Goal: Transaction & Acquisition: Purchase product/service

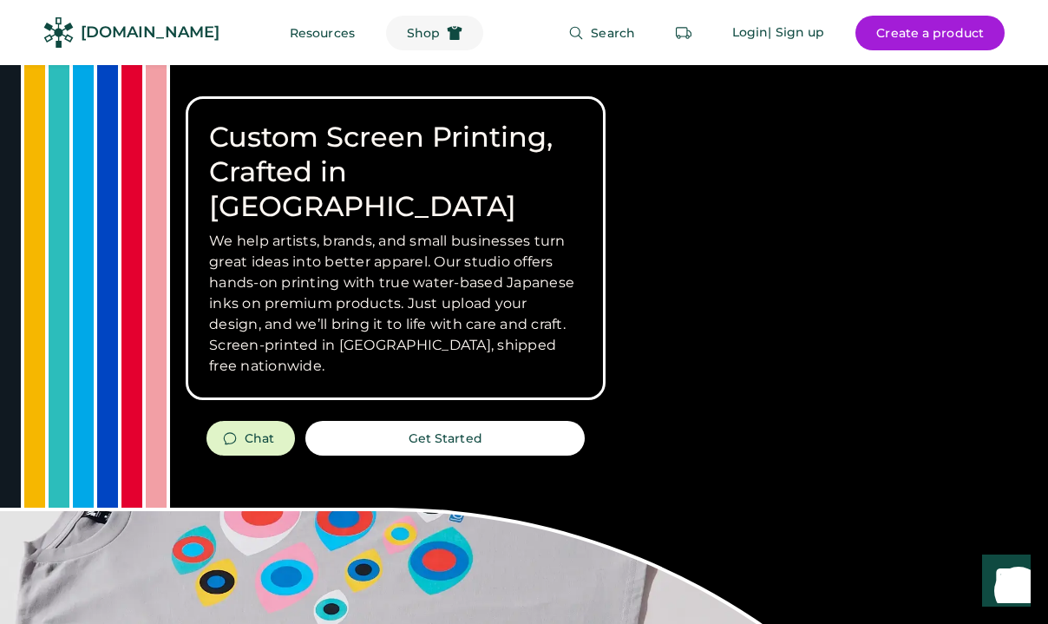
click at [407, 36] on span "Shop" at bounding box center [423, 33] width 33 height 12
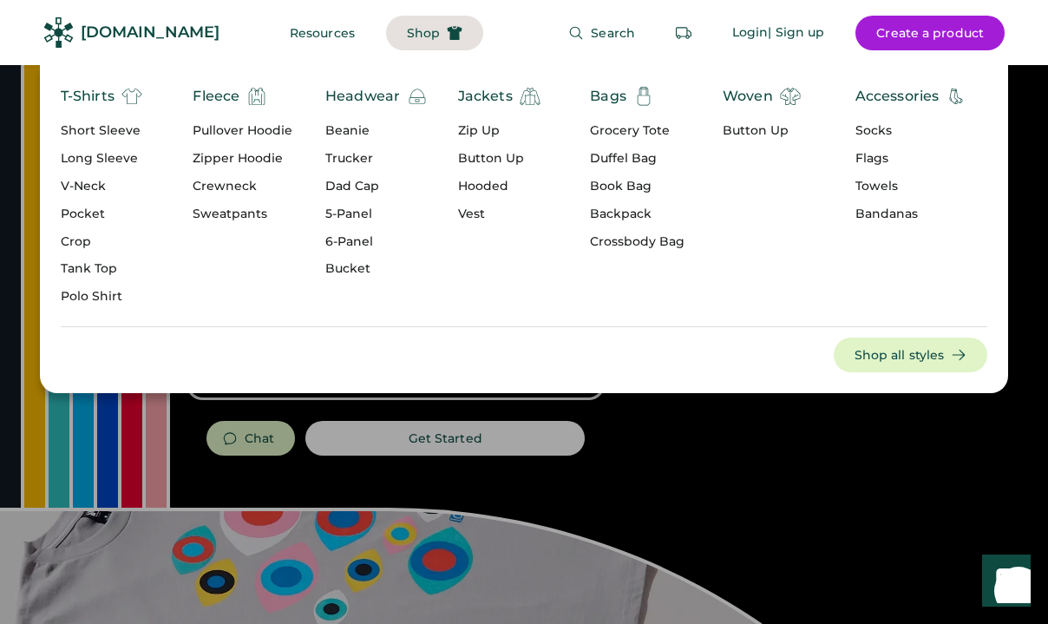
click at [236, 181] on div "Crewneck" at bounding box center [243, 186] width 100 height 17
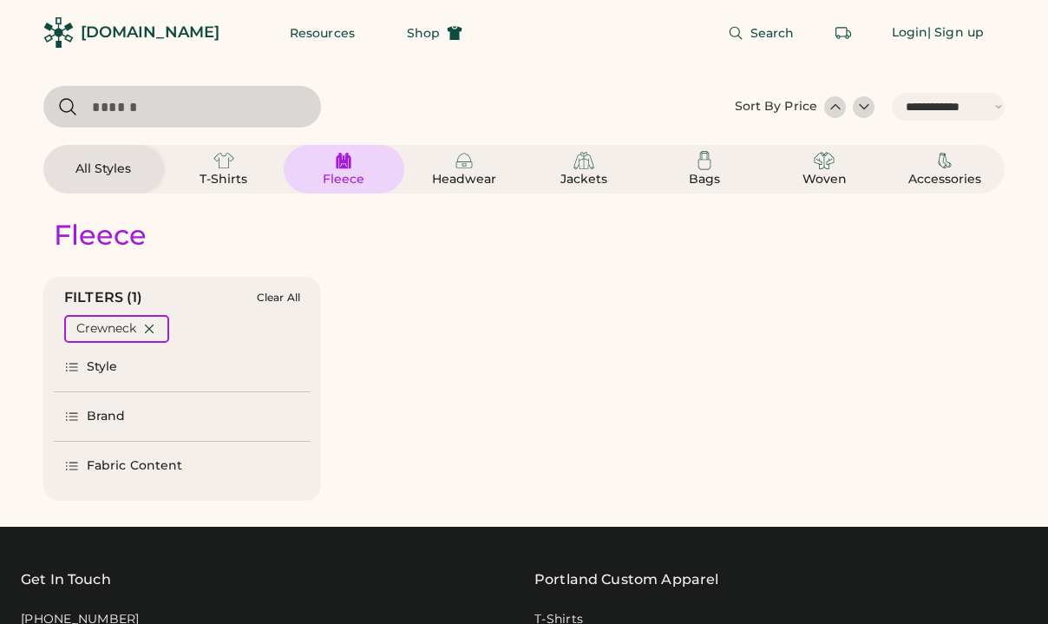
select select "*****"
select select "*"
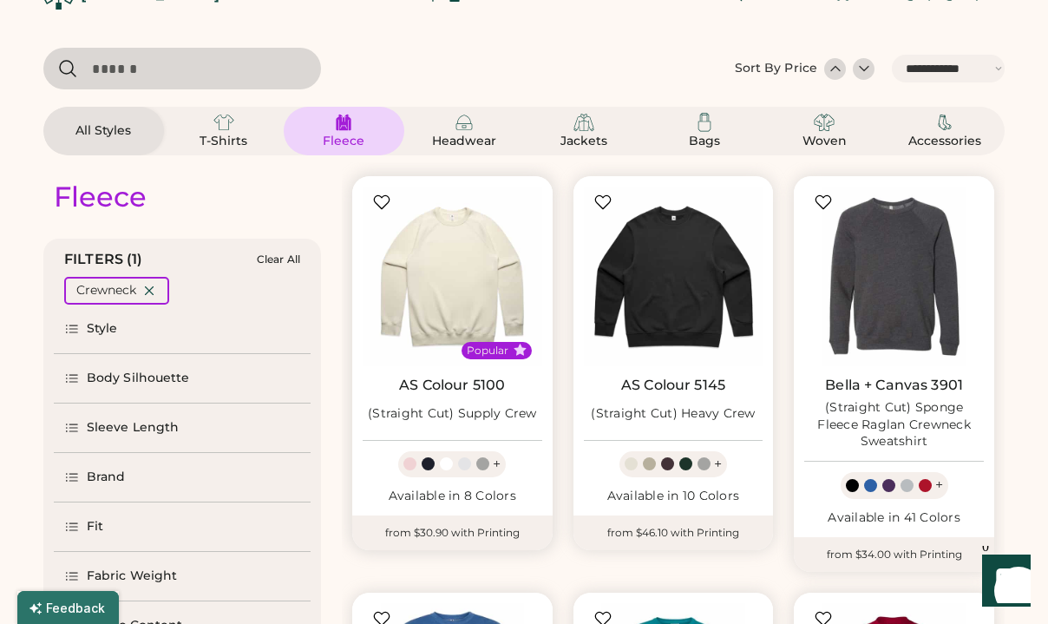
select select "*****"
select select "*"
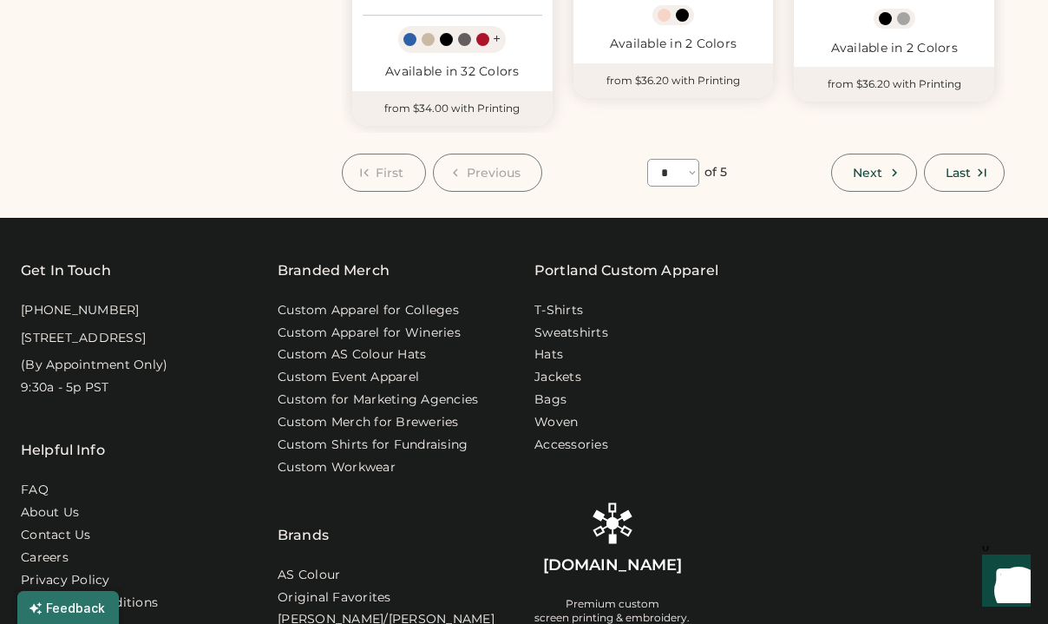
scroll to position [1721, 0]
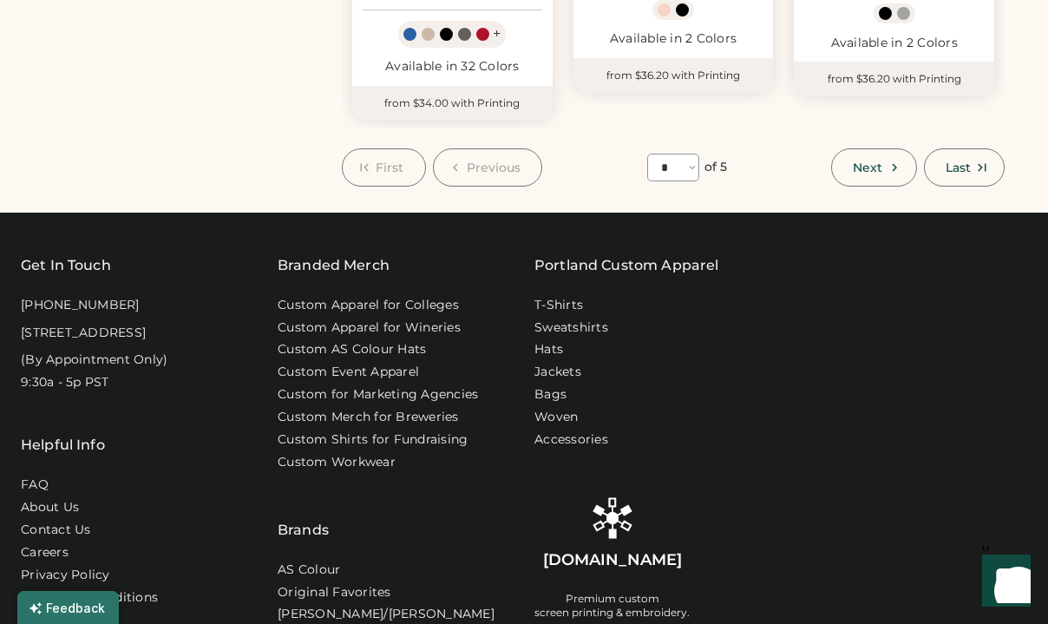
click at [970, 187] on div at bounding box center [834, 195] width 427 height 17
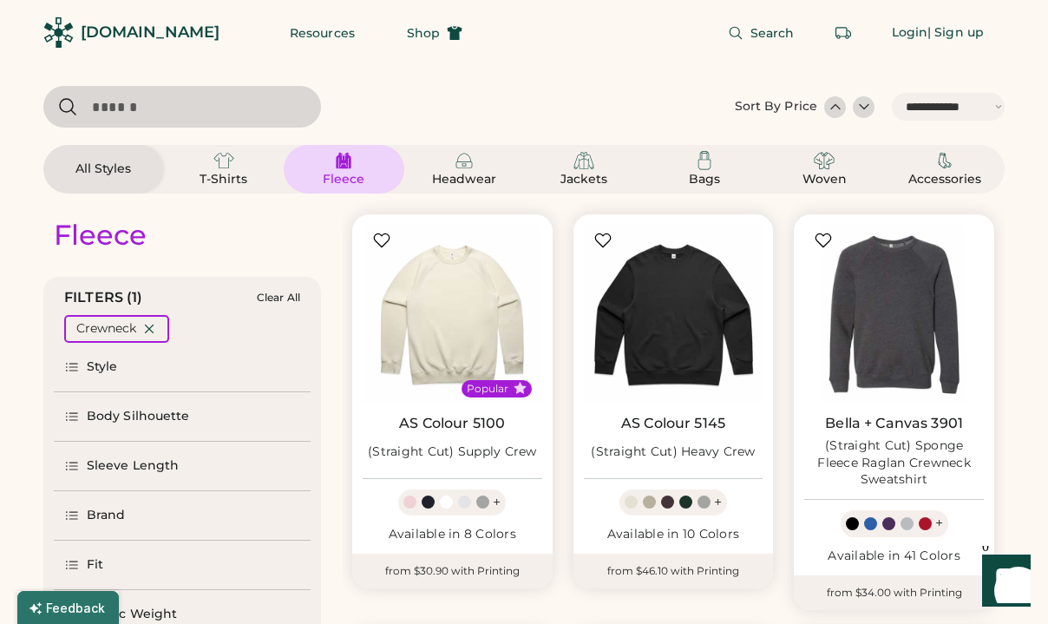
scroll to position [0, 0]
click at [227, 158] on img at bounding box center [223, 160] width 21 height 21
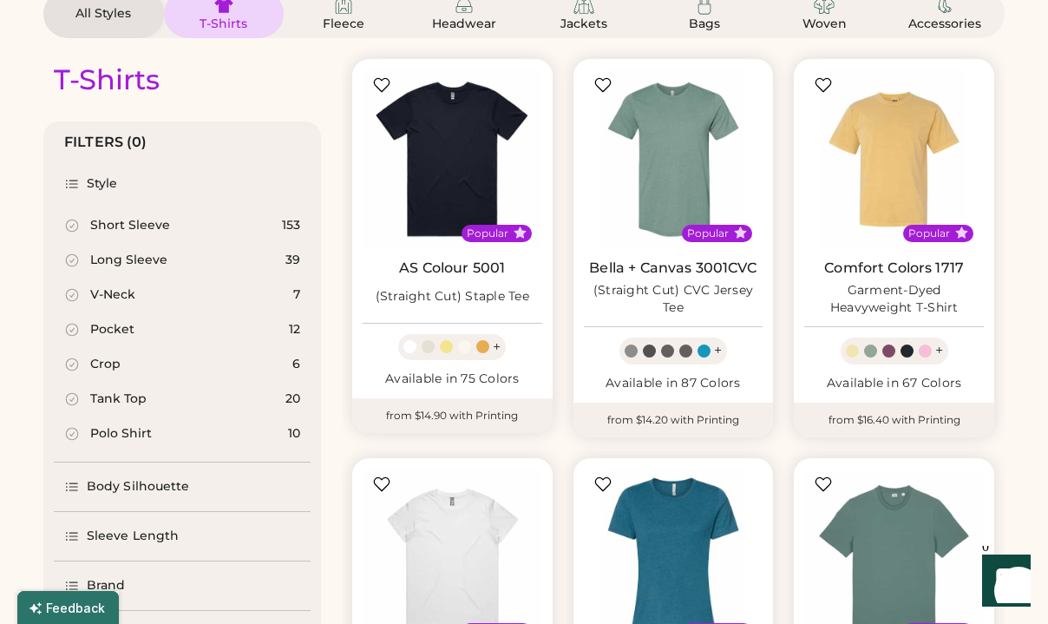
scroll to position [157, 0]
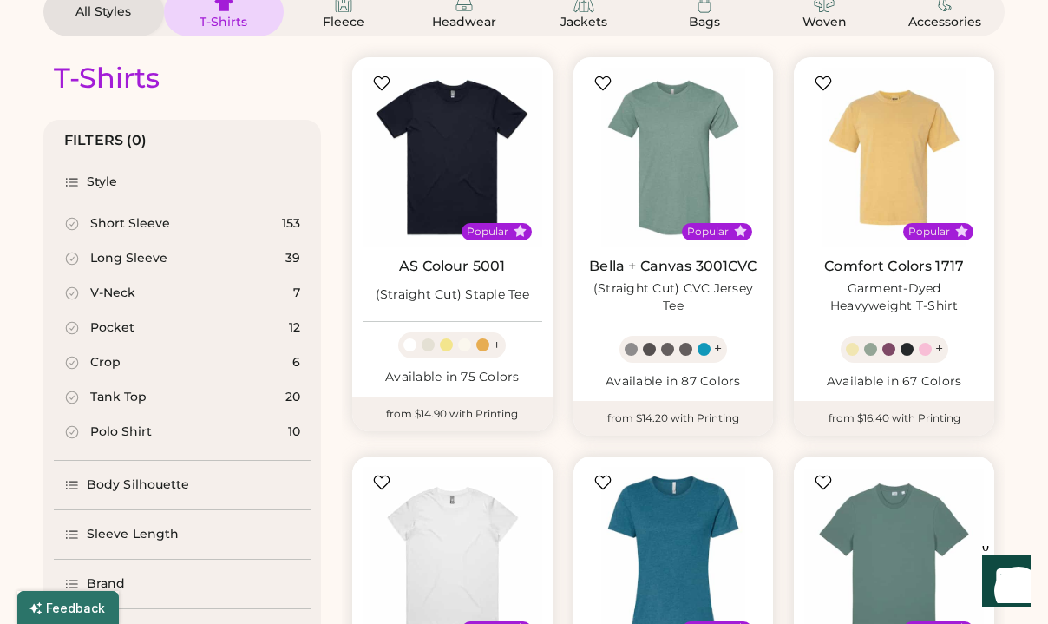
click at [78, 259] on icon at bounding box center [72, 259] width 12 height 12
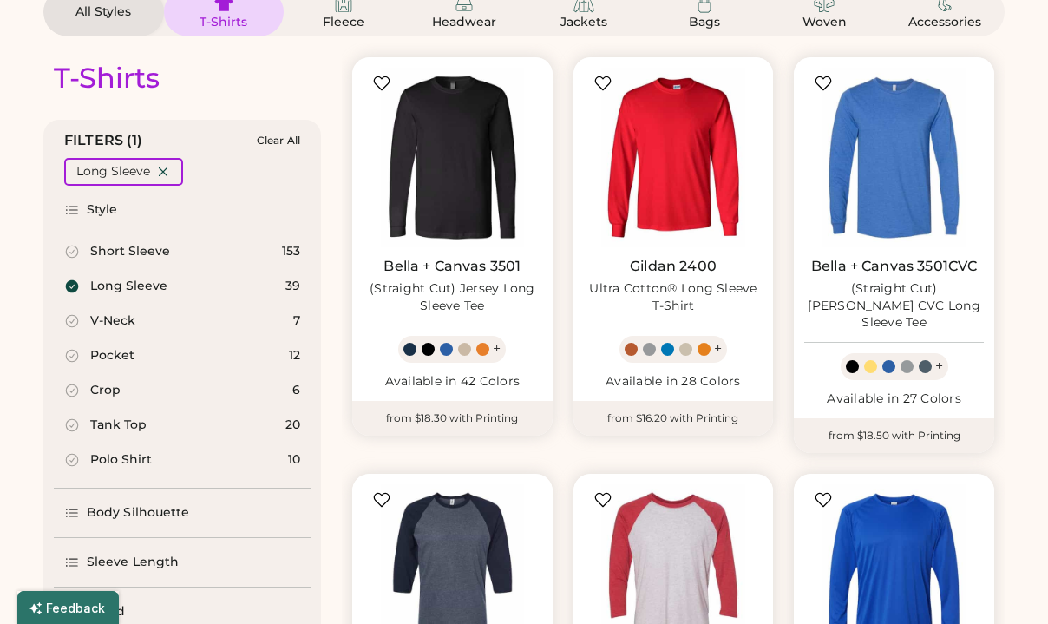
click at [77, 291] on icon at bounding box center [72, 287] width 16 height 16
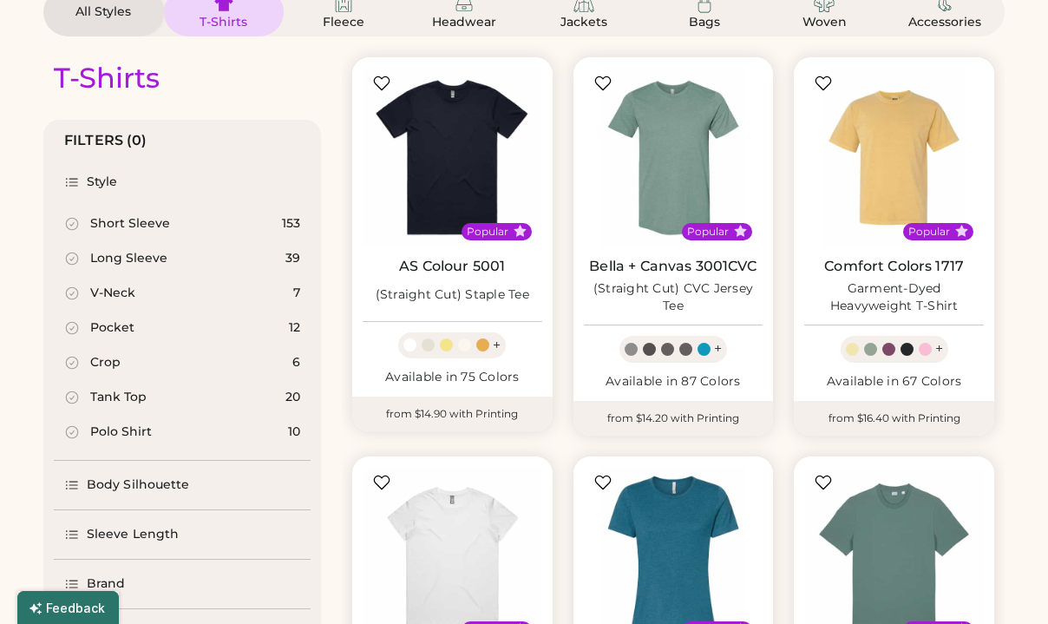
click at [76, 229] on icon at bounding box center [72, 224] width 16 height 16
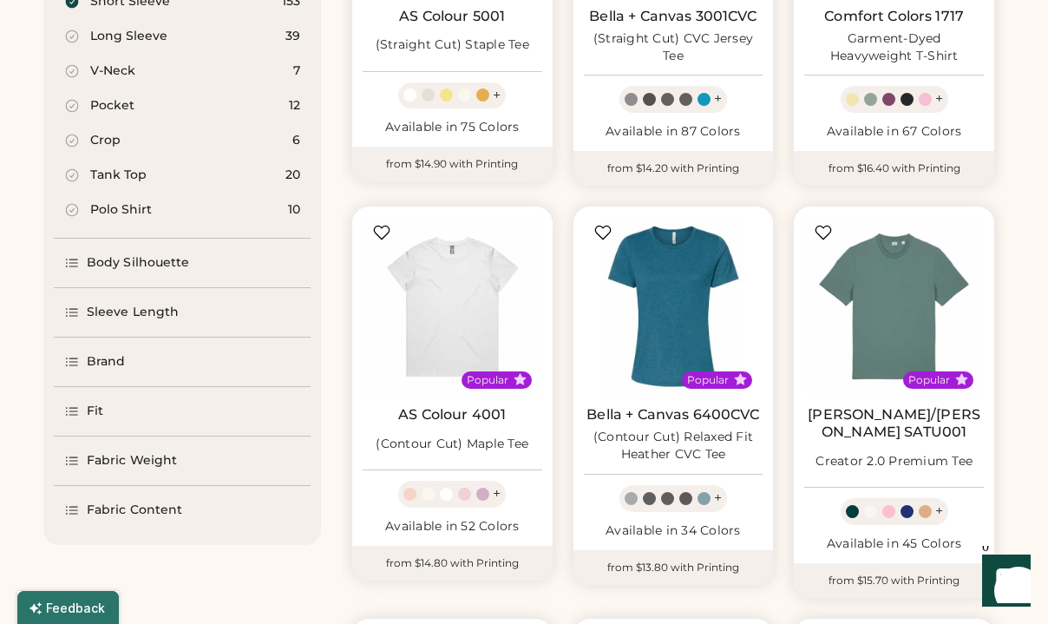
scroll to position [413, 0]
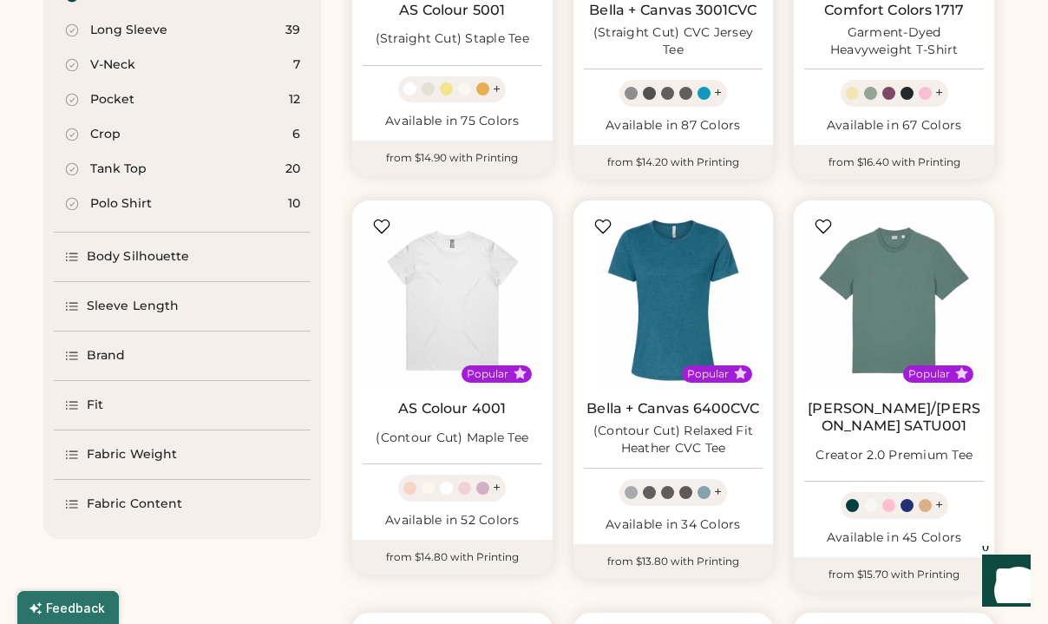
click at [159, 250] on div "Body Silhouette" at bounding box center [138, 256] width 103 height 17
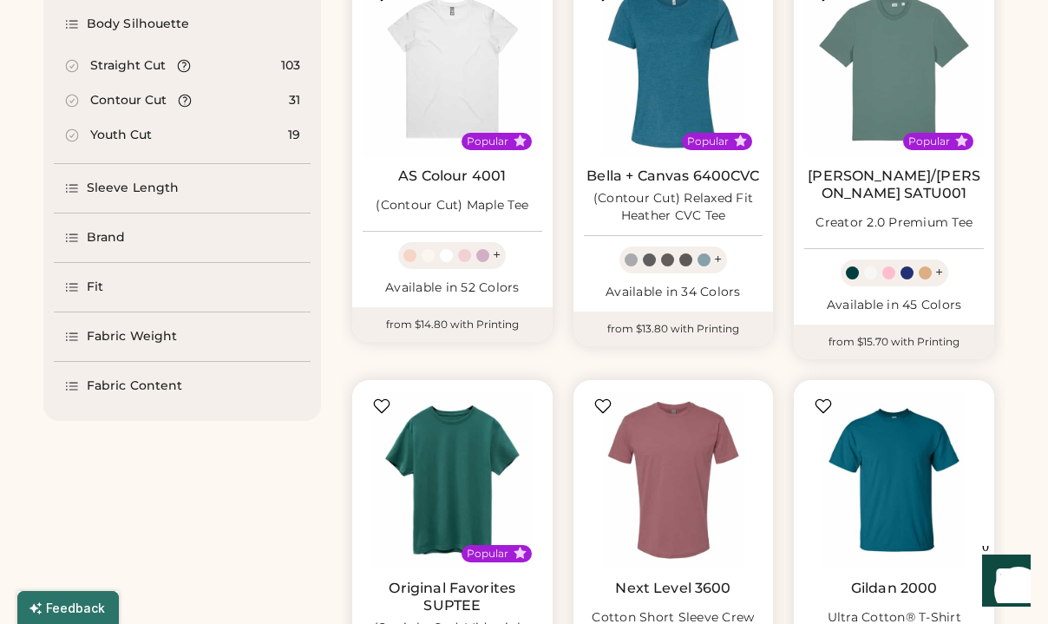
scroll to position [652, 0]
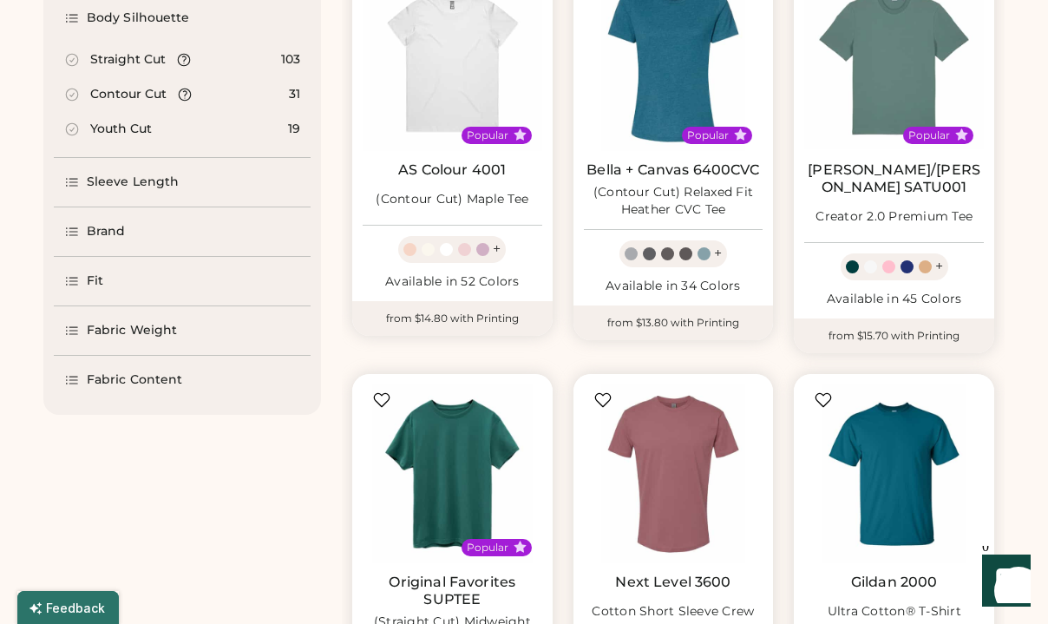
click at [87, 279] on div "Fit" at bounding box center [95, 281] width 16 height 17
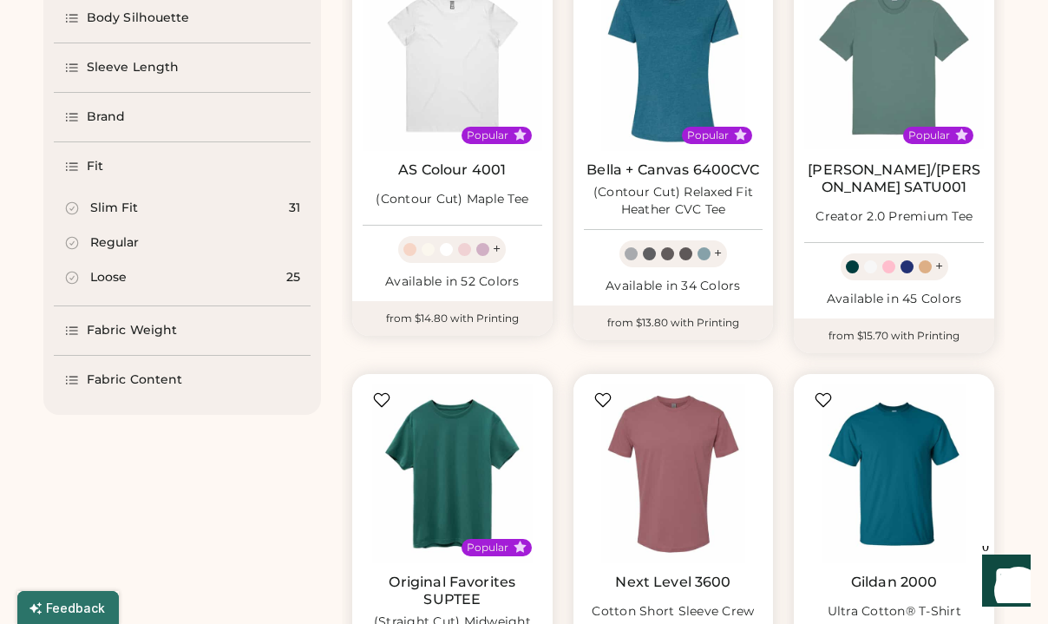
click at [76, 241] on icon at bounding box center [72, 243] width 16 height 16
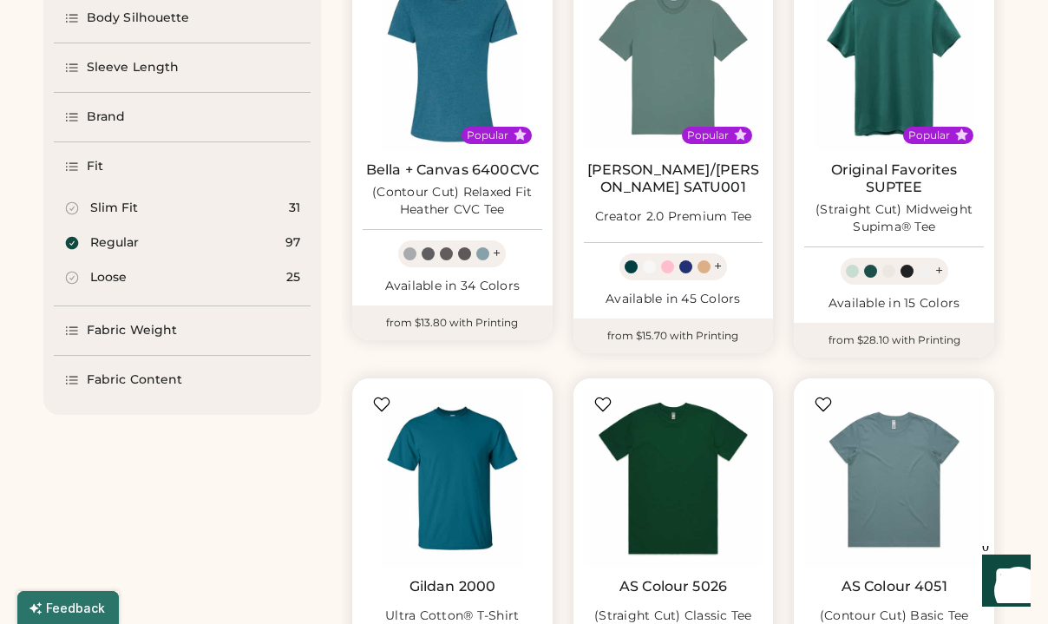
click at [159, 332] on div "Fabric Weight" at bounding box center [132, 330] width 90 height 17
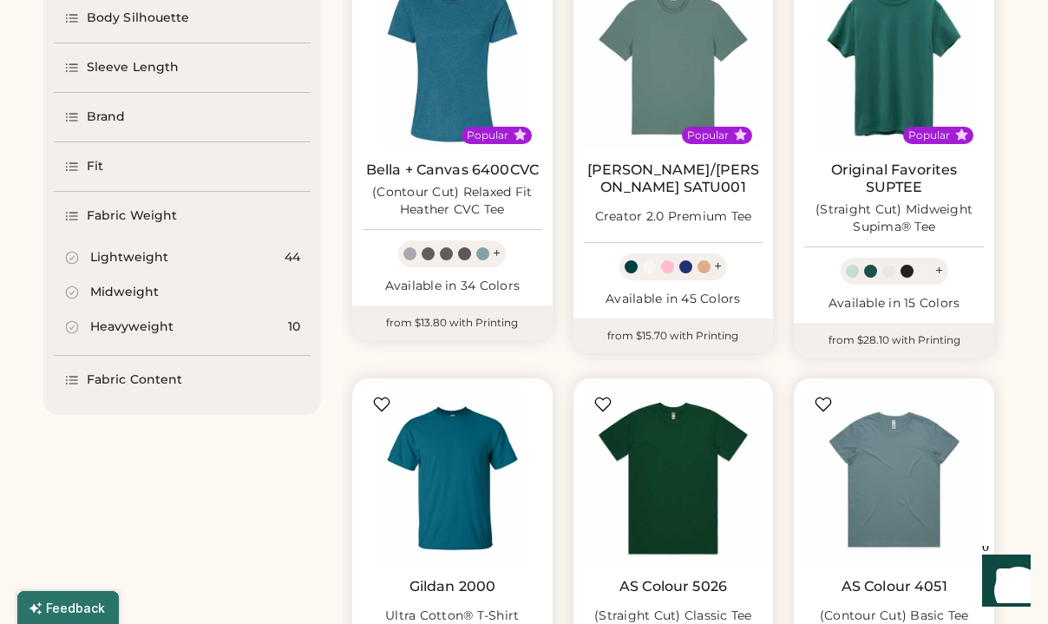
click at [71, 292] on icon at bounding box center [72, 293] width 16 height 16
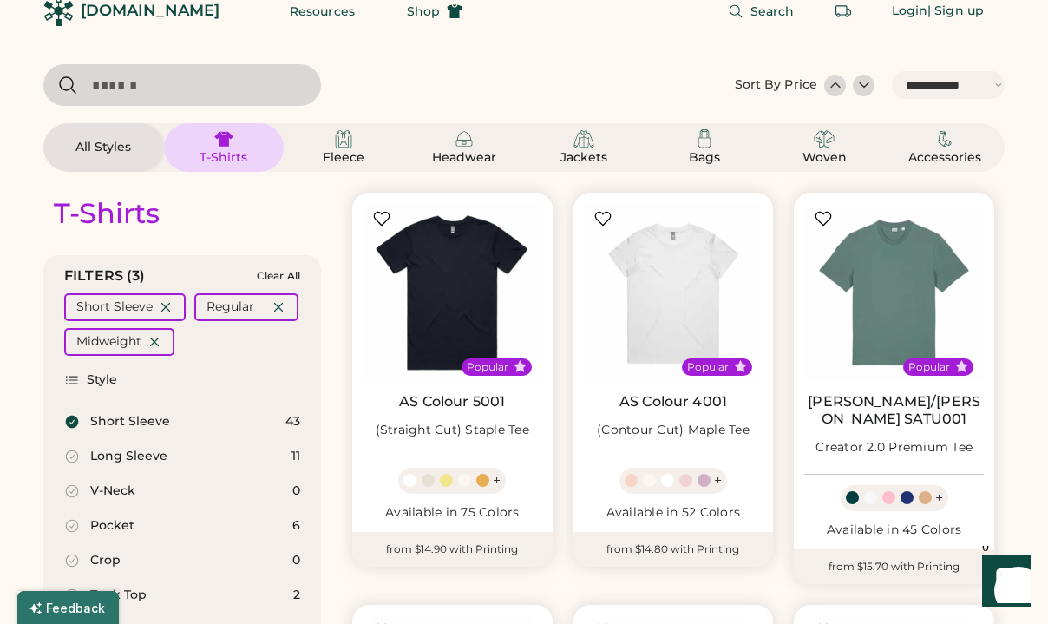
scroll to position [19, 0]
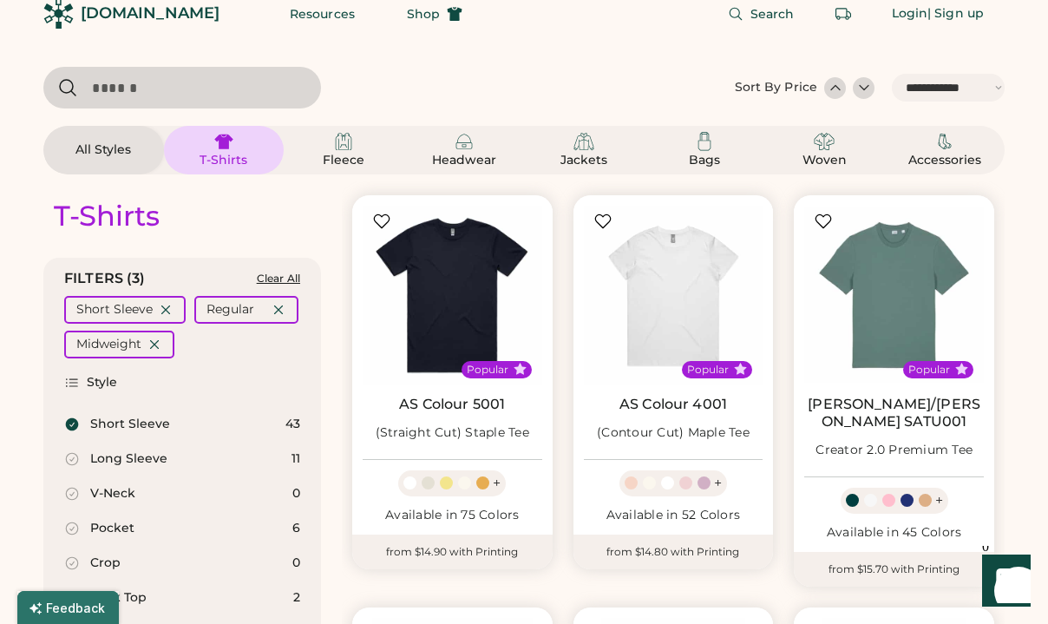
click at [289, 279] on div "Clear All" at bounding box center [278, 279] width 43 height 12
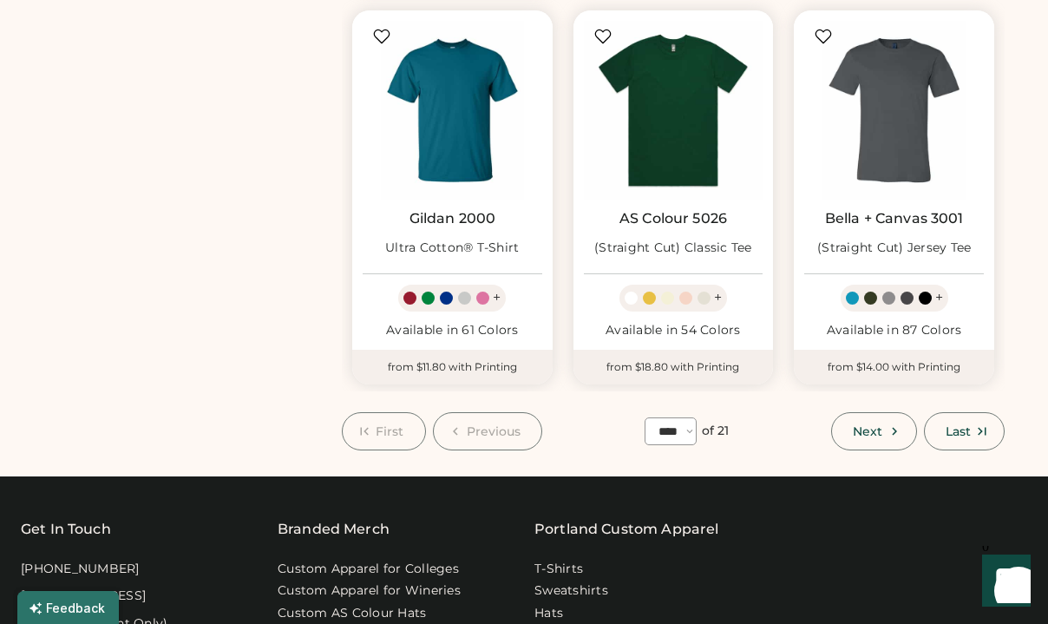
scroll to position [1433, 0]
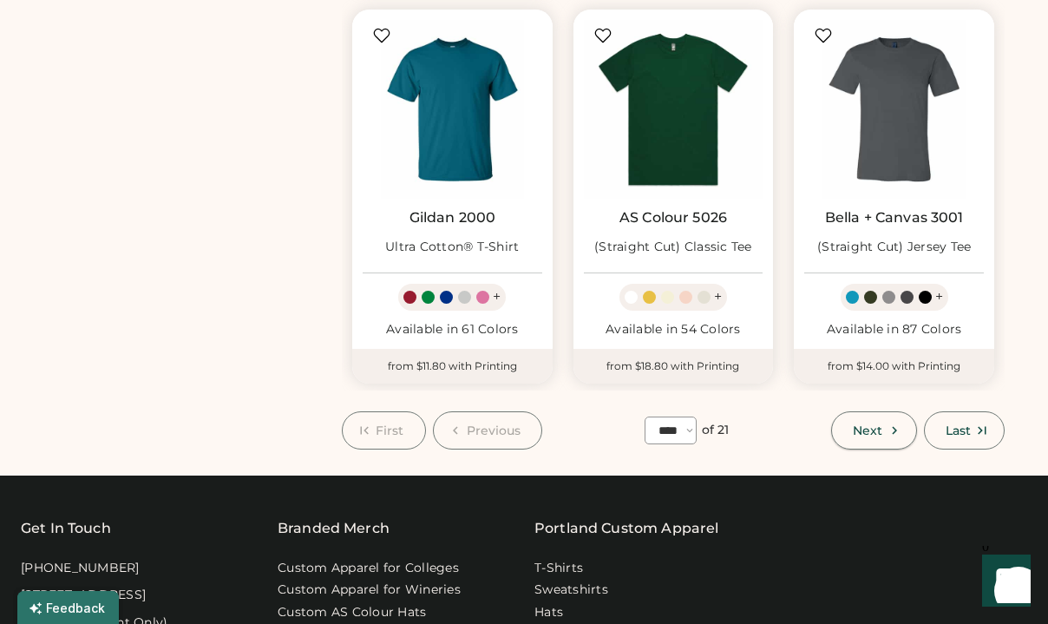
click at [891, 423] on icon at bounding box center [895, 431] width 16 height 16
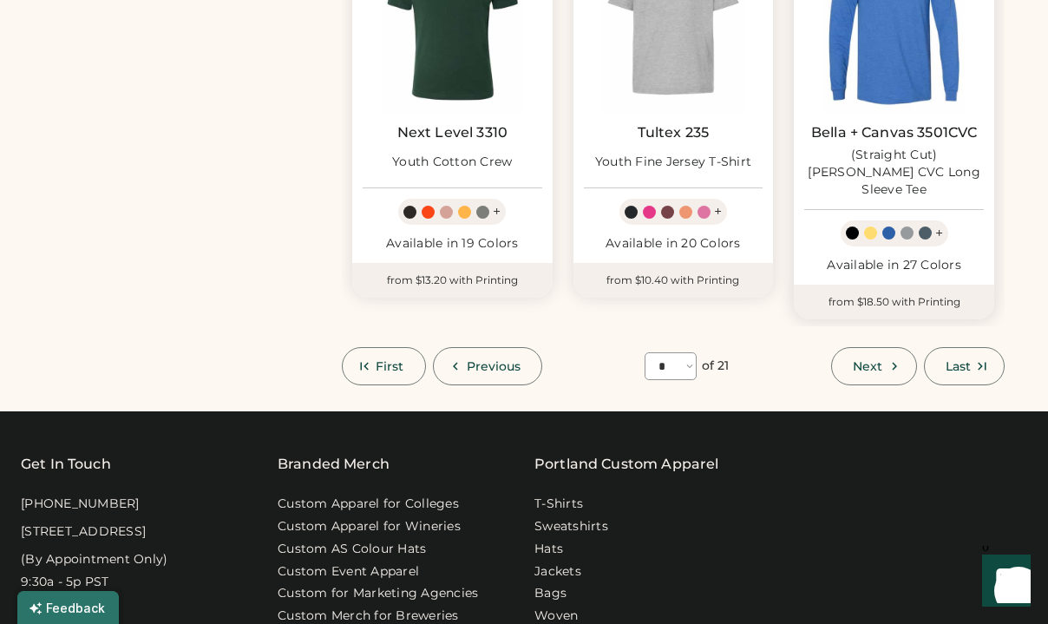
scroll to position [1485, 0]
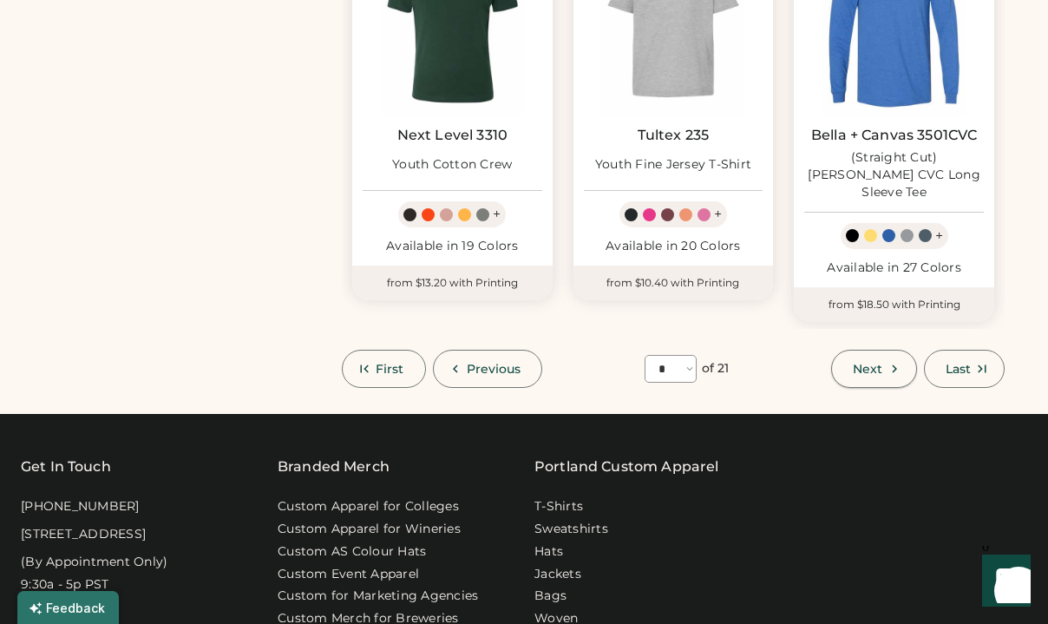
click at [877, 363] on span "Next" at bounding box center [868, 369] width 30 height 12
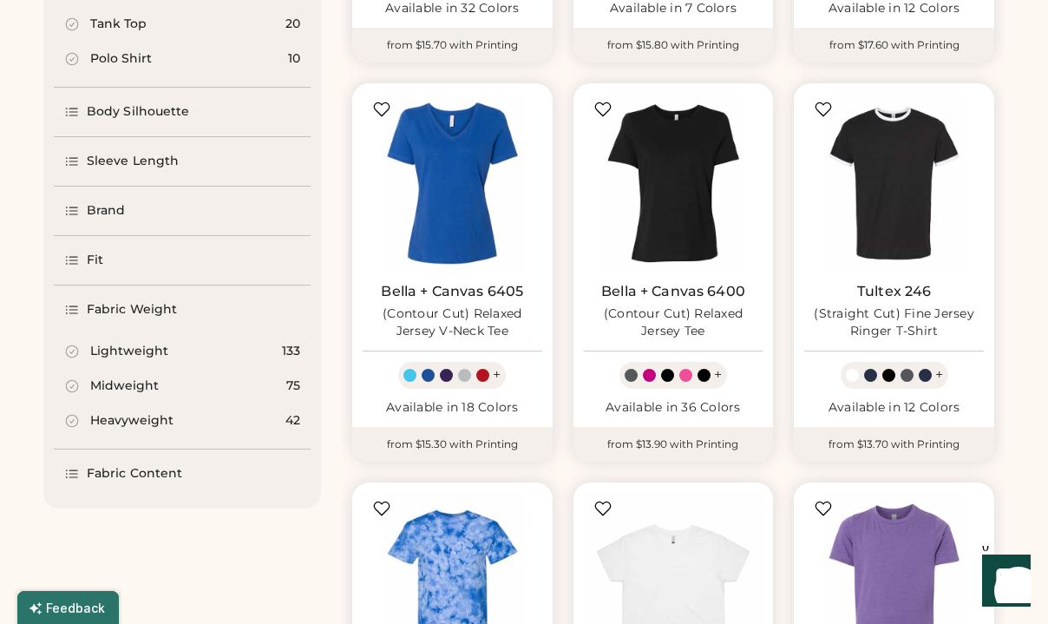
scroll to position [538, 0]
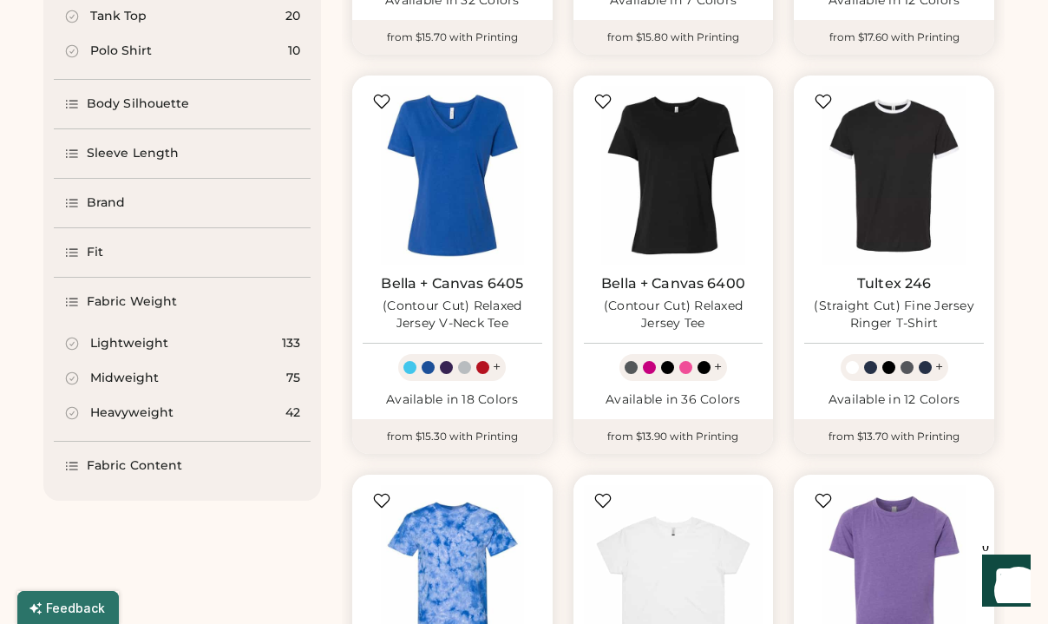
click at [101, 220] on div "Brand" at bounding box center [182, 203] width 257 height 49
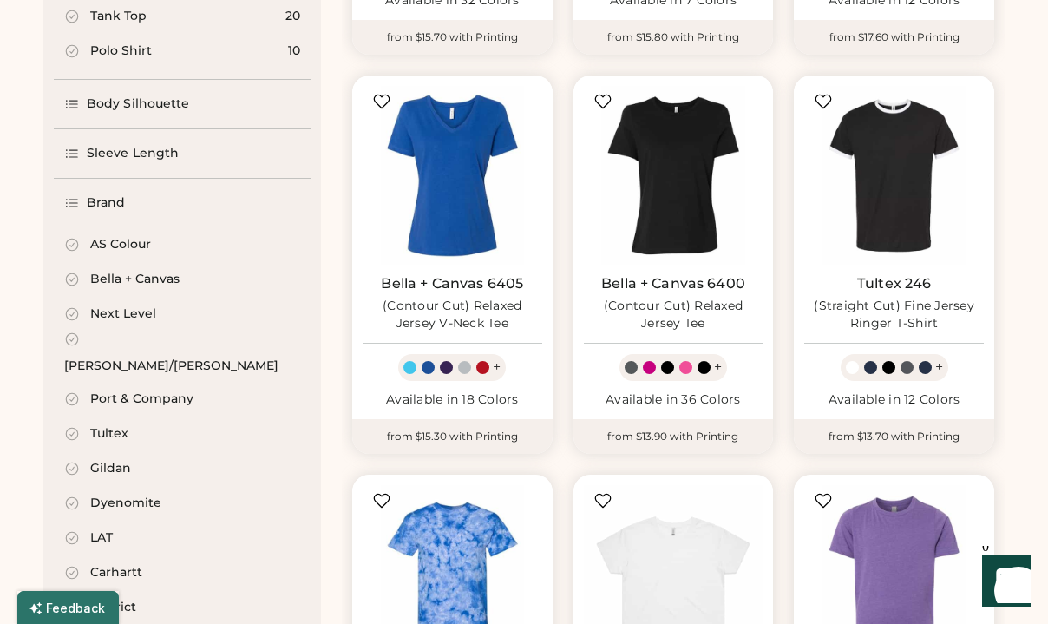
click at [100, 205] on div "Brand" at bounding box center [106, 202] width 39 height 17
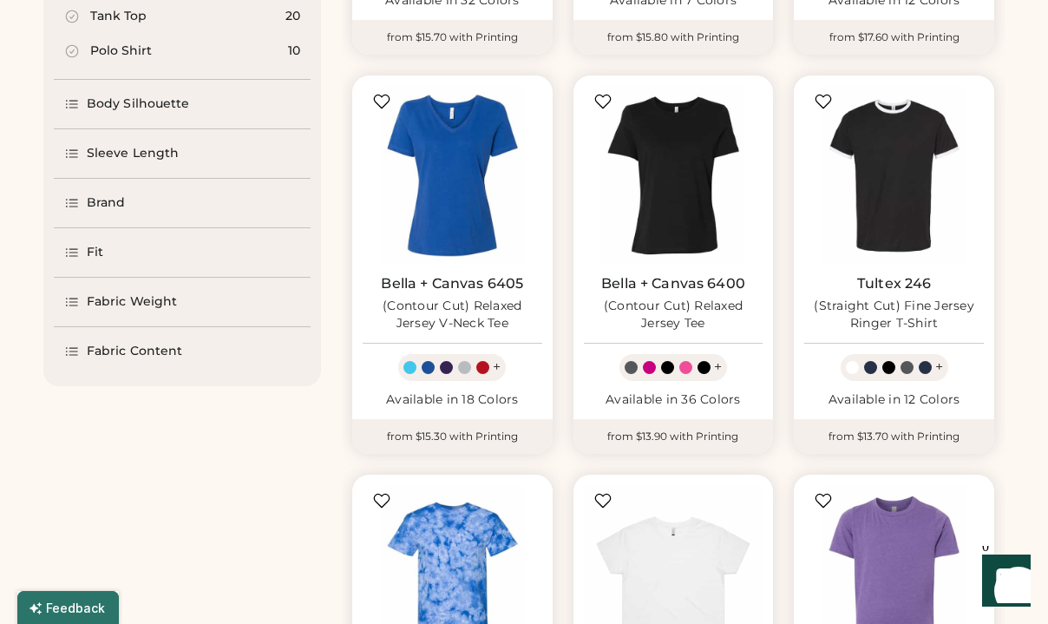
click at [100, 205] on div "Brand" at bounding box center [106, 202] width 39 height 17
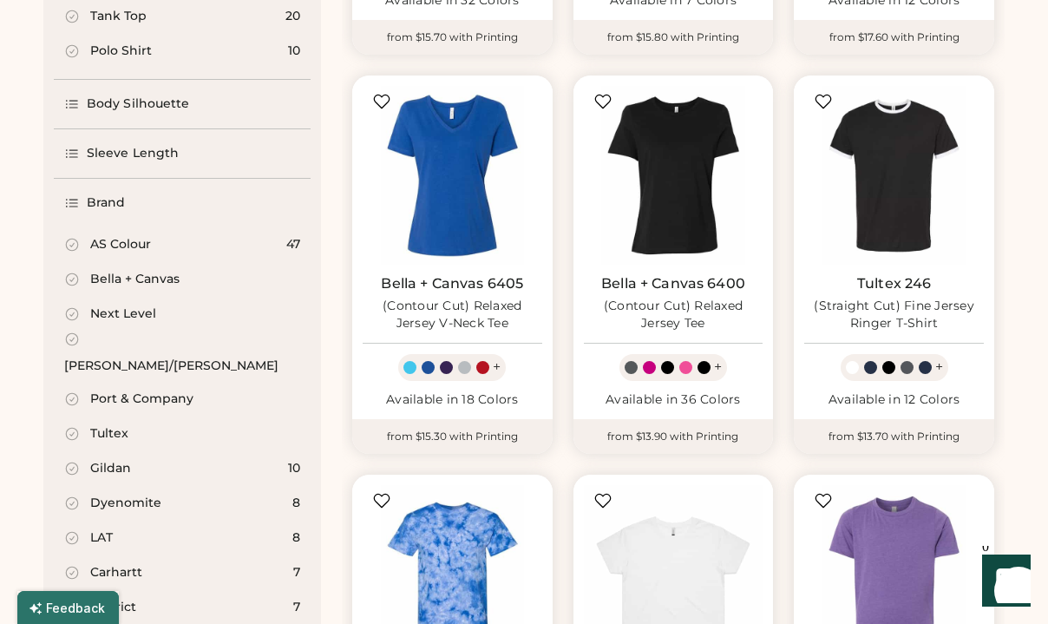
click at [72, 463] on icon at bounding box center [72, 469] width 12 height 12
select select "*"
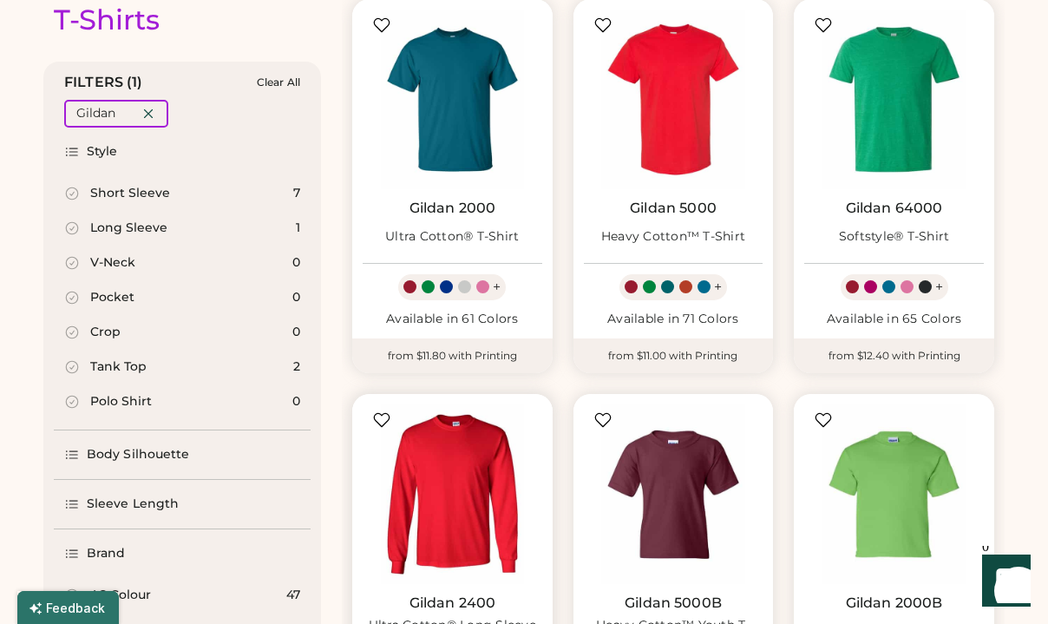
scroll to position [155, 0]
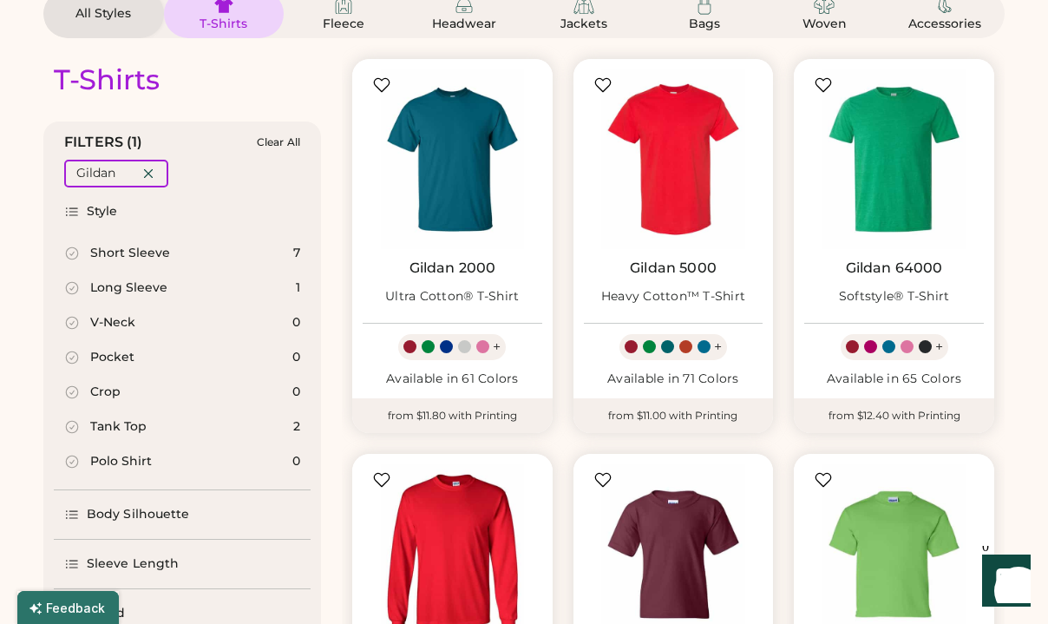
click at [141, 255] on div "Short Sleeve" at bounding box center [130, 253] width 80 height 17
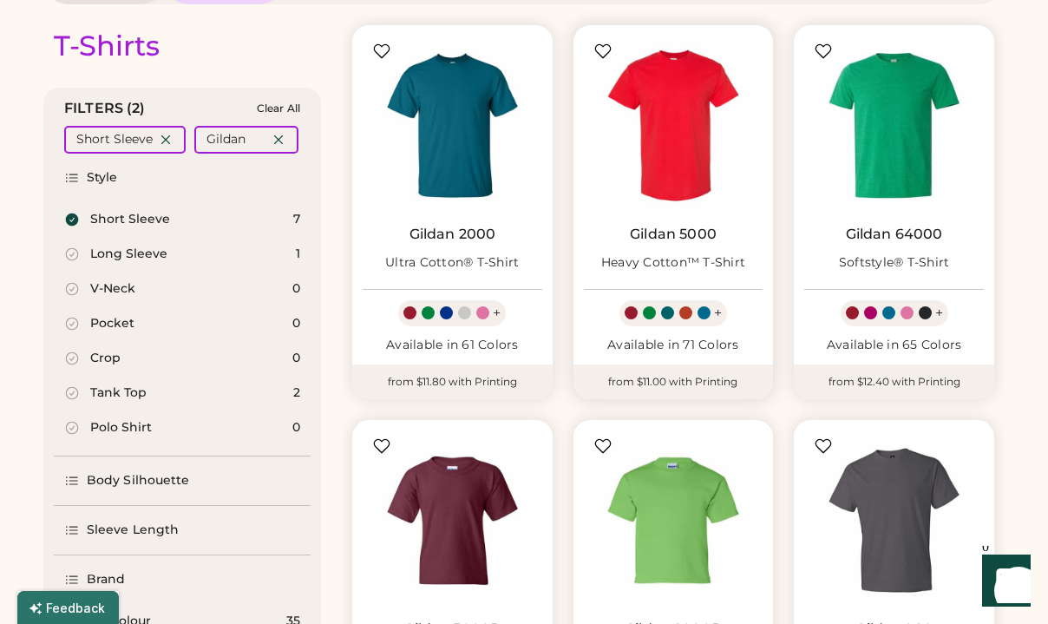
scroll to position [166, 0]
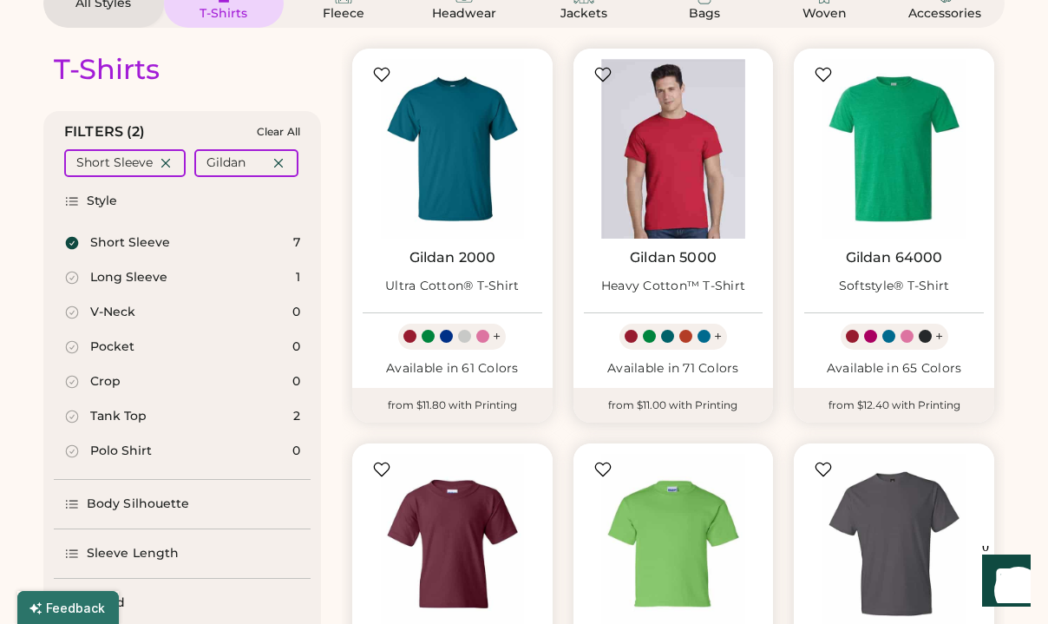
click at [664, 174] on img at bounding box center [674, 149] width 180 height 180
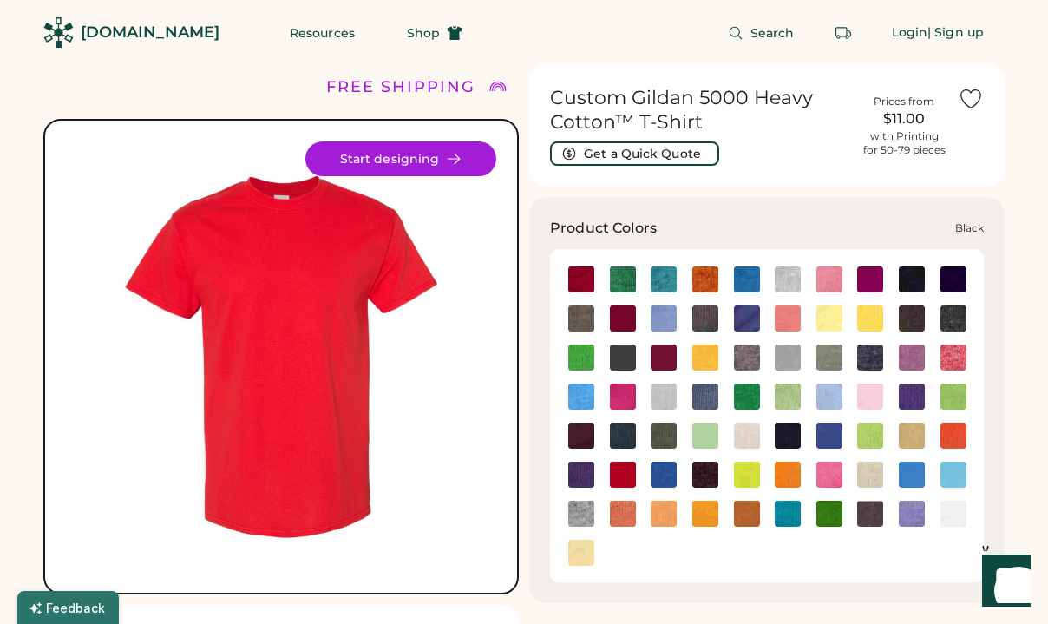
click at [909, 286] on img at bounding box center [912, 279] width 26 height 26
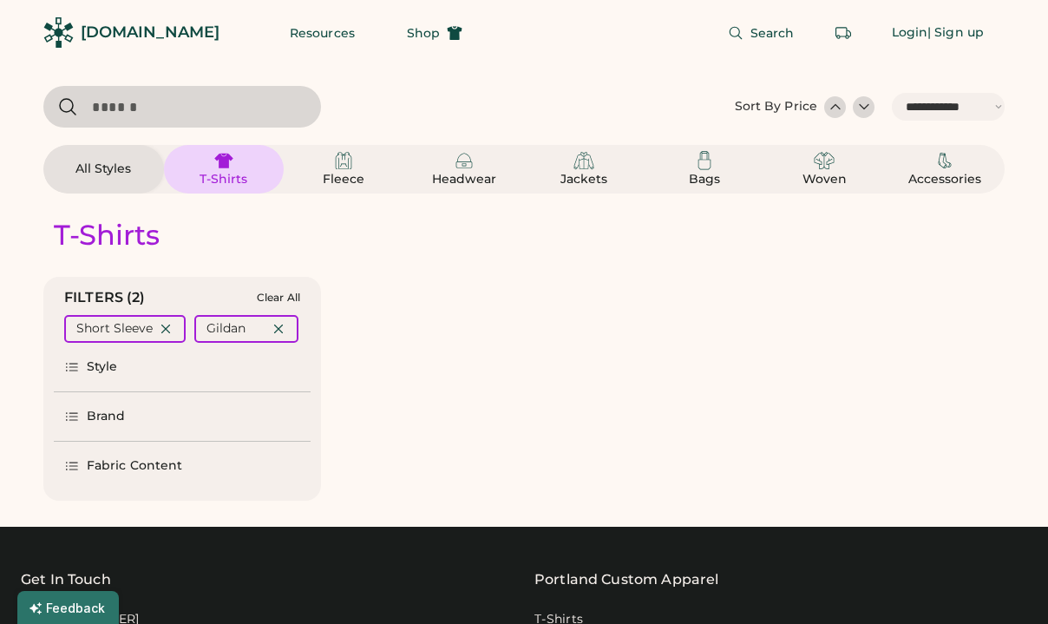
select select "*****"
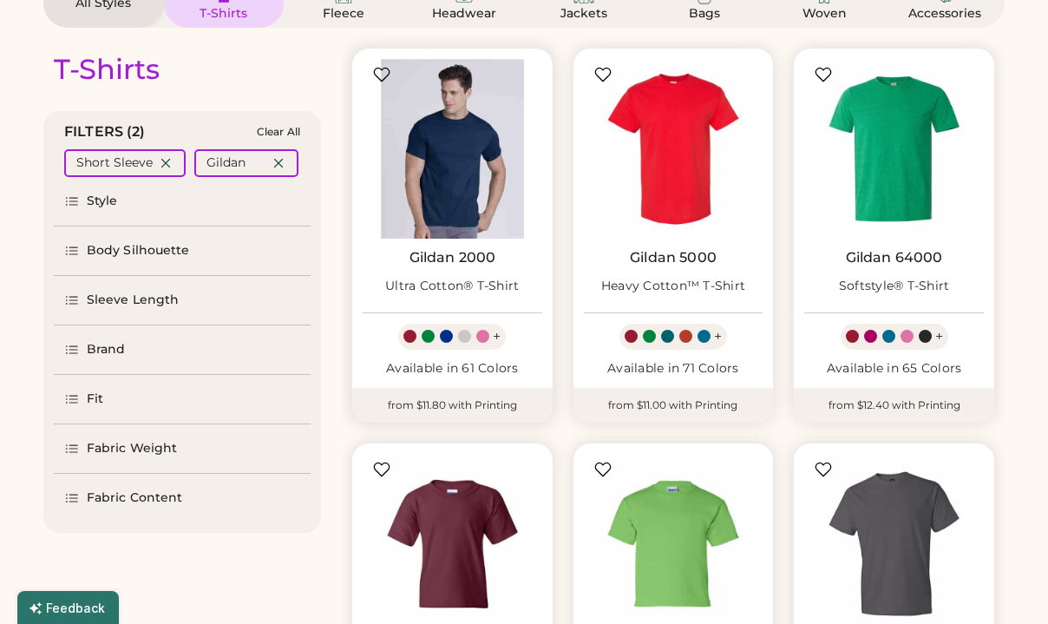
click at [462, 156] on img at bounding box center [453, 149] width 180 height 180
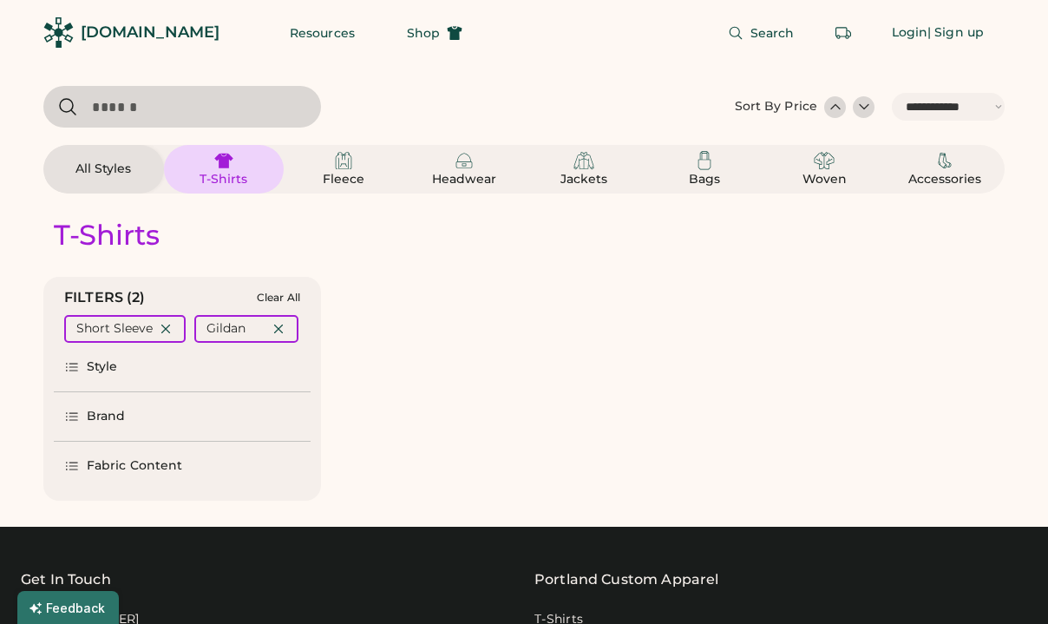
select select "*****"
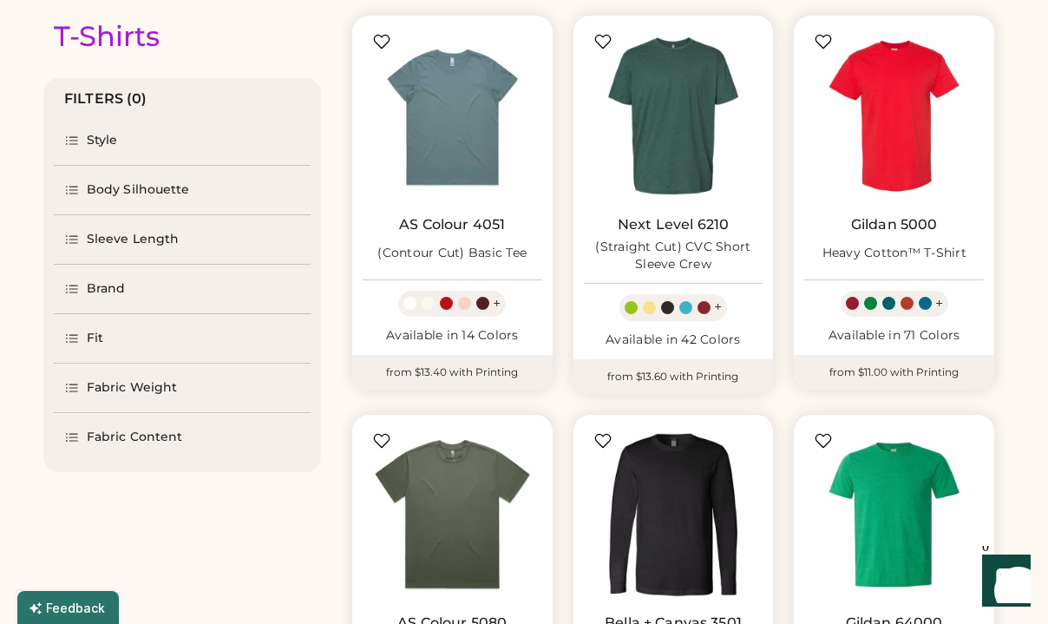
scroll to position [192, 0]
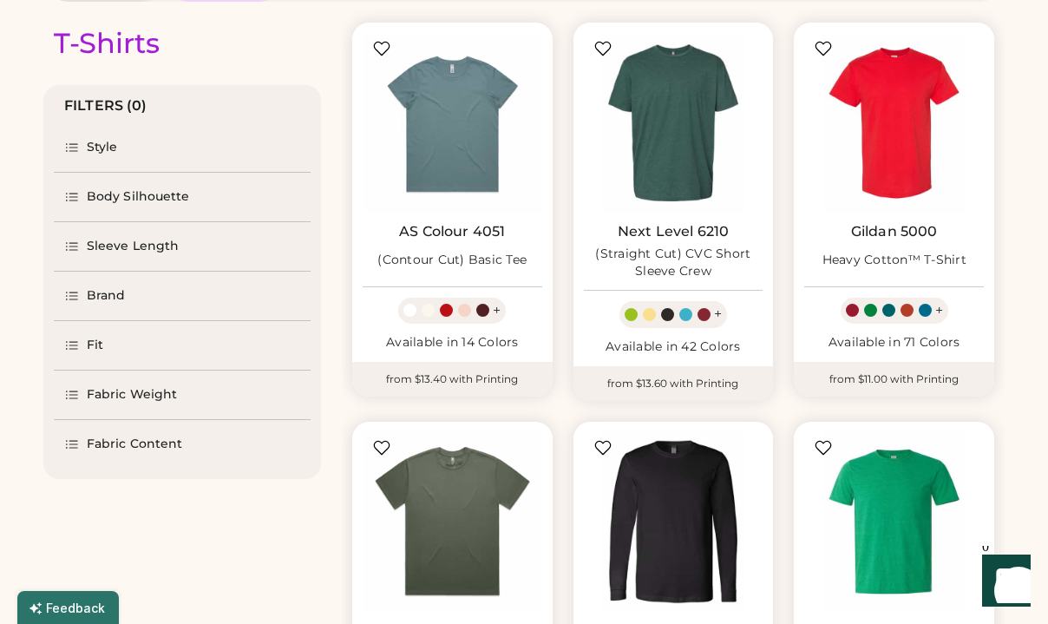
click at [107, 278] on div "Brand" at bounding box center [182, 296] width 257 height 49
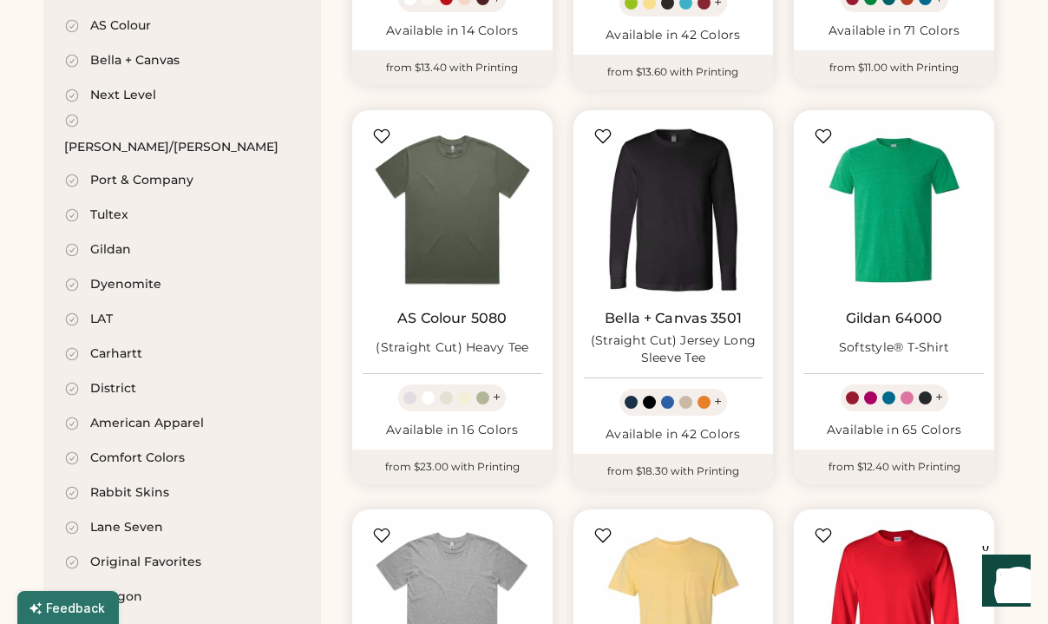
scroll to position [511, 0]
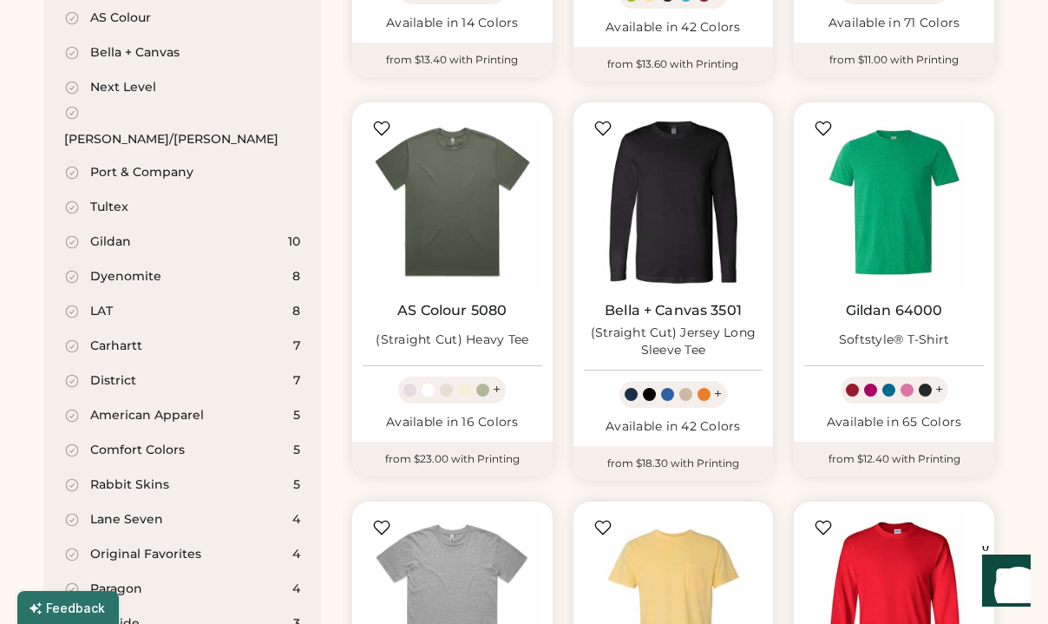
click at [70, 408] on icon at bounding box center [72, 416] width 16 height 16
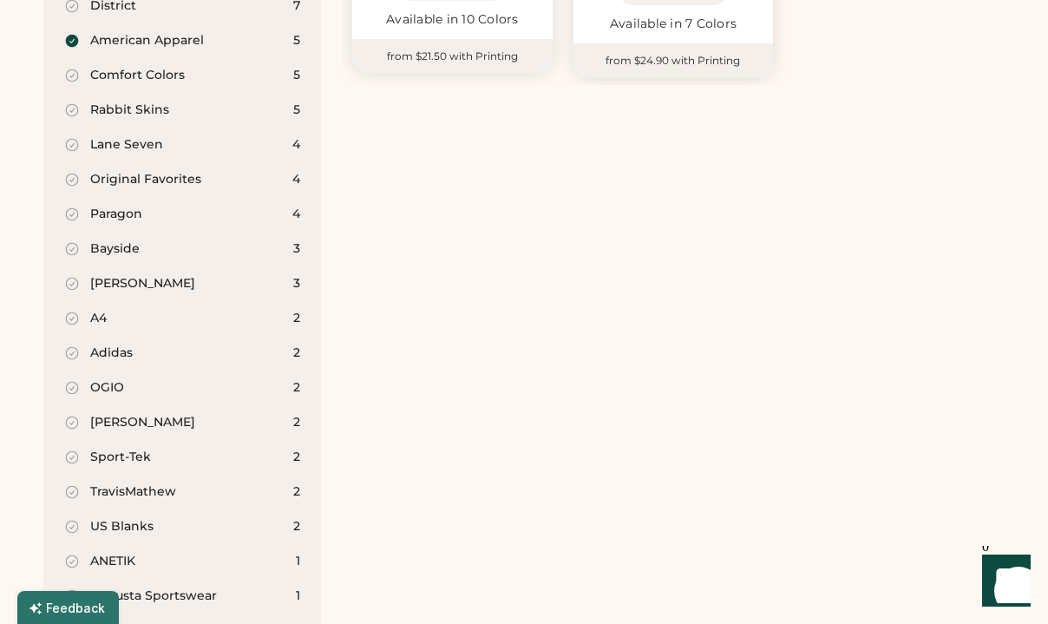
scroll to position [932, 0]
click at [68, 414] on icon at bounding box center [72, 422] width 16 height 16
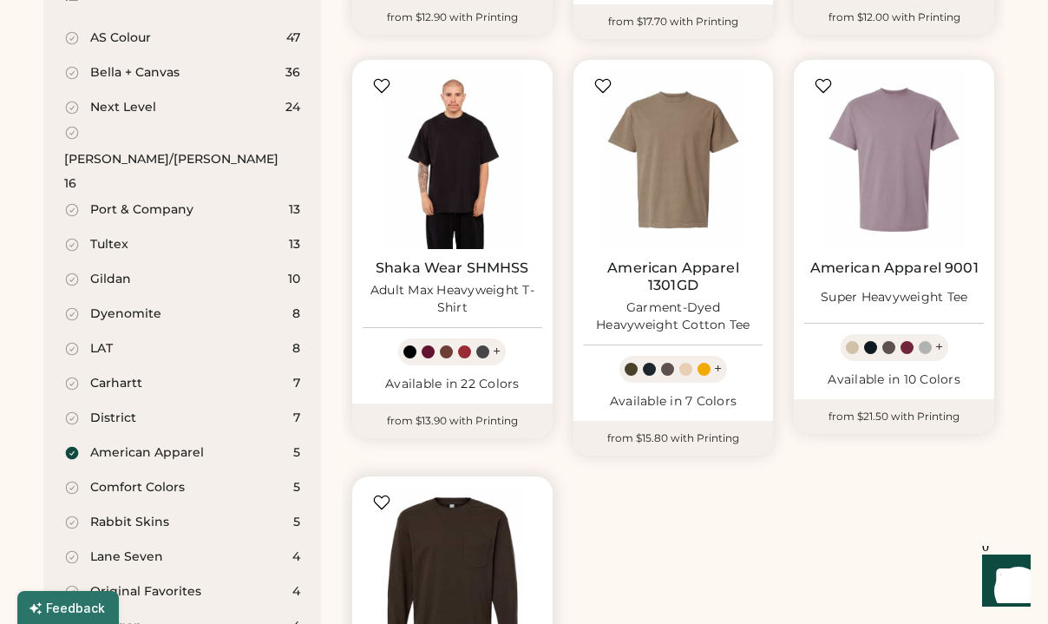
scroll to position [552, 0]
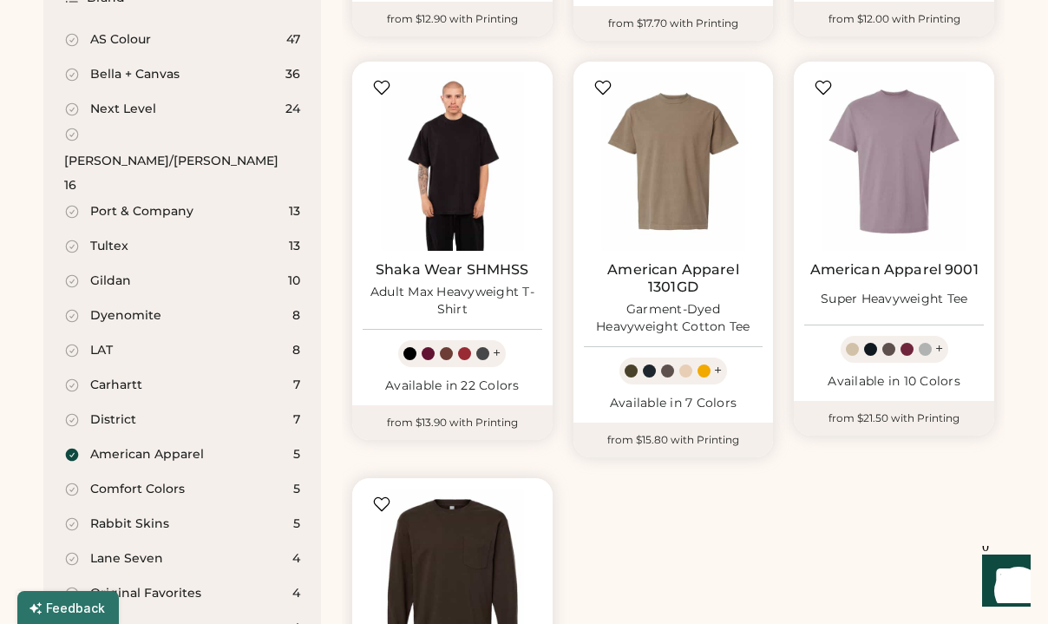
click at [71, 448] on icon at bounding box center [72, 454] width 13 height 13
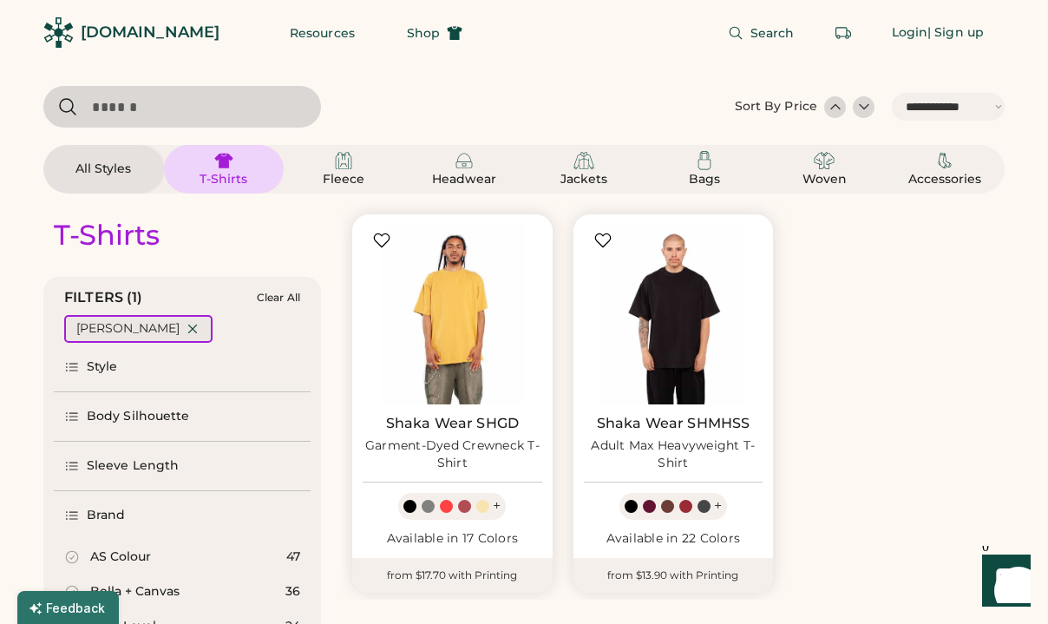
click at [185, 333] on icon at bounding box center [193, 329] width 16 height 16
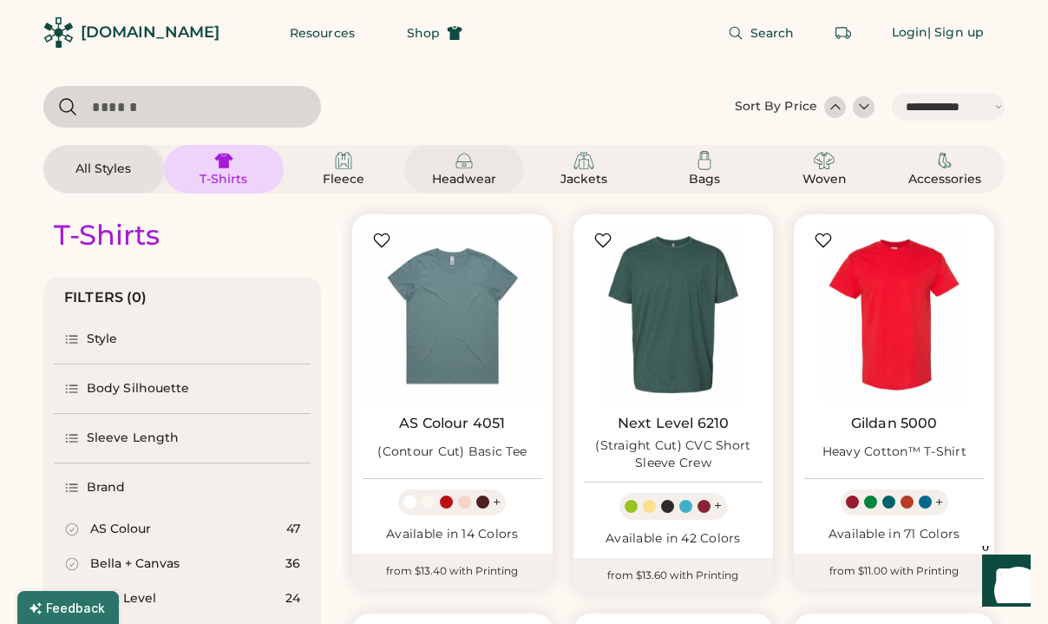
click at [459, 166] on img at bounding box center [464, 160] width 21 height 21
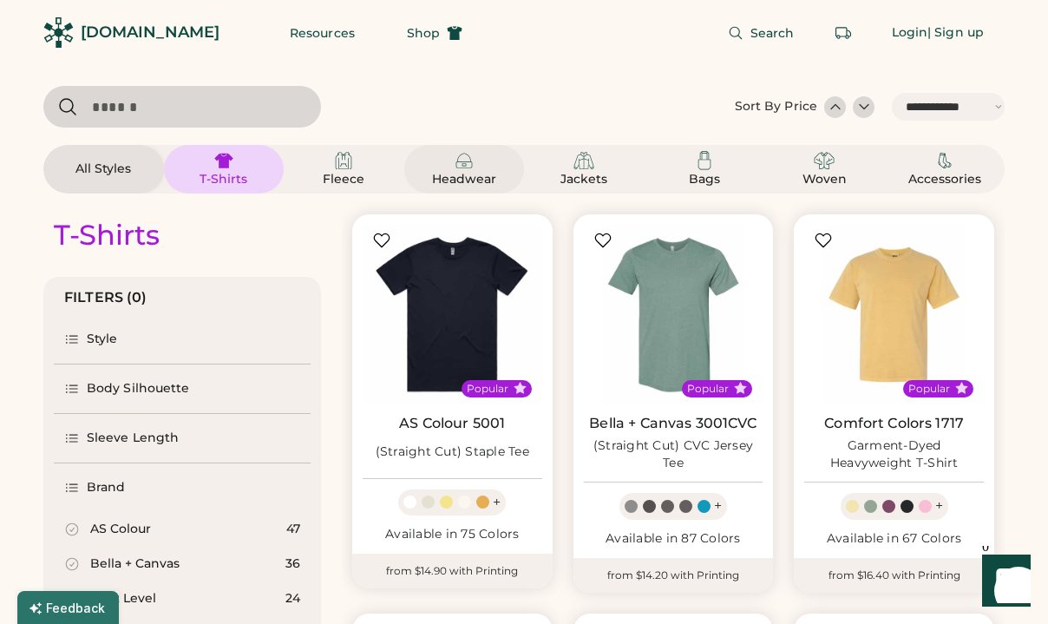
select select "*"
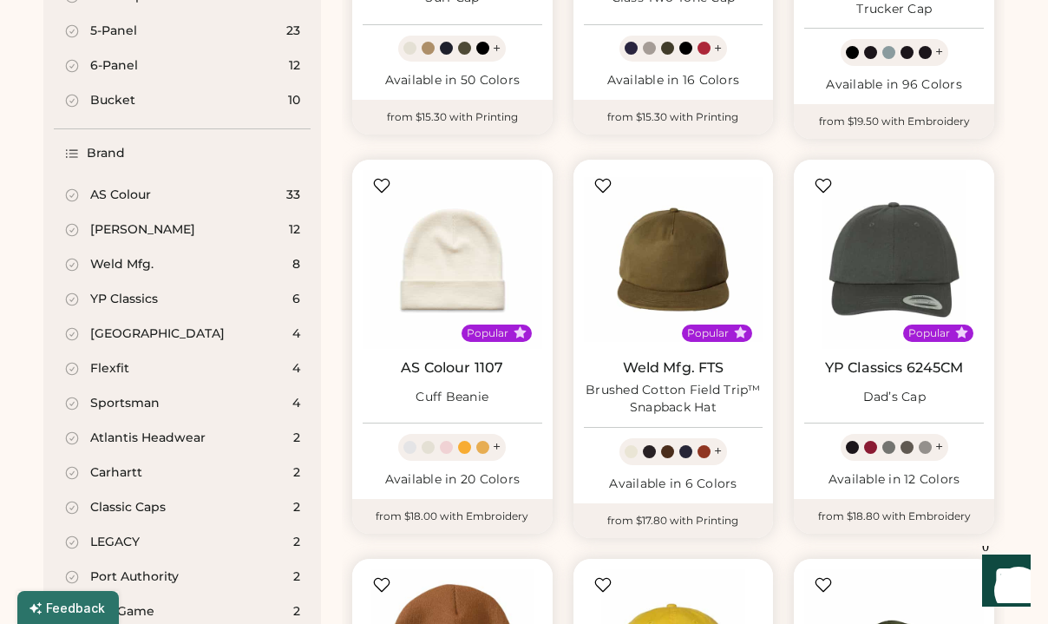
scroll to position [455, 0]
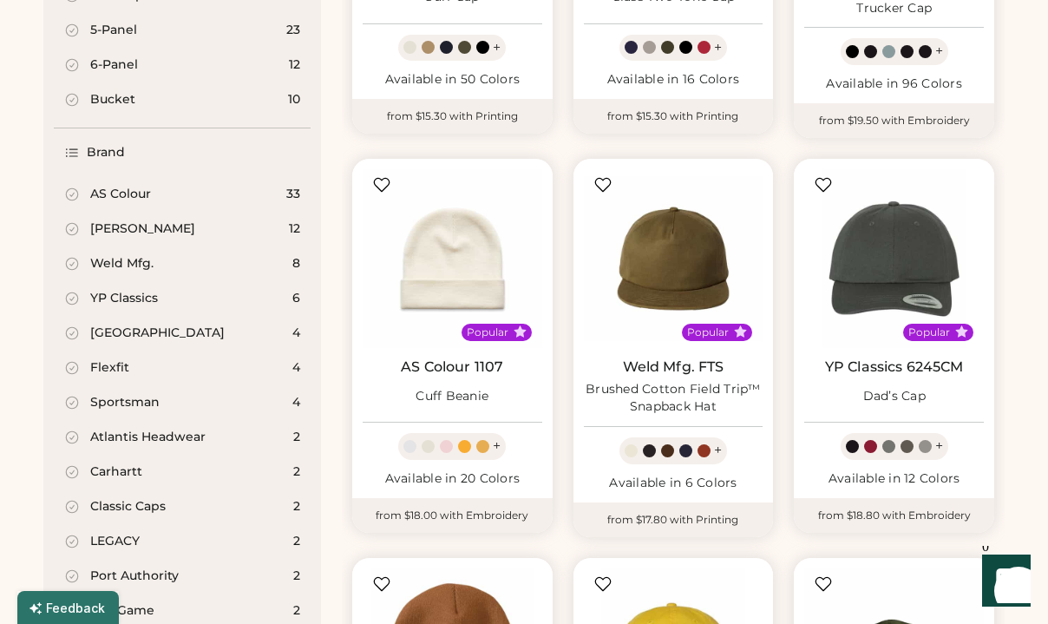
click at [76, 232] on icon at bounding box center [72, 229] width 16 height 16
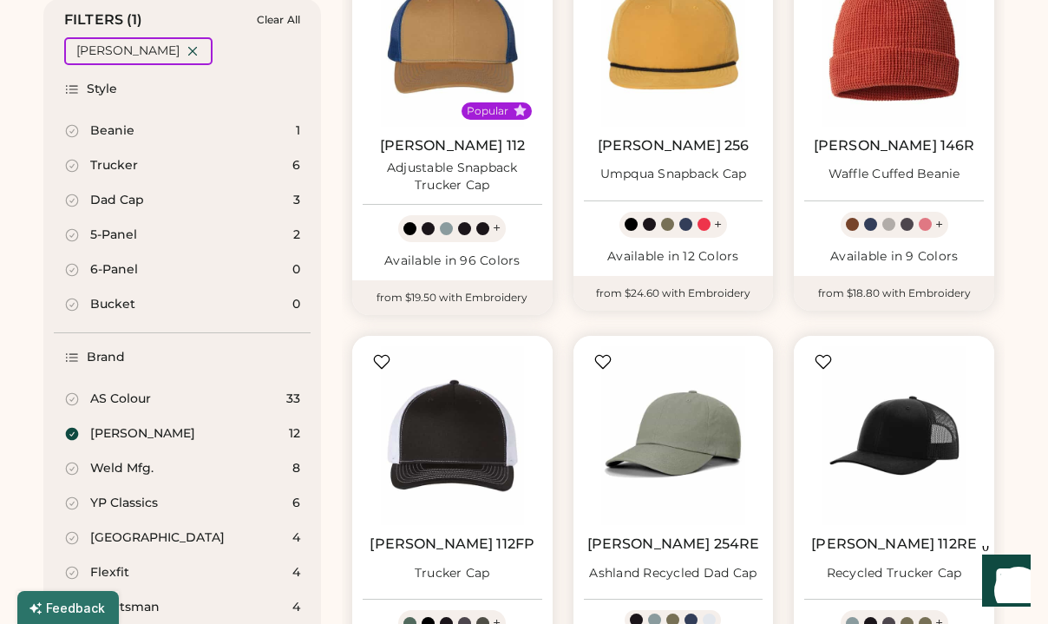
scroll to position [276, 0]
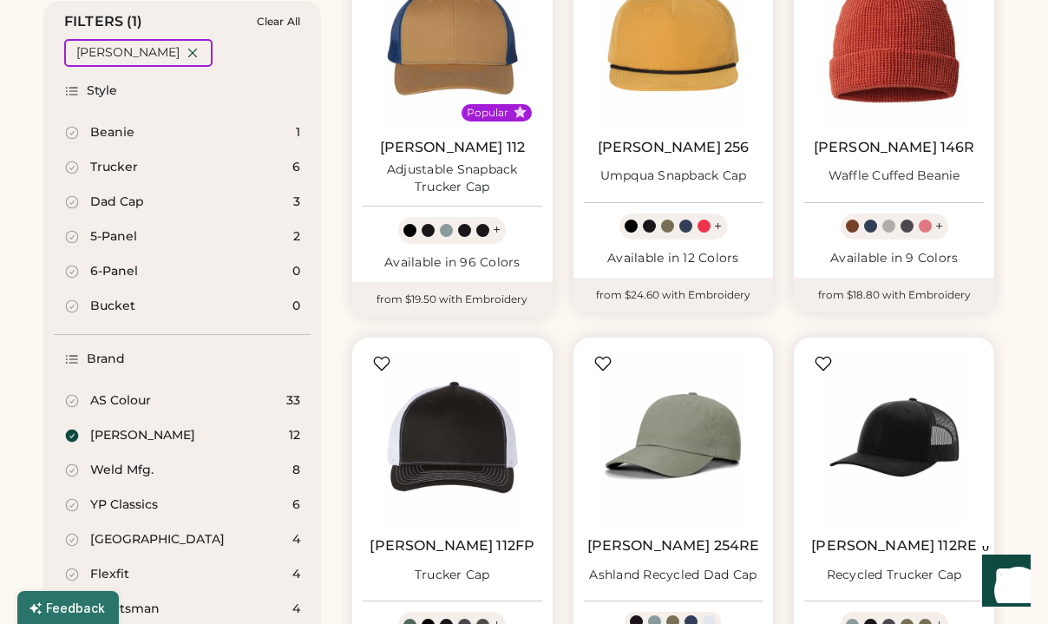
click at [79, 167] on icon at bounding box center [72, 168] width 16 height 16
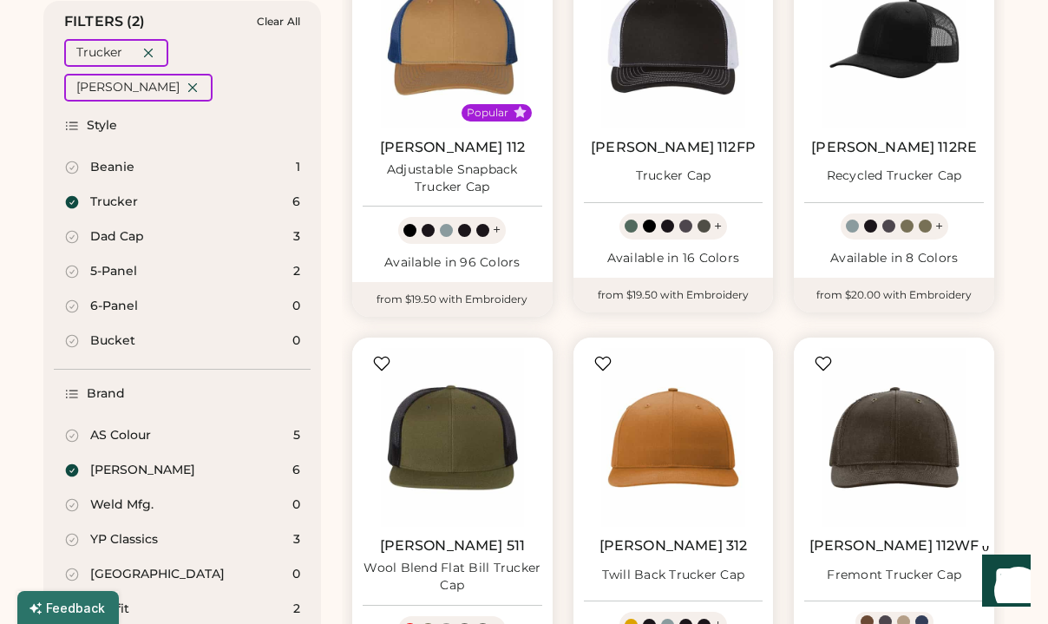
click at [72, 464] on icon at bounding box center [72, 470] width 13 height 13
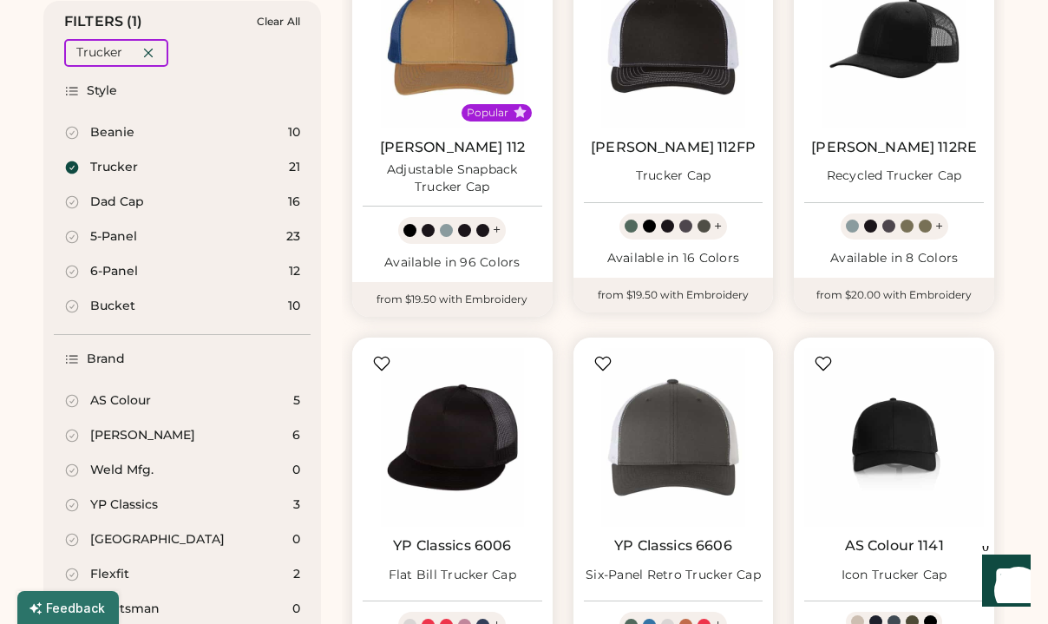
click at [76, 199] on icon at bounding box center [72, 202] width 16 height 16
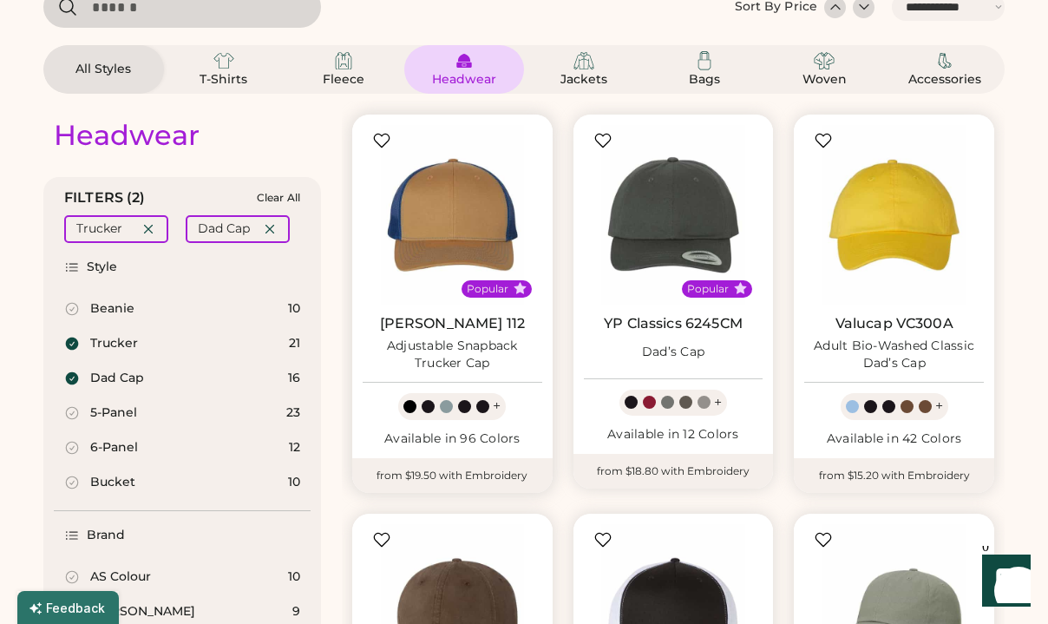
scroll to position [102, 0]
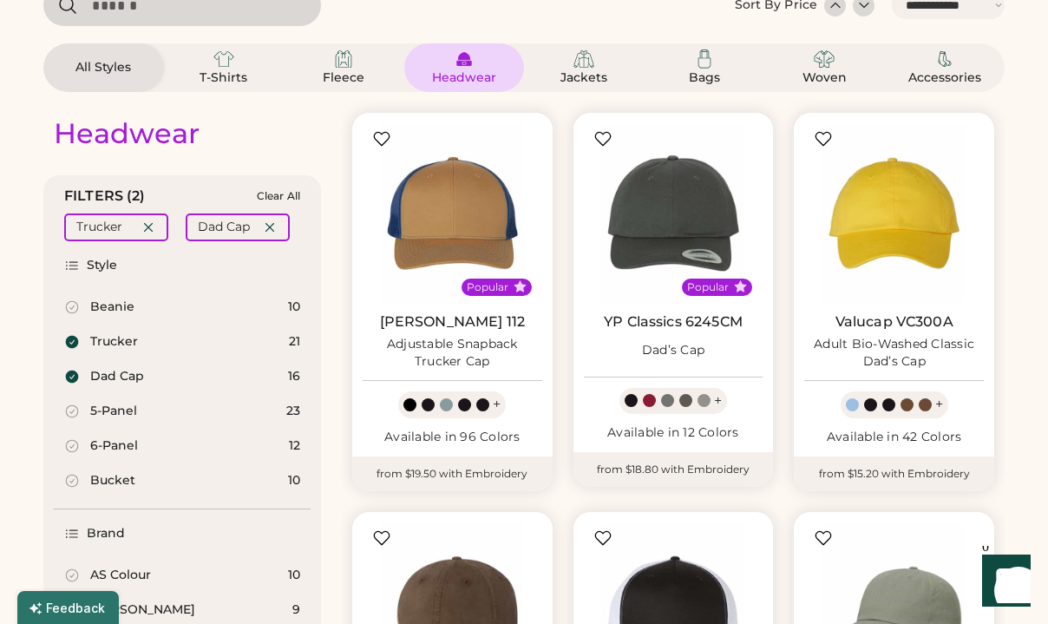
click at [74, 477] on icon at bounding box center [72, 481] width 16 height 16
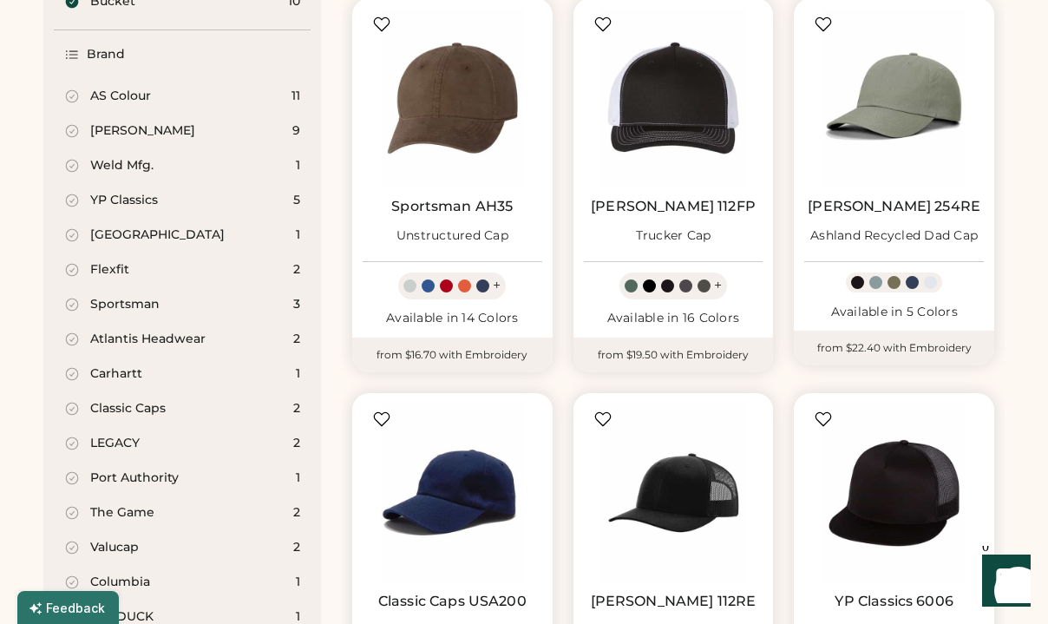
scroll to position [640, 0]
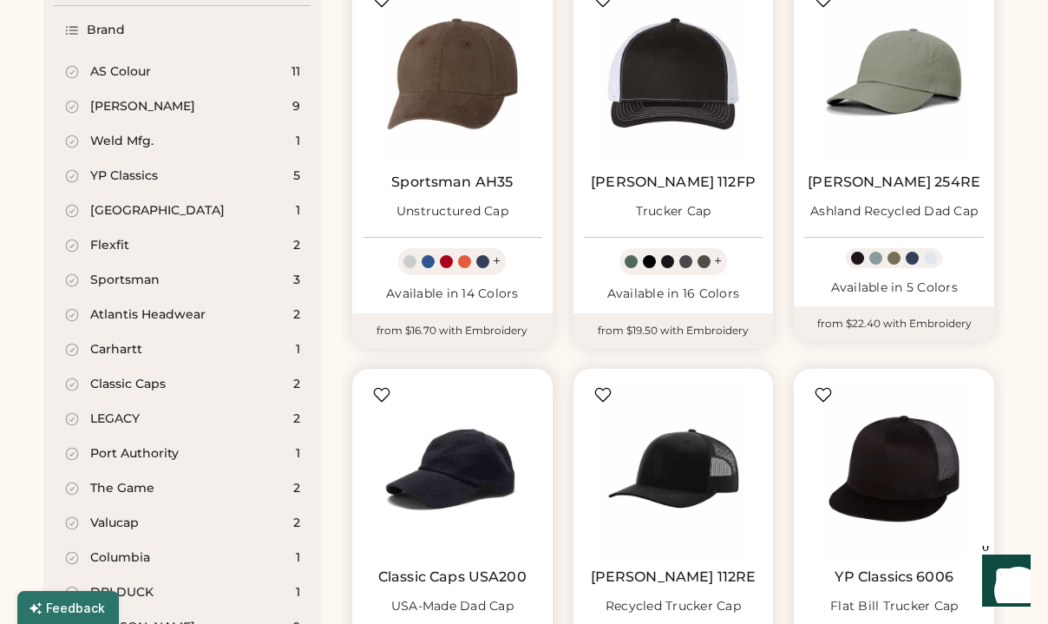
click at [458, 469] on img at bounding box center [453, 469] width 180 height 180
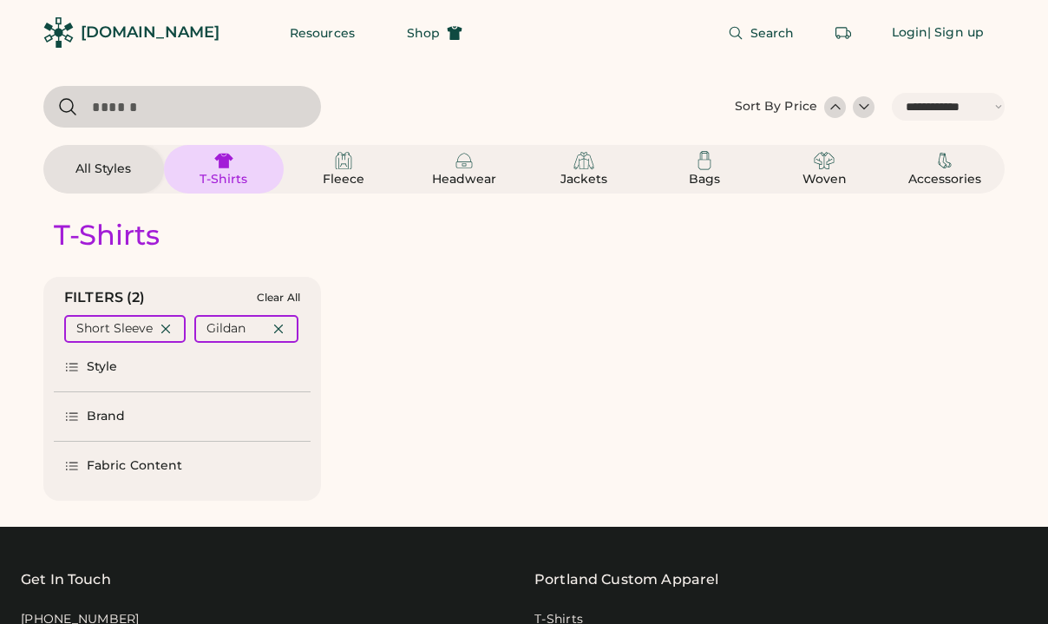
select select "*****"
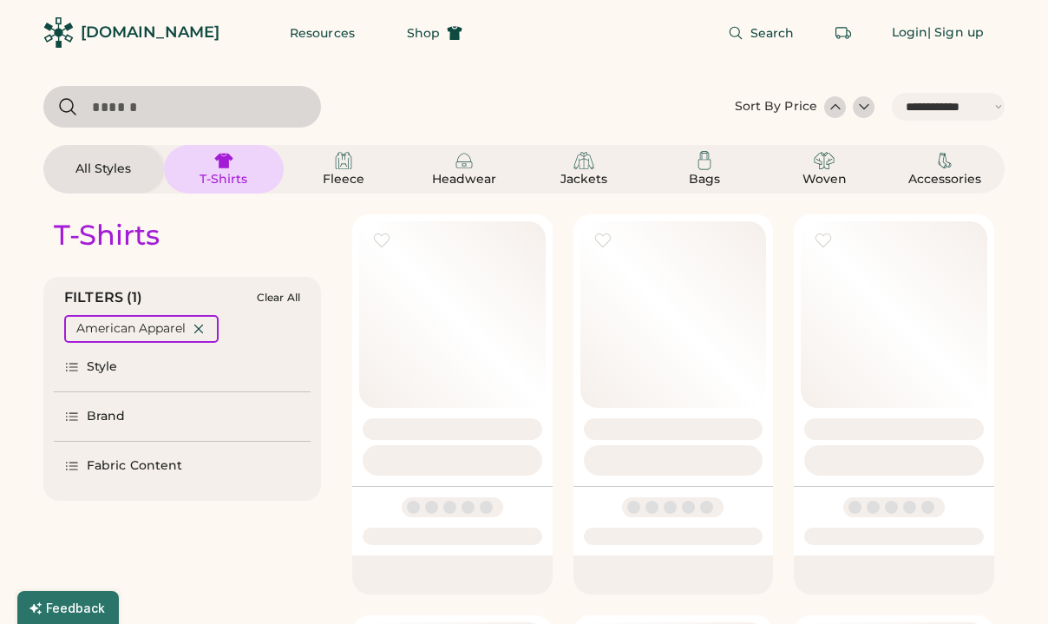
select select "*****"
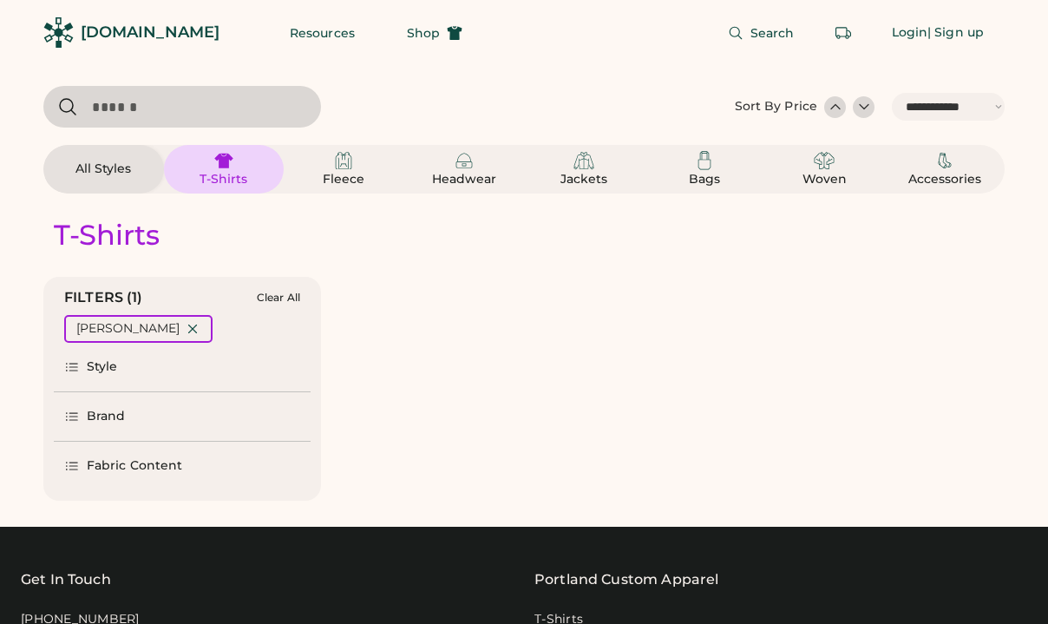
select select "*****"
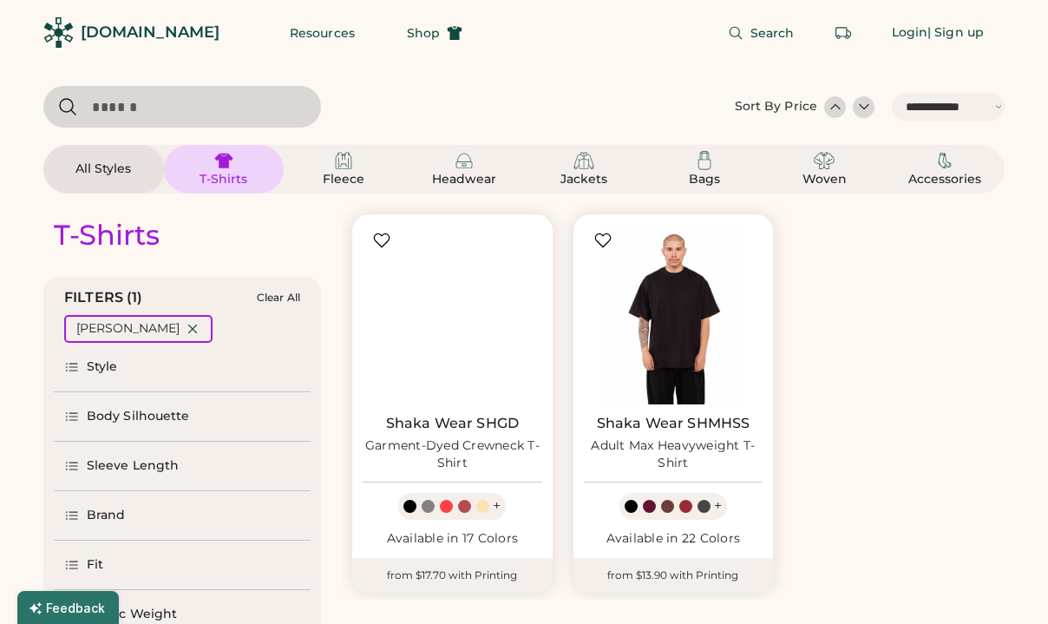
click at [269, 0] on div "Resources Shop" at bounding box center [376, 32] width 214 height 65
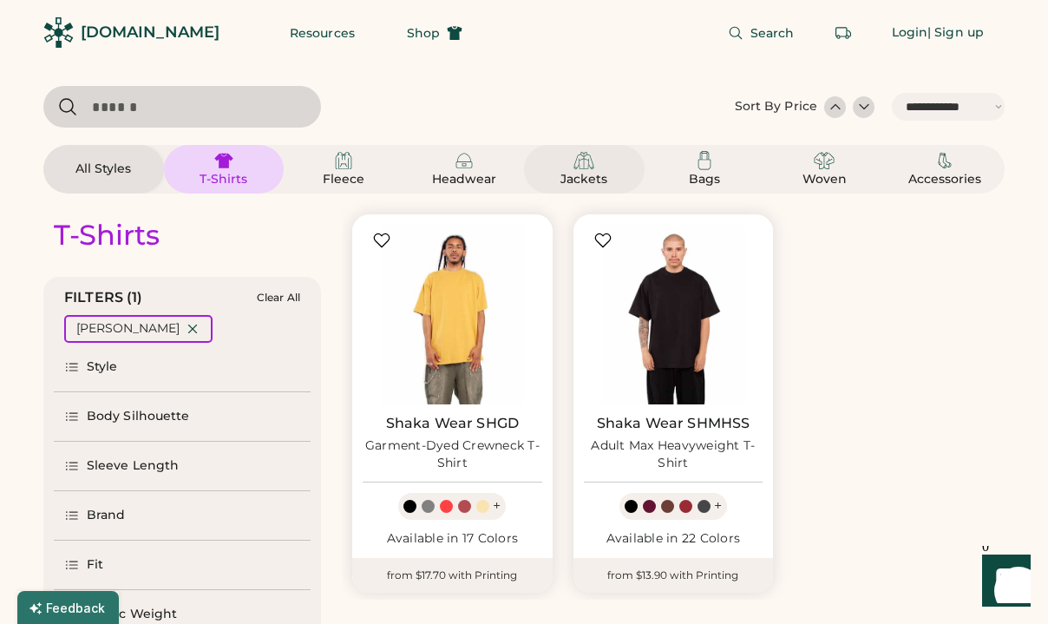
click at [600, 185] on div "Jackets" at bounding box center [584, 179] width 78 height 17
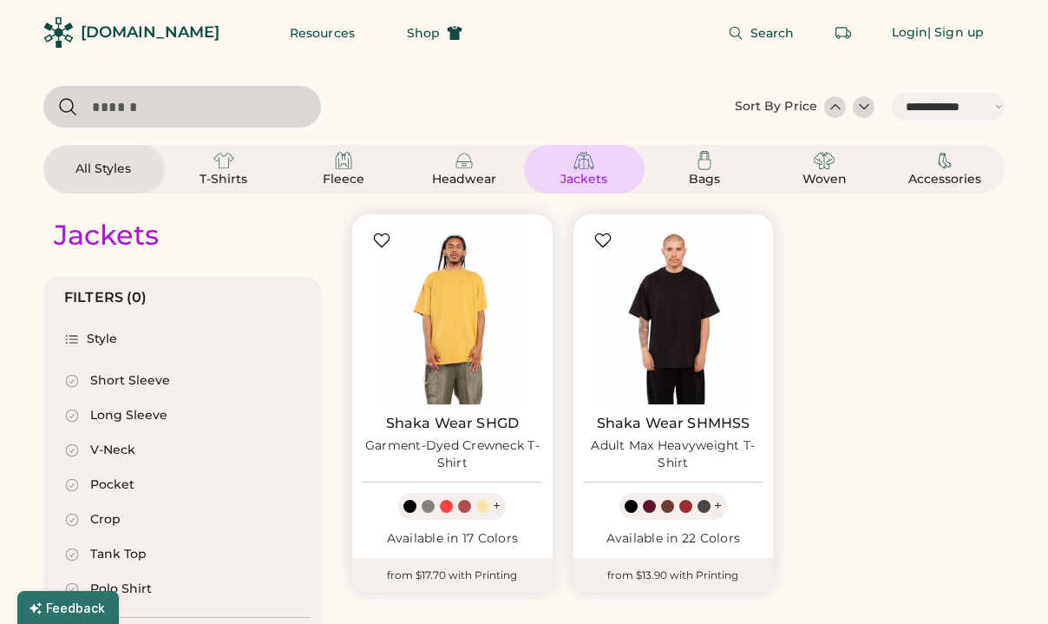
select select "*"
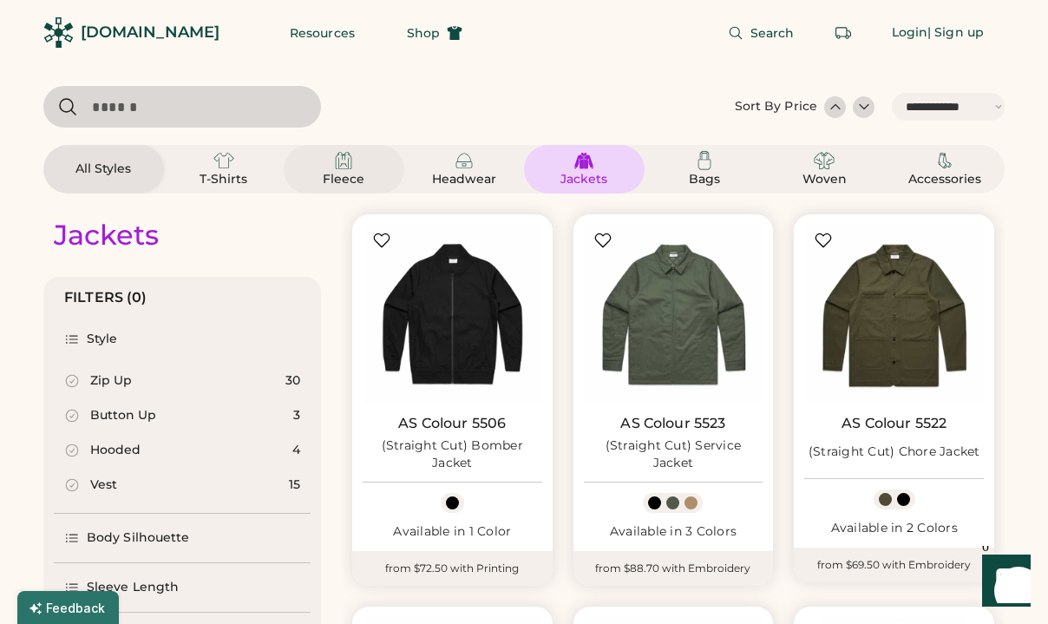
click at [353, 174] on div "Fleece" at bounding box center [344, 179] width 78 height 17
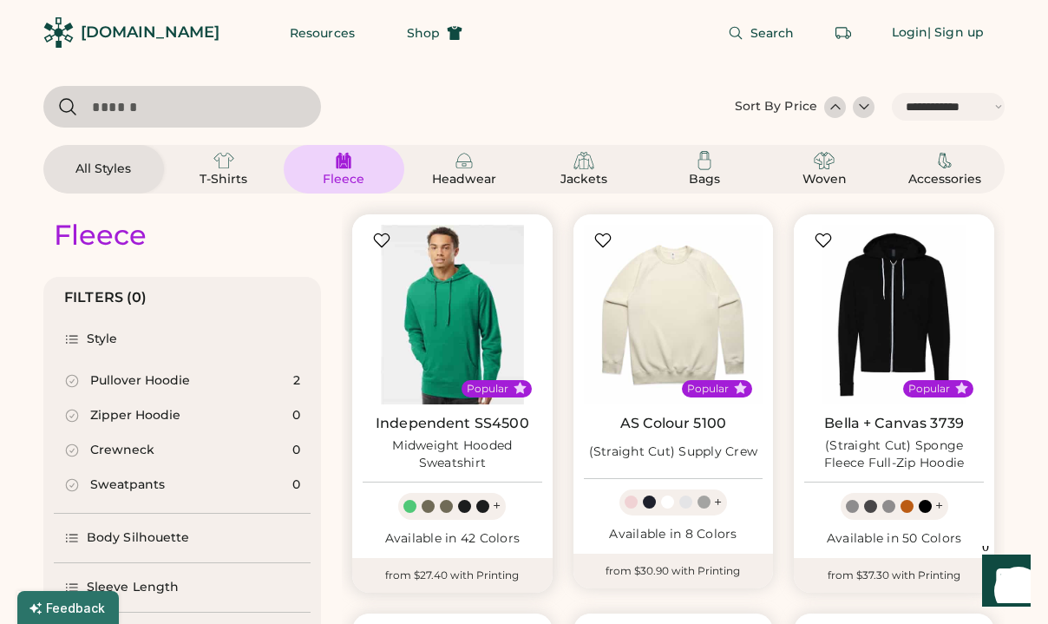
scroll to position [101, 1]
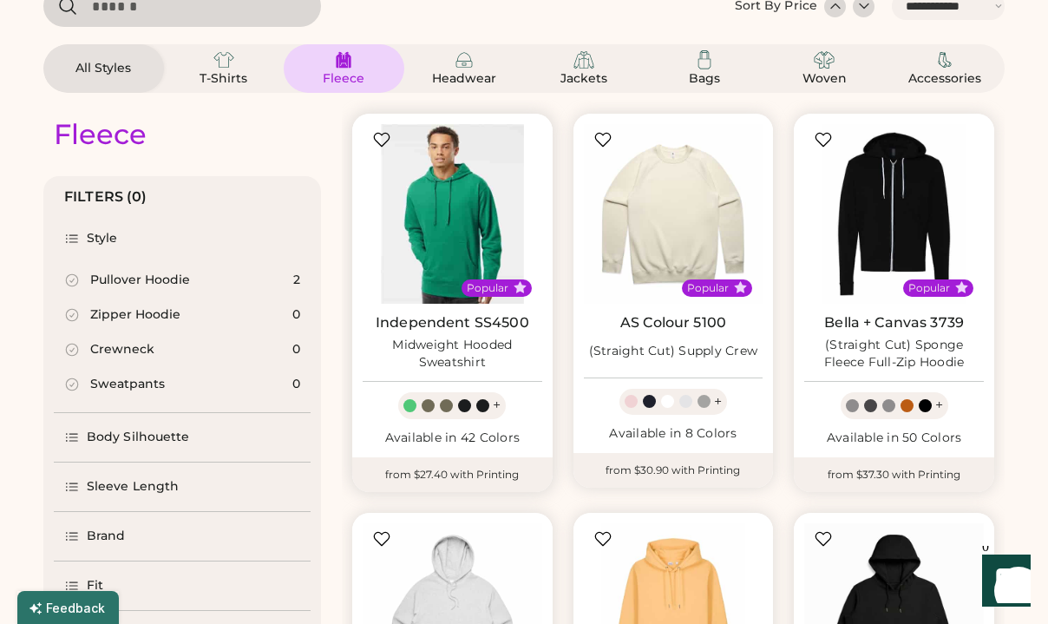
select select "*****"
select select "*"
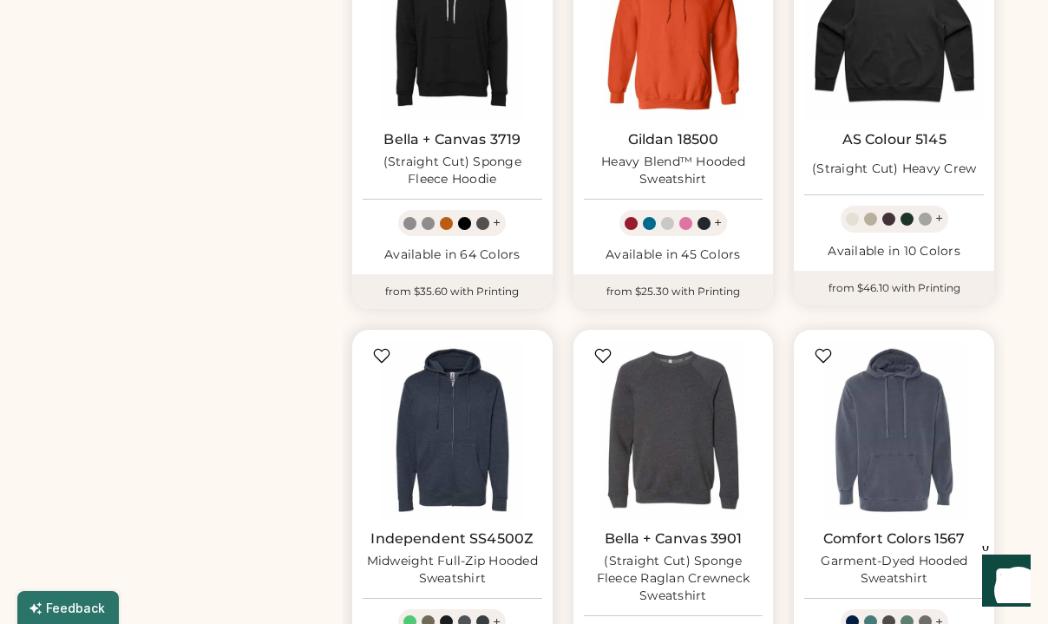
scroll to position [1094, 0]
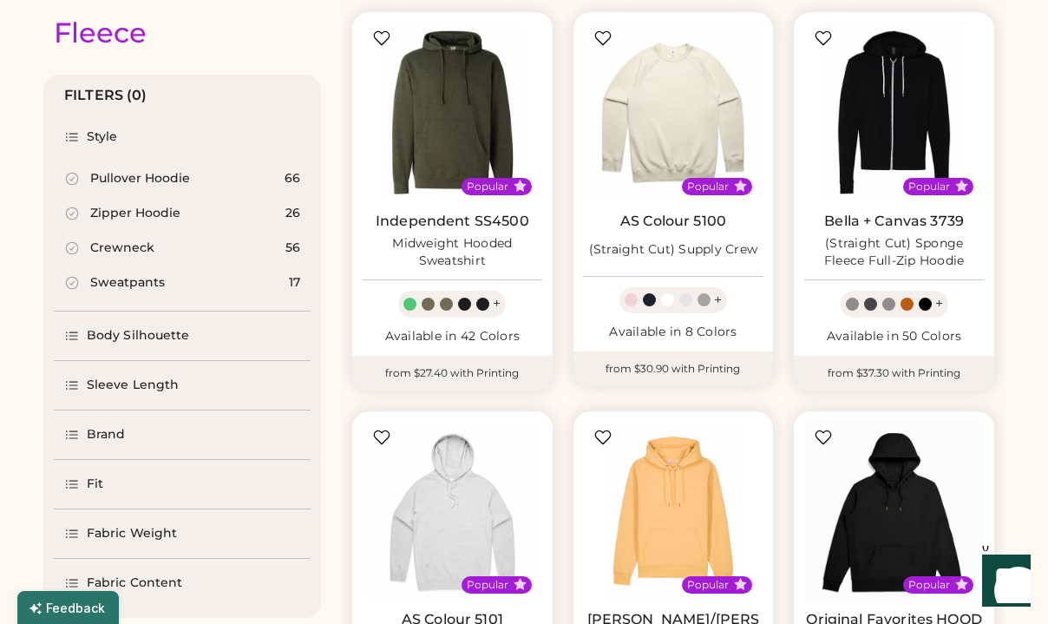
scroll to position [203, 0]
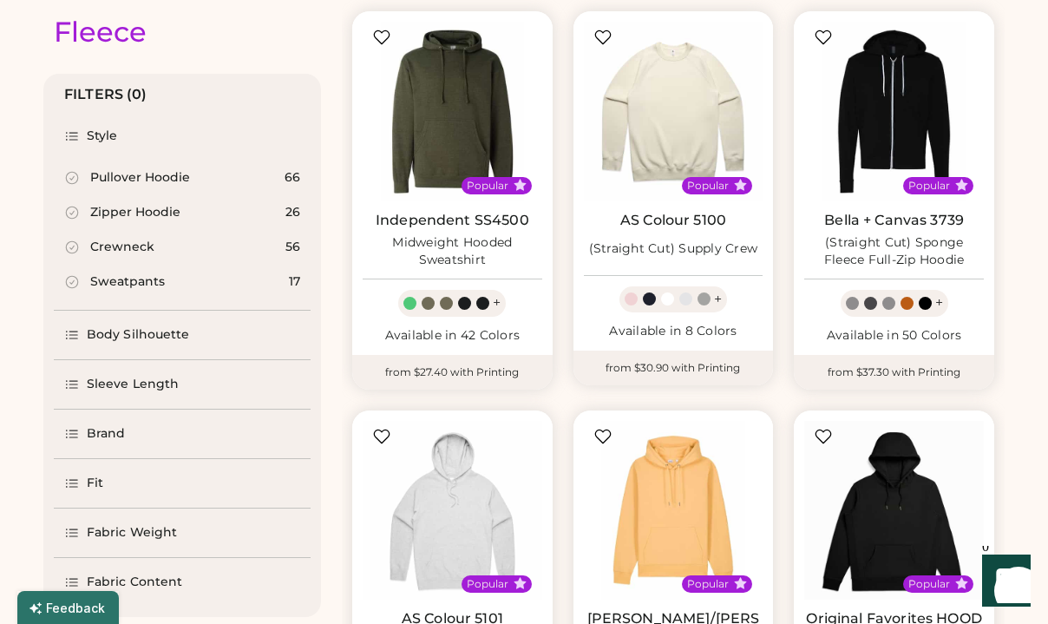
click at [115, 244] on div "Crewneck" at bounding box center [122, 247] width 64 height 17
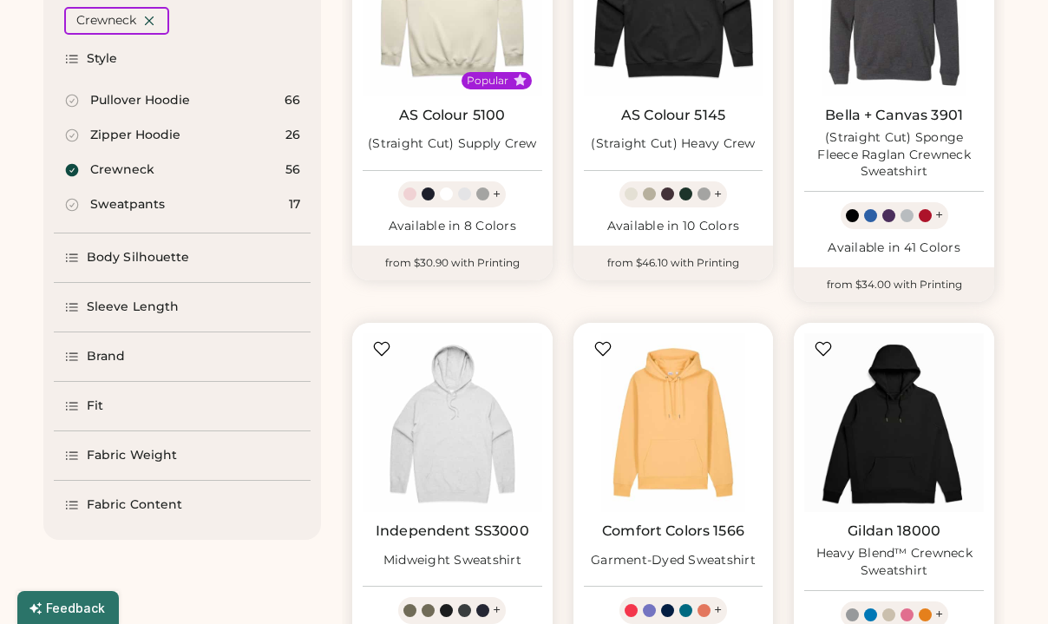
scroll to position [325, 0]
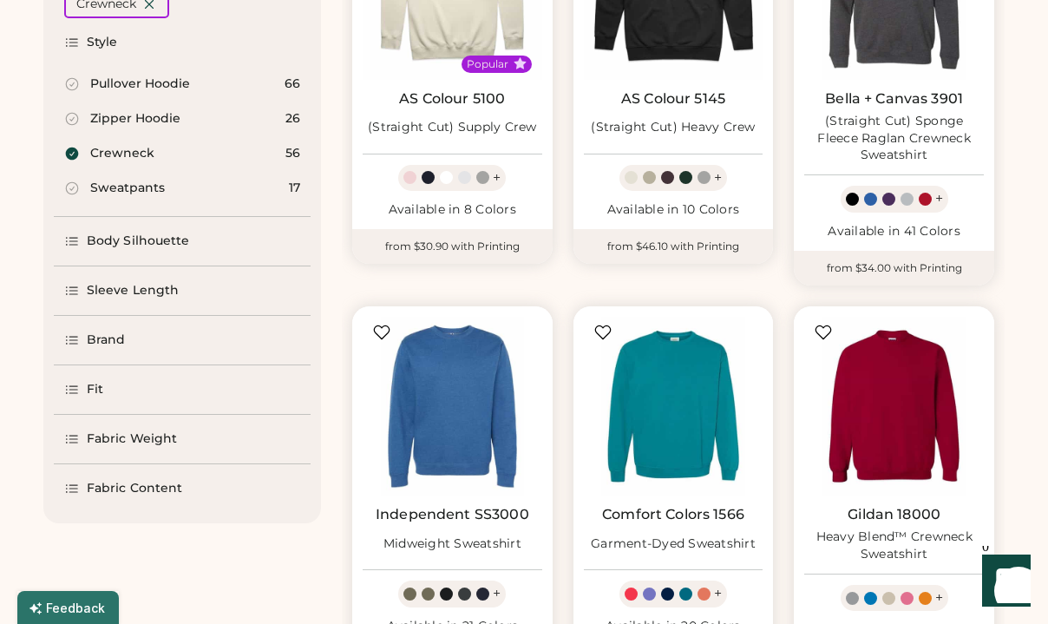
click at [108, 240] on div "Body Silhouette" at bounding box center [138, 241] width 103 height 17
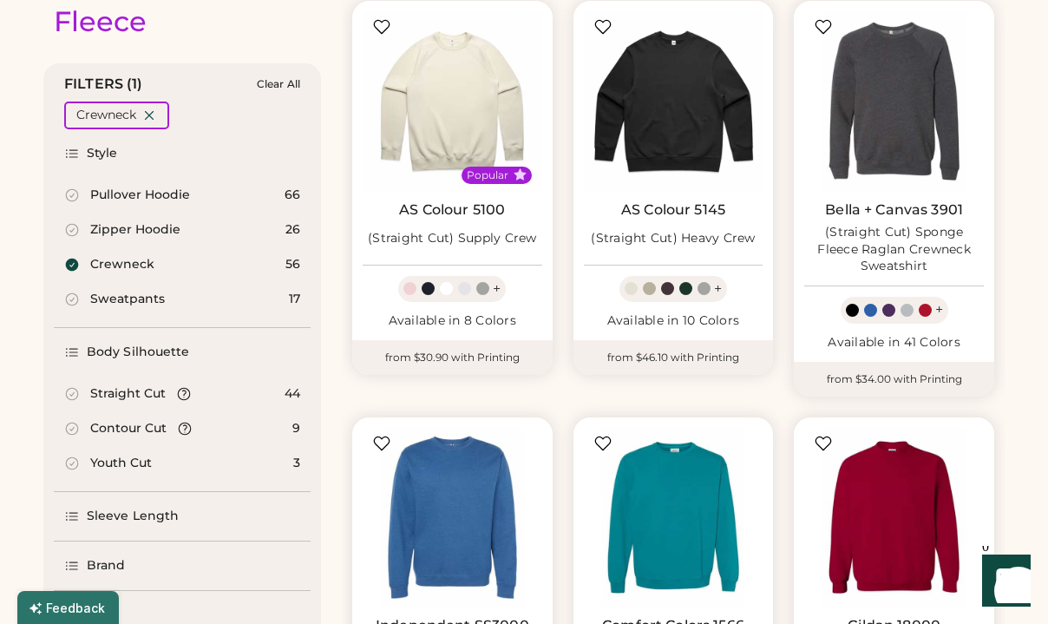
scroll to position [209, 0]
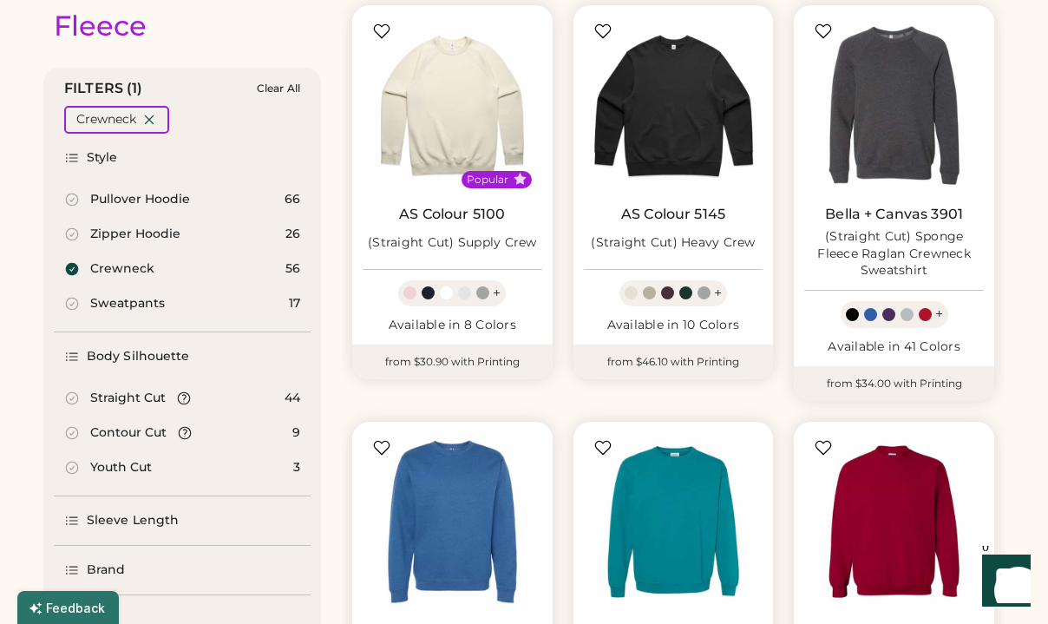
click at [75, 400] on icon at bounding box center [72, 399] width 16 height 16
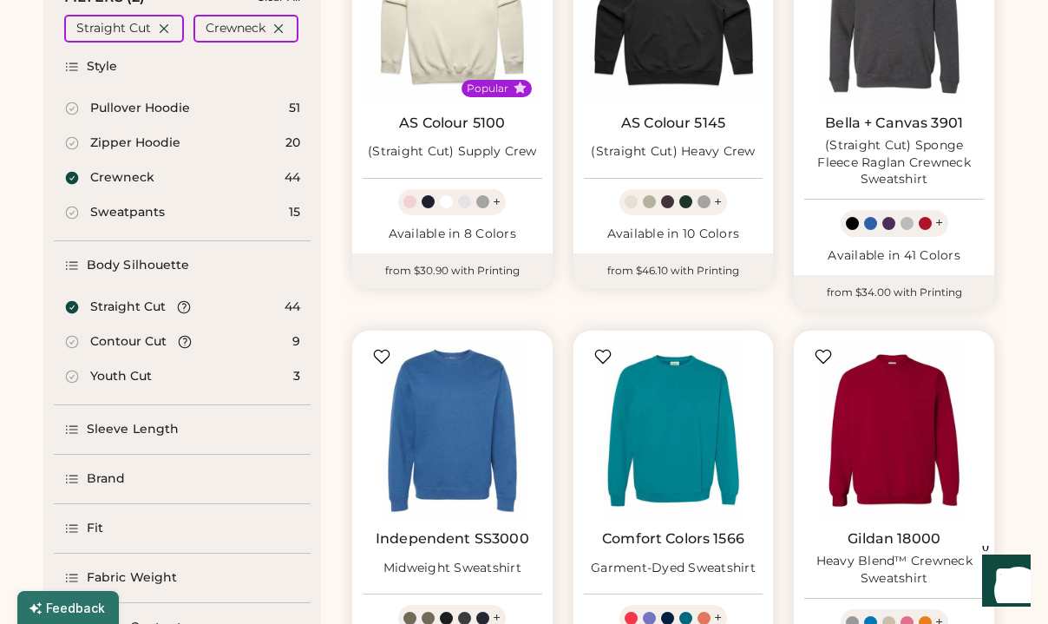
scroll to position [305, 0]
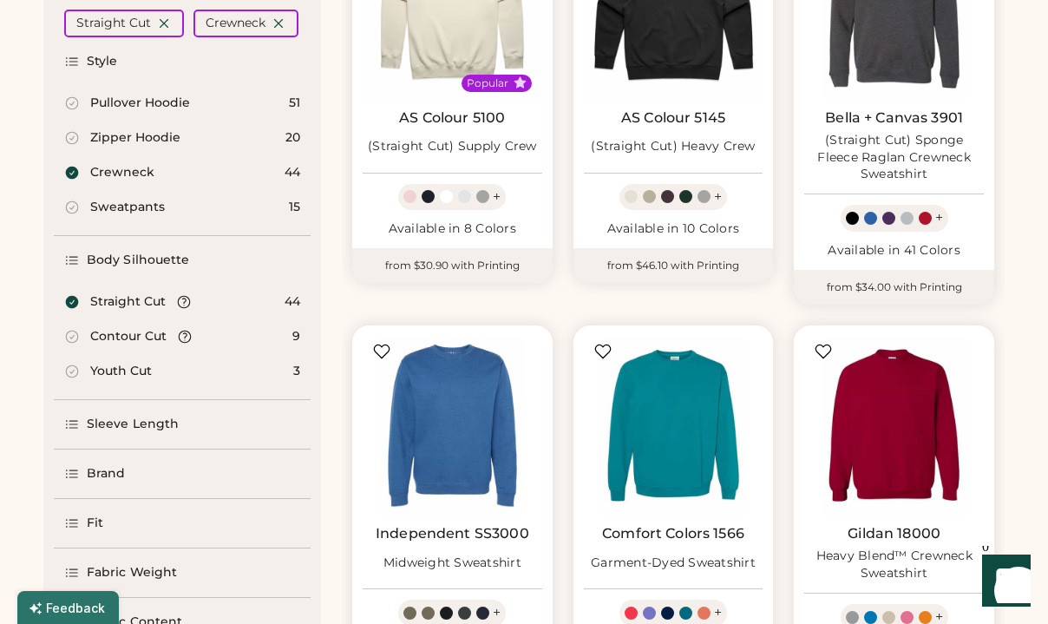
click at [73, 418] on icon at bounding box center [72, 425] width 16 height 16
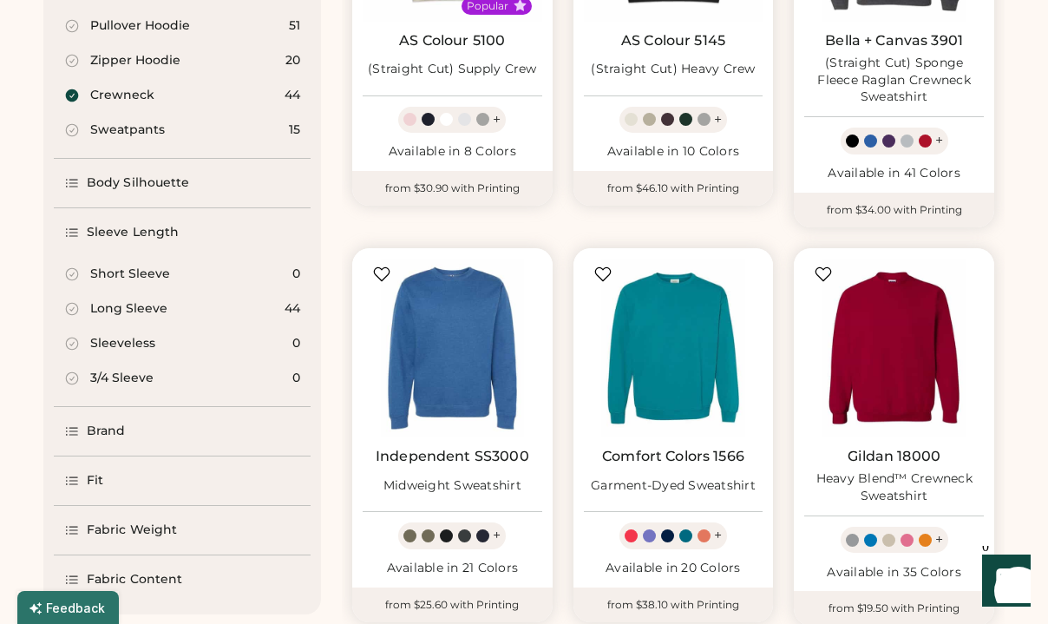
scroll to position [391, 0]
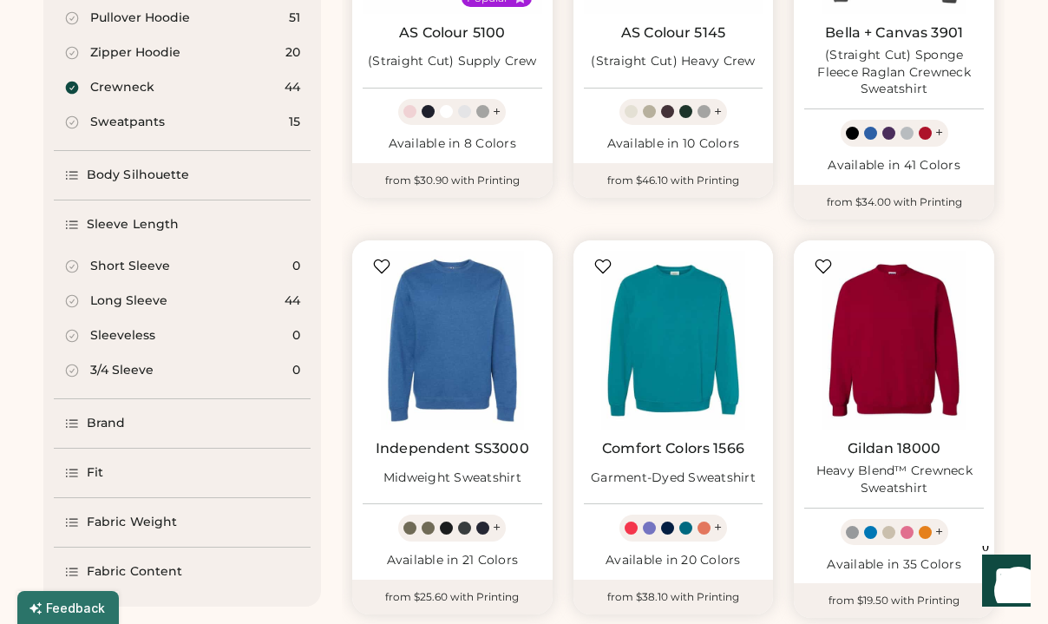
click at [70, 416] on icon at bounding box center [72, 424] width 16 height 16
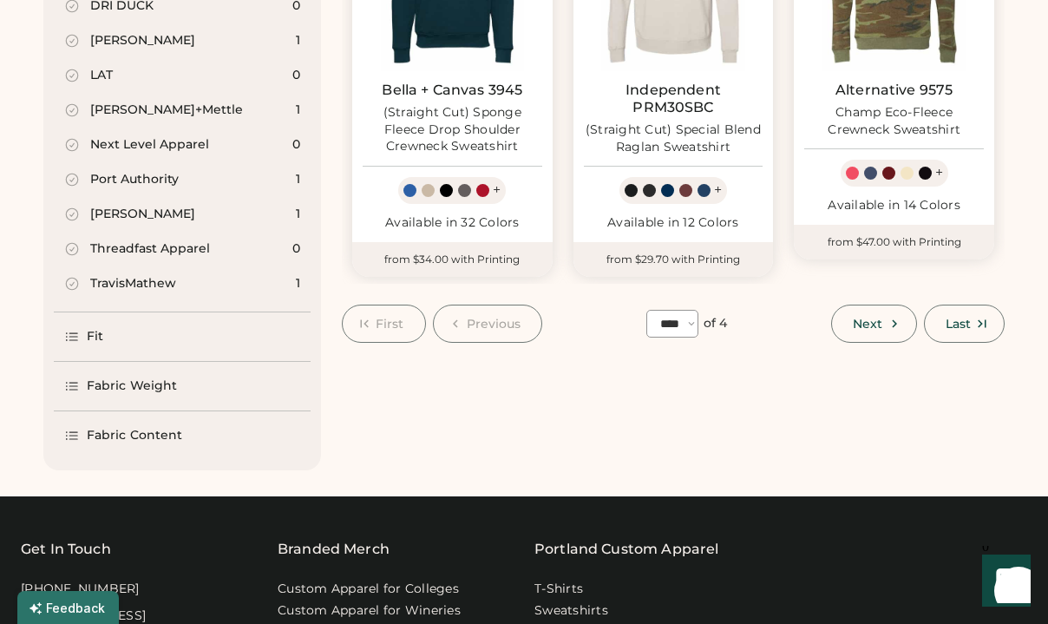
scroll to position [1566, 0]
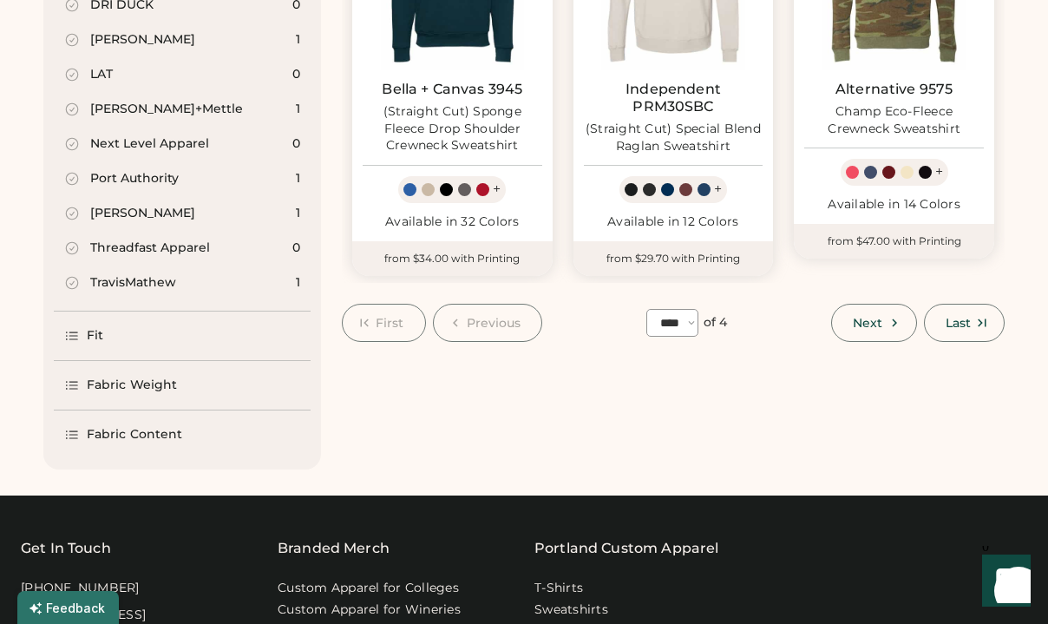
click at [75, 332] on icon at bounding box center [72, 335] width 11 height 7
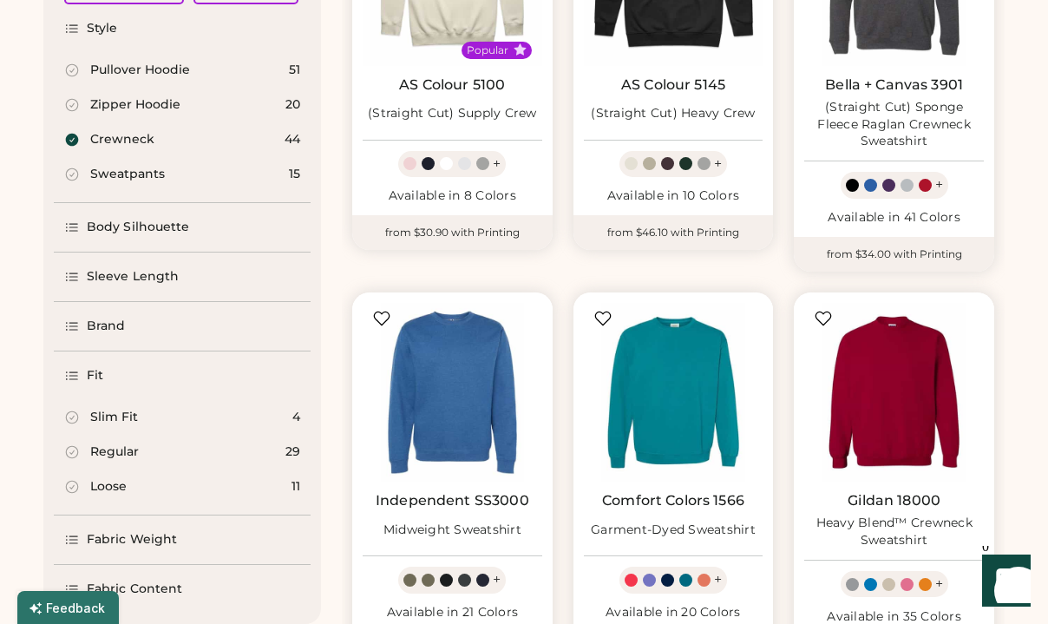
scroll to position [340, 0]
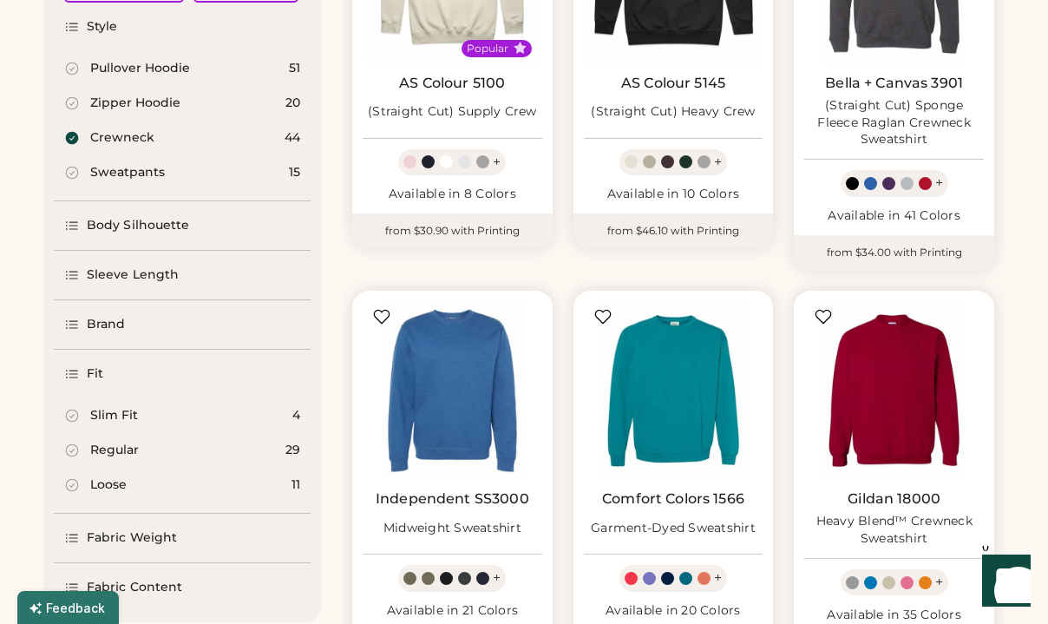
click at [71, 450] on icon at bounding box center [72, 451] width 16 height 16
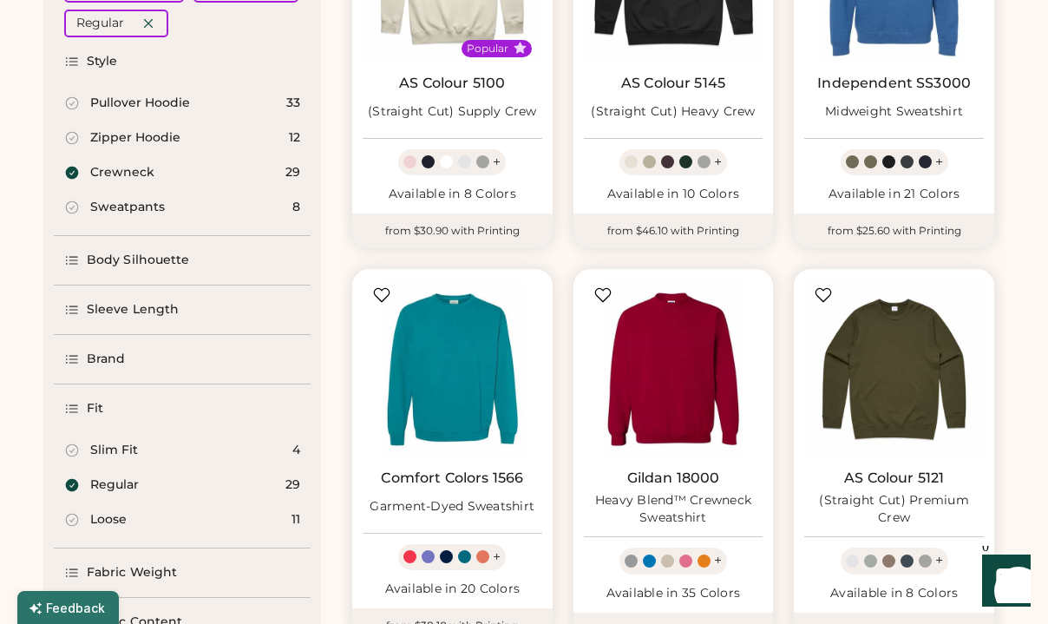
click at [78, 259] on icon at bounding box center [72, 261] width 16 height 16
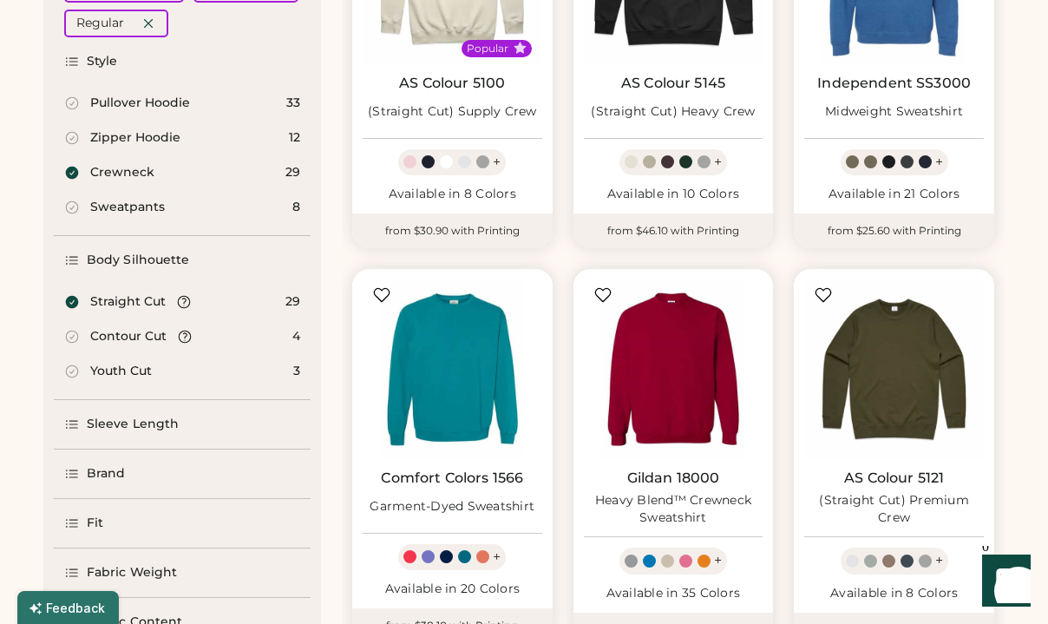
click at [68, 300] on icon at bounding box center [72, 302] width 13 height 13
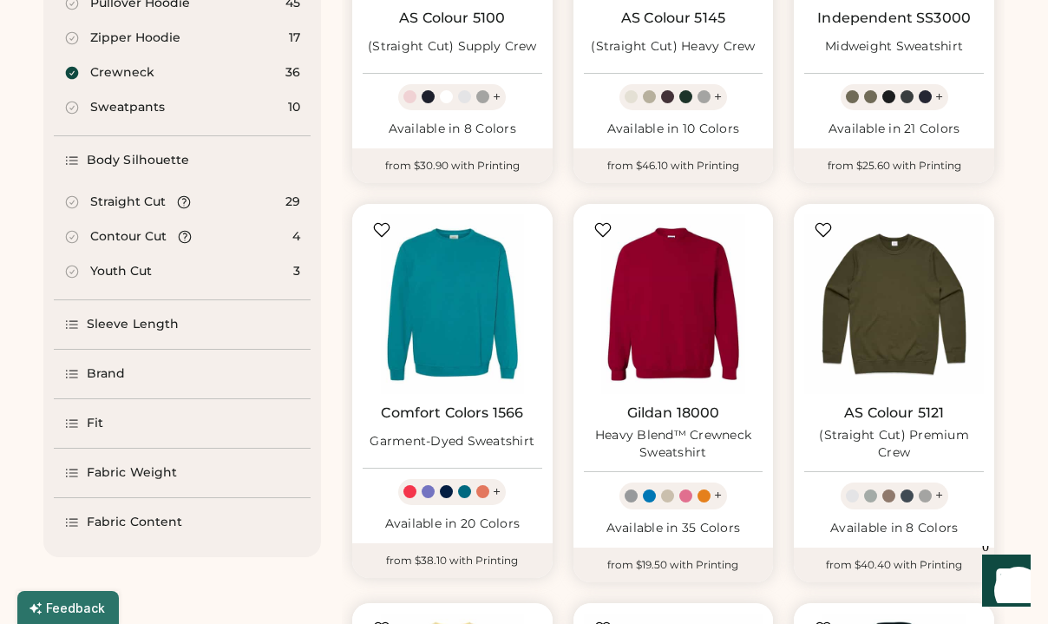
scroll to position [408, 0]
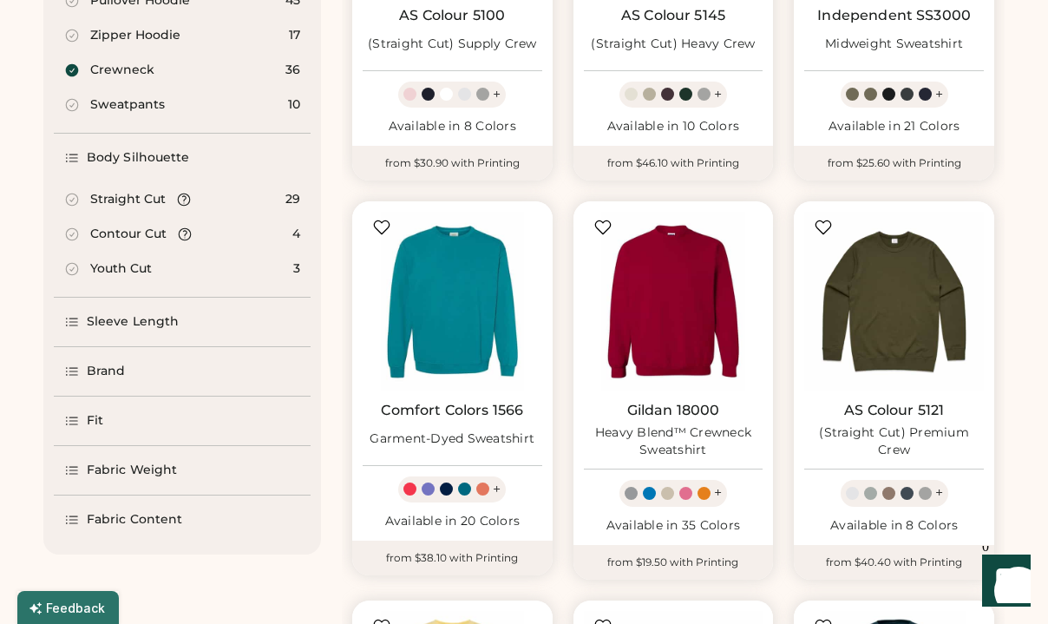
click at [63, 417] on div "Fit" at bounding box center [182, 421] width 257 height 49
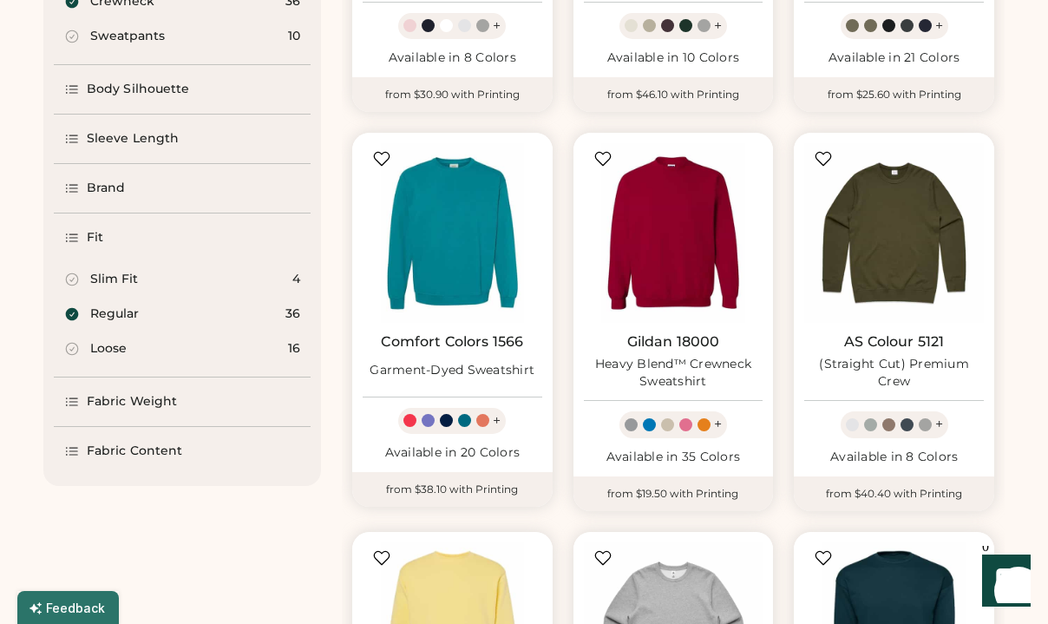
scroll to position [520, 0]
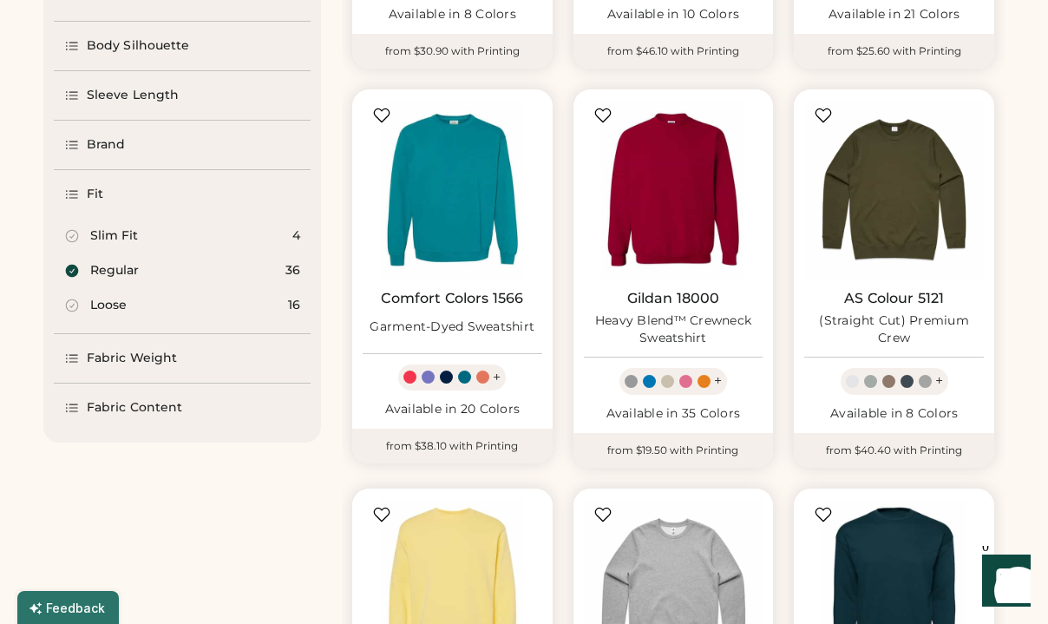
click at [70, 358] on icon at bounding box center [72, 358] width 11 height 7
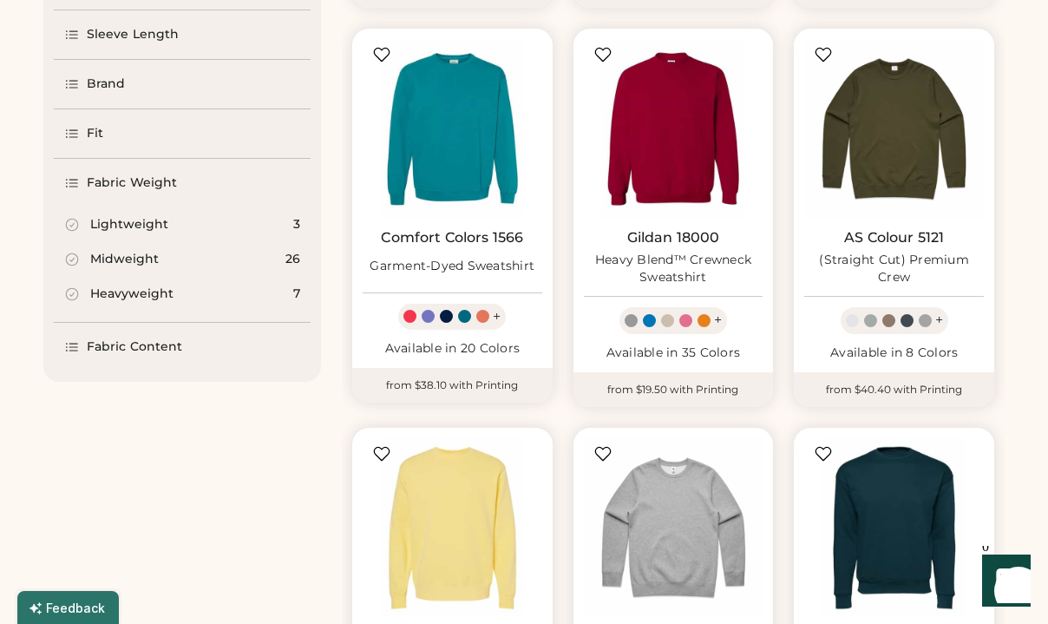
scroll to position [585, 0]
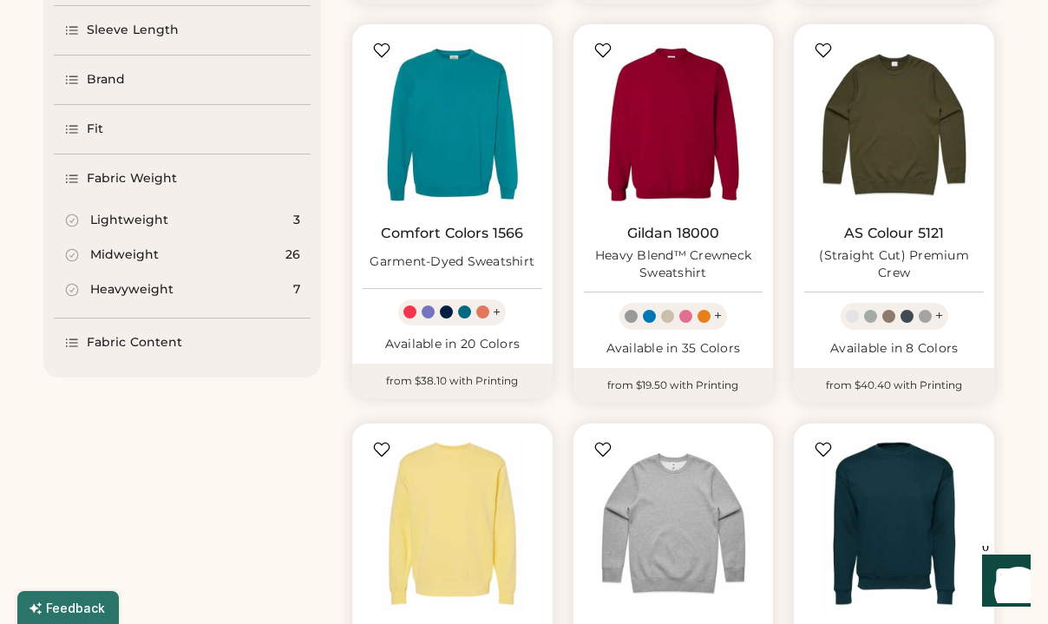
click at [69, 257] on icon at bounding box center [72, 255] width 16 height 16
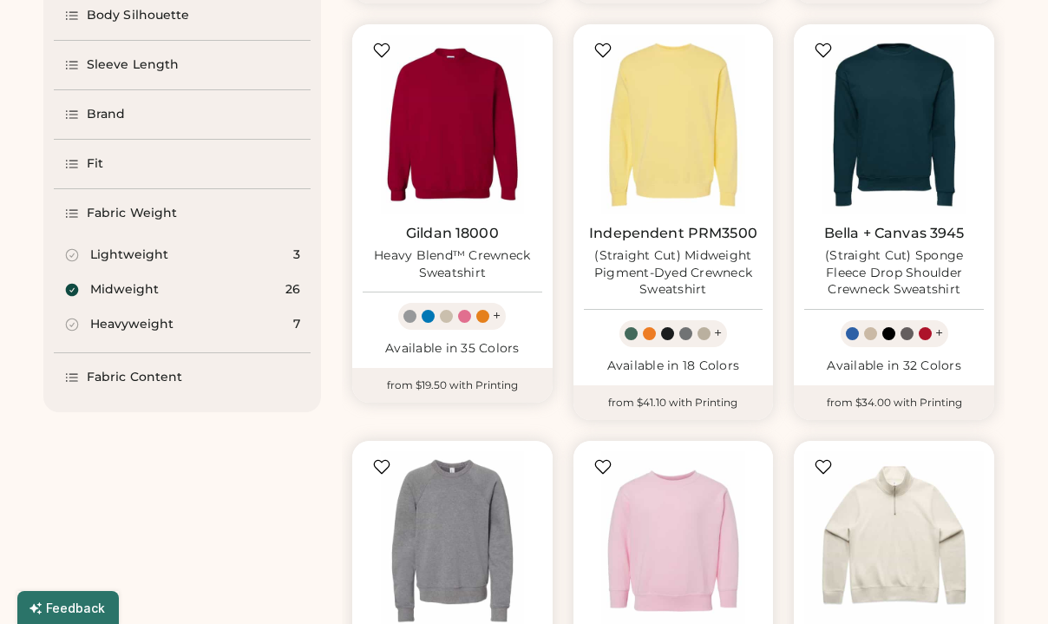
click at [70, 322] on icon at bounding box center [72, 325] width 16 height 16
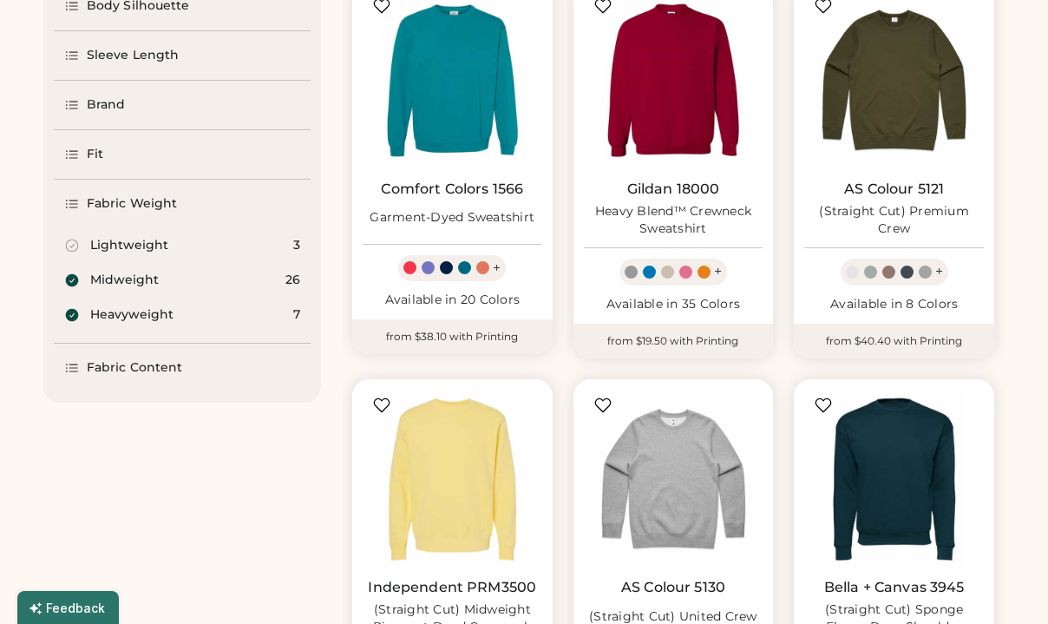
scroll to position [630, 0]
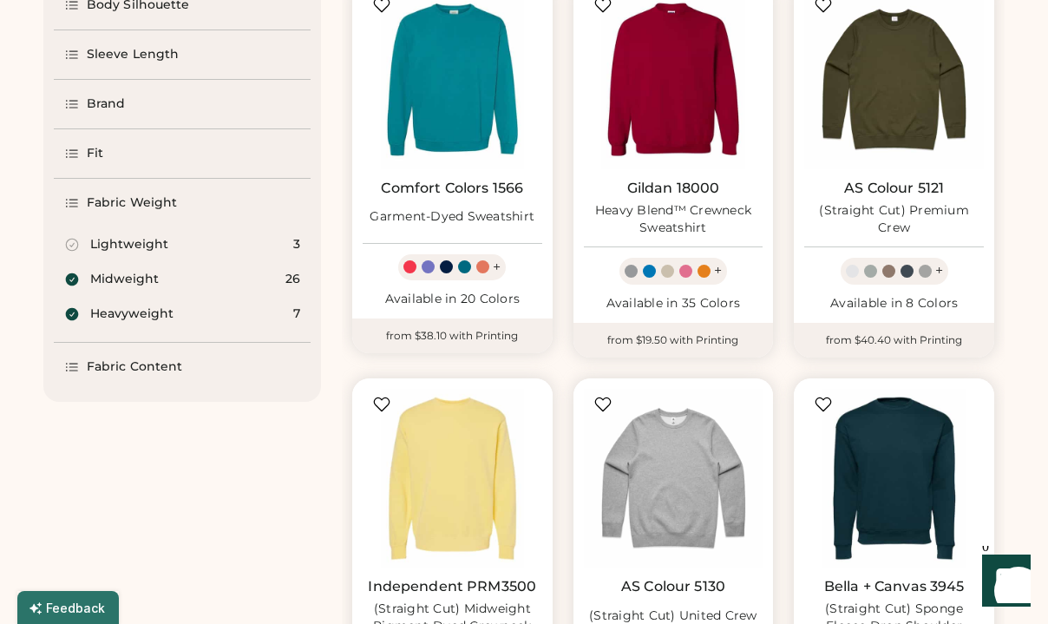
click at [85, 369] on div "Fabric Content" at bounding box center [123, 366] width 118 height 17
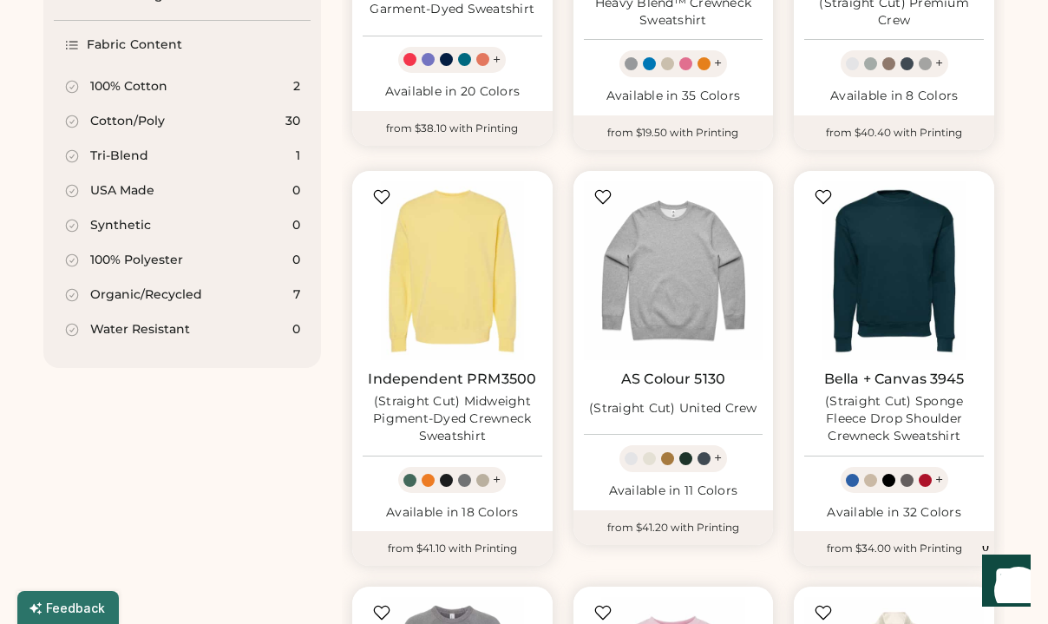
scroll to position [840, 0]
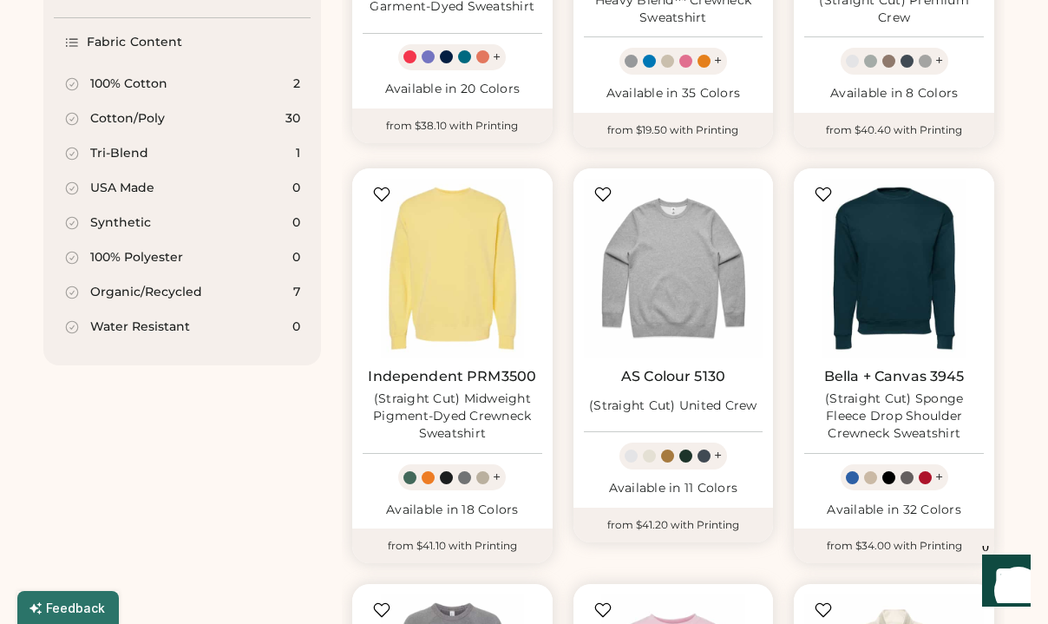
click at [69, 87] on icon at bounding box center [72, 84] width 16 height 16
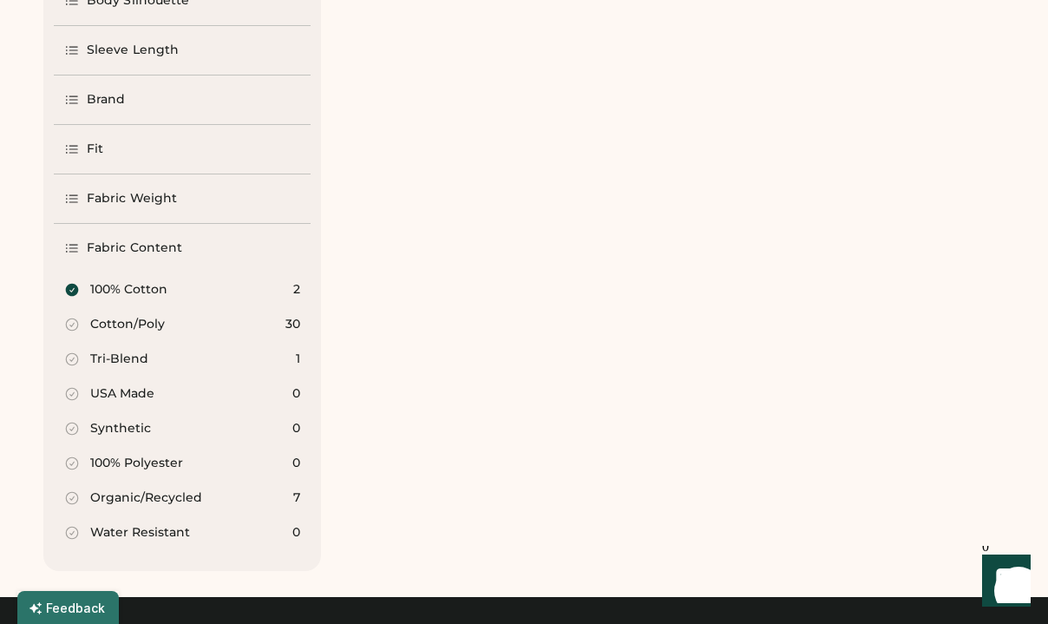
scroll to position [671, 0]
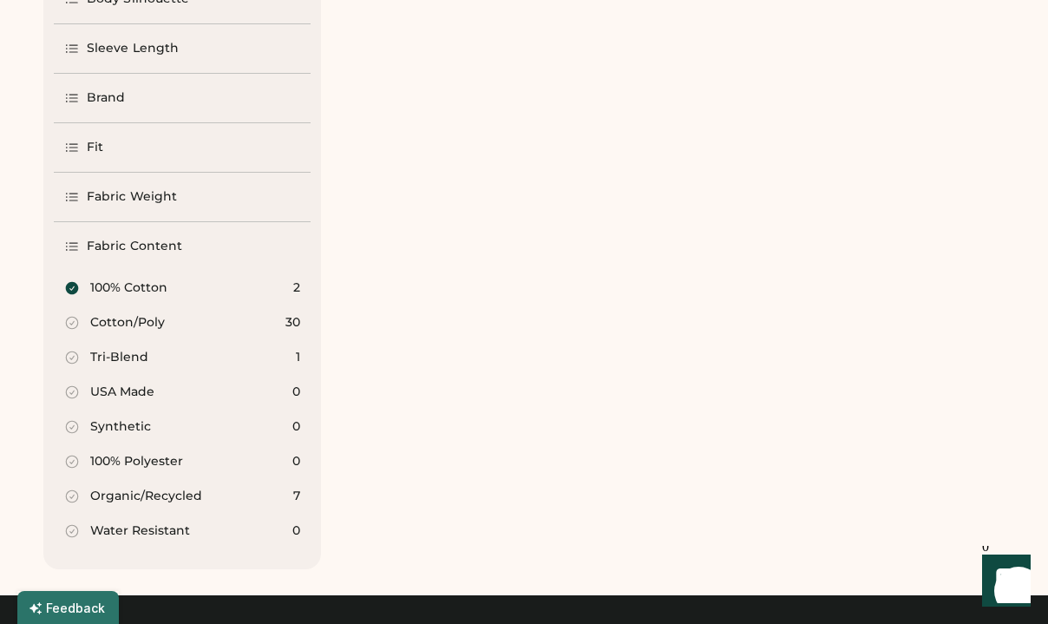
click at [69, 322] on icon at bounding box center [72, 323] width 16 height 16
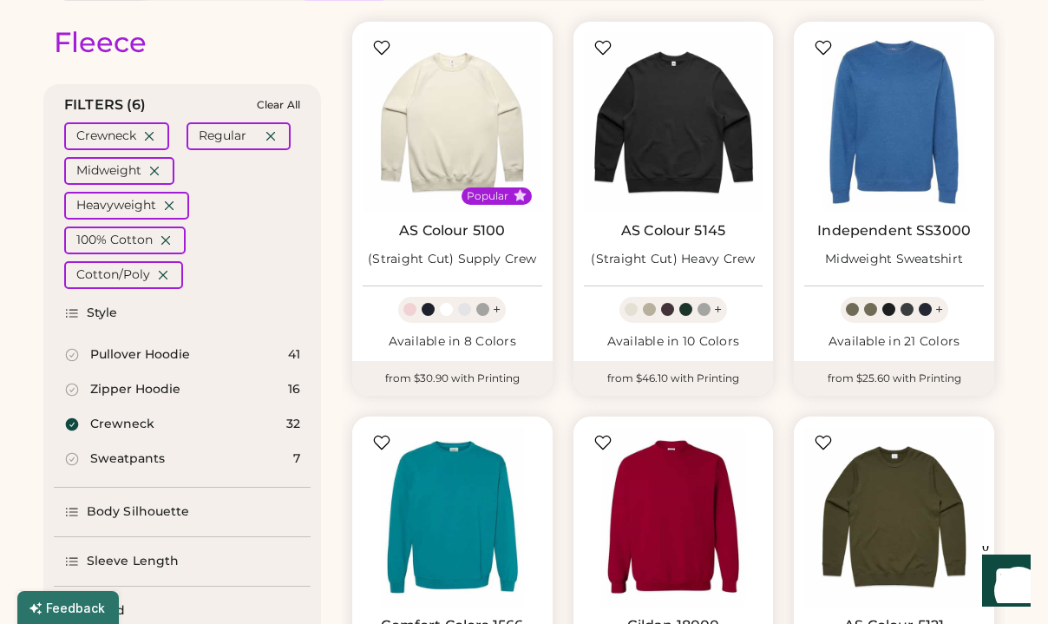
scroll to position [190, 0]
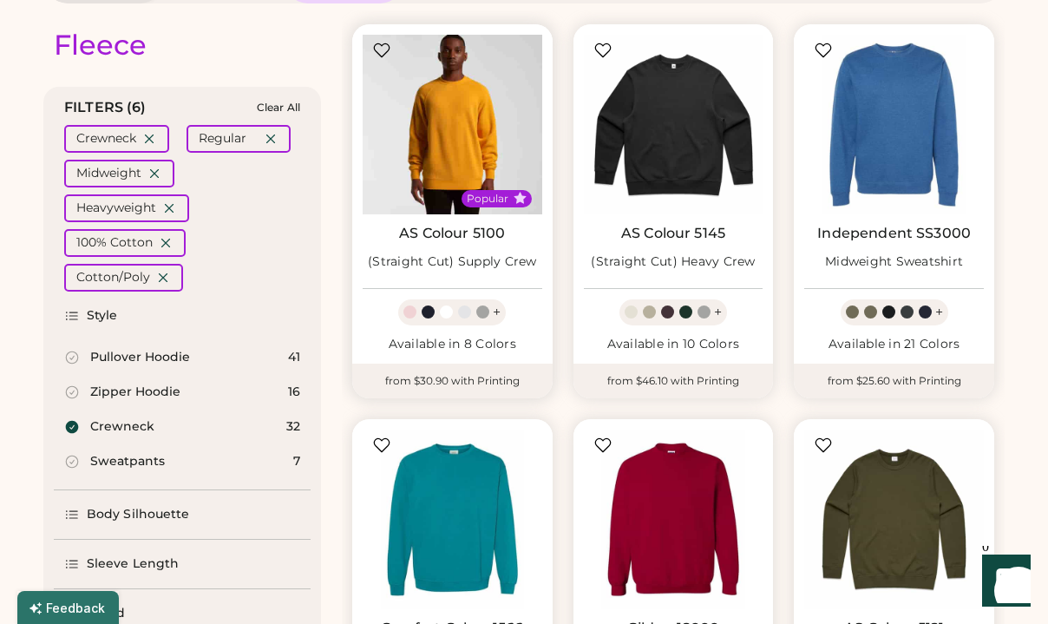
click at [463, 160] on img at bounding box center [453, 125] width 180 height 180
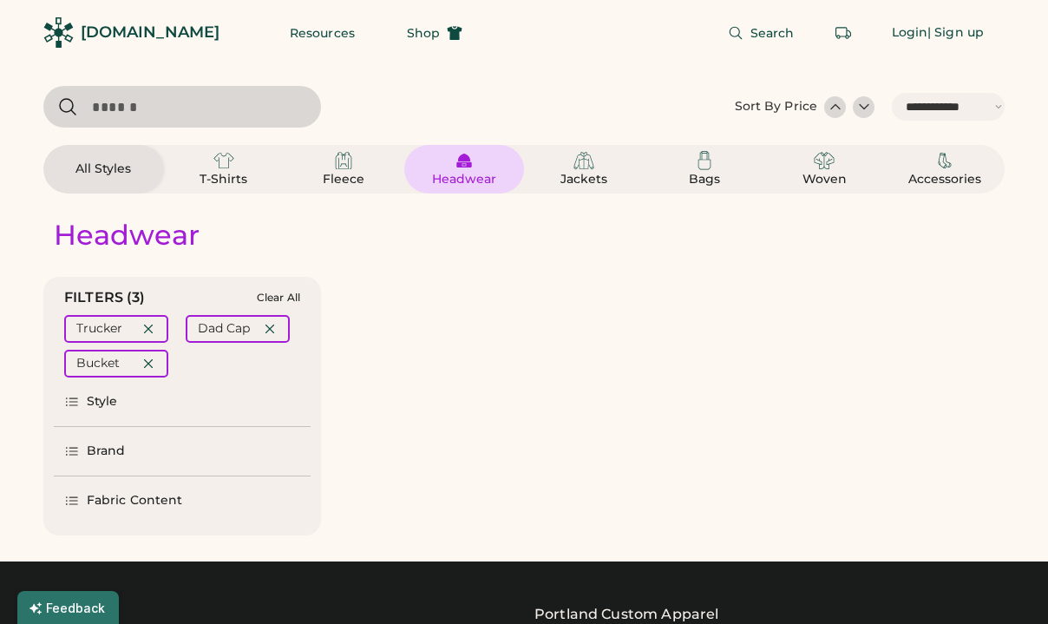
select select "*****"
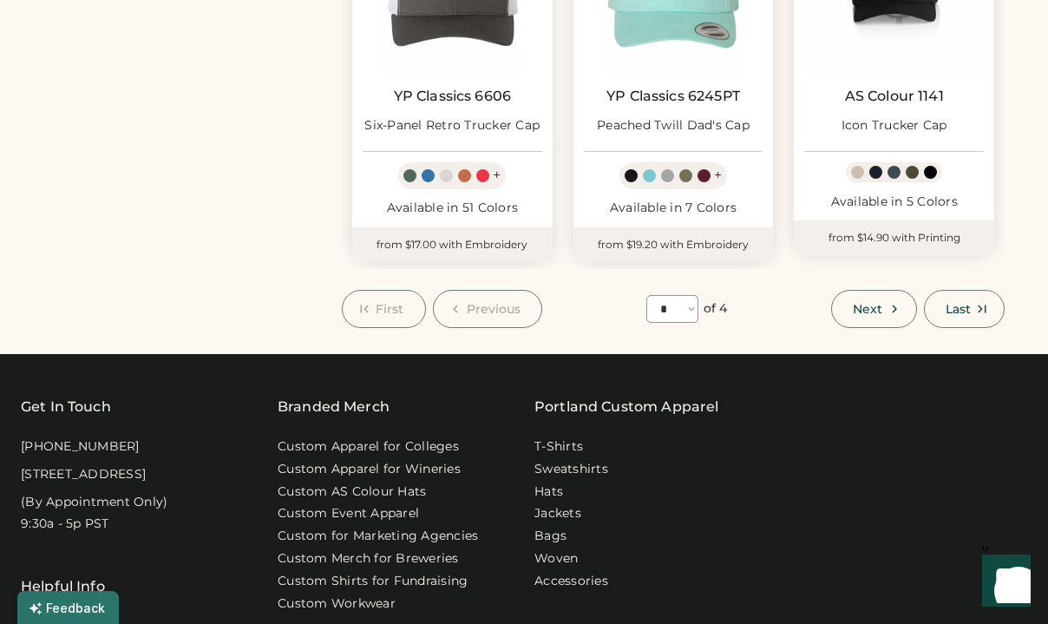
scroll to position [1526, 0]
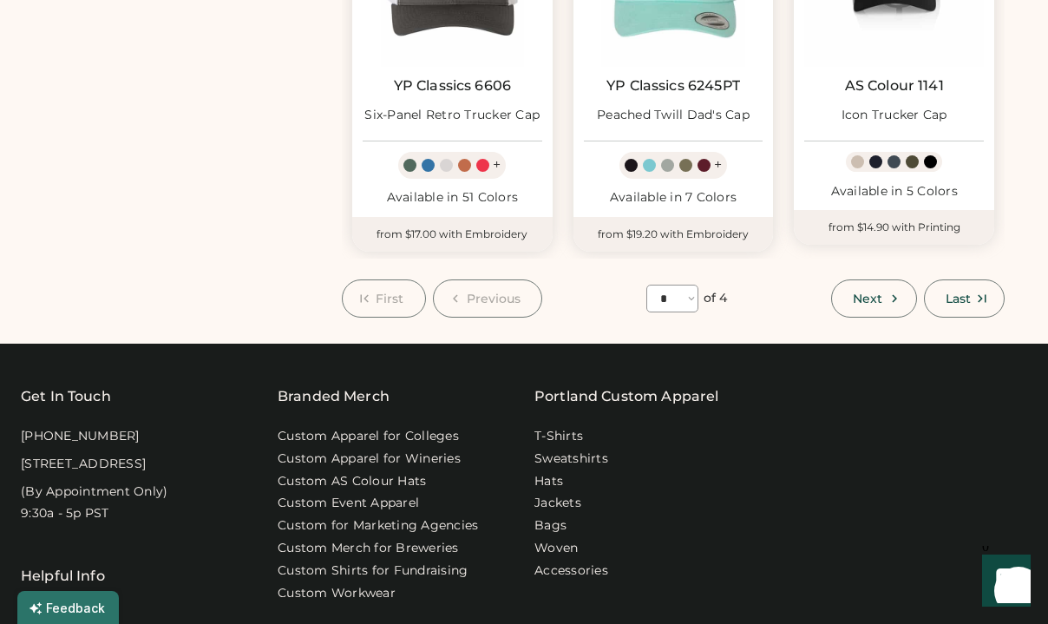
click at [862, 292] on span "Next" at bounding box center [868, 298] width 30 height 12
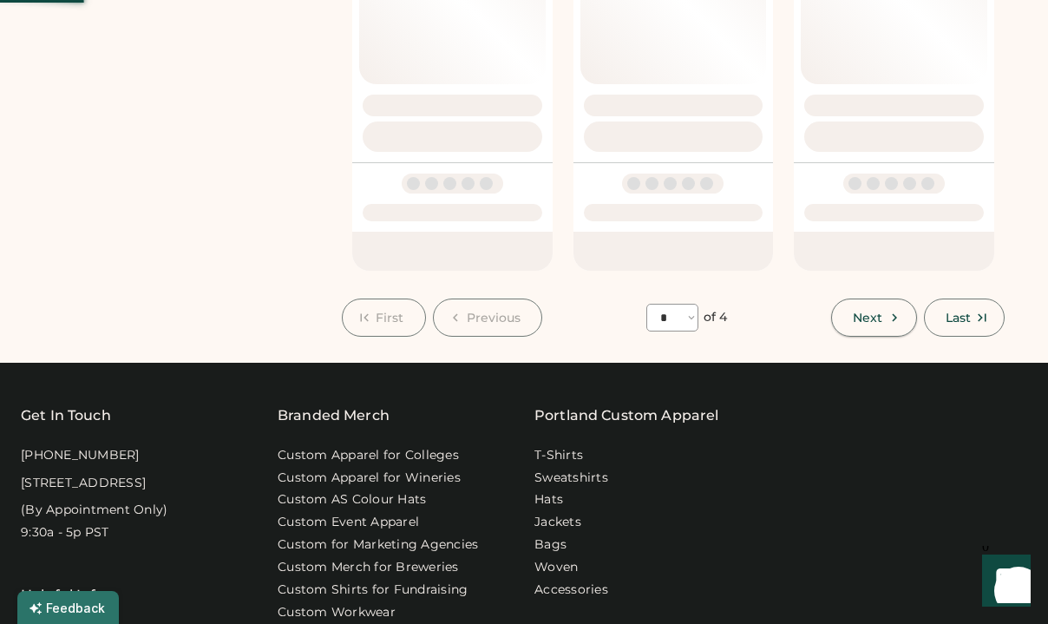
select select "*"
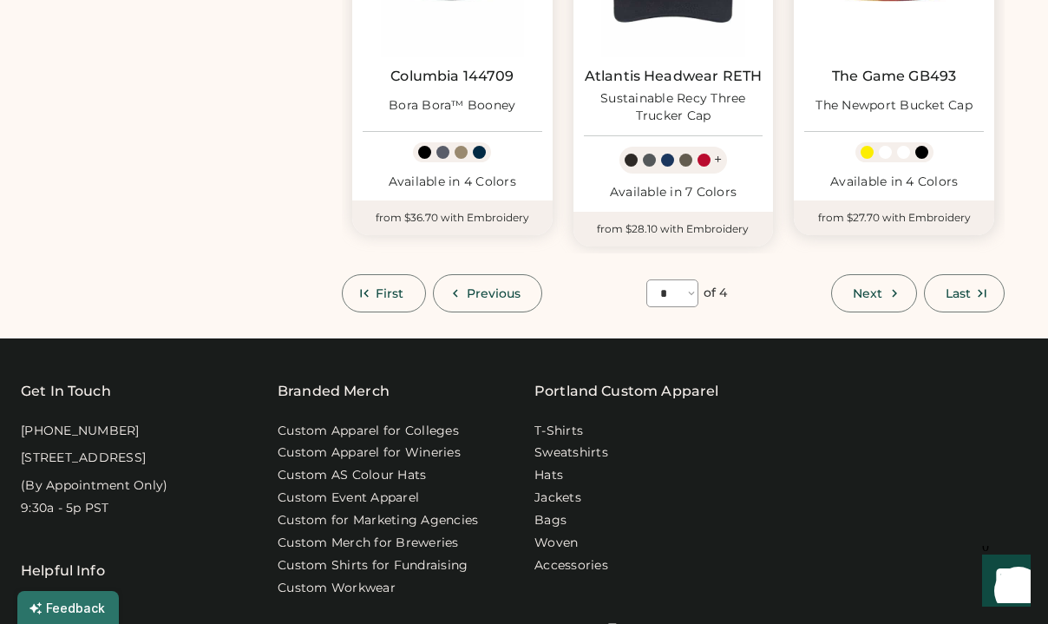
scroll to position [1553, 0]
select select "*****"
select select "*"
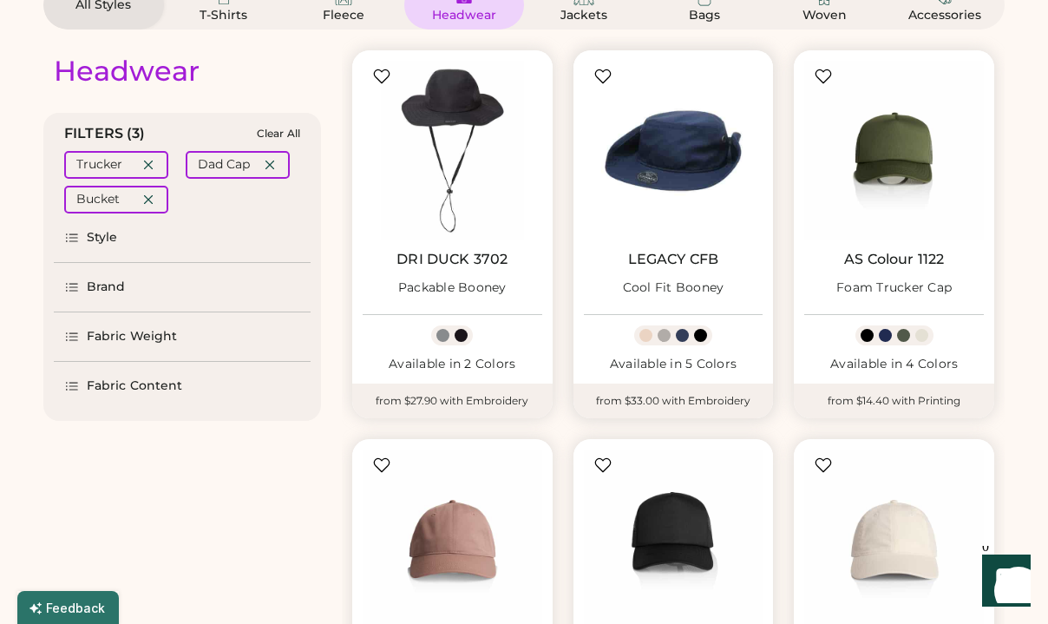
scroll to position [165, 0]
click at [108, 337] on div "Fabric Weight" at bounding box center [132, 335] width 90 height 17
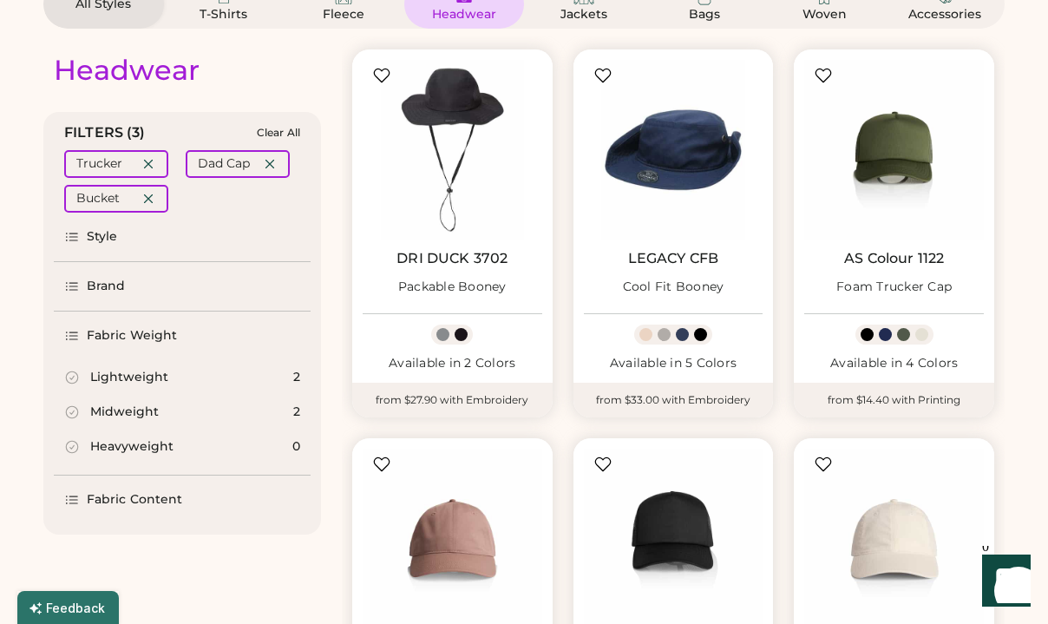
click at [76, 234] on icon at bounding box center [72, 237] width 16 height 16
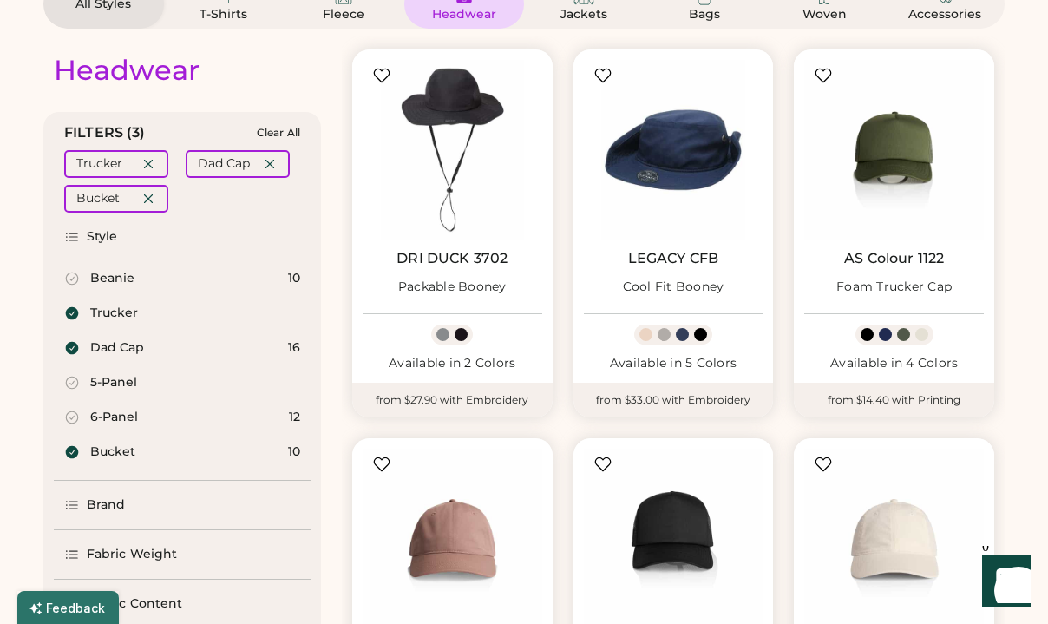
click at [69, 344] on icon at bounding box center [72, 348] width 13 height 13
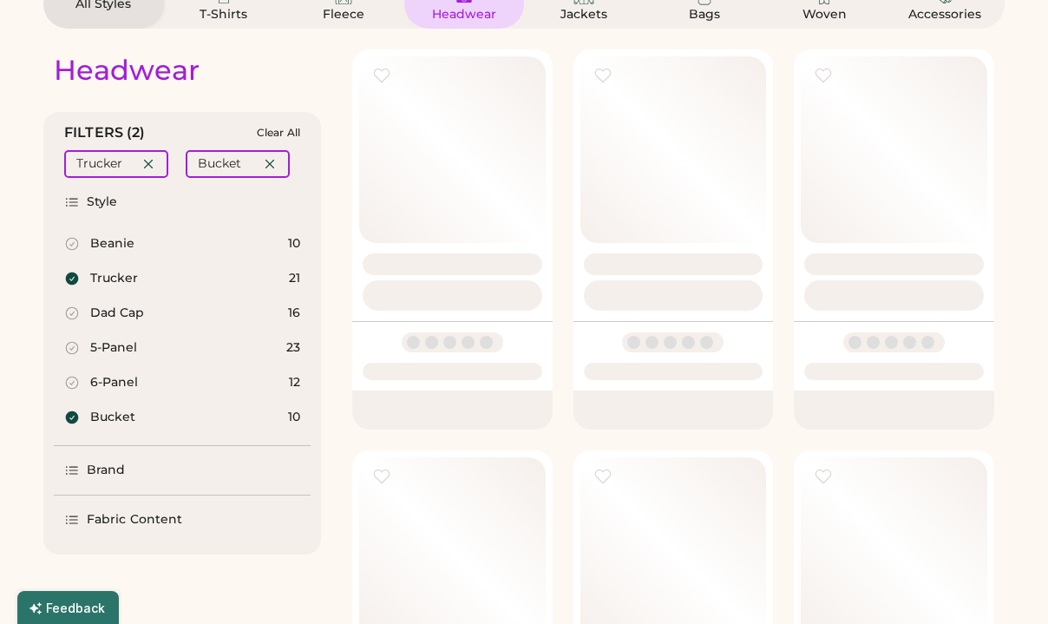
click at [78, 272] on icon at bounding box center [72, 279] width 16 height 16
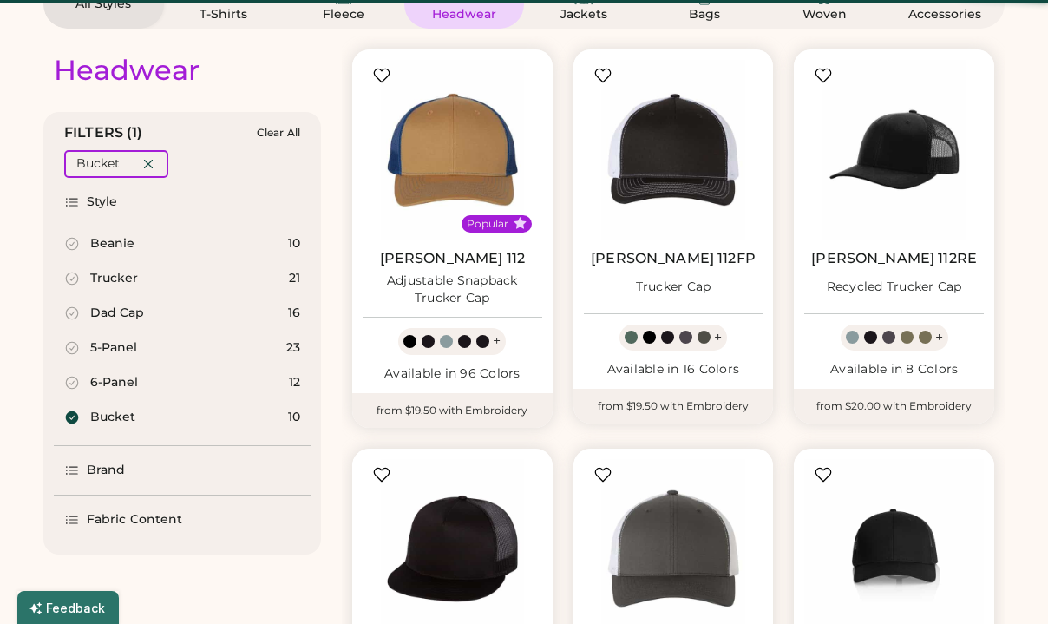
select select "*****"
select select "*"
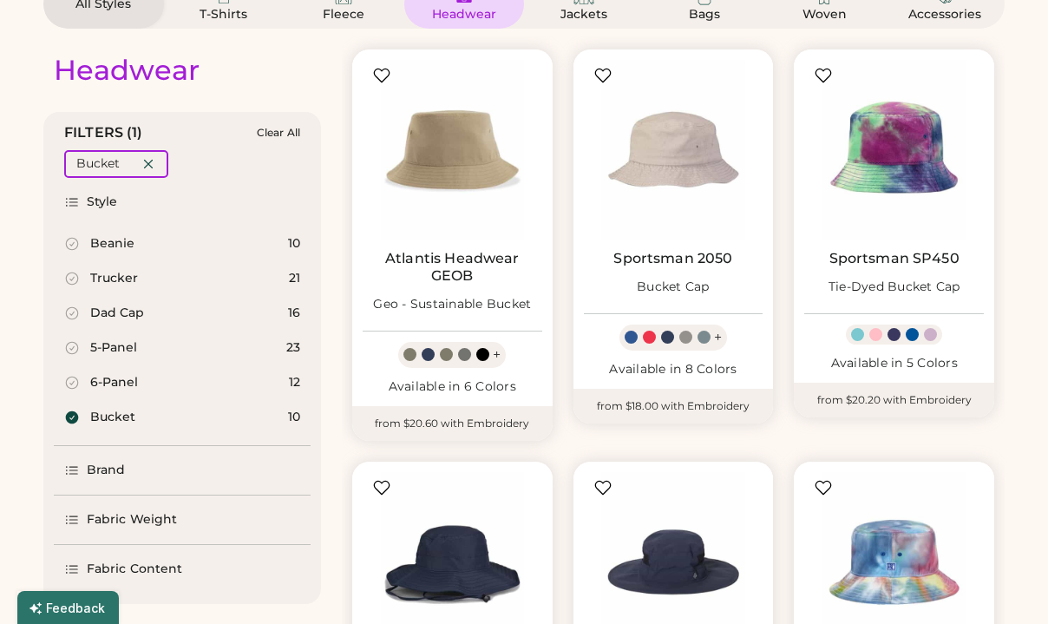
click at [74, 417] on icon at bounding box center [72, 417] width 13 height 13
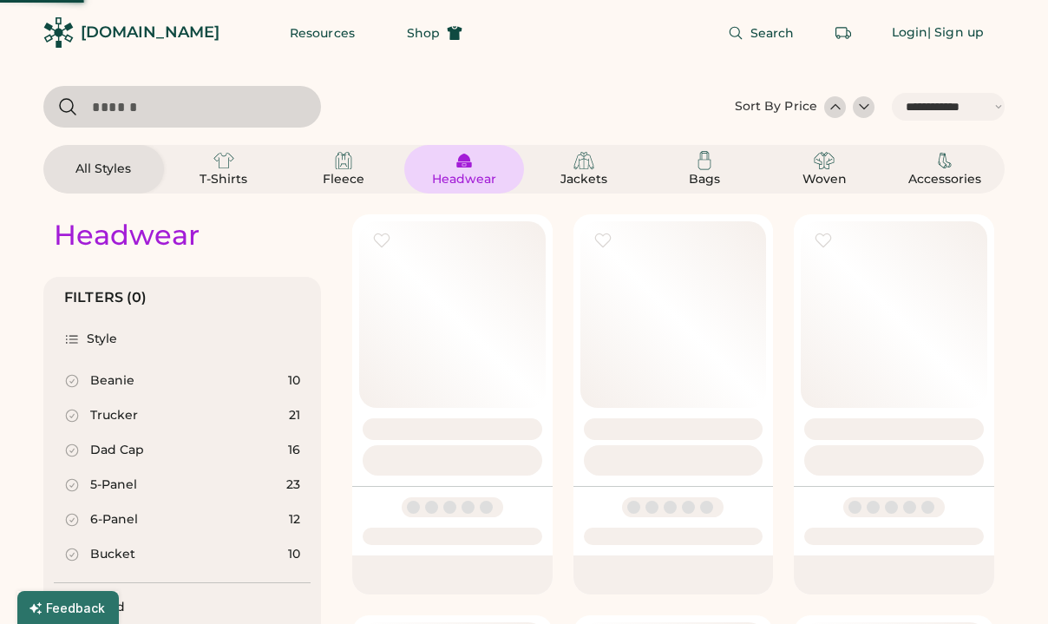
select select "*"
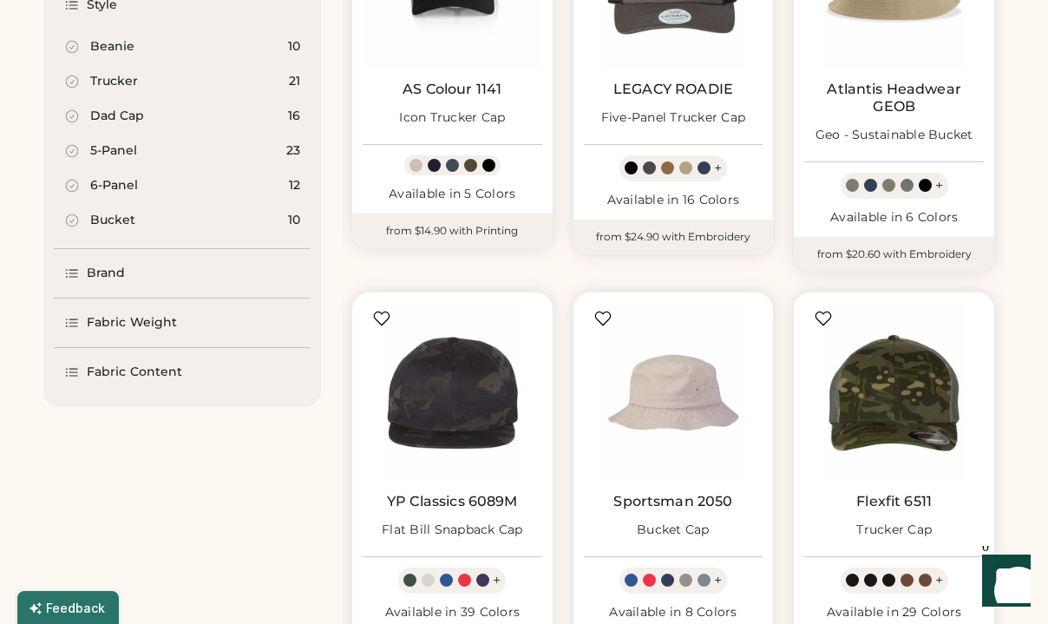
scroll to position [315, 0]
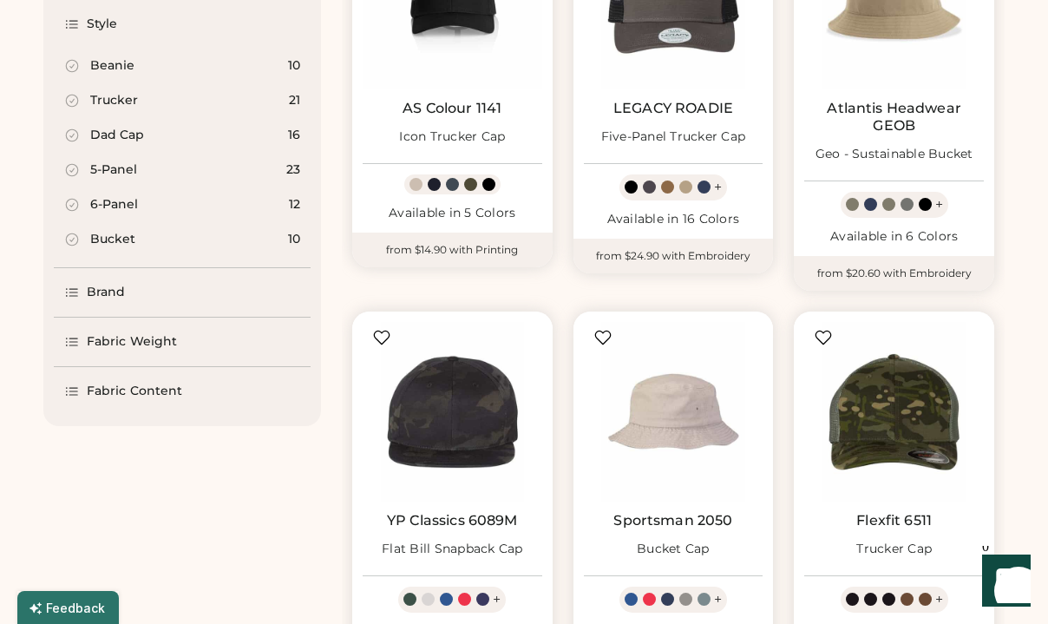
click at [157, 391] on div "Fabric Content" at bounding box center [134, 391] width 95 height 17
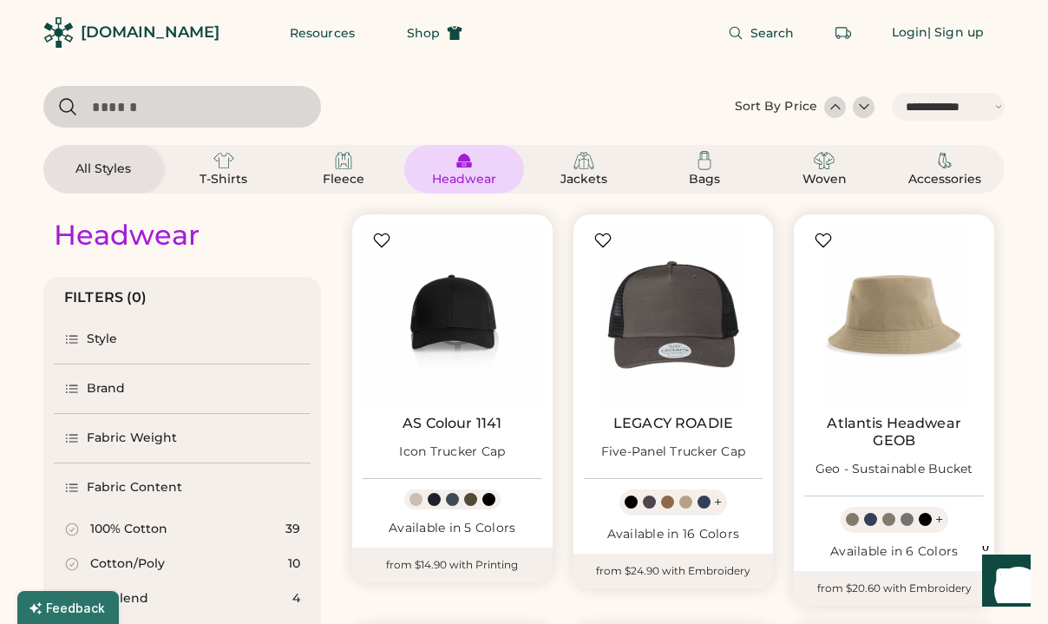
scroll to position [0, 0]
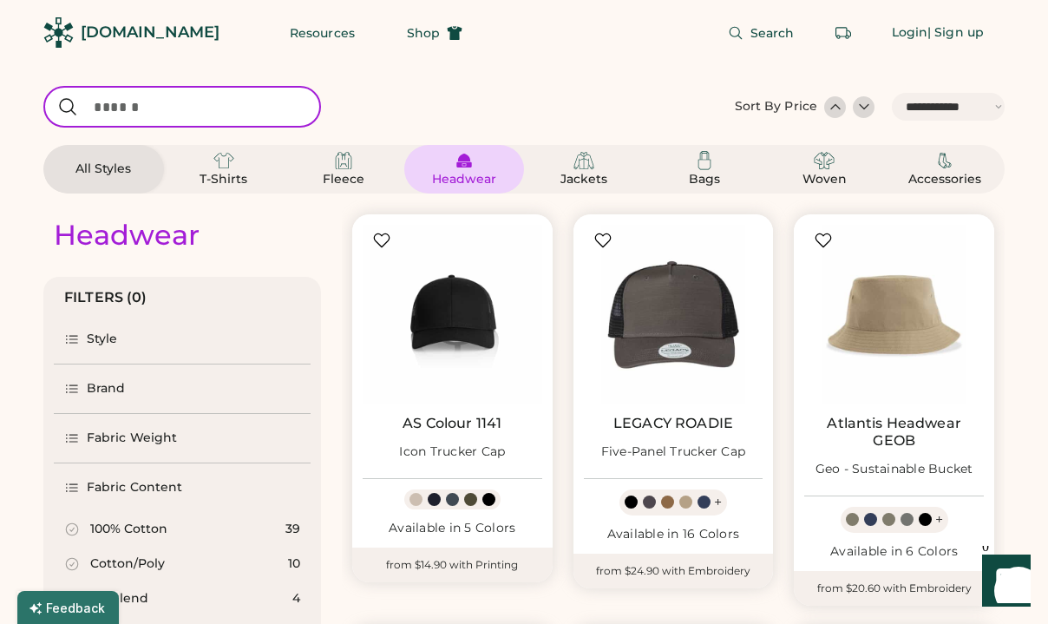
click at [93, 115] on input "input" at bounding box center [182, 107] width 278 height 42
type input "*********"
select select "*"
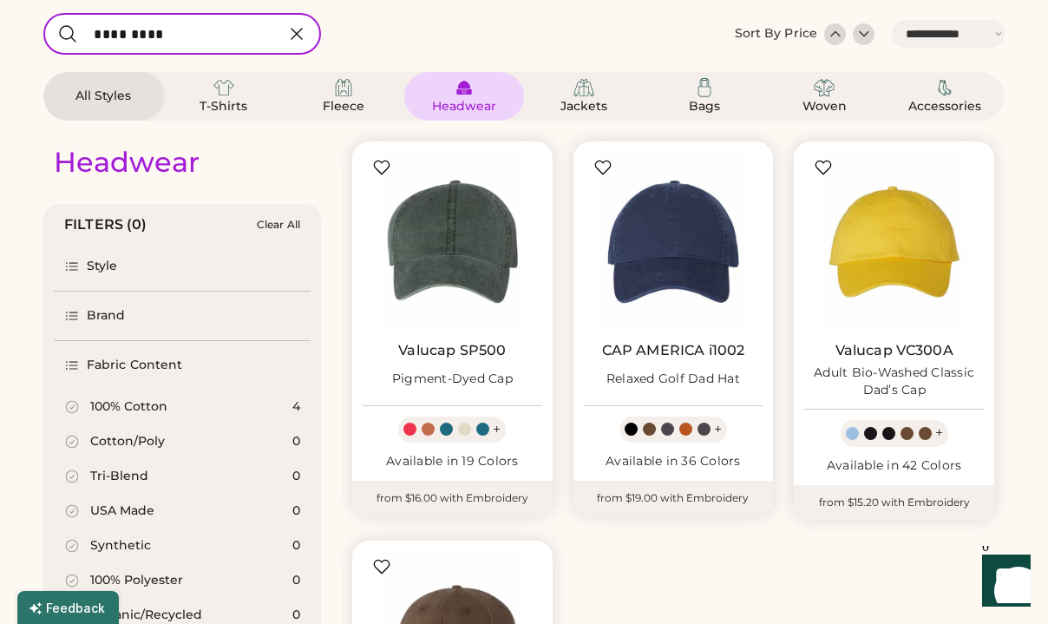
scroll to position [67, 0]
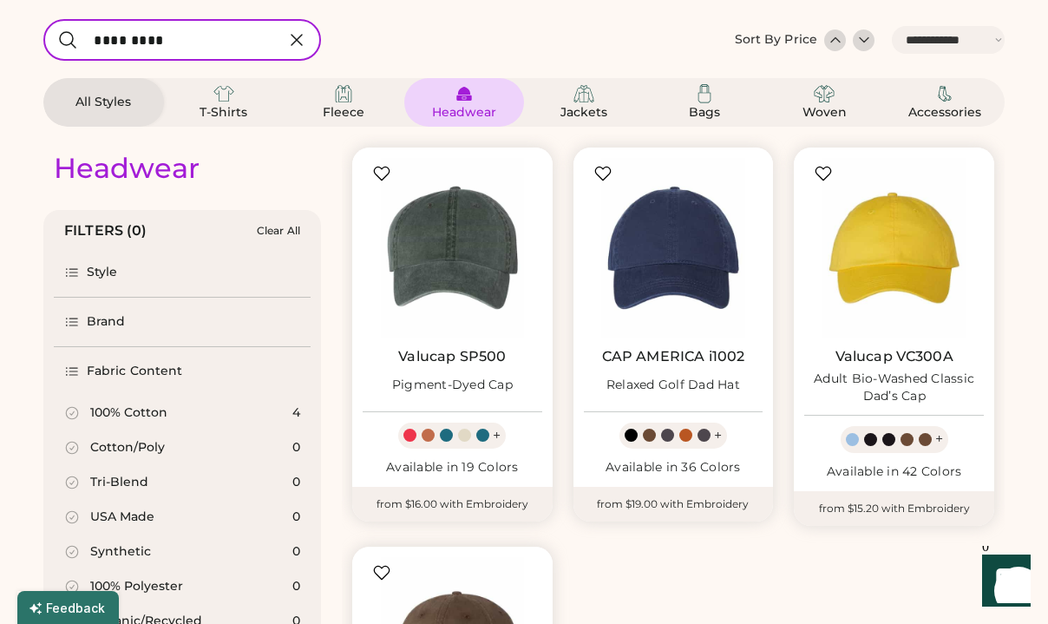
click at [146, 36] on input "input" at bounding box center [182, 40] width 278 height 42
type input "****"
select select "*"
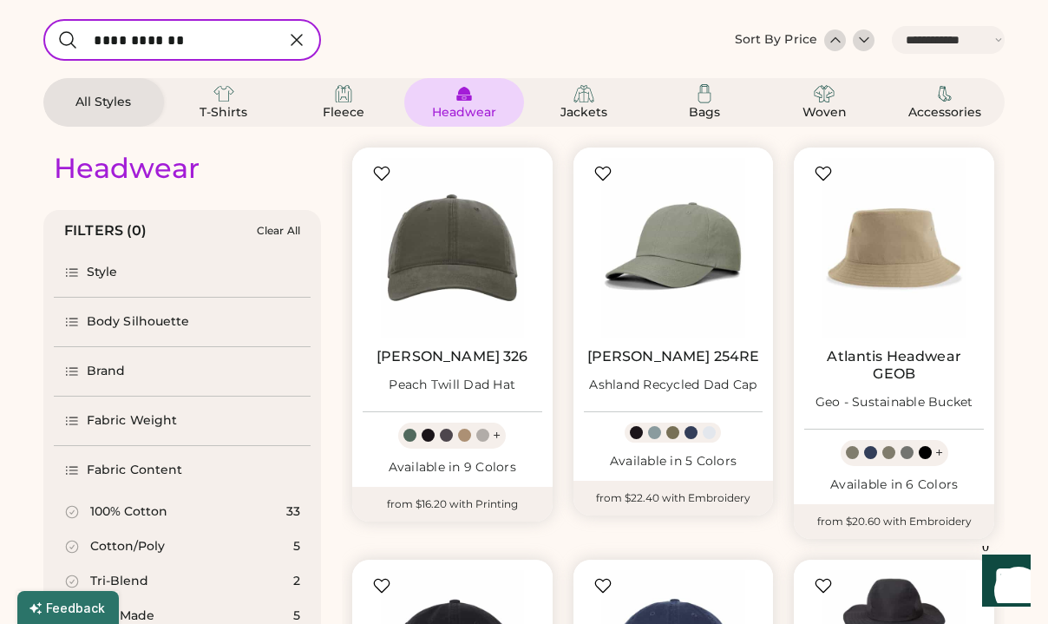
type input "**********"
select select "*"
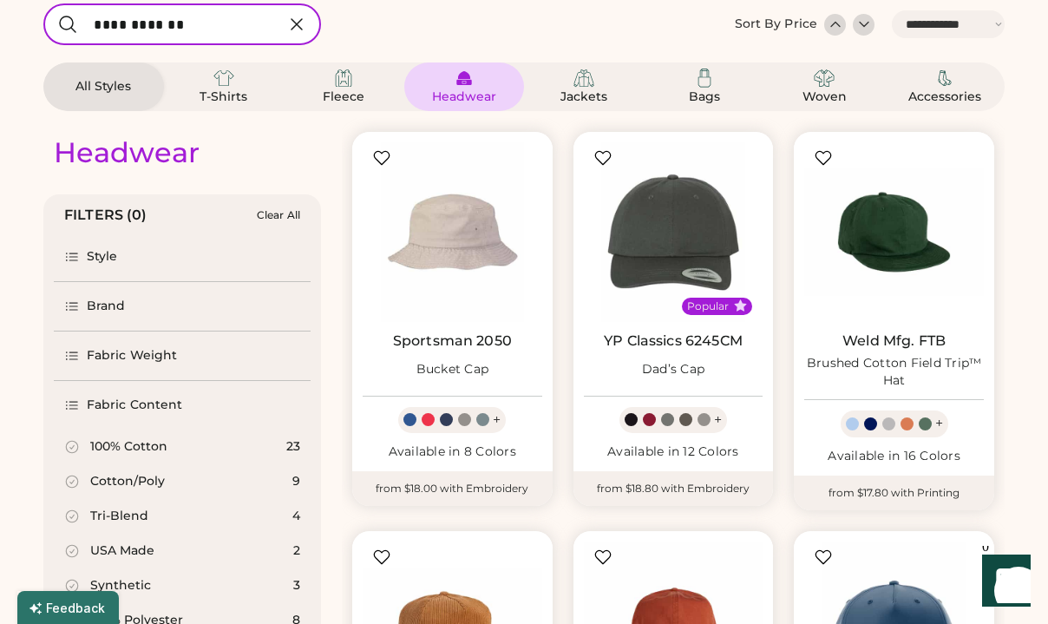
scroll to position [84, 0]
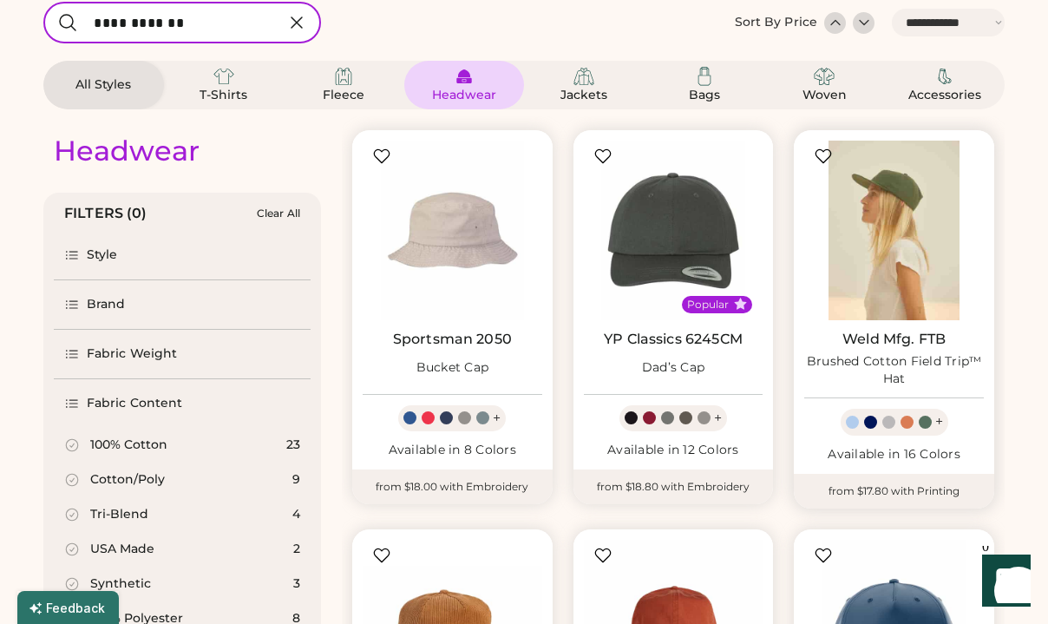
click at [897, 224] on img at bounding box center [895, 231] width 180 height 180
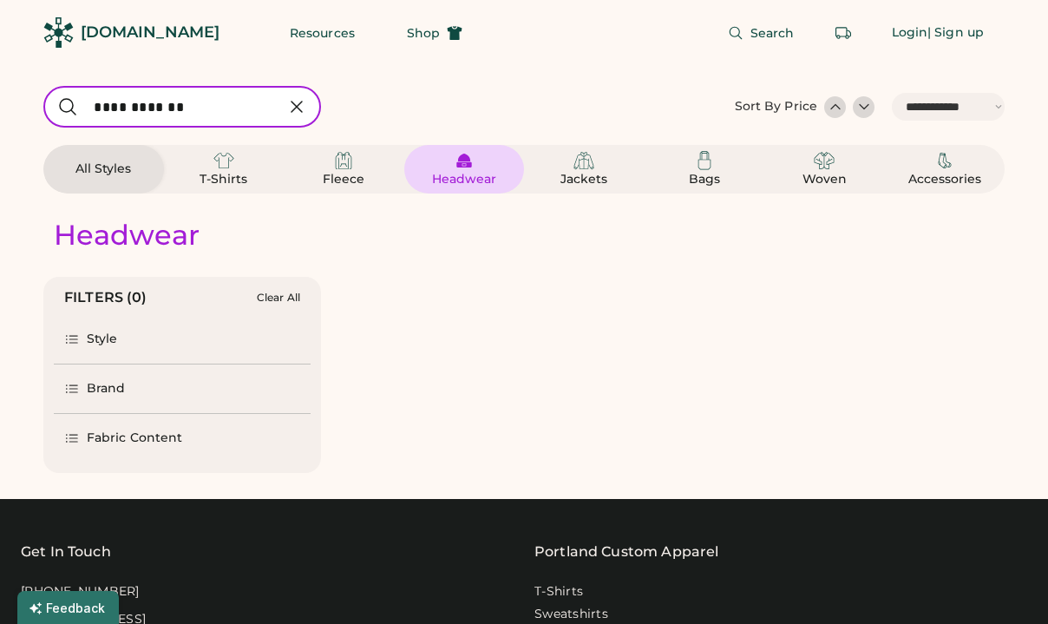
select select "*****"
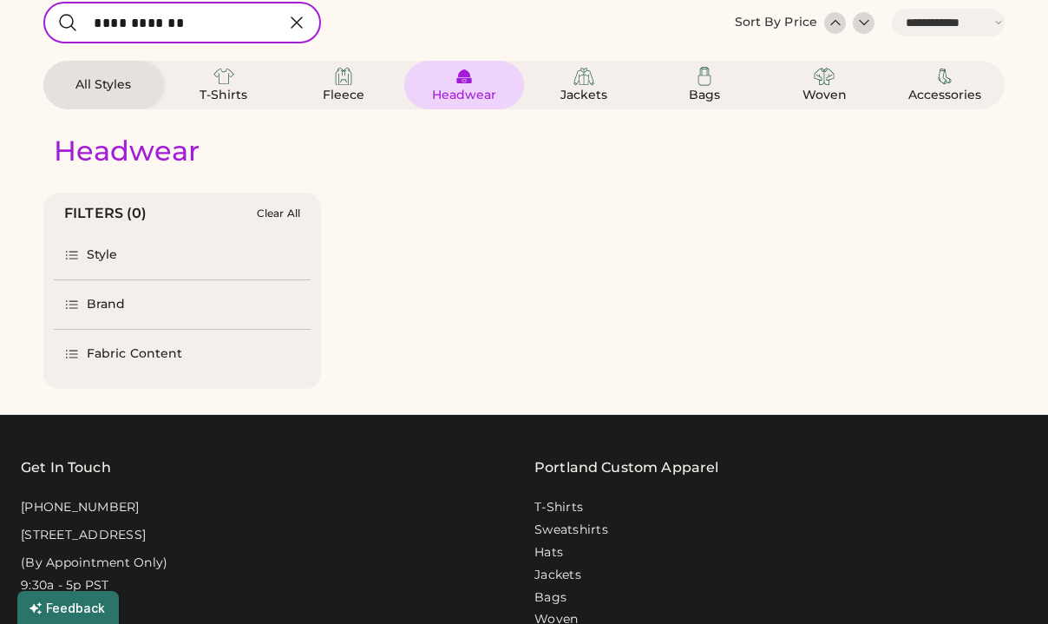
scroll to position [84, 0]
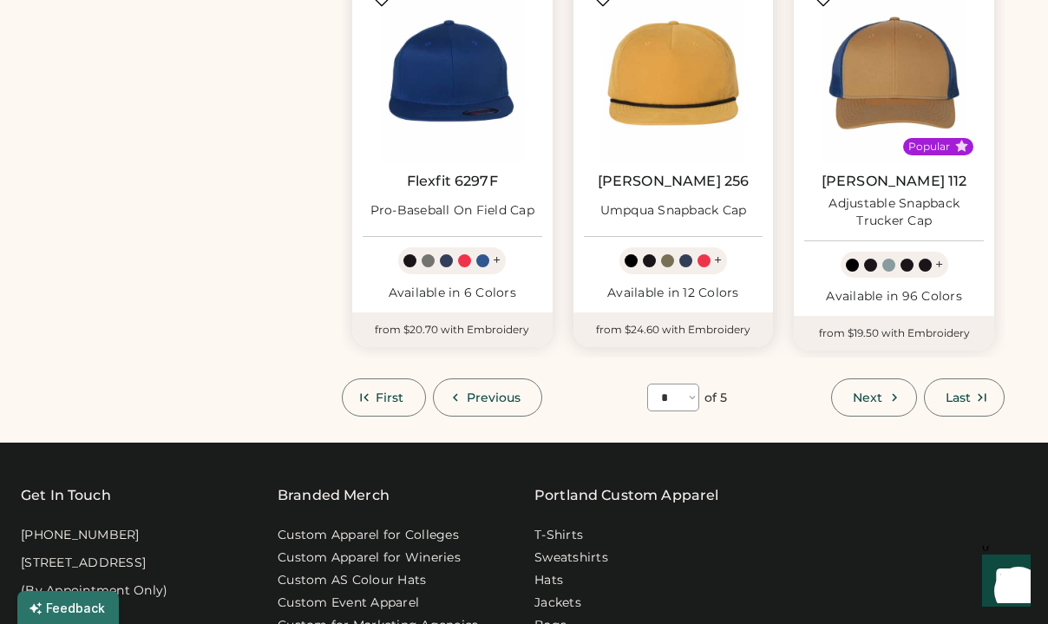
scroll to position [1432, 0]
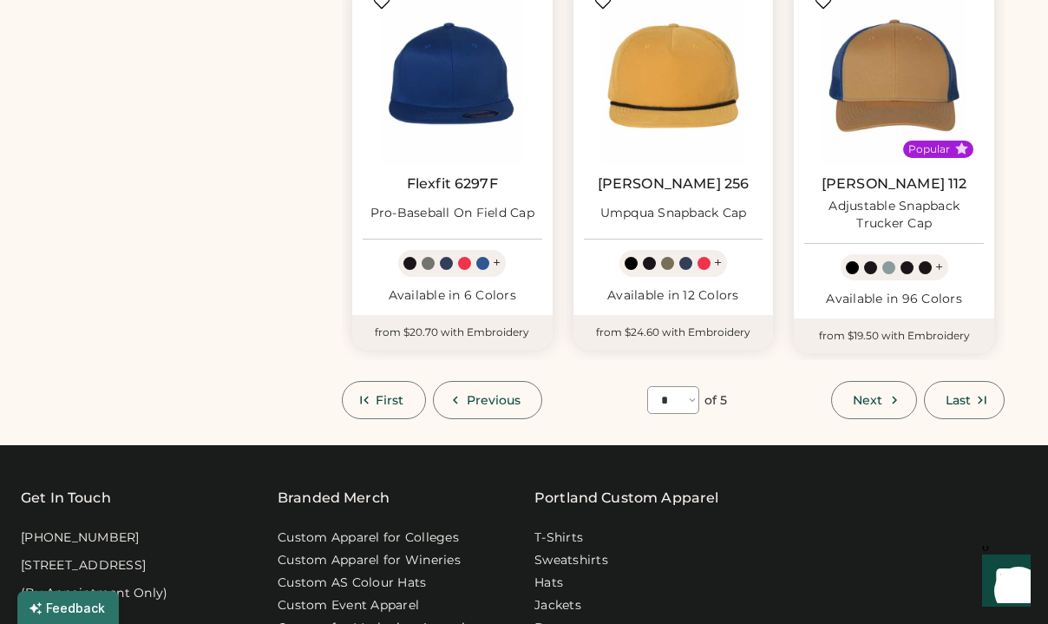
click at [848, 388] on button "Next" at bounding box center [873, 400] width 85 height 38
select select "*"
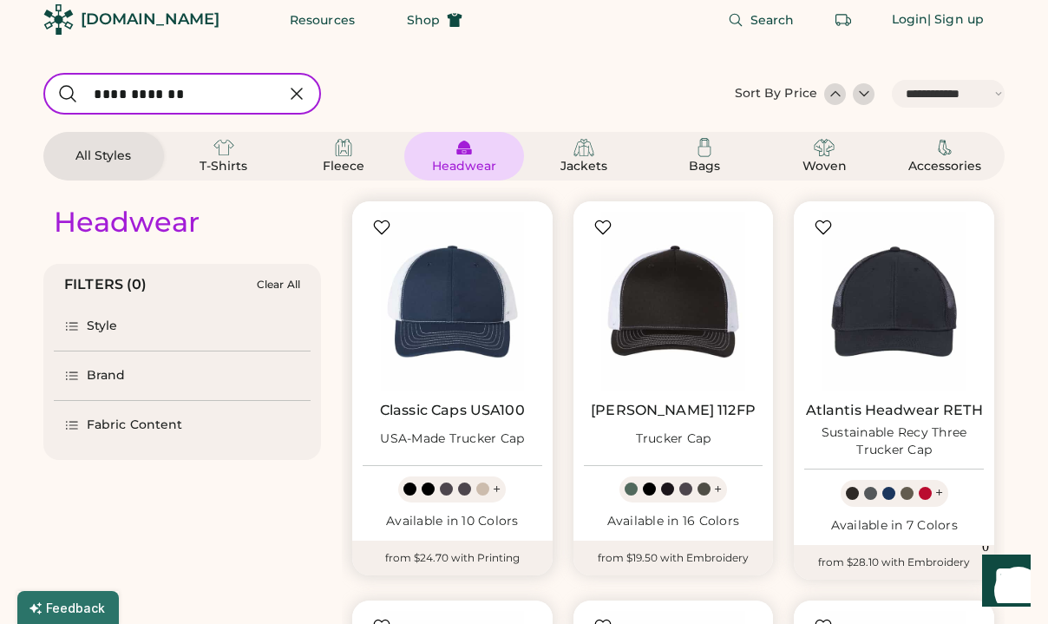
scroll to position [3, 0]
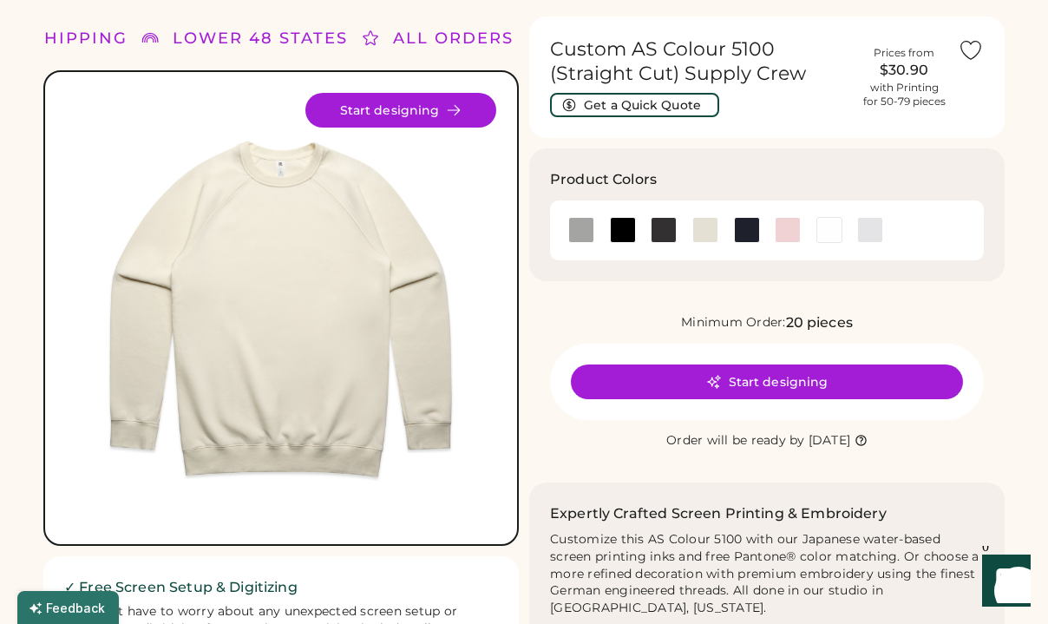
scroll to position [49, 0]
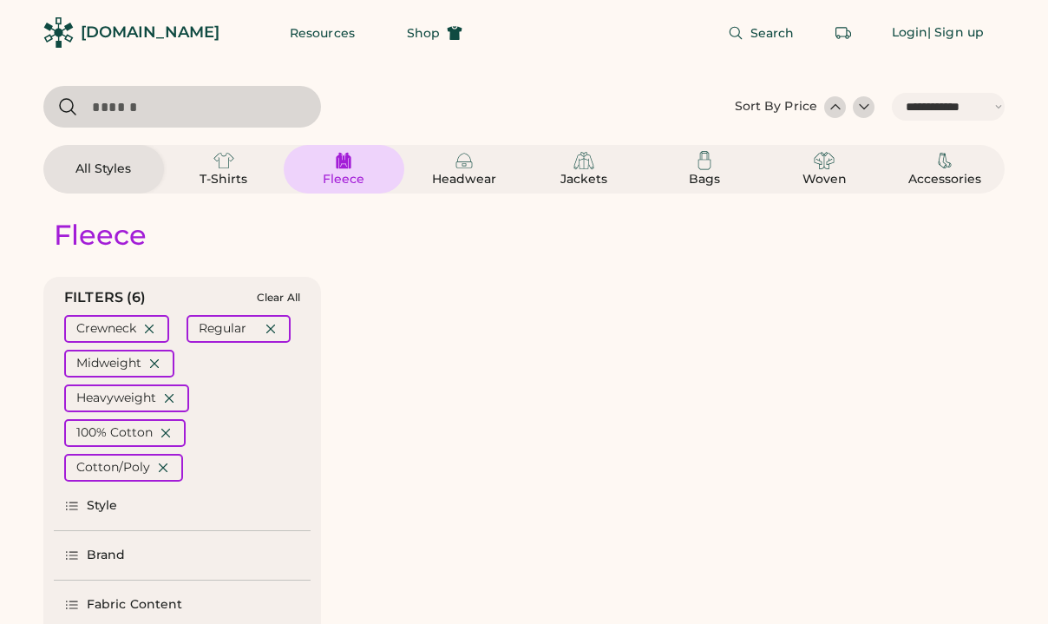
select select "*****"
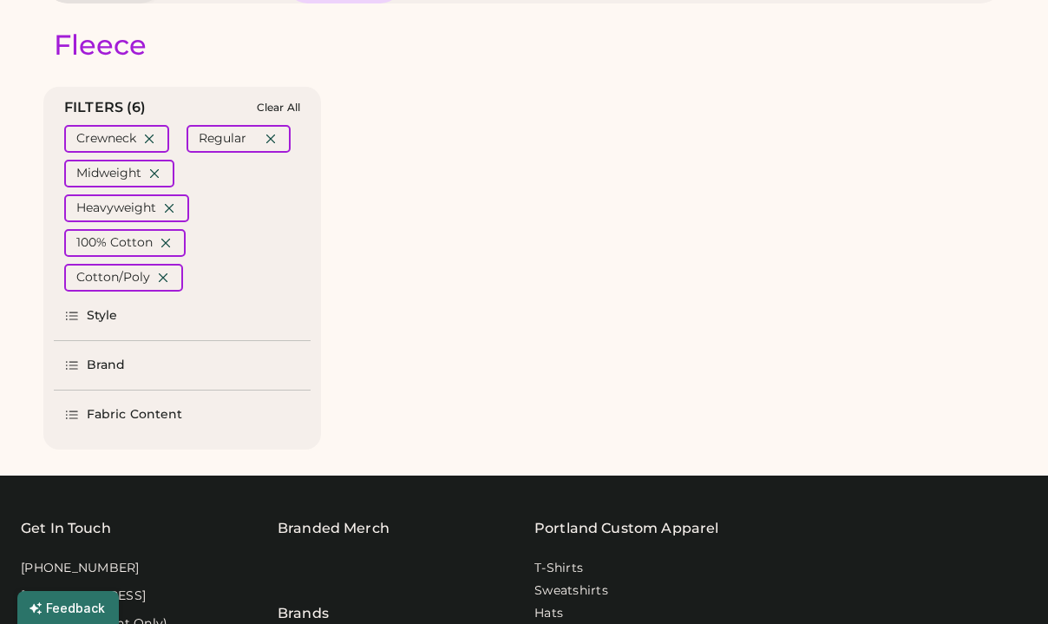
select select "*****"
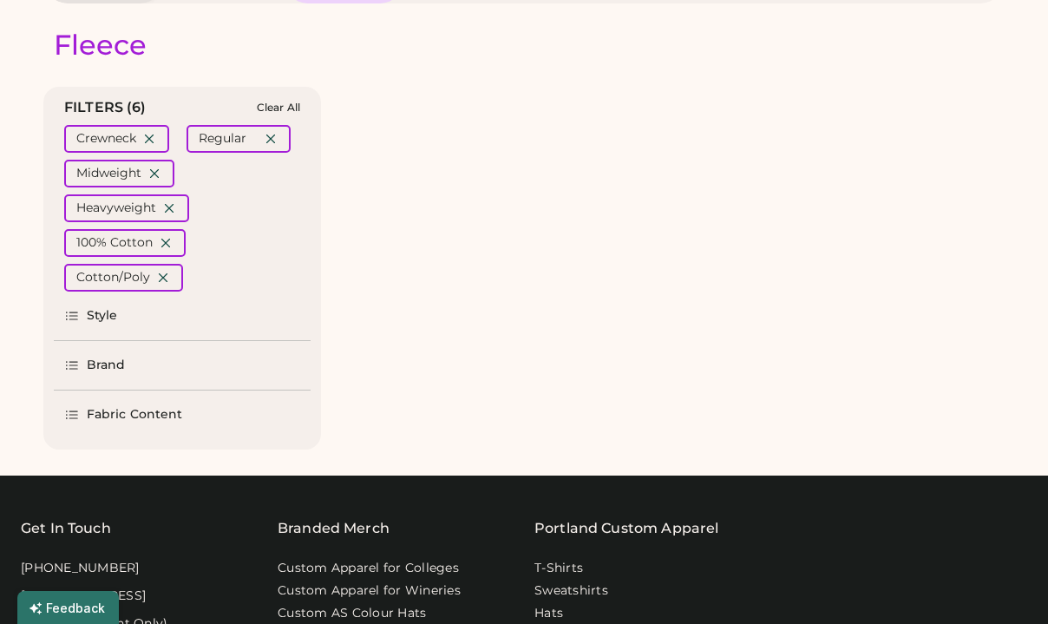
select select "*"
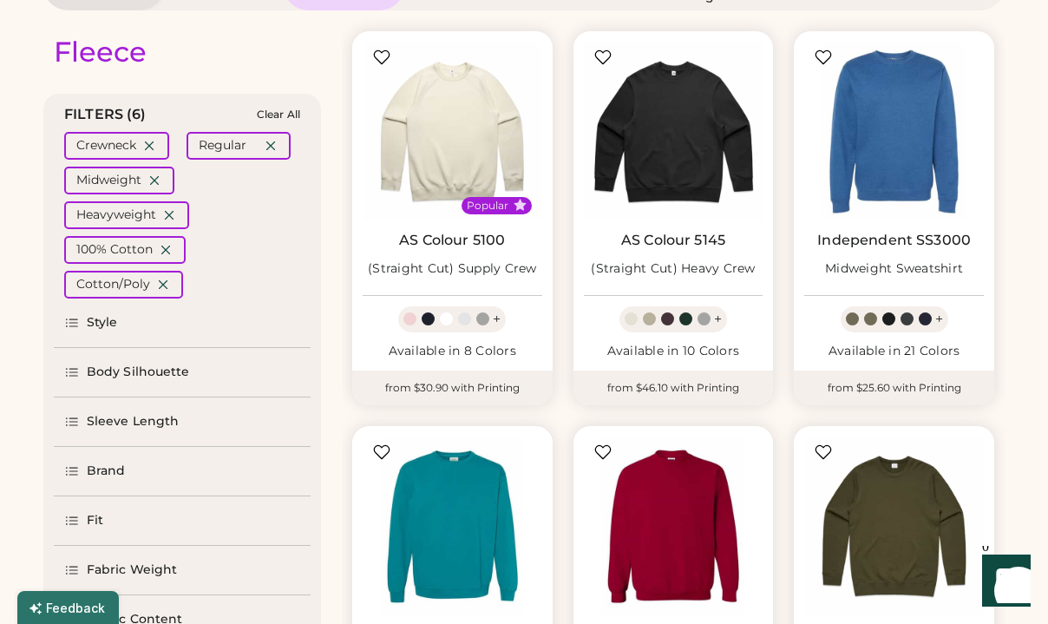
scroll to position [184, 0]
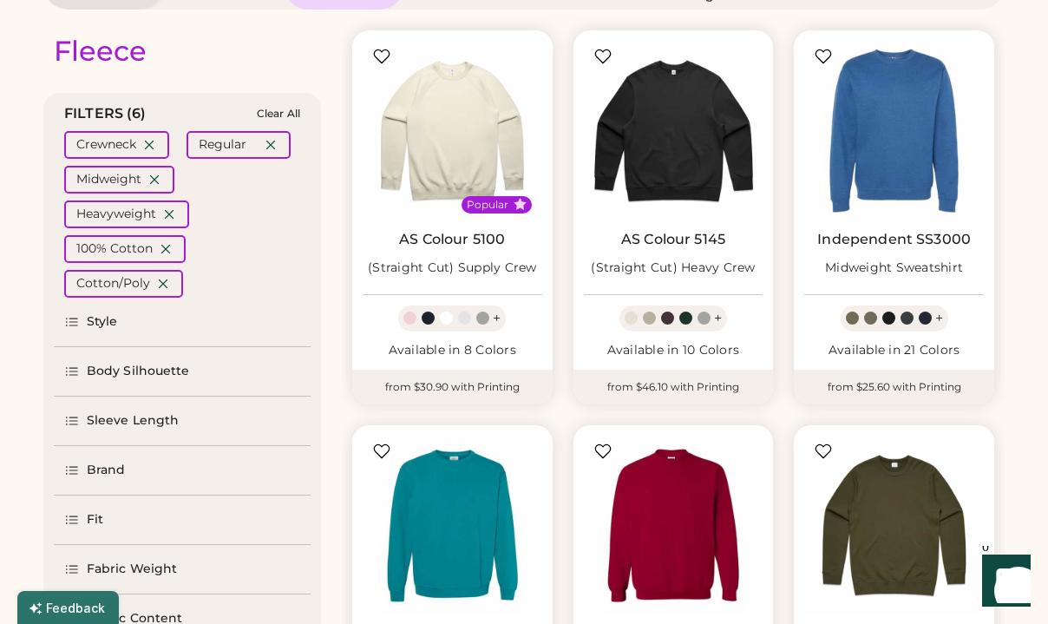
click at [123, 329] on div "Style" at bounding box center [182, 322] width 257 height 49
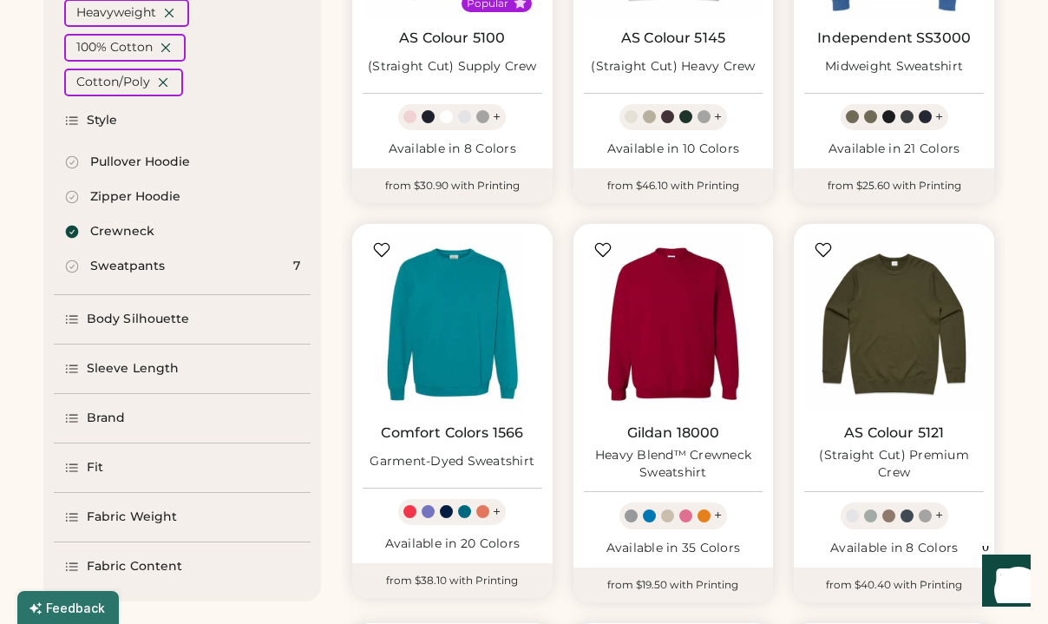
scroll to position [394, 0]
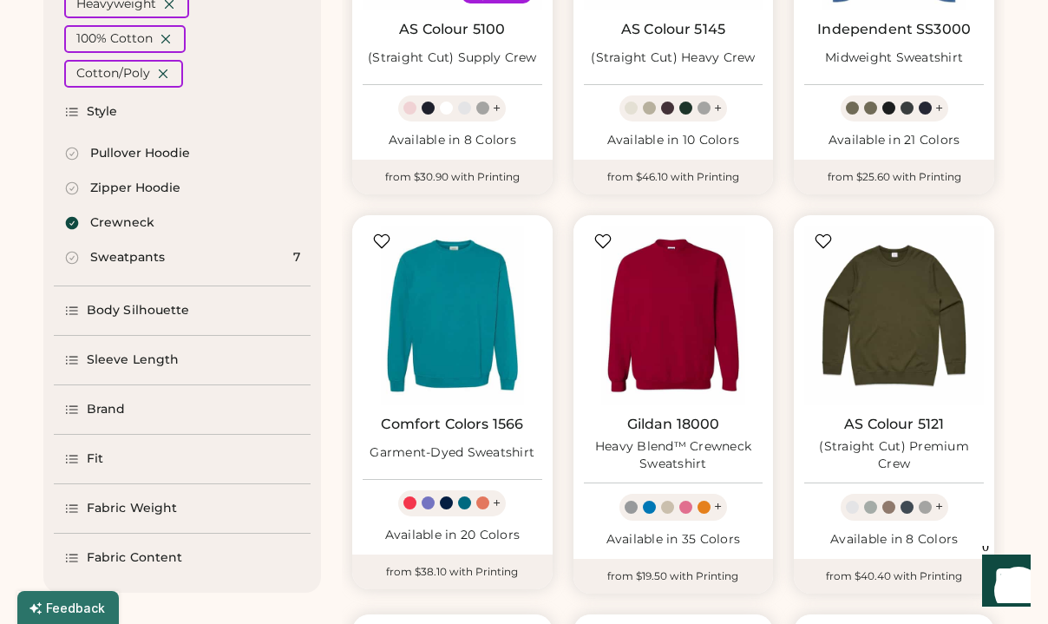
click at [130, 312] on div "Body Silhouette" at bounding box center [138, 310] width 103 height 17
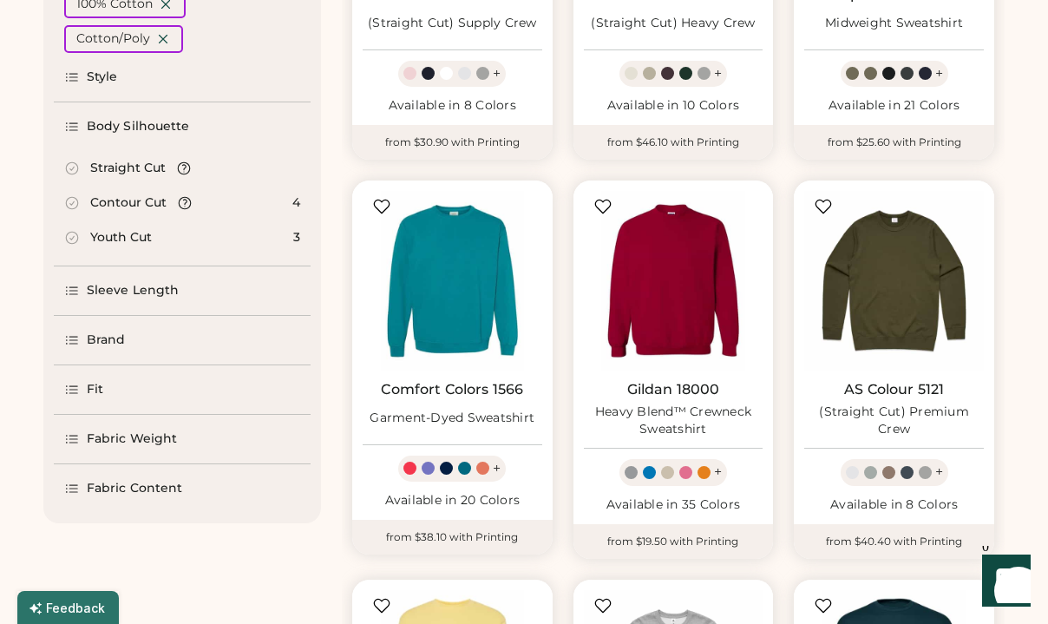
scroll to position [432, 0]
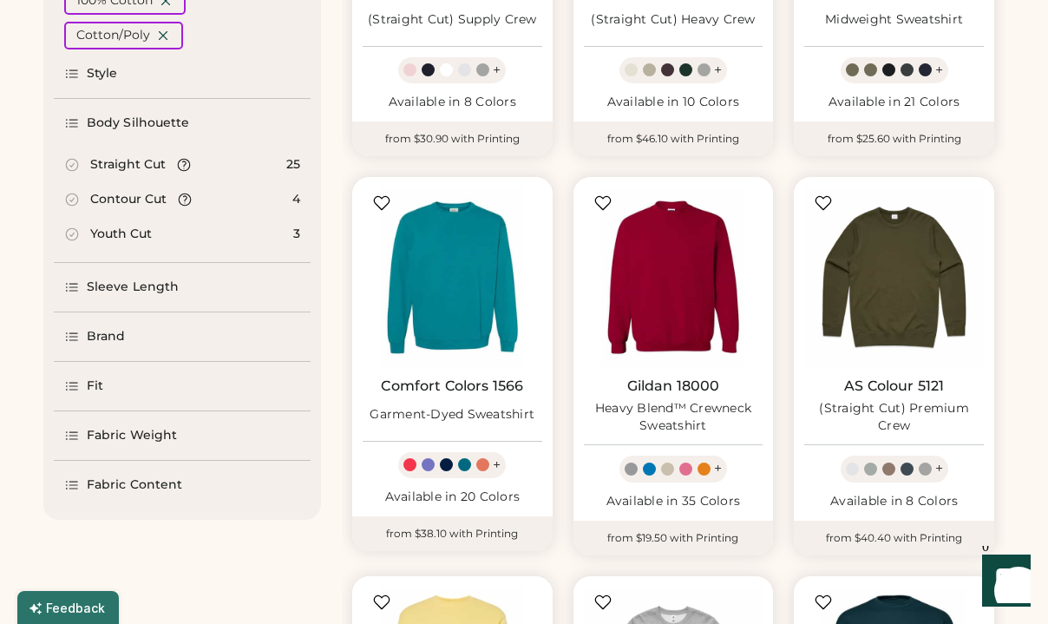
click at [70, 163] on icon at bounding box center [72, 165] width 16 height 16
click at [76, 204] on icon at bounding box center [72, 200] width 12 height 12
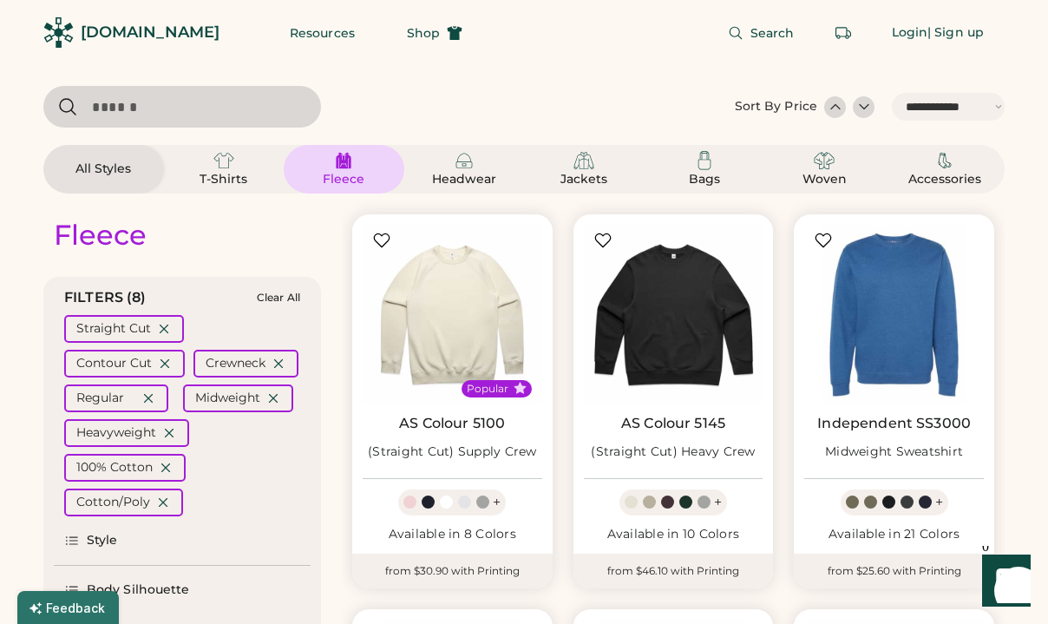
click at [839, 111] on div at bounding box center [835, 106] width 17 height 17
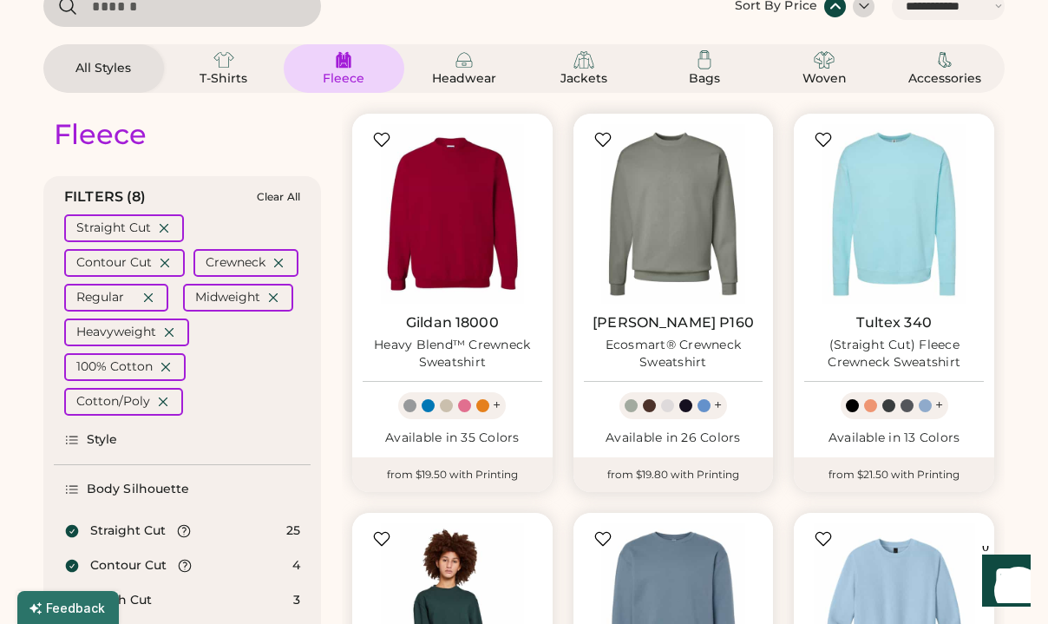
scroll to position [118, 0]
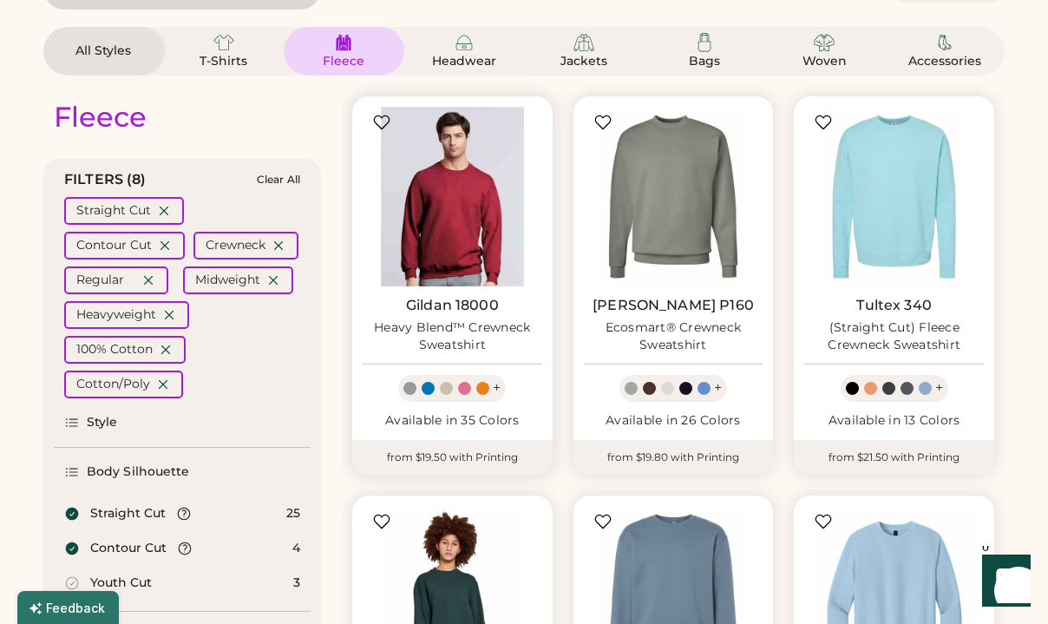
click at [492, 207] on img at bounding box center [453, 197] width 180 height 180
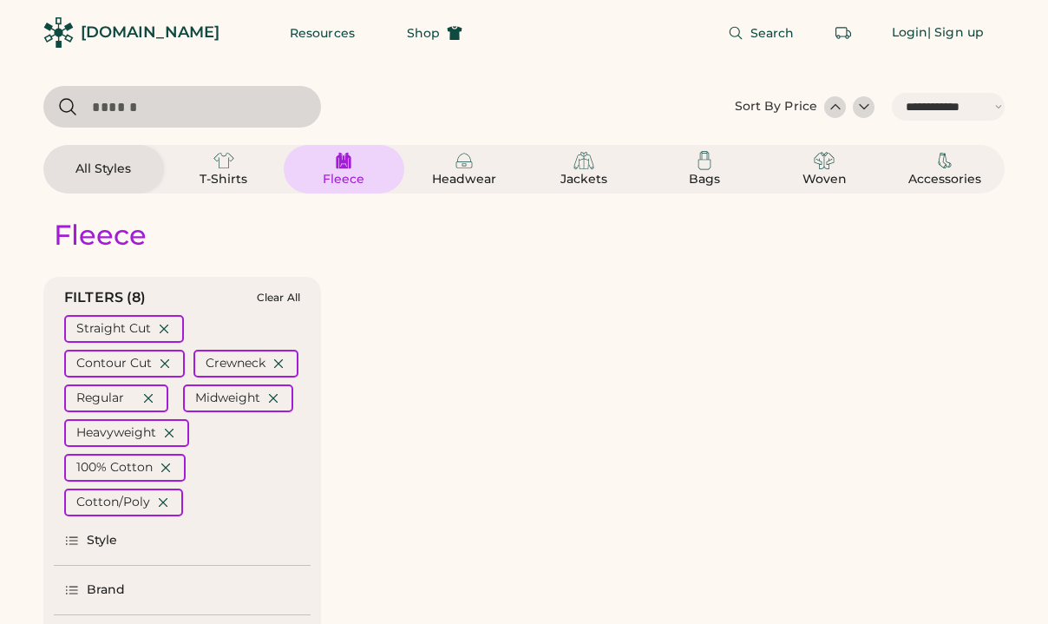
select select "*****"
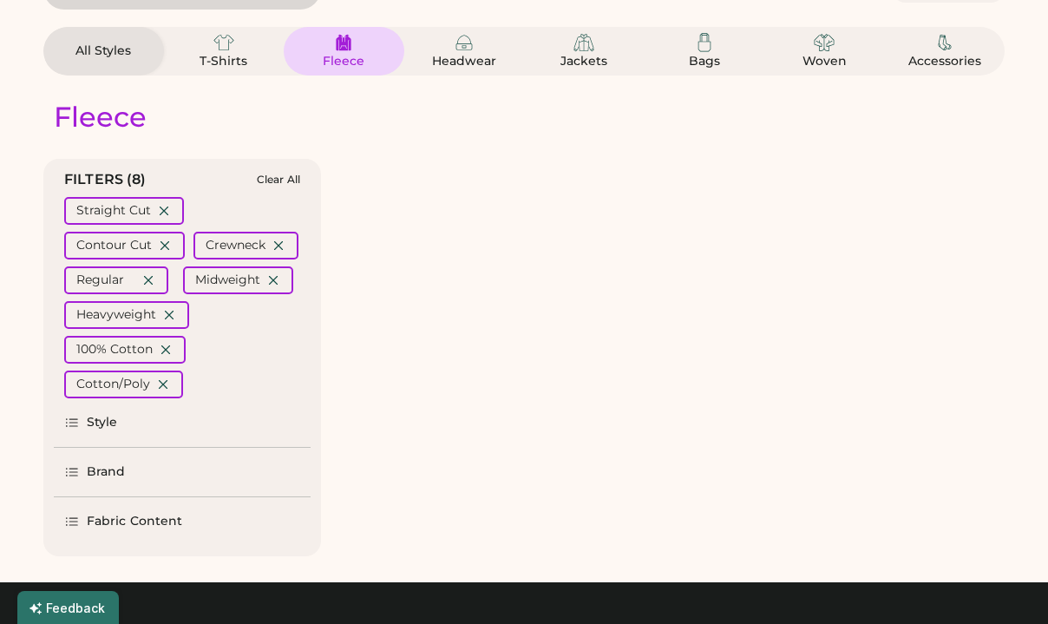
select select "*"
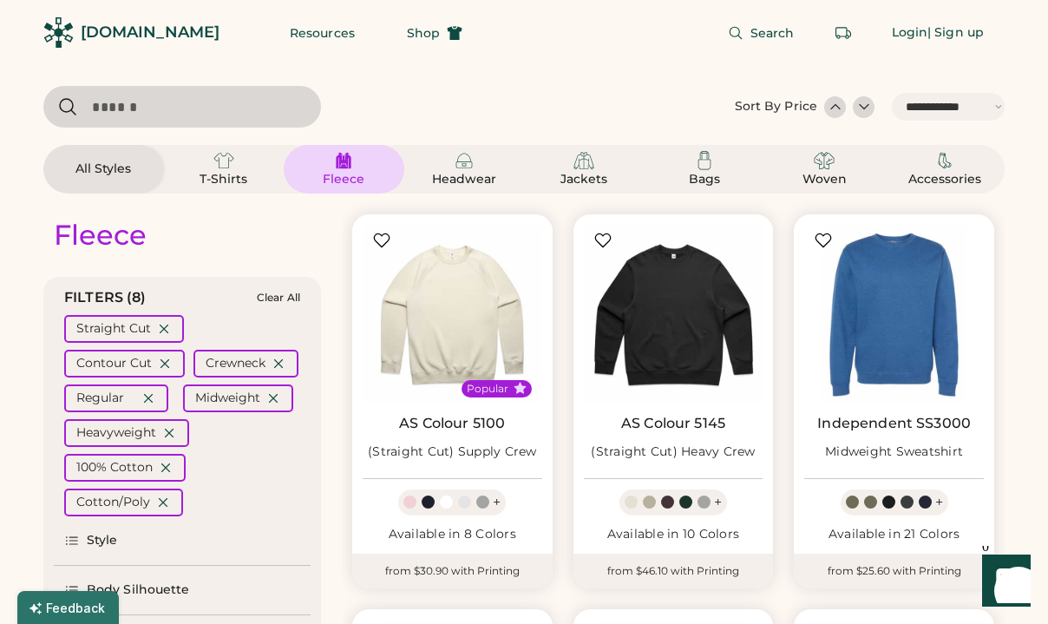
click at [837, 107] on div at bounding box center [835, 106] width 17 height 17
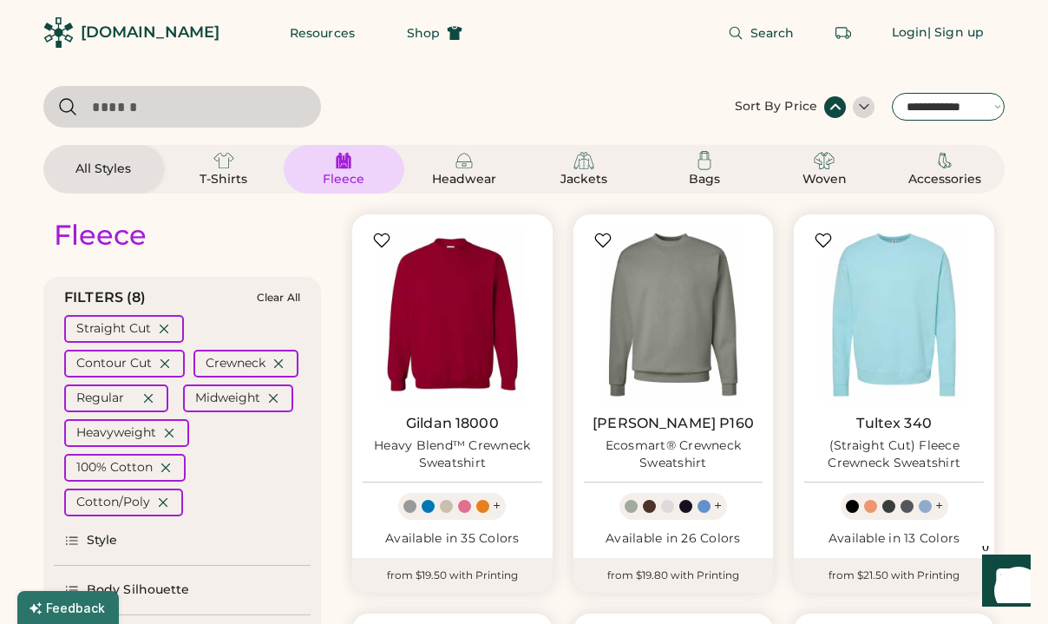
select select "*****"
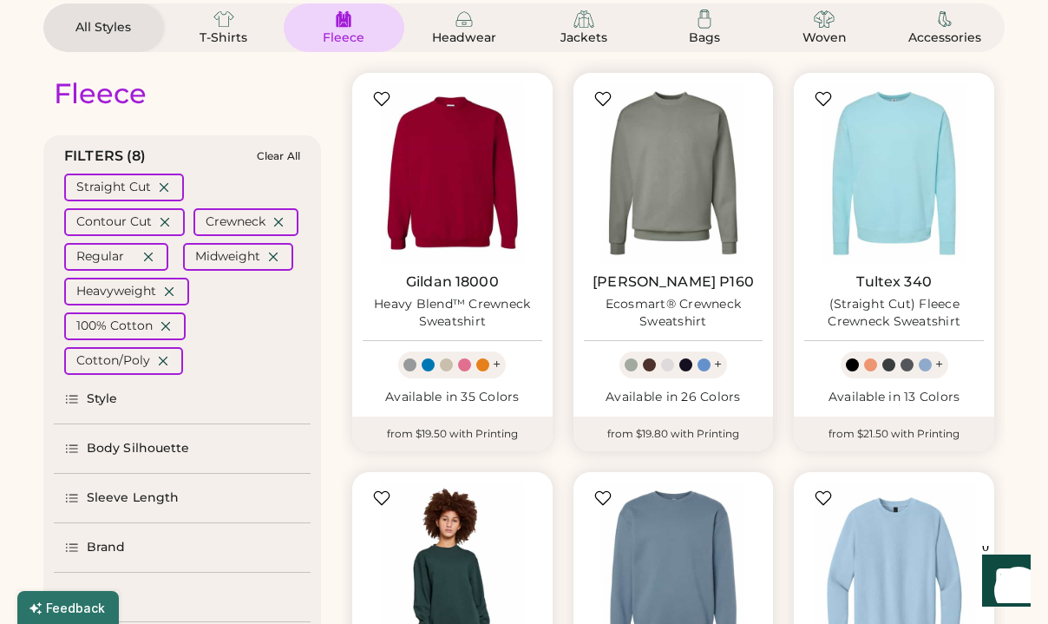
scroll to position [143, 0]
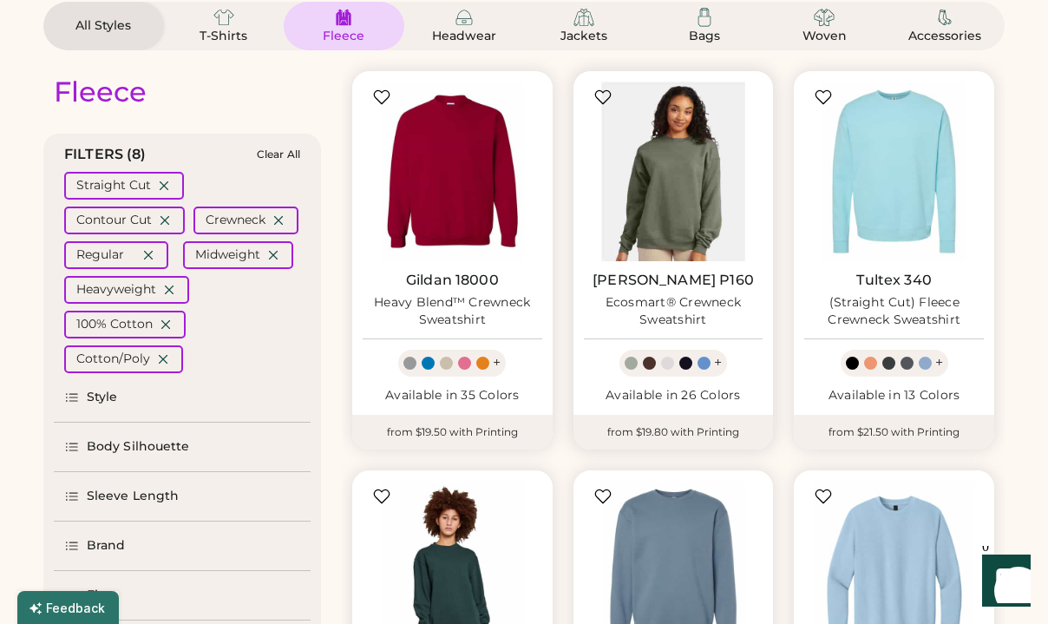
click at [672, 208] on img at bounding box center [674, 172] width 180 height 180
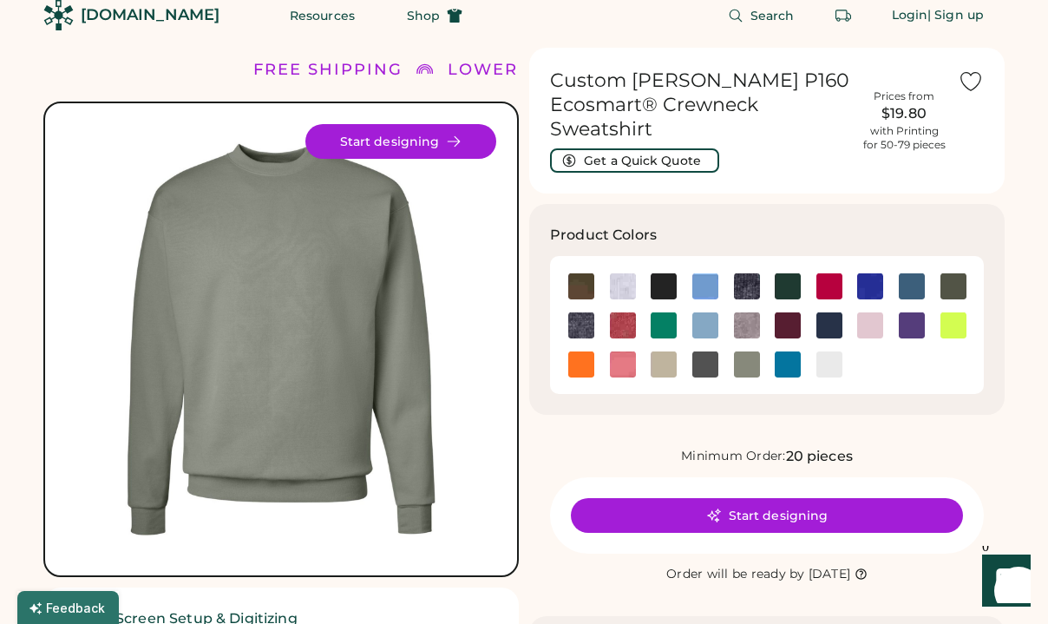
scroll to position [18, 0]
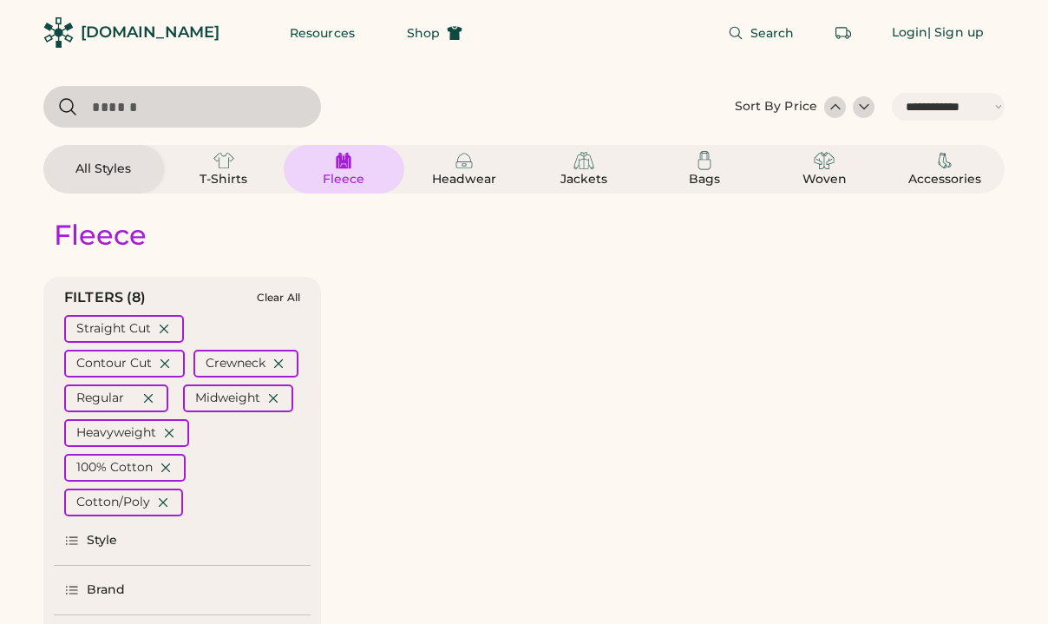
select select "*****"
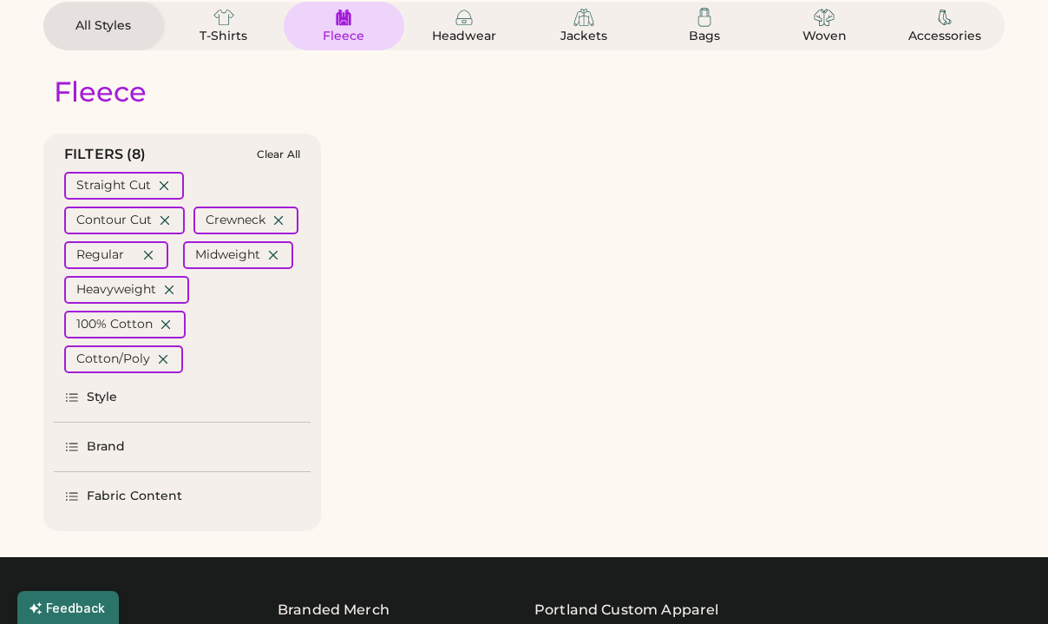
select select "*****"
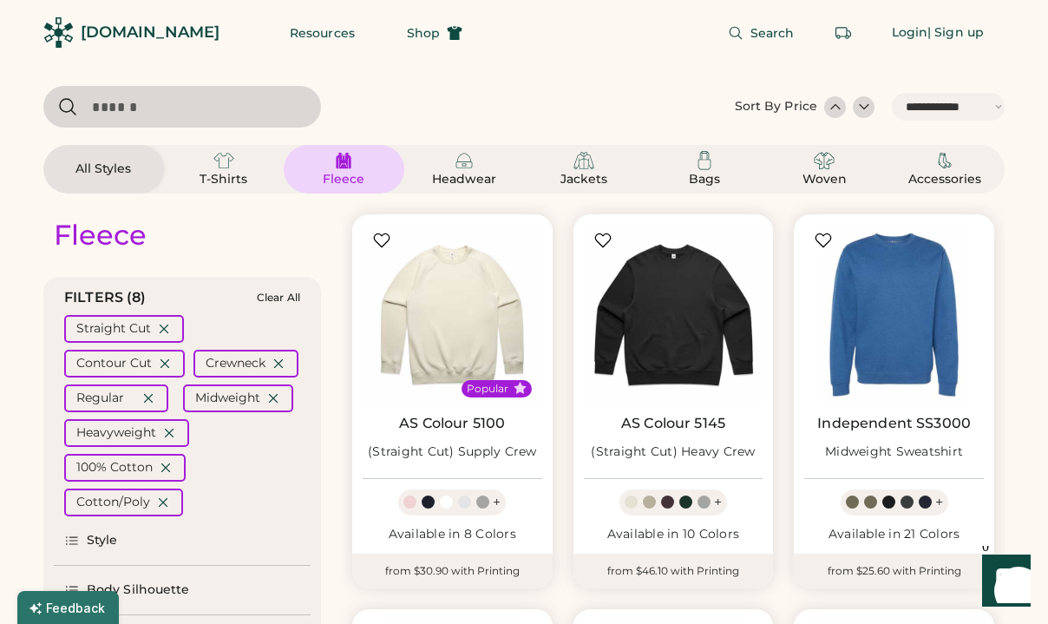
click at [840, 114] on div at bounding box center [835, 106] width 17 height 17
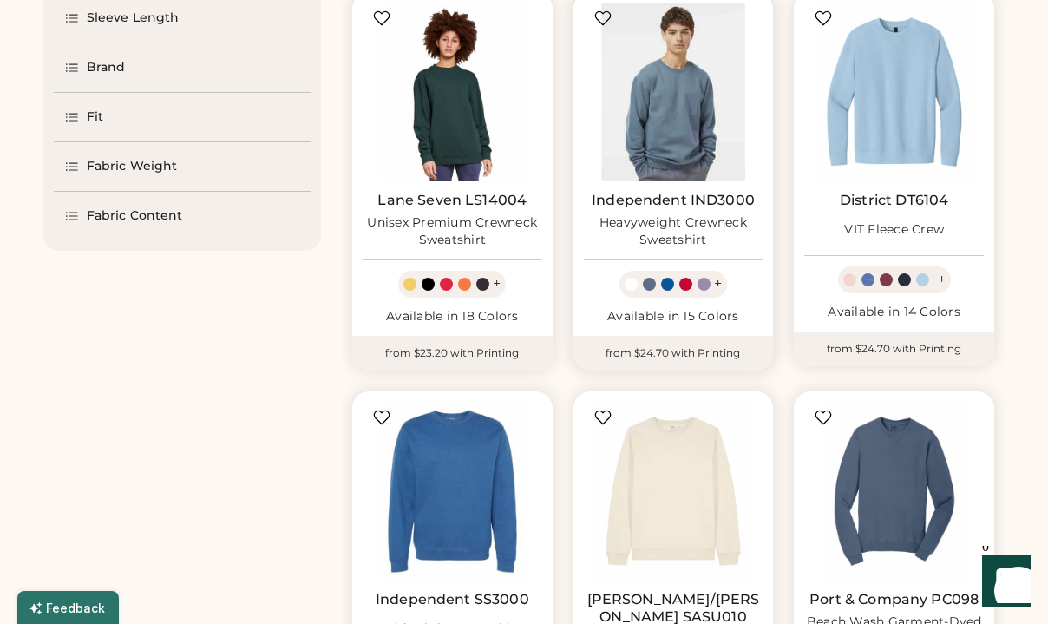
scroll to position [646, 0]
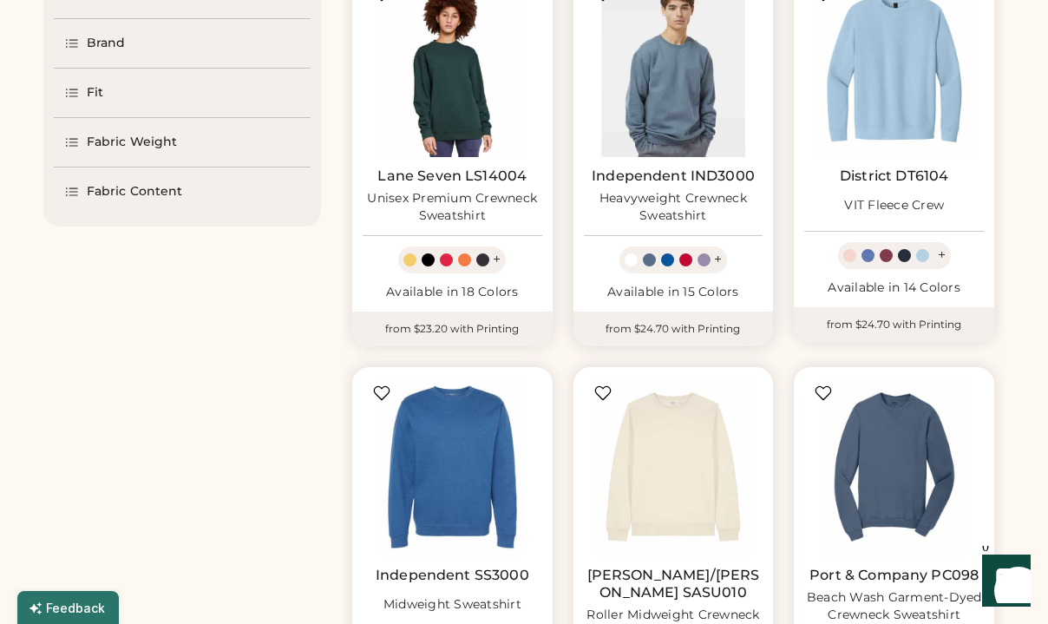
click at [657, 121] on img at bounding box center [674, 68] width 180 height 180
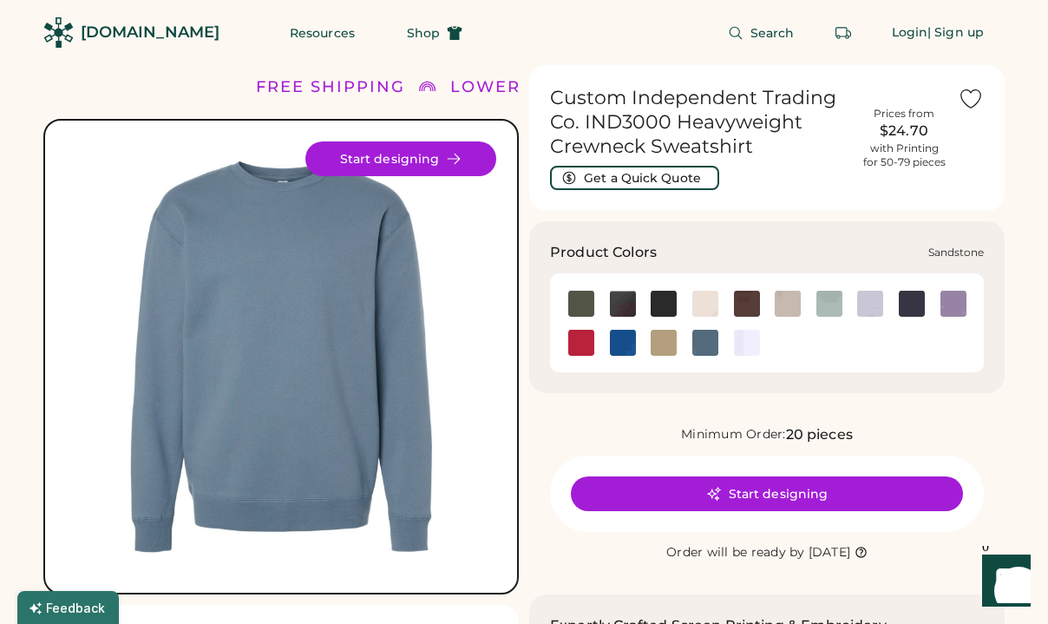
click at [666, 338] on img at bounding box center [664, 343] width 26 height 26
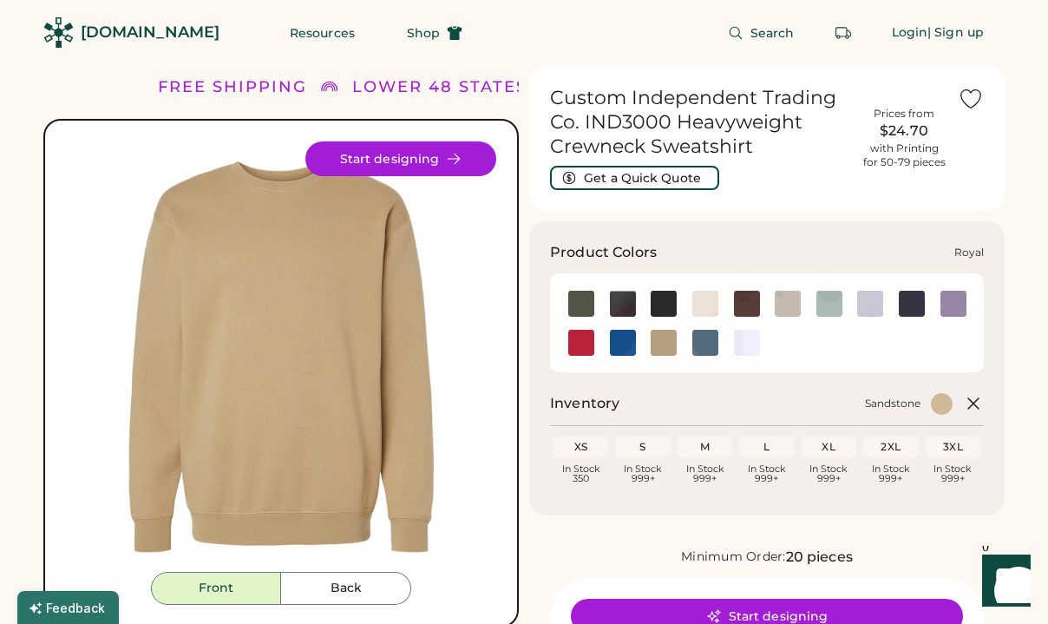
click at [619, 349] on img at bounding box center [623, 343] width 26 height 26
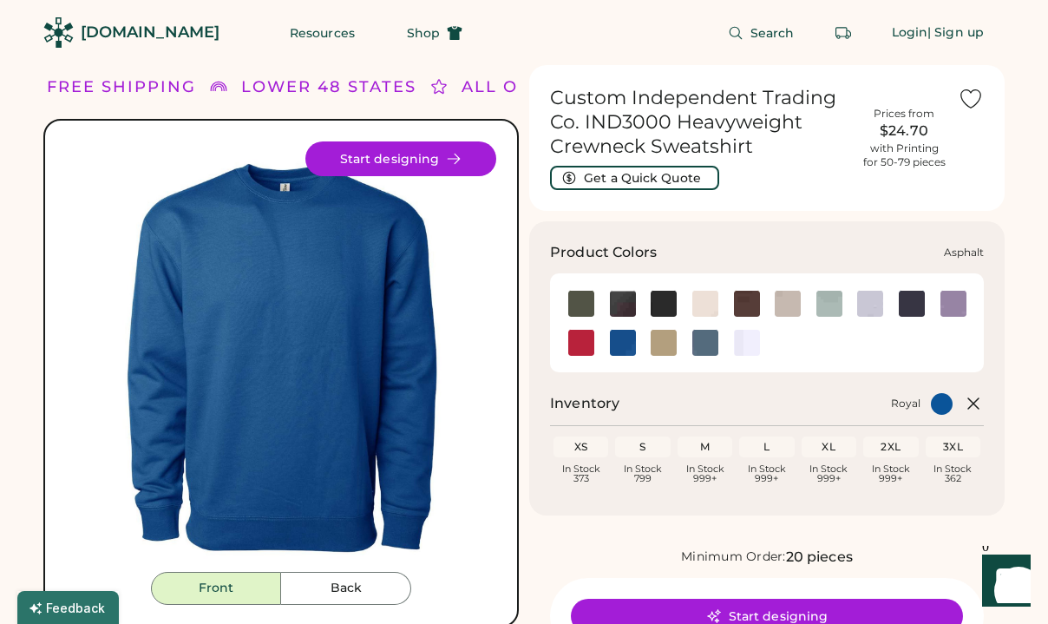
click at [628, 301] on img at bounding box center [623, 304] width 26 height 26
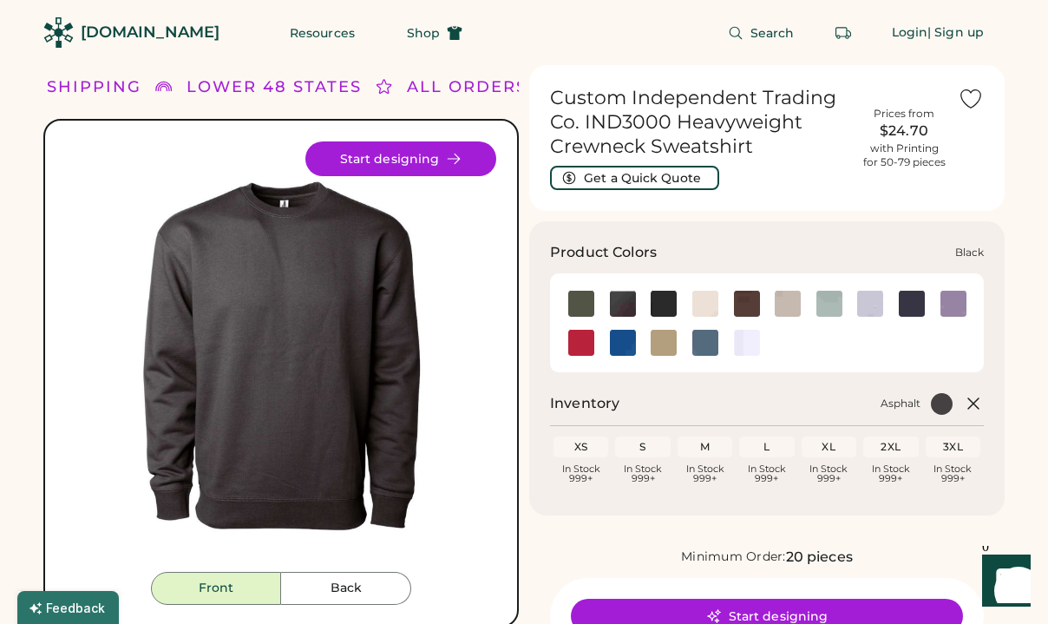
click at [675, 295] on img at bounding box center [664, 304] width 26 height 26
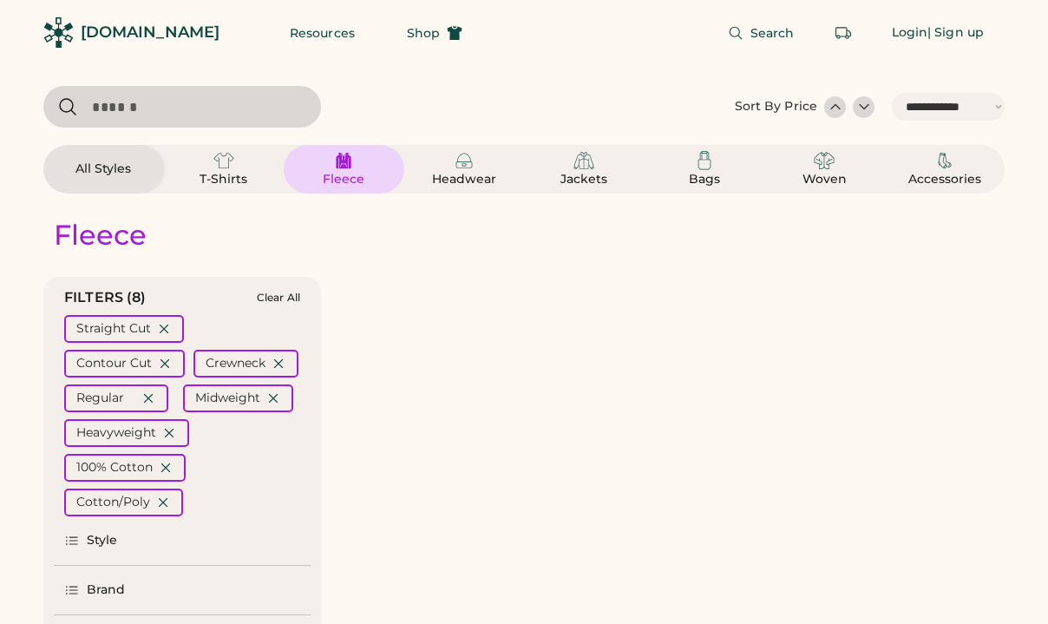
select select "*****"
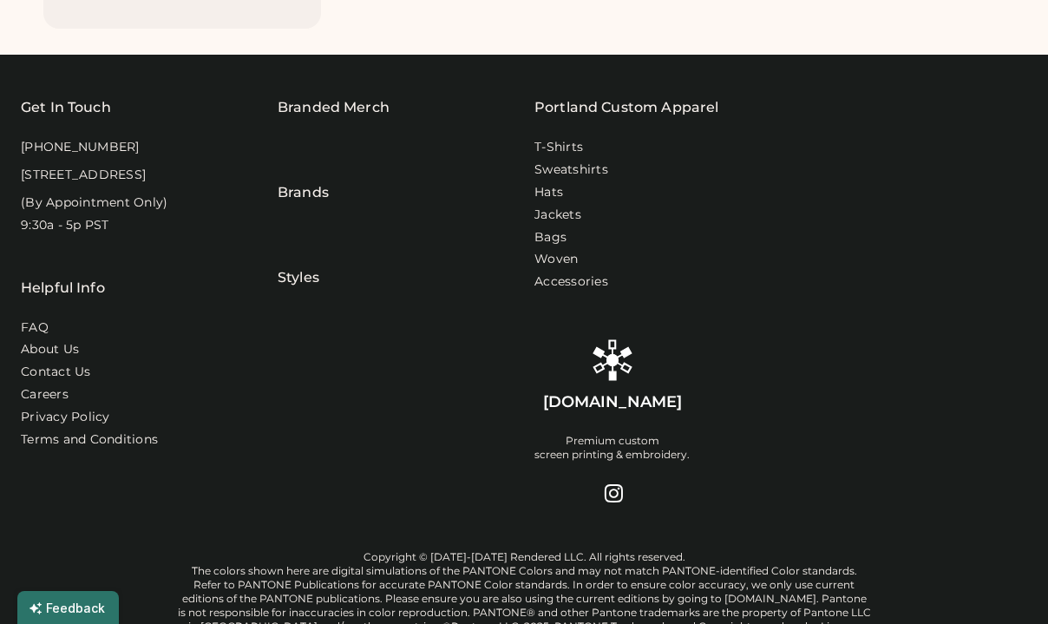
select select "*****"
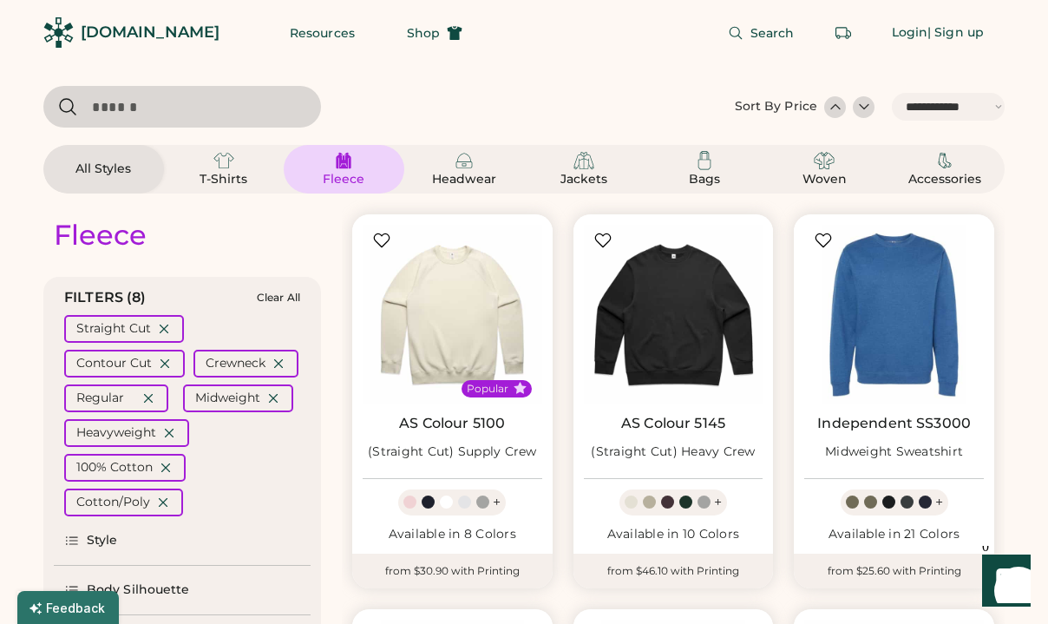
click at [833, 106] on div at bounding box center [835, 106] width 17 height 17
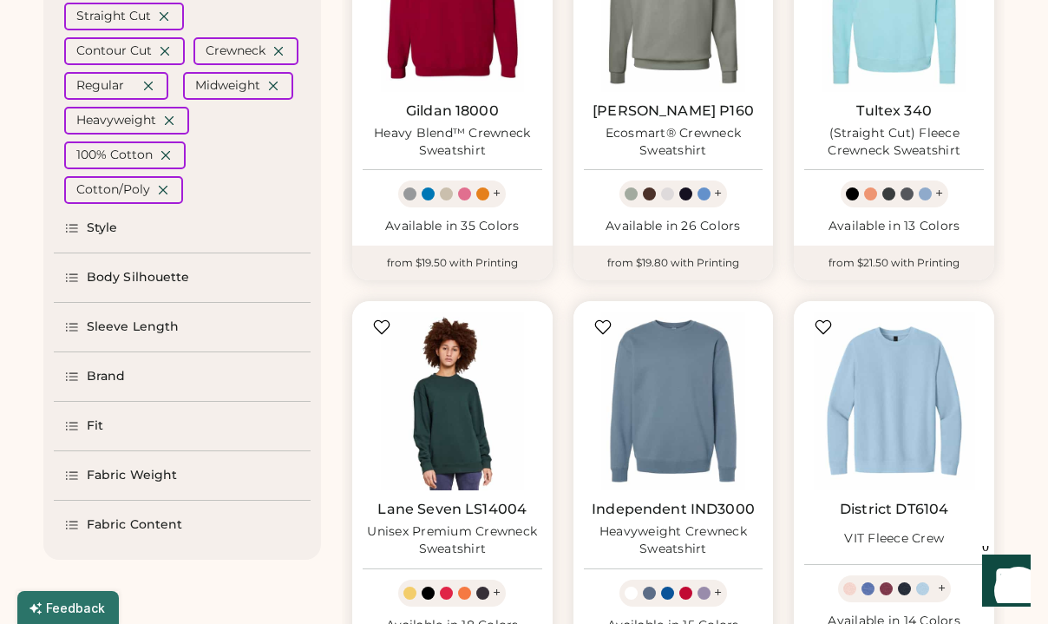
scroll to position [316, 0]
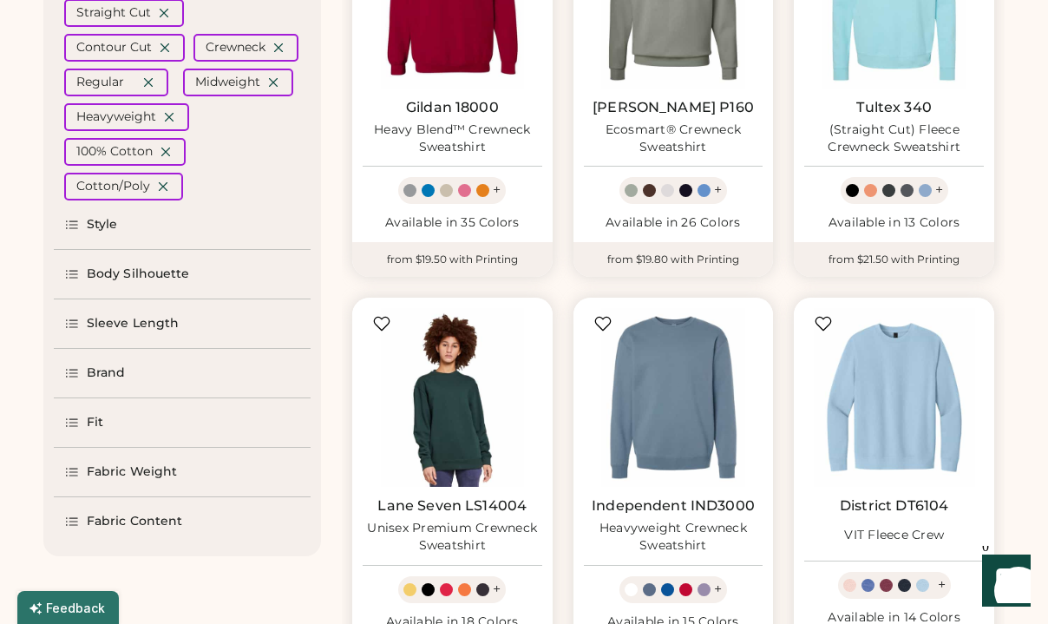
click at [97, 351] on div "Brand" at bounding box center [182, 373] width 257 height 49
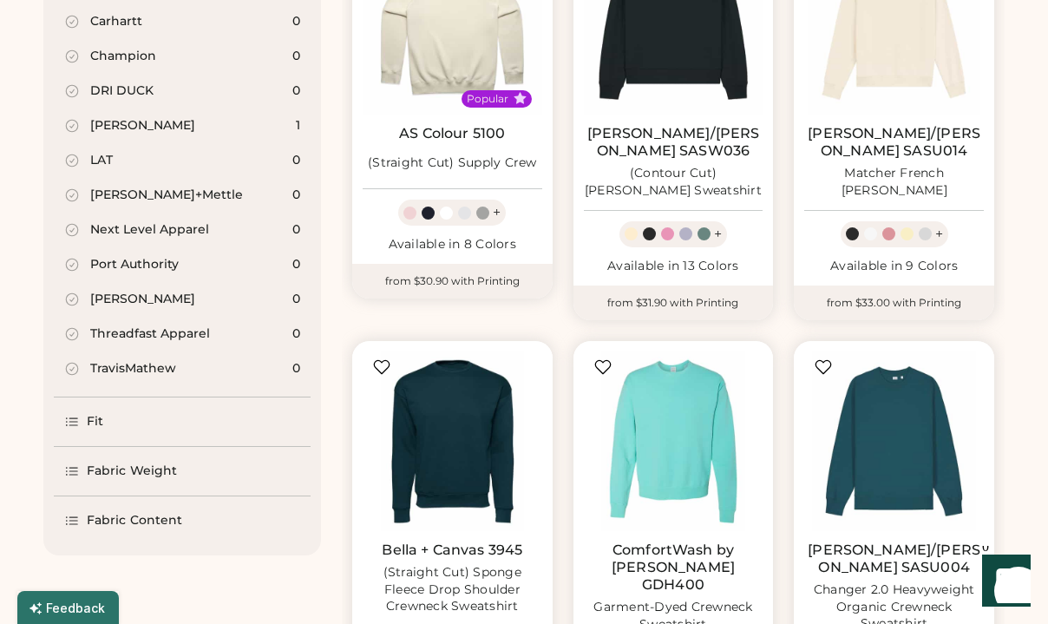
scroll to position [1507, 0]
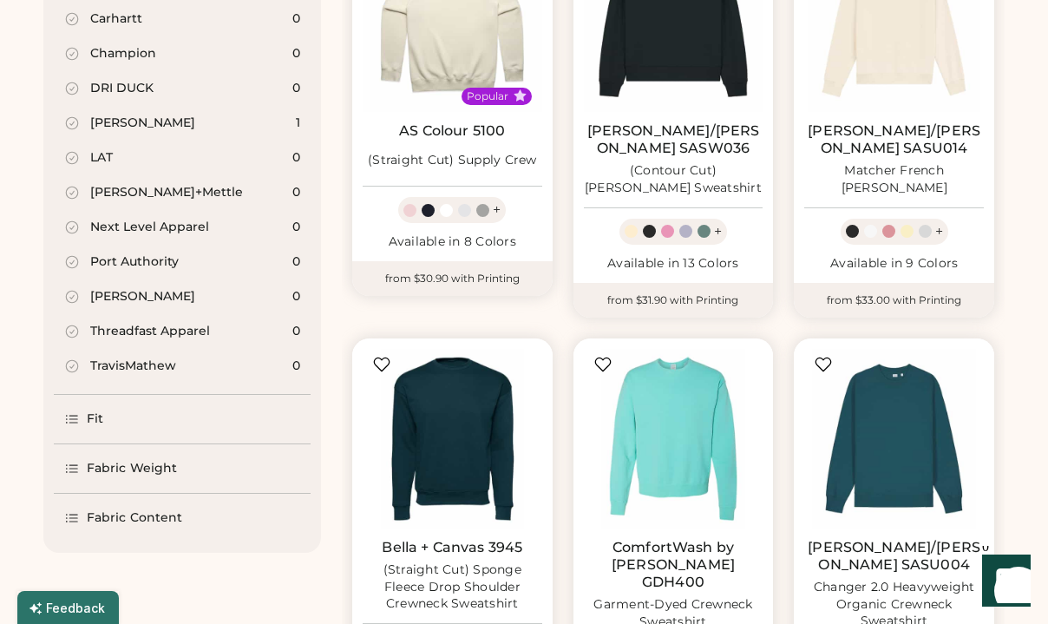
click at [102, 410] on div "Fit" at bounding box center [95, 418] width 16 height 17
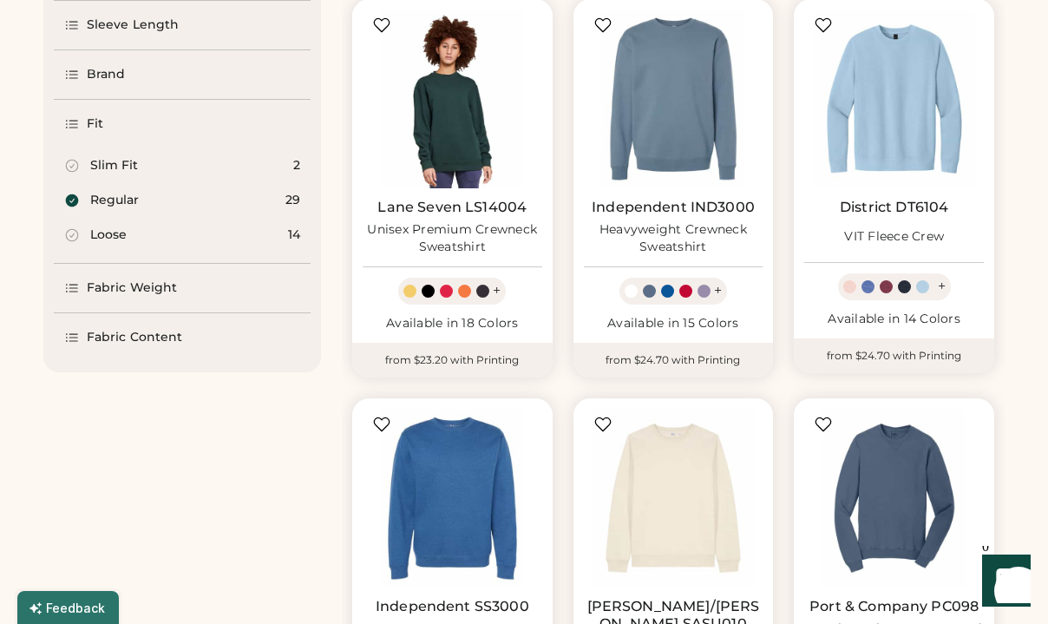
scroll to position [593, 0]
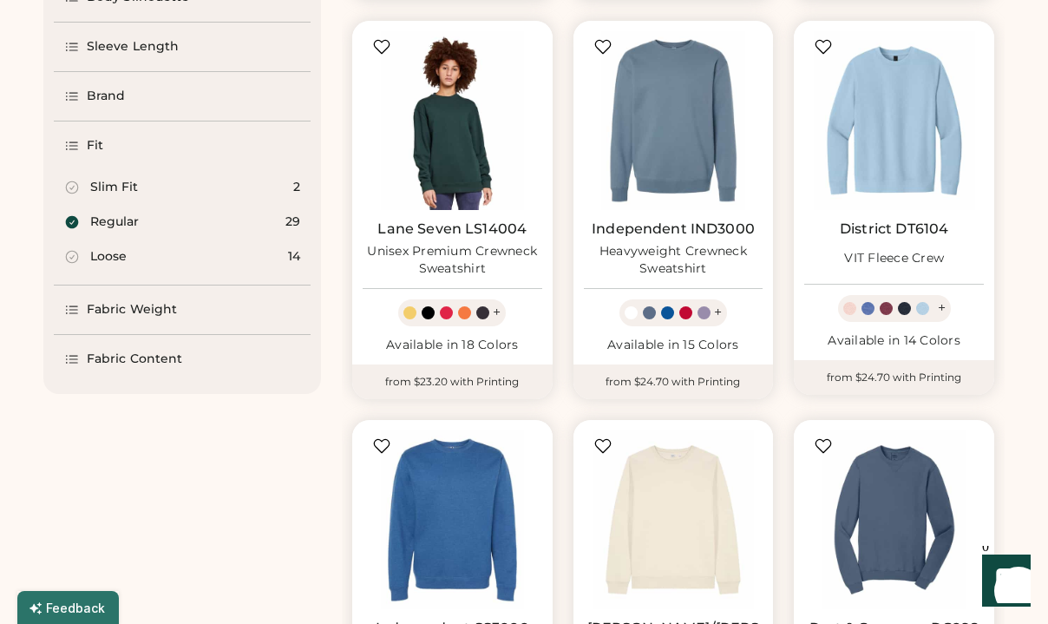
click at [73, 258] on icon at bounding box center [72, 257] width 12 height 12
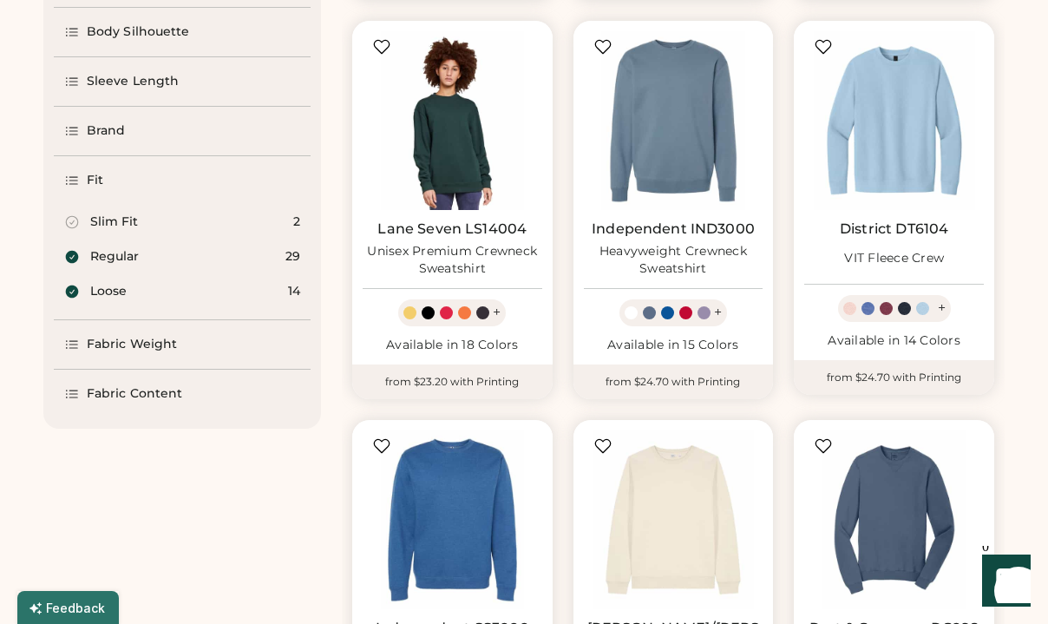
select select "*"
click at [142, 340] on div "Fabric Weight" at bounding box center [132, 344] width 90 height 17
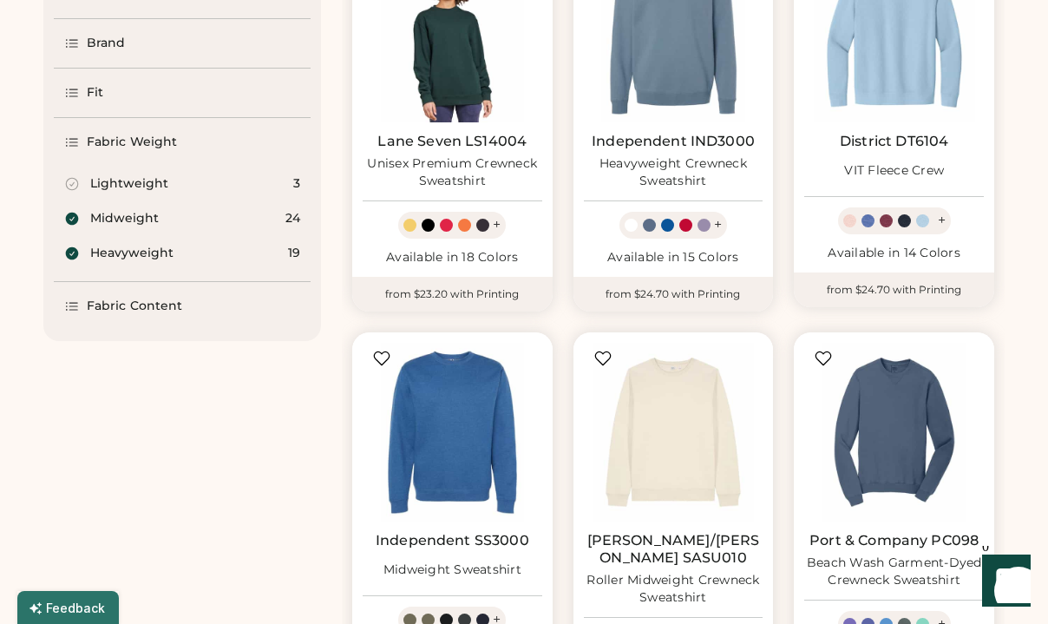
scroll to position [683, 0]
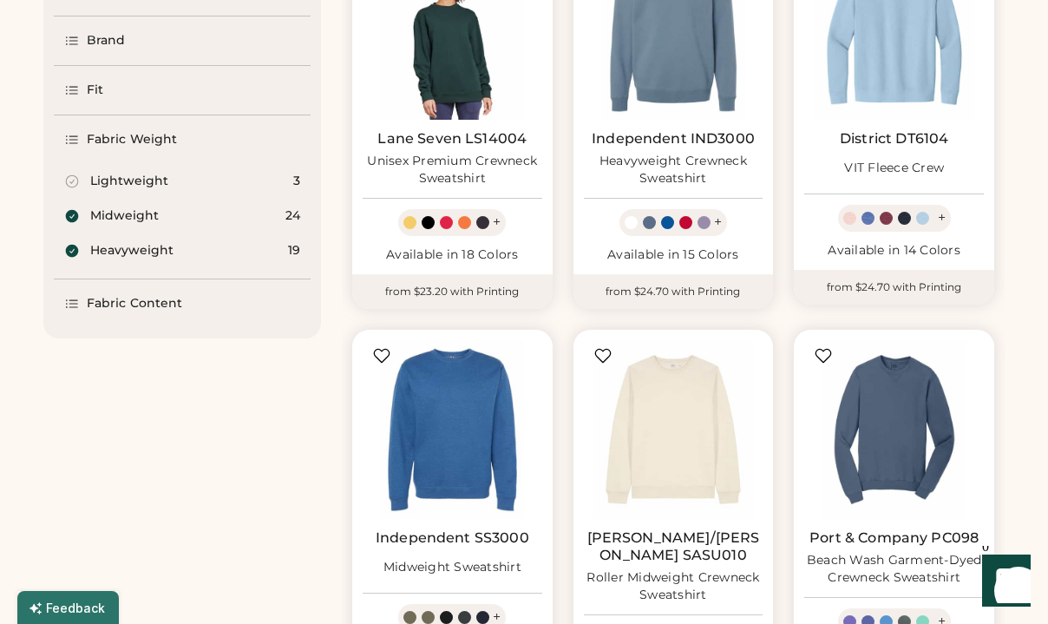
click at [131, 308] on div "Fabric Content" at bounding box center [134, 303] width 95 height 17
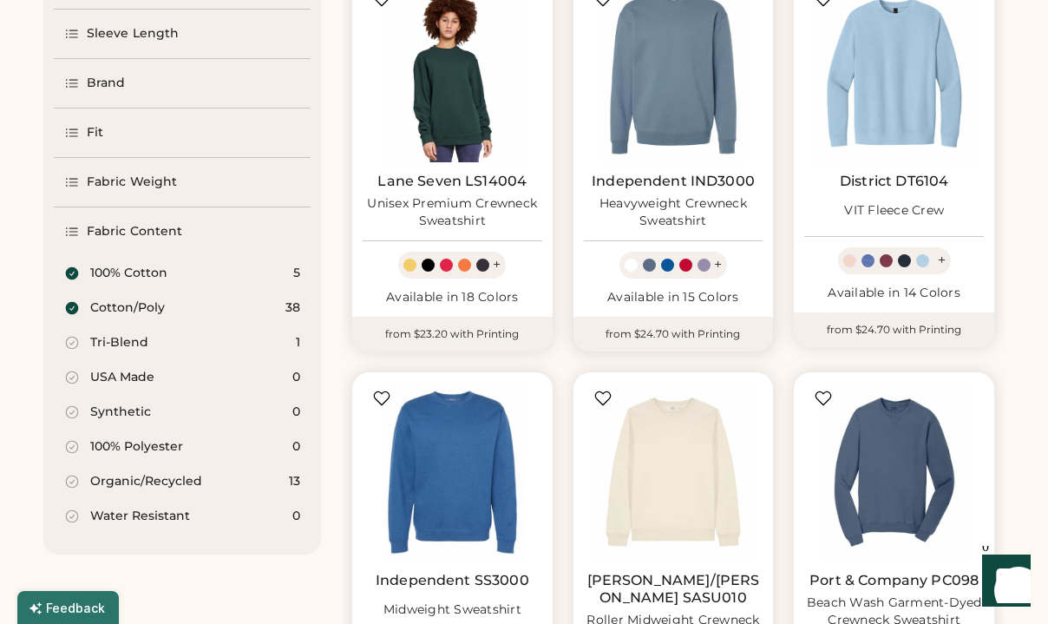
scroll to position [576, 0]
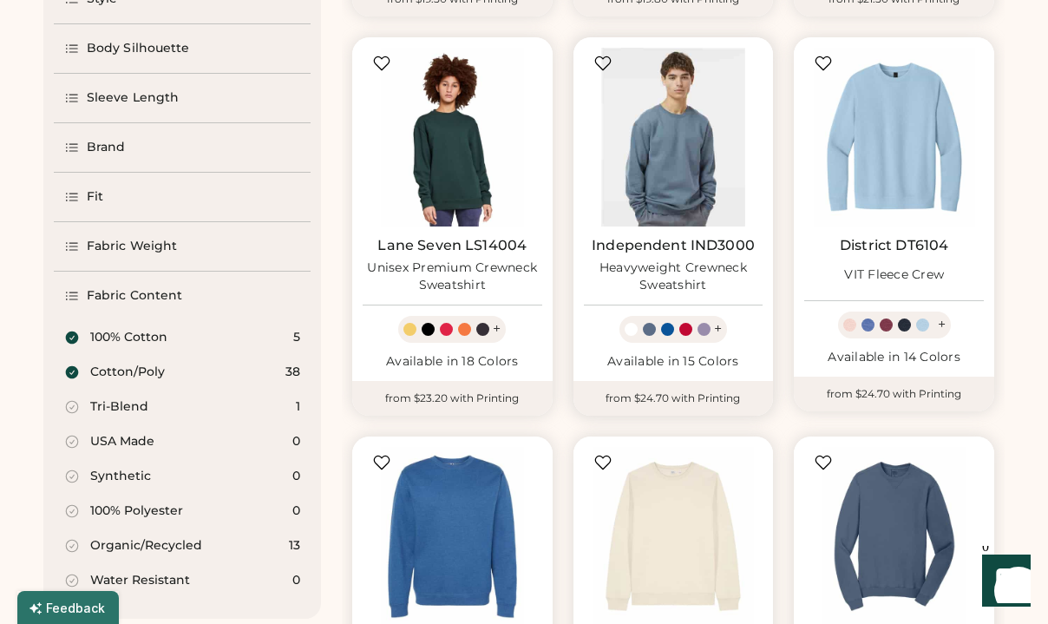
click at [647, 142] on img at bounding box center [674, 138] width 180 height 180
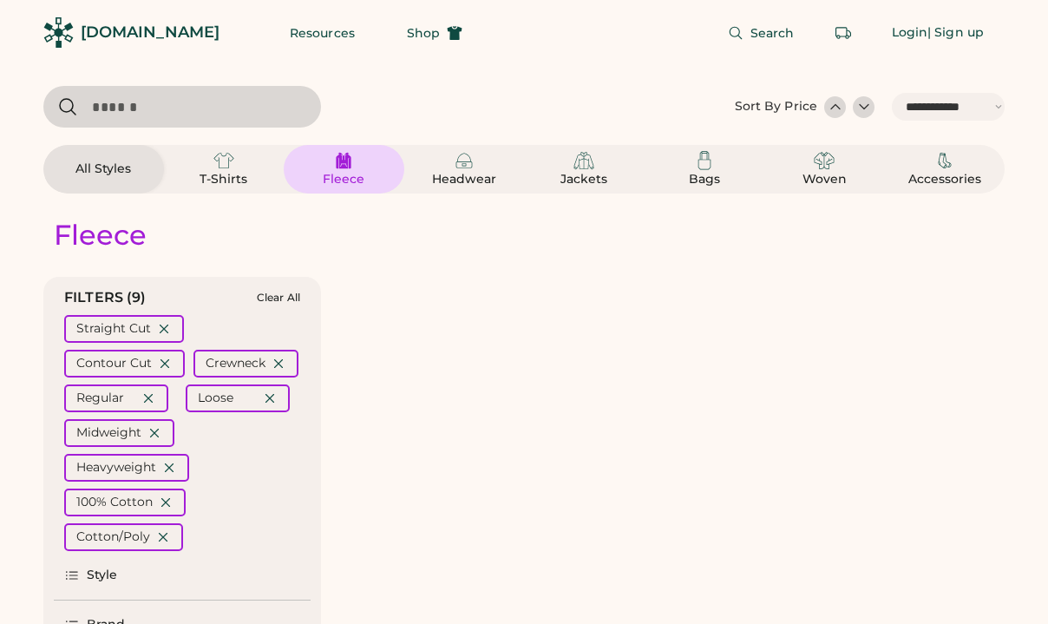
select select "*****"
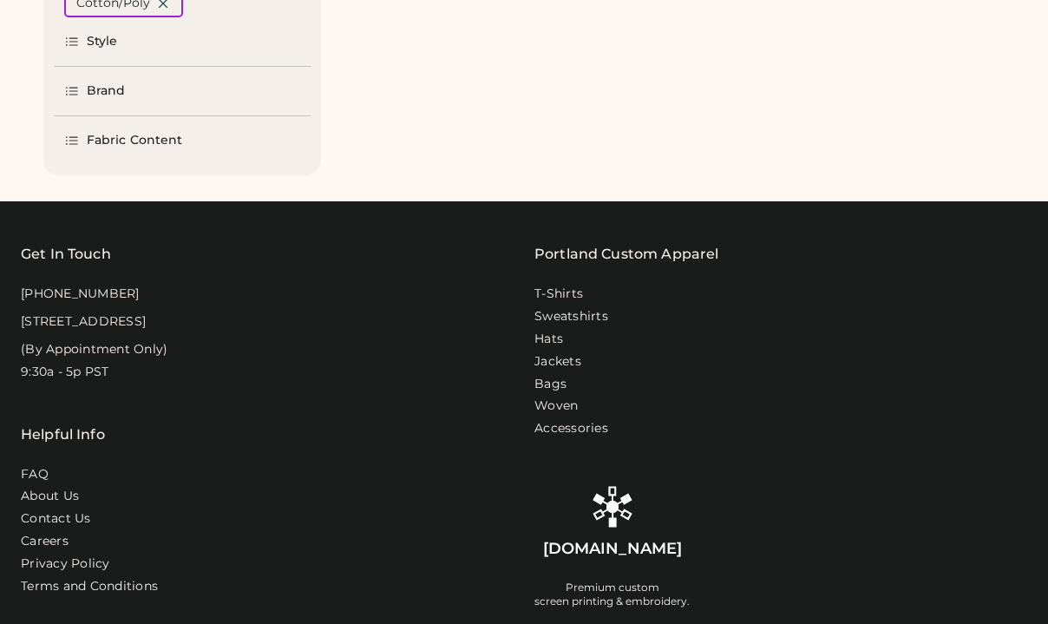
scroll to position [534, 0]
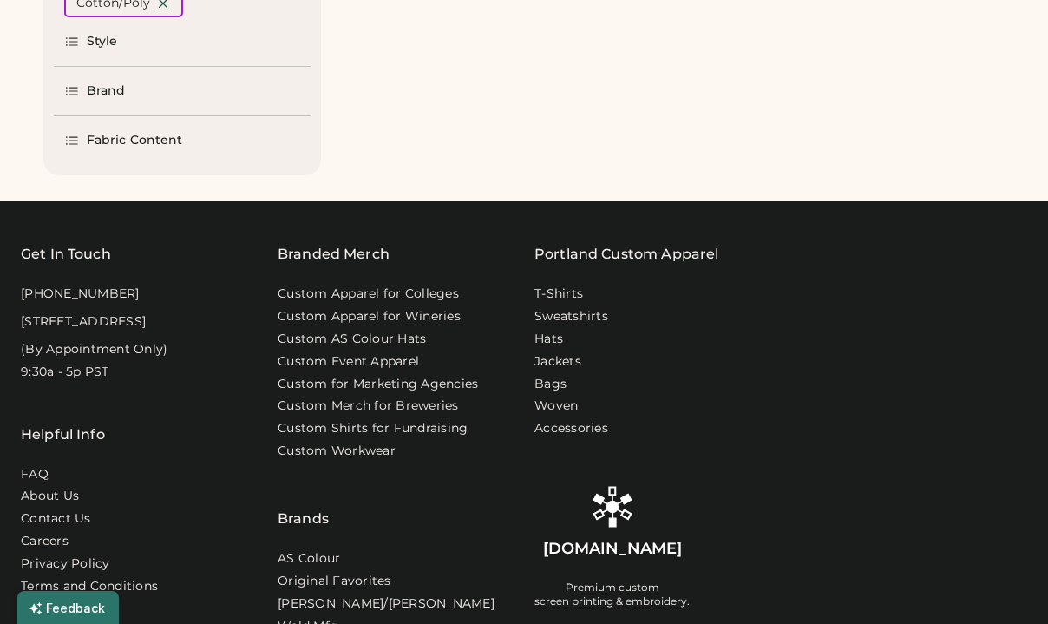
select select "*"
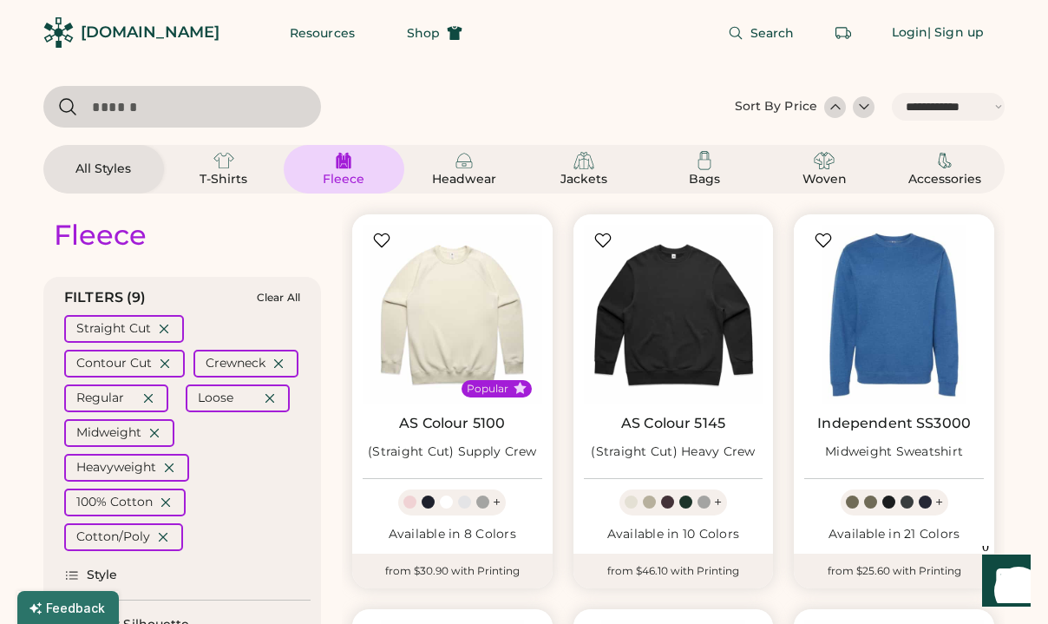
scroll to position [0, 0]
click at [835, 112] on div at bounding box center [835, 106] width 17 height 17
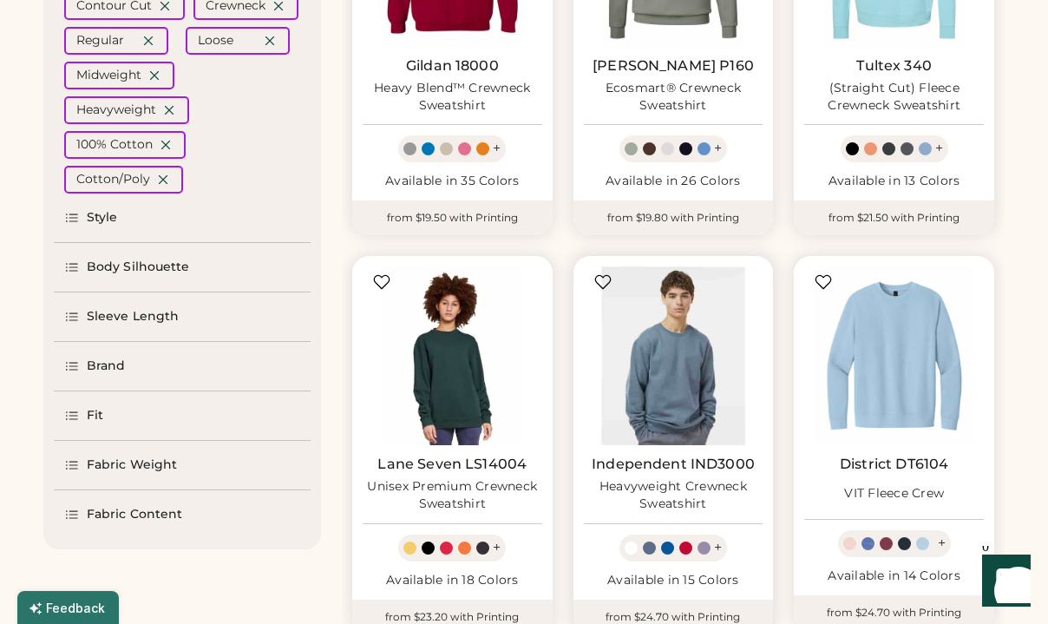
scroll to position [360, 0]
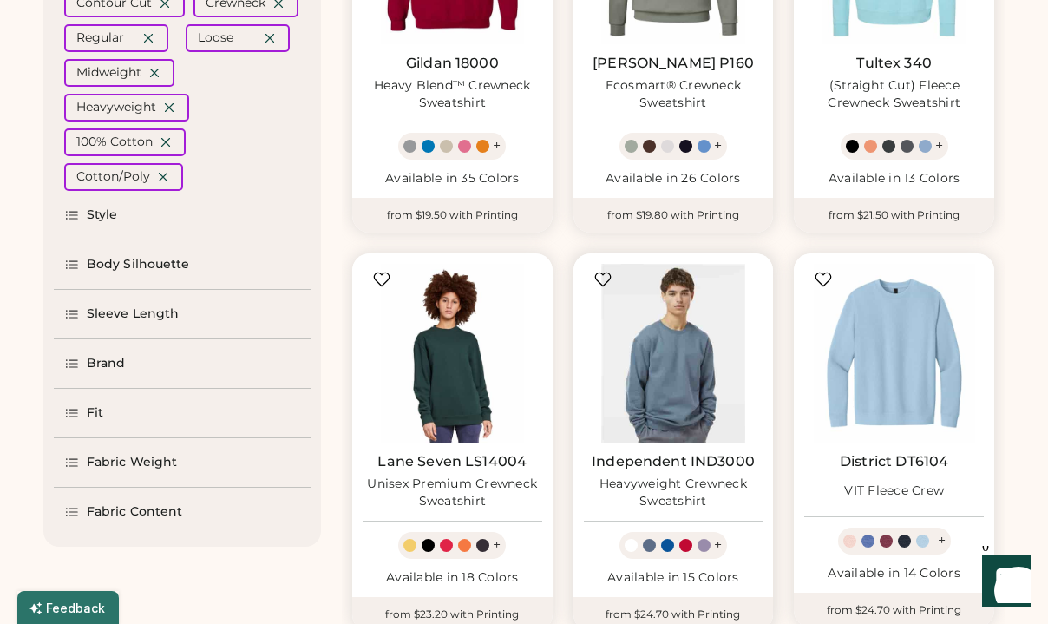
click at [601, 287] on img at bounding box center [674, 354] width 180 height 180
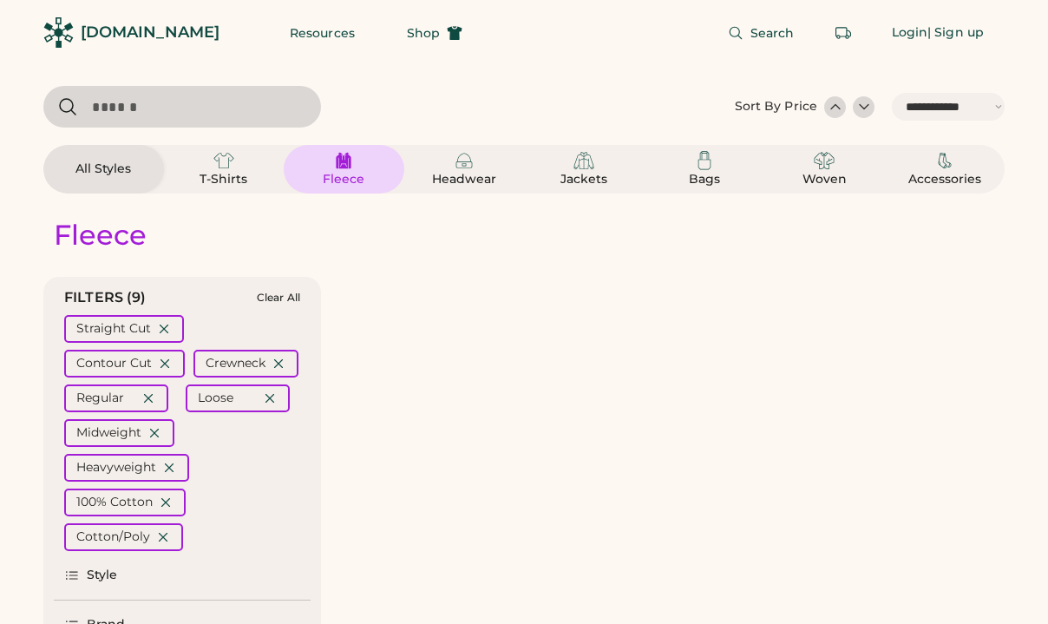
select select "*****"
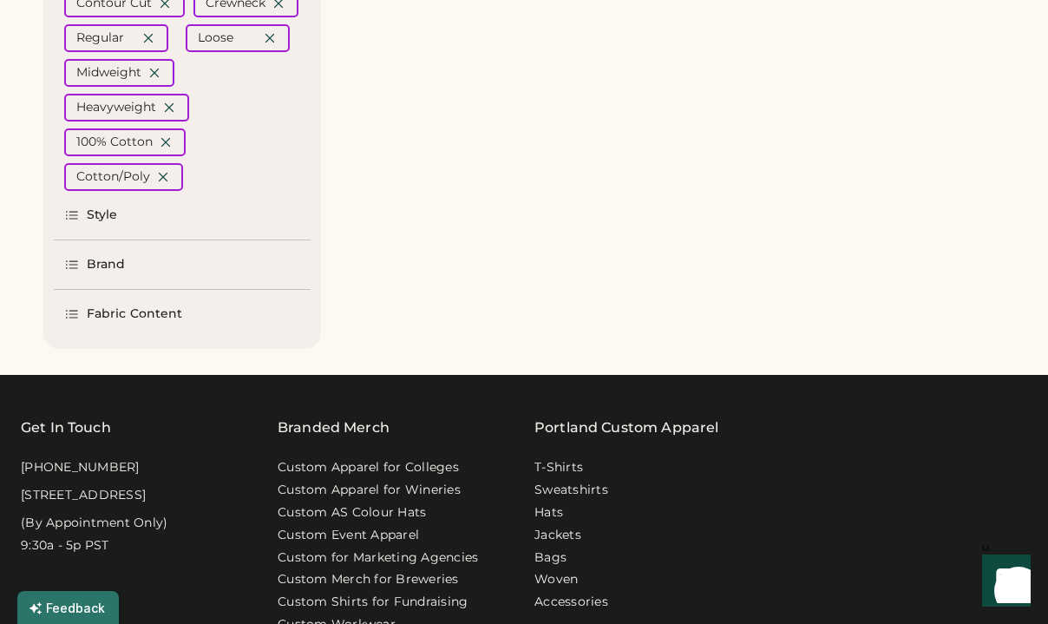
select select "*"
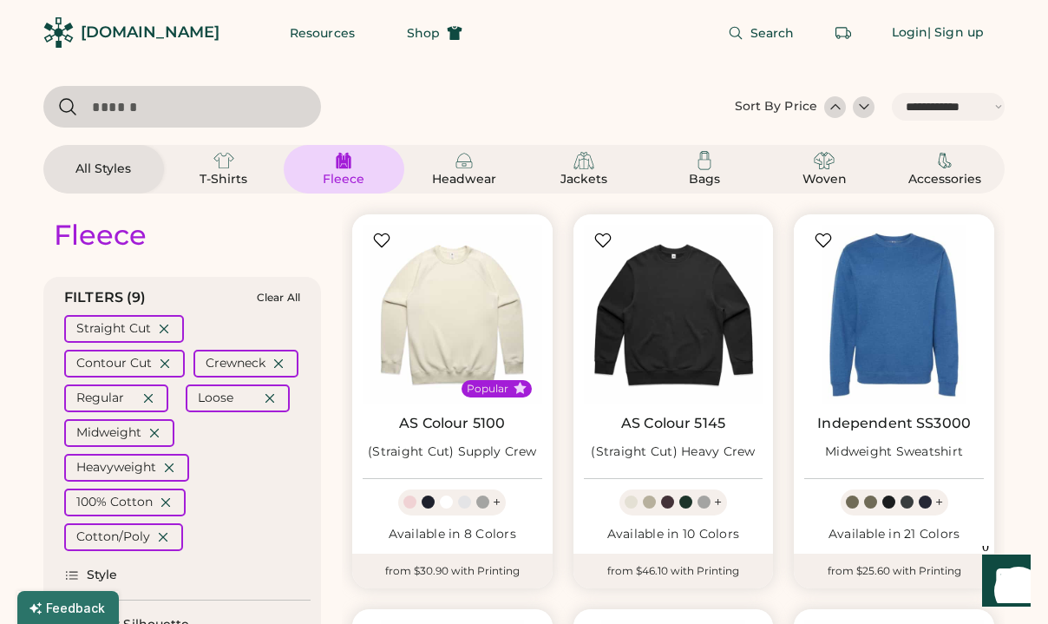
click at [837, 111] on div at bounding box center [835, 106] width 17 height 17
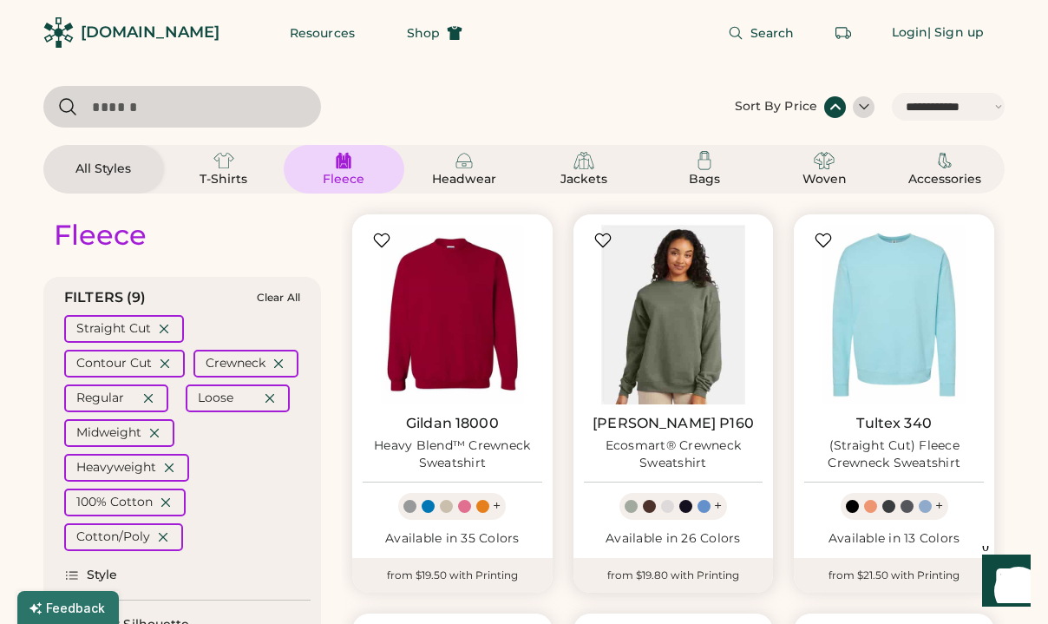
click at [713, 318] on img at bounding box center [674, 315] width 180 height 180
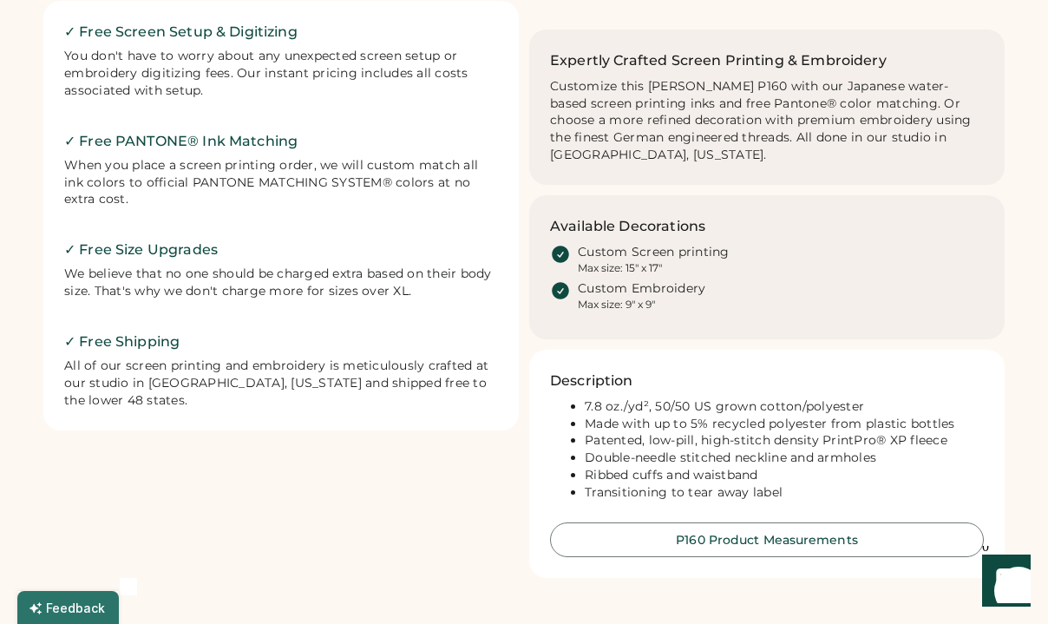
scroll to position [605, 0]
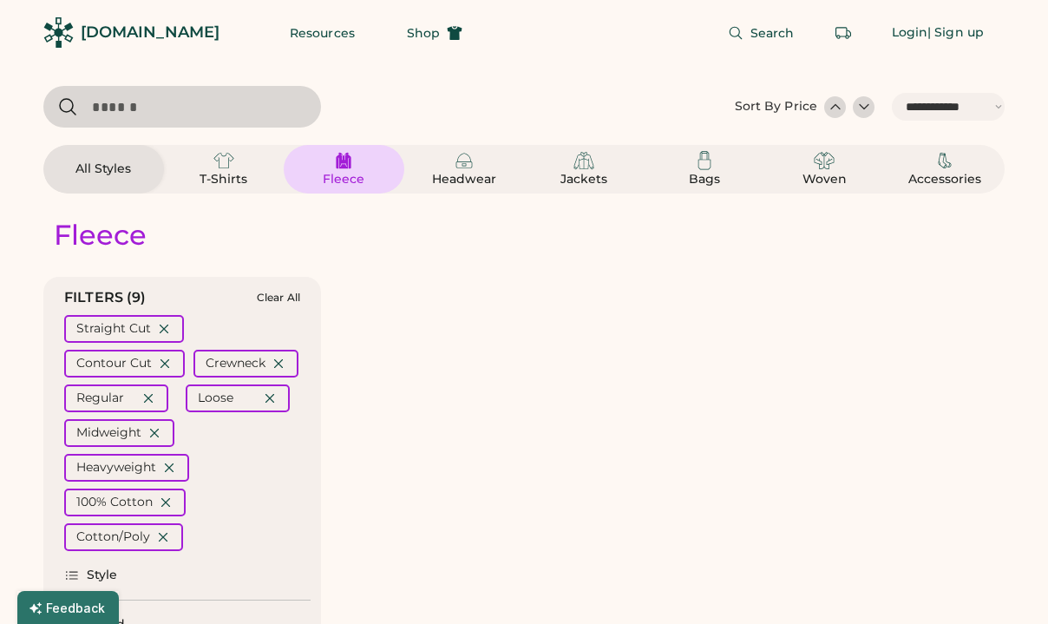
select select "*****"
select select "*"
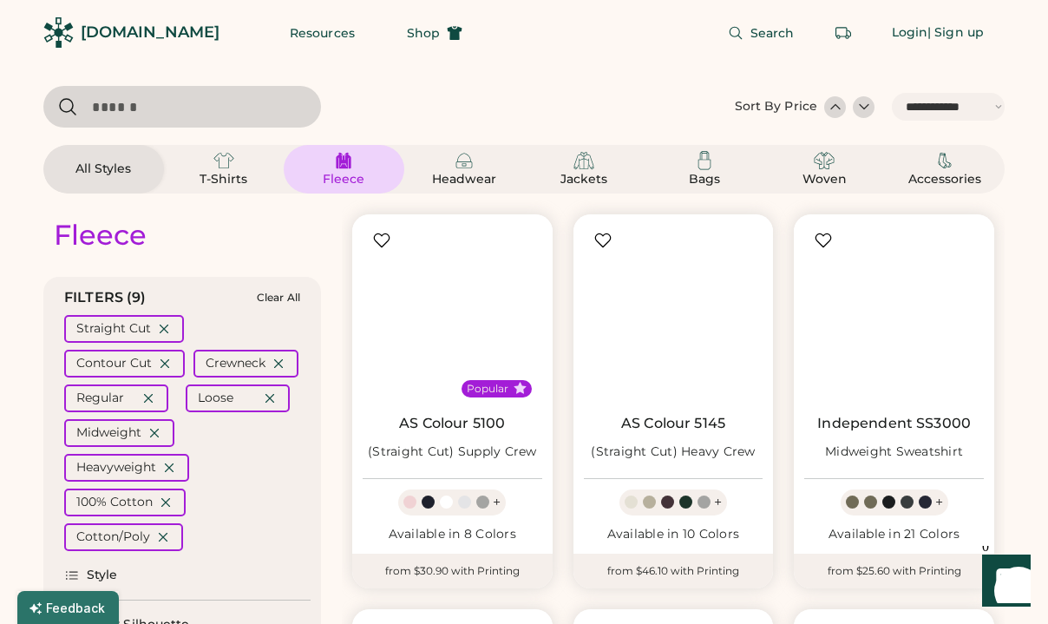
click at [842, 110] on div at bounding box center [835, 106] width 17 height 17
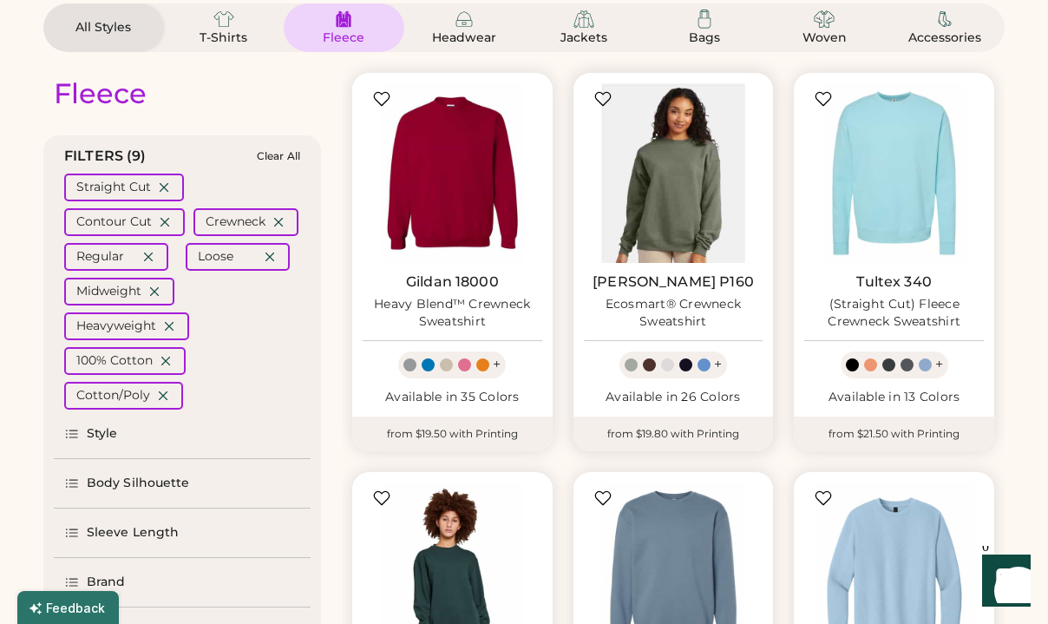
select select "*****"
select select "*"
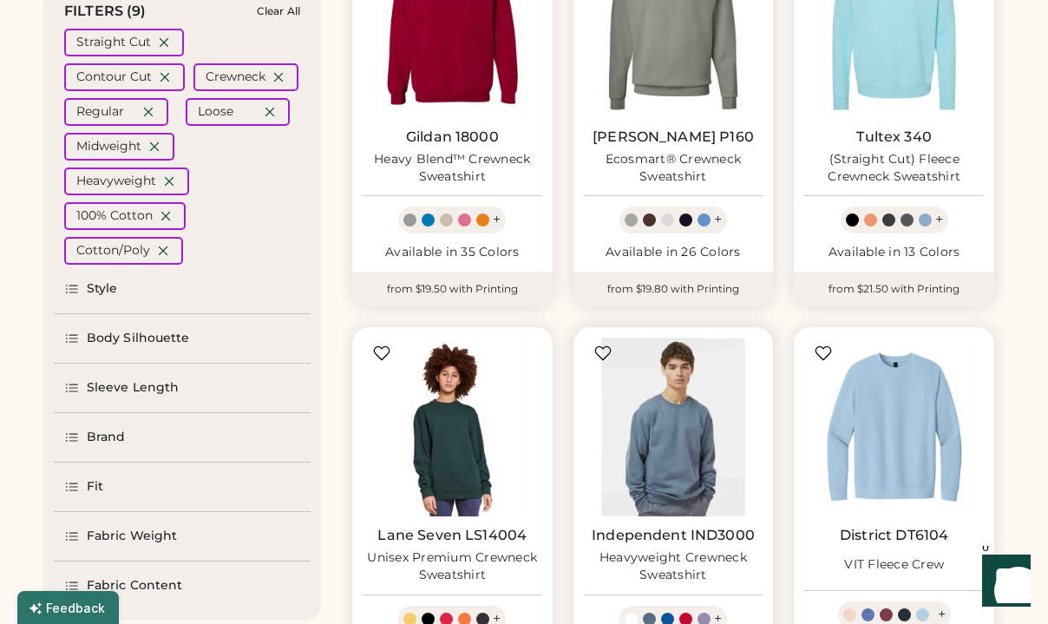
click at [695, 431] on img at bounding box center [674, 428] width 180 height 180
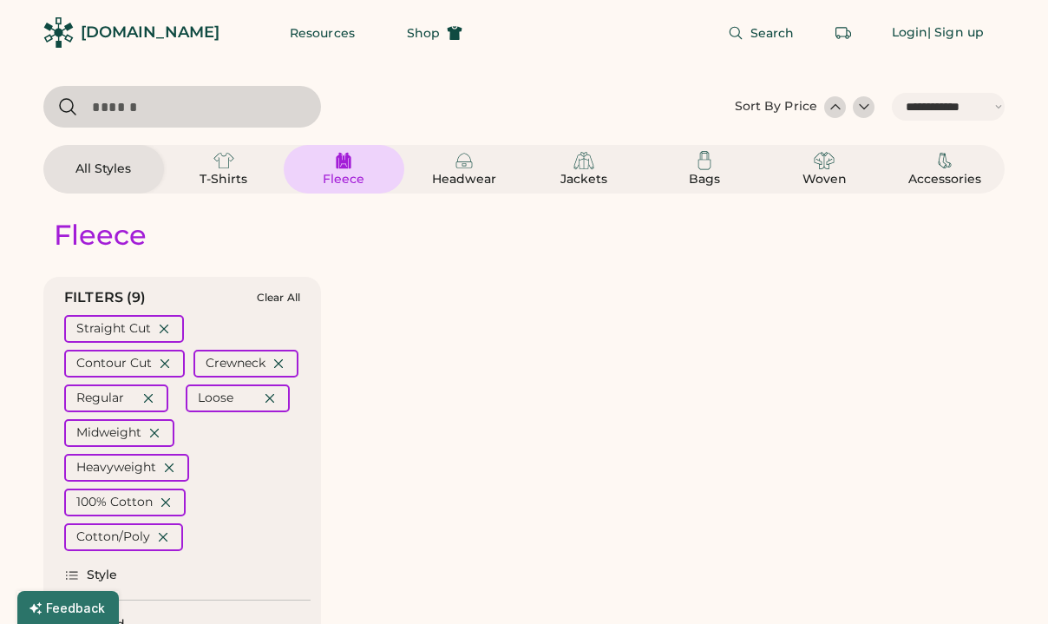
select select "*****"
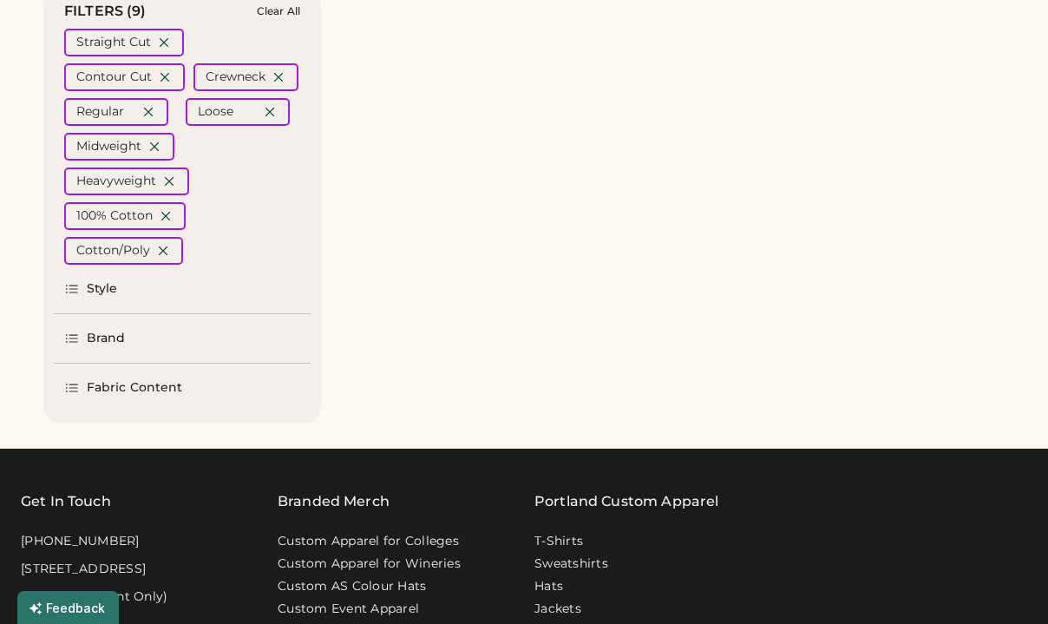
select select "*"
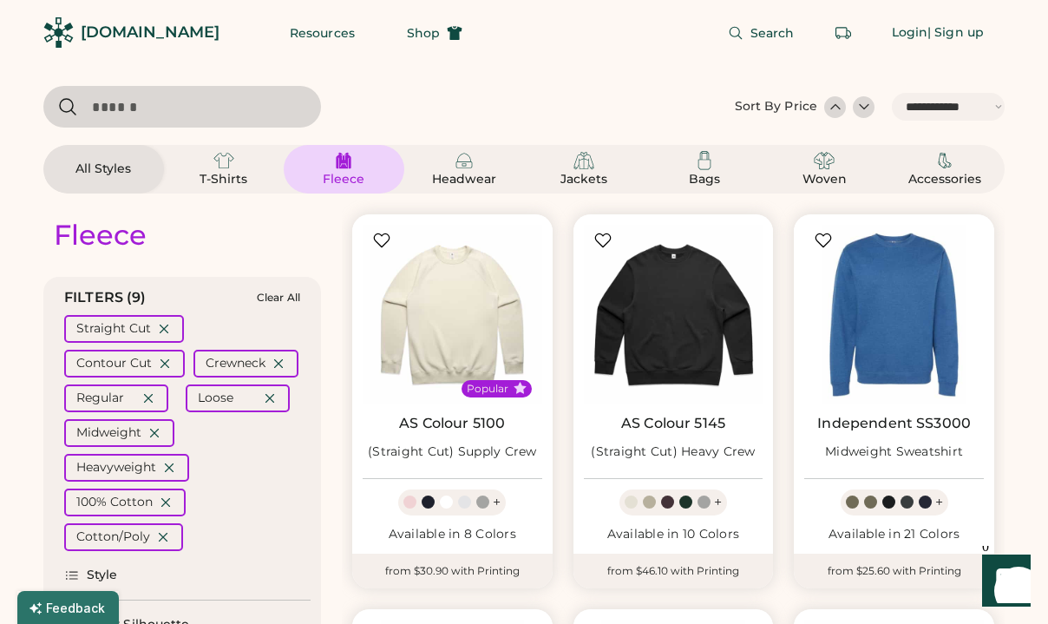
click at [831, 108] on div at bounding box center [835, 106] width 17 height 17
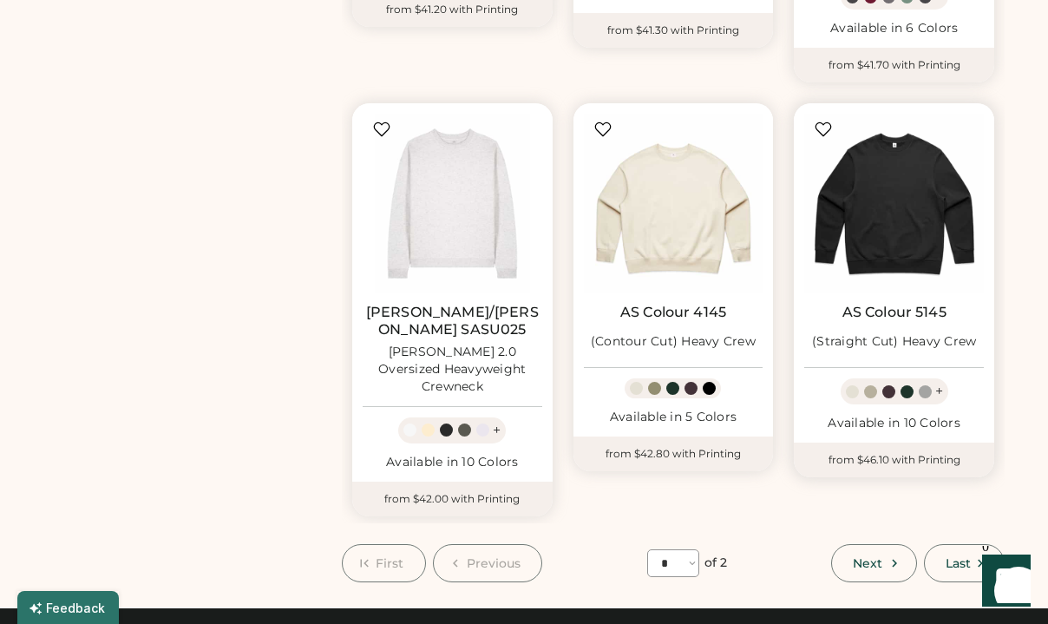
scroll to position [4630, 0]
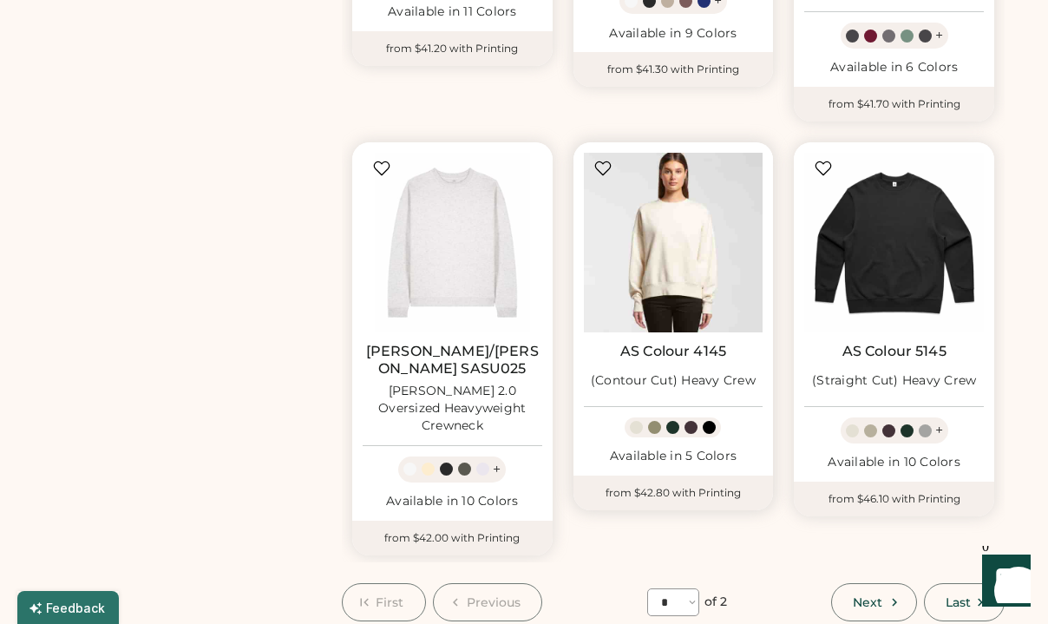
click at [677, 173] on img at bounding box center [674, 243] width 180 height 180
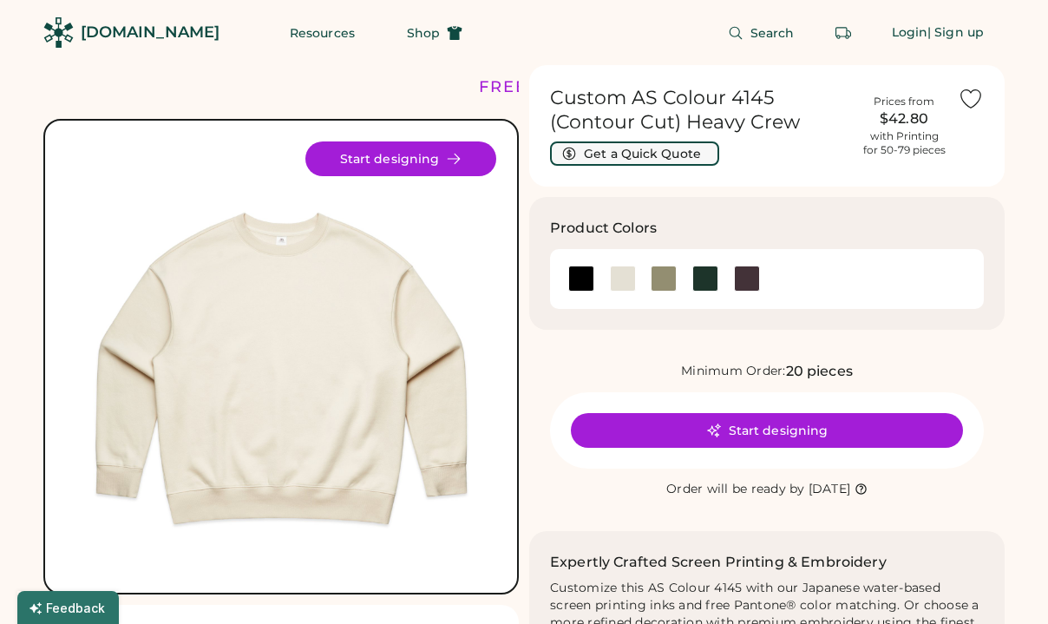
click at [680, 148] on button "Get a Quick Quote" at bounding box center [634, 153] width 169 height 24
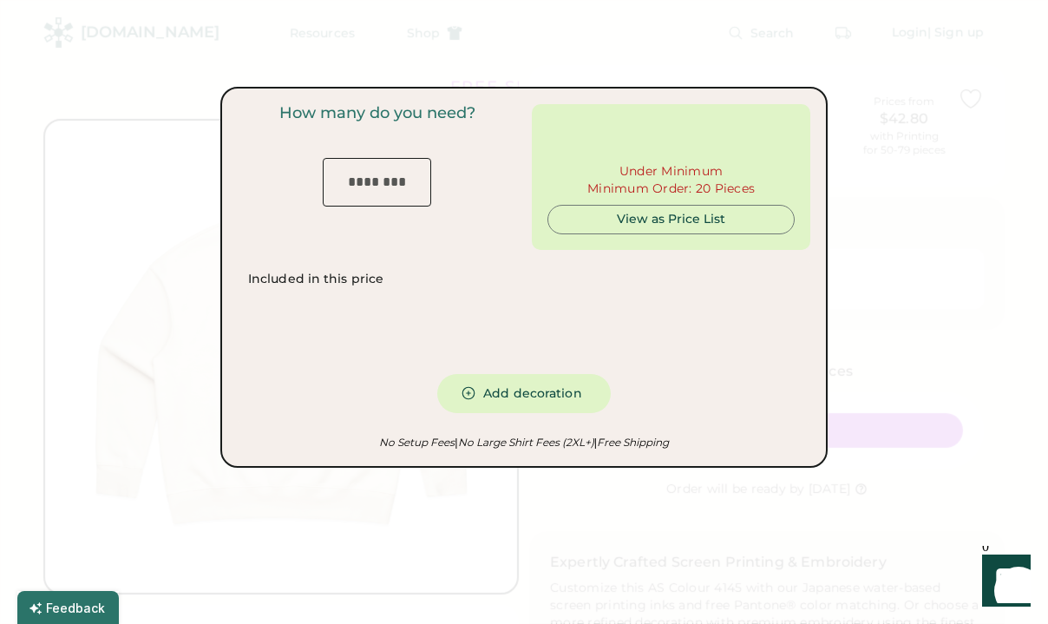
type input "***"
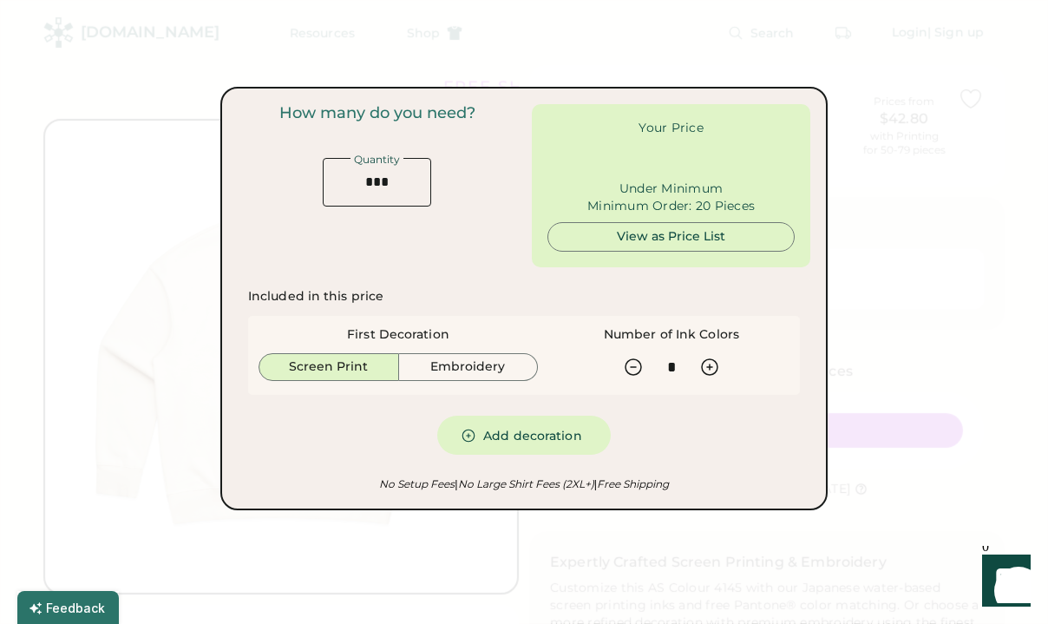
type input "******"
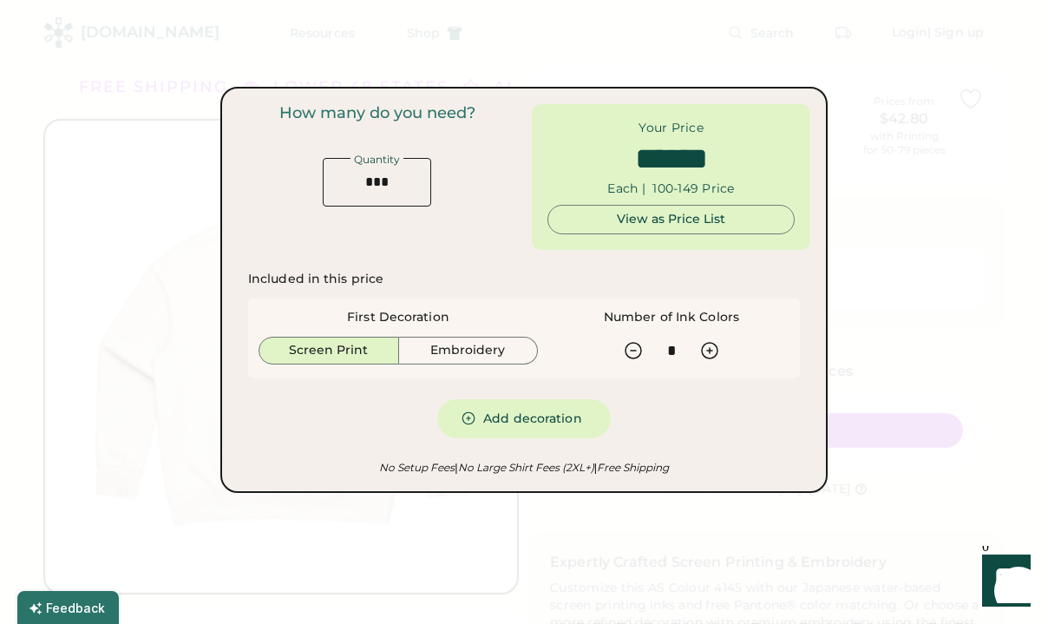
click at [378, 175] on input "input" at bounding box center [377, 182] width 108 height 49
type input "*"
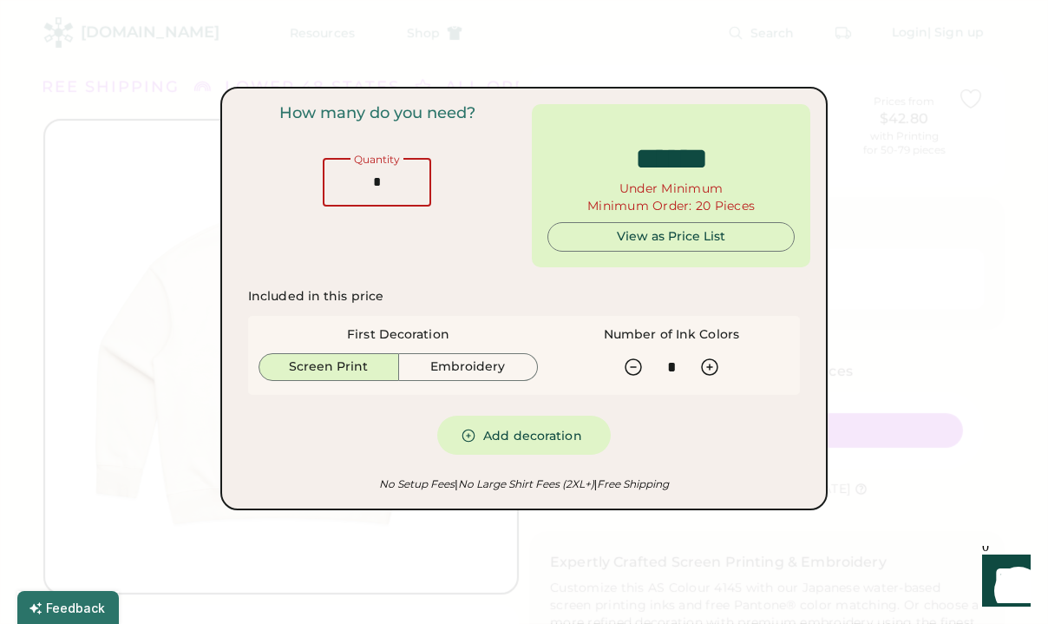
type input "******"
type input "***"
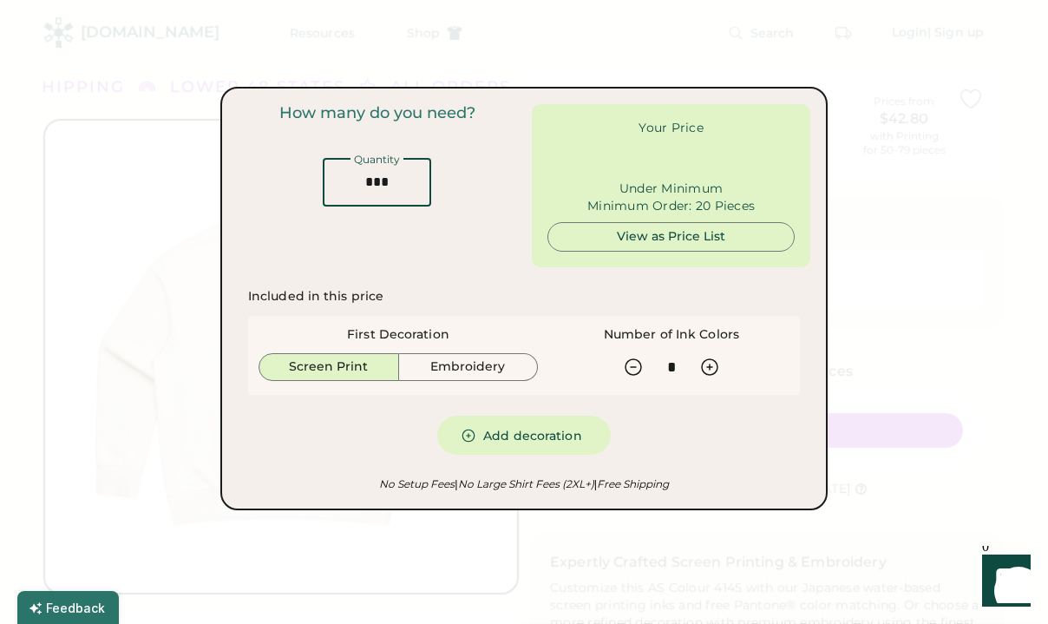
type input "******"
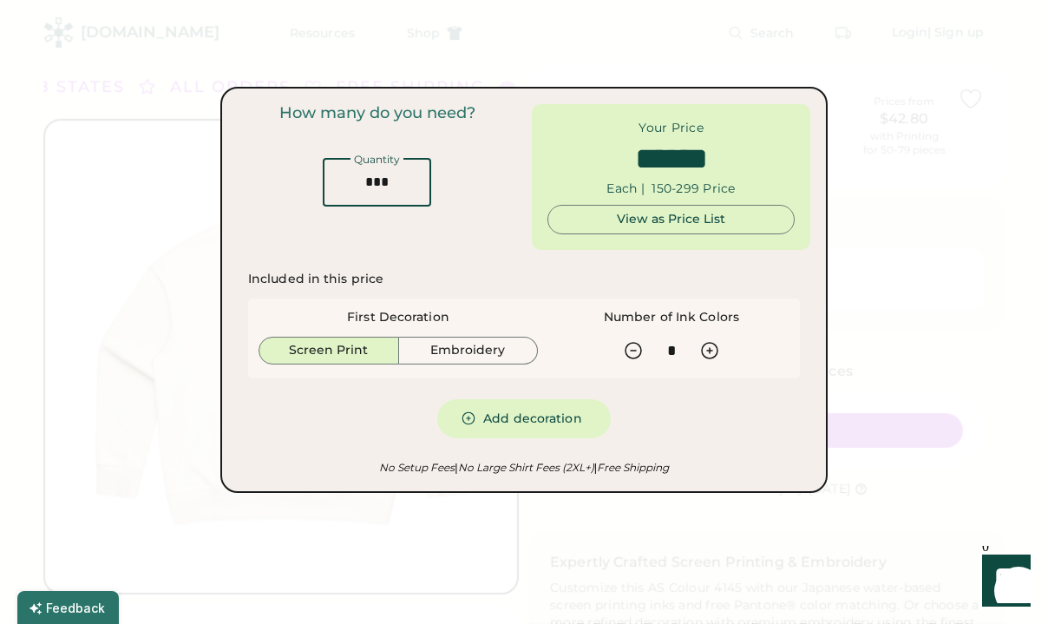
type input "***"
click at [130, 80] on div at bounding box center [524, 312] width 1048 height 624
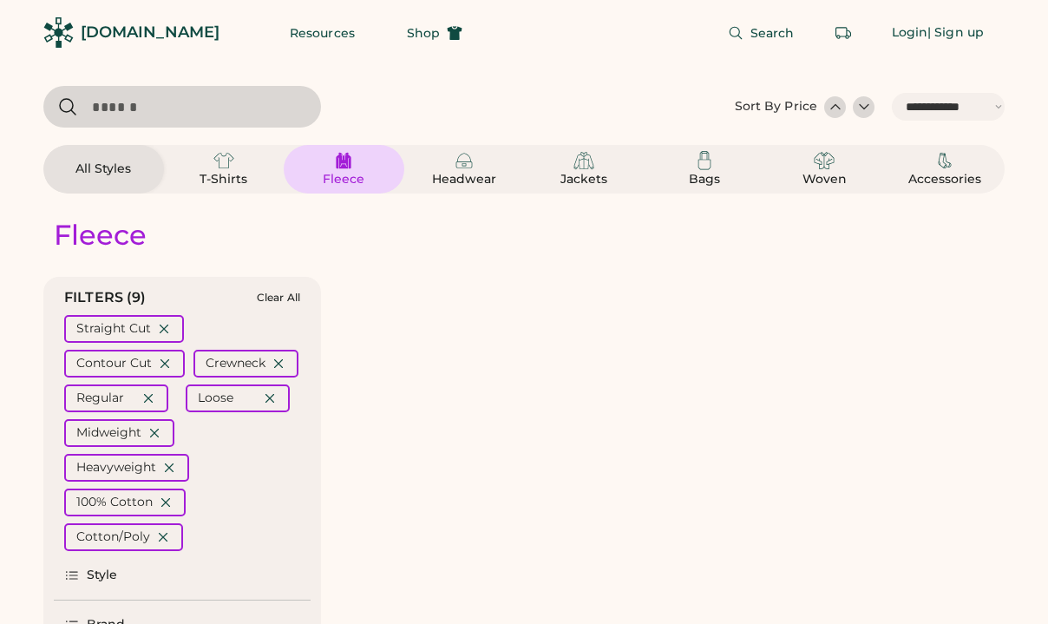
select select "*****"
select select "*"
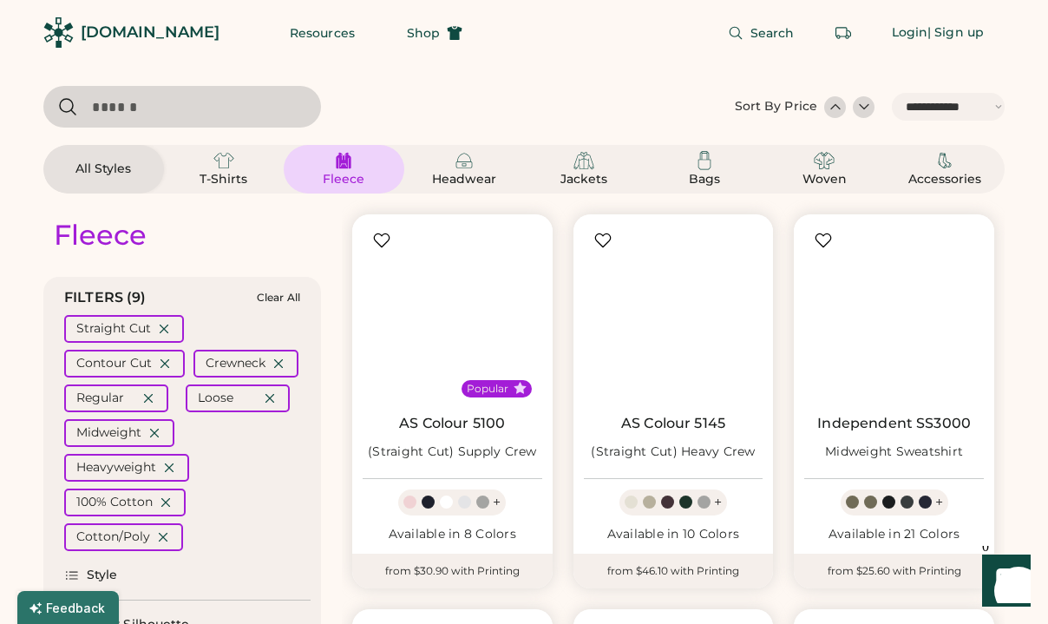
scroll to position [0, 0]
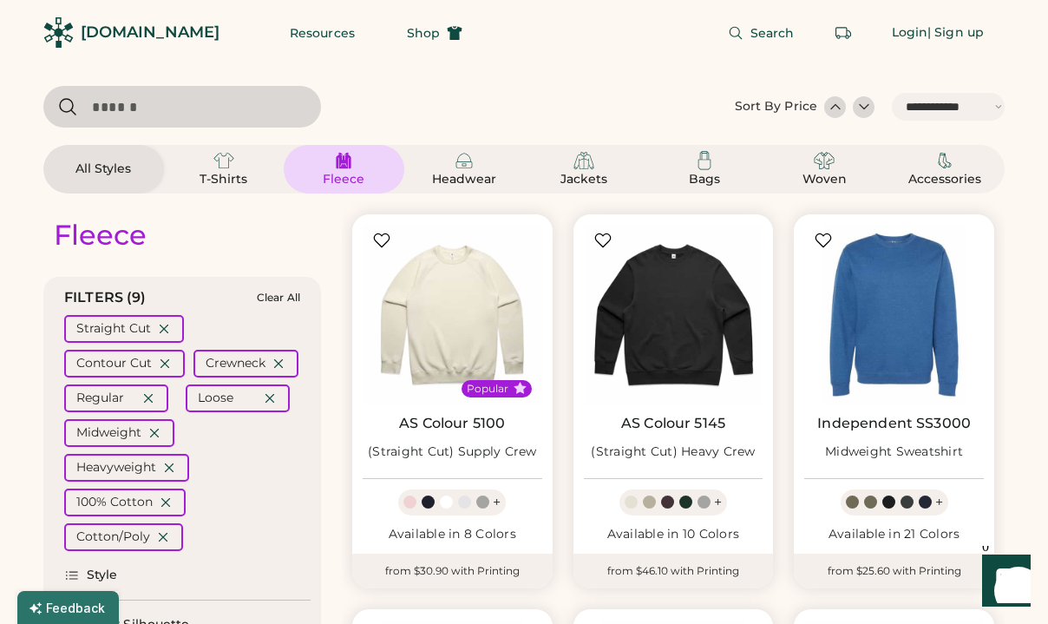
select select "*****"
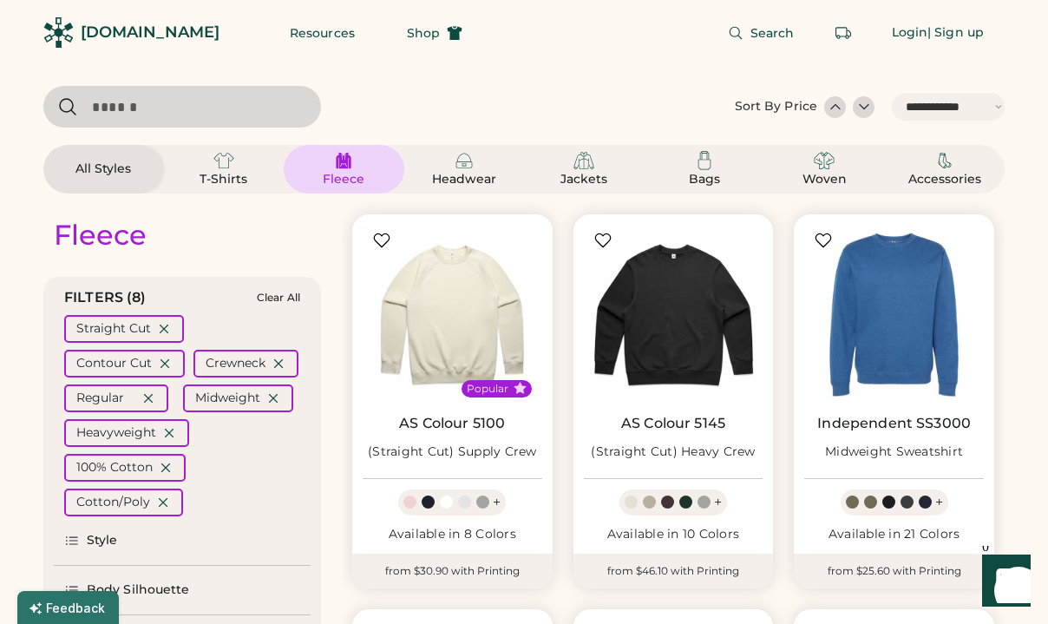
click at [831, 100] on div at bounding box center [835, 106] width 17 height 17
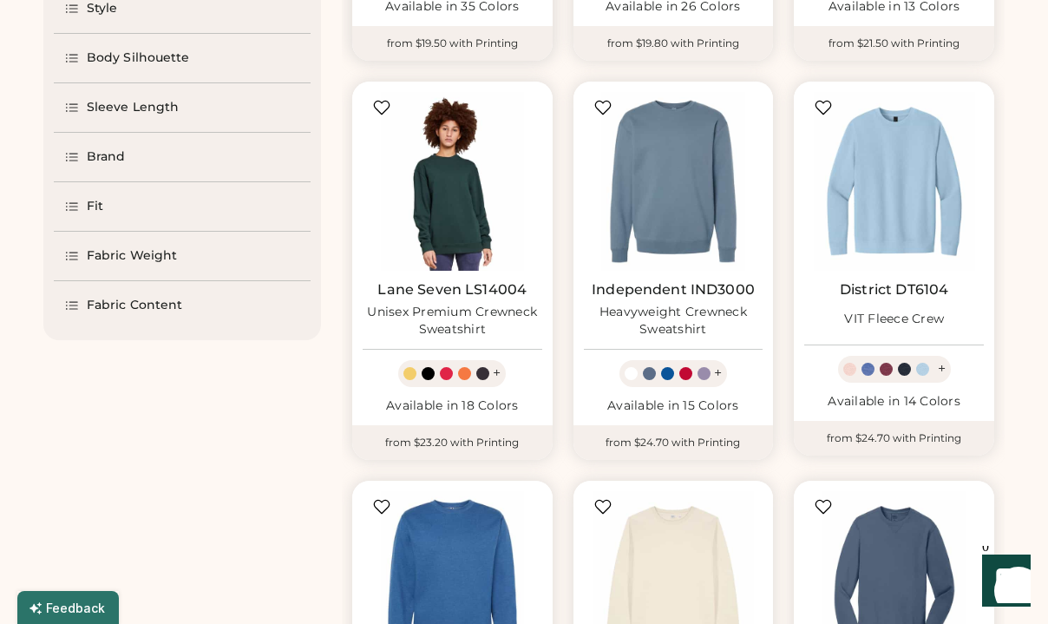
scroll to position [534, 0]
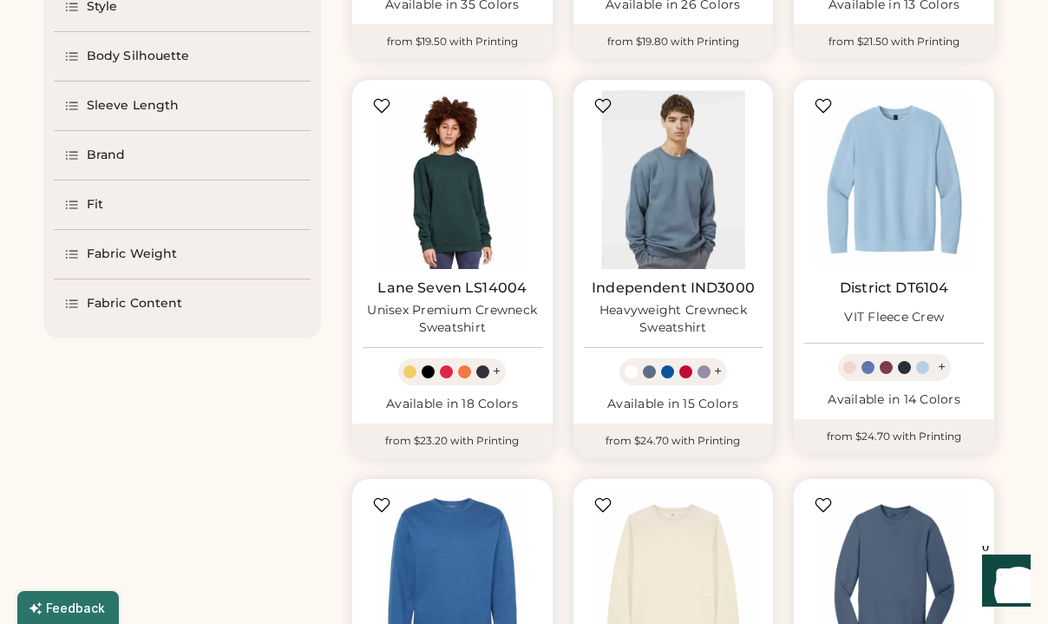
click at [702, 144] on img at bounding box center [674, 180] width 180 height 180
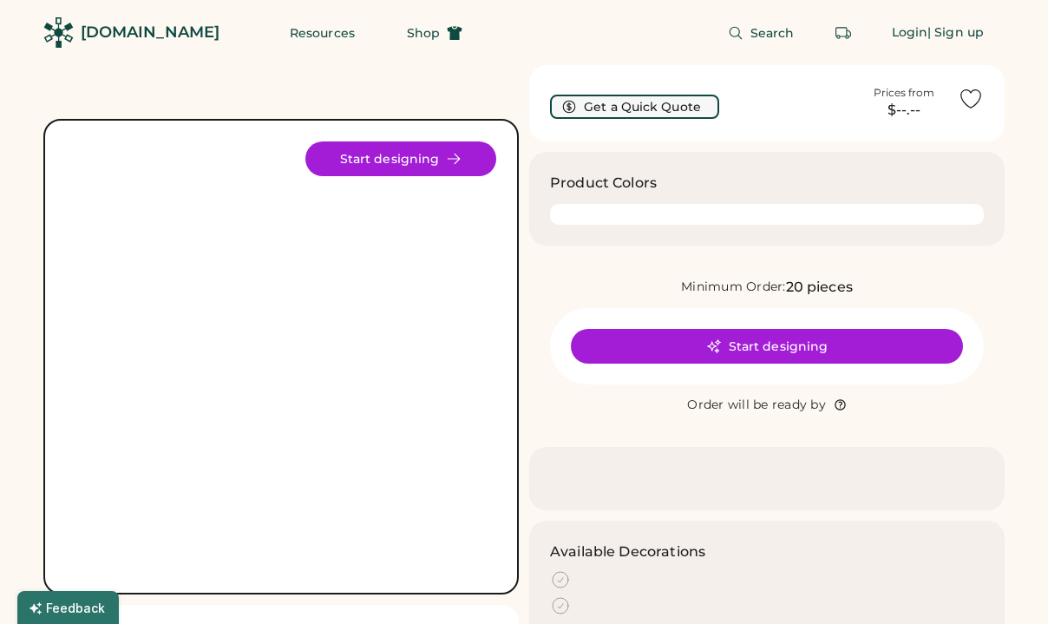
click at [591, 96] on div "Get a Quick Quote" at bounding box center [700, 103] width 300 height 31
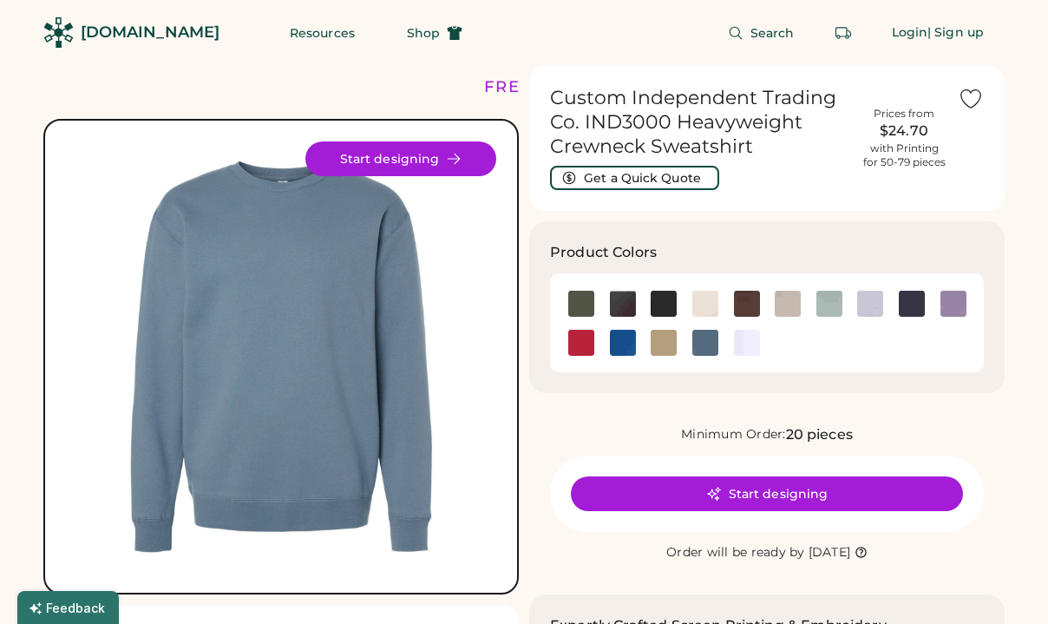
click at [621, 162] on div "Custom Independent Trading Co. IND3000 Heavyweight Crewneck Sweatshirt Get a Qu…" at bounding box center [700, 138] width 300 height 104
click at [621, 173] on button "Get a Quick Quote" at bounding box center [634, 178] width 169 height 24
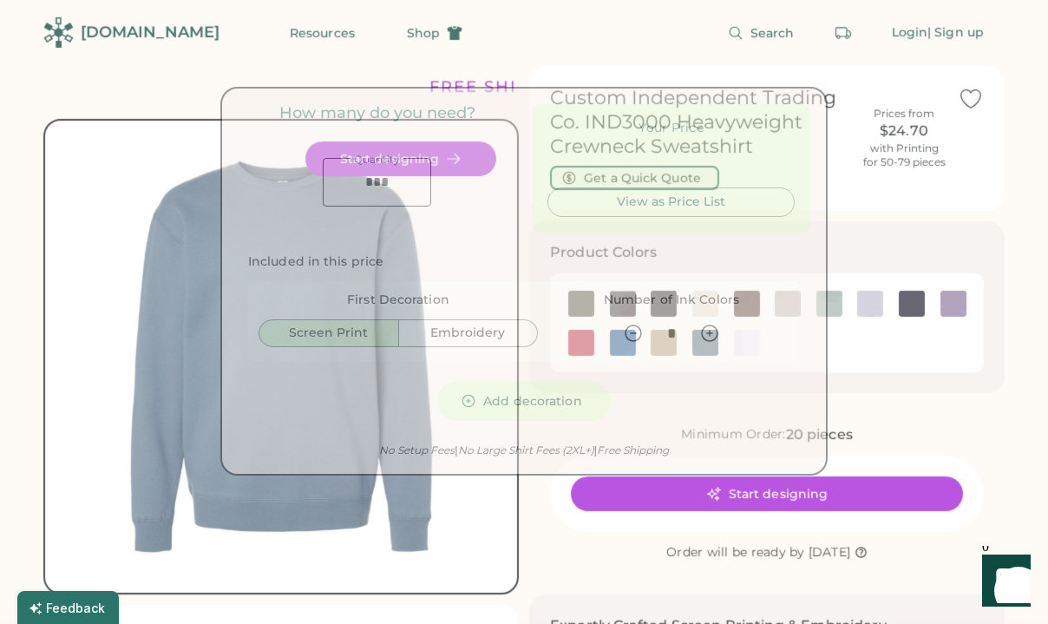
type input "******"
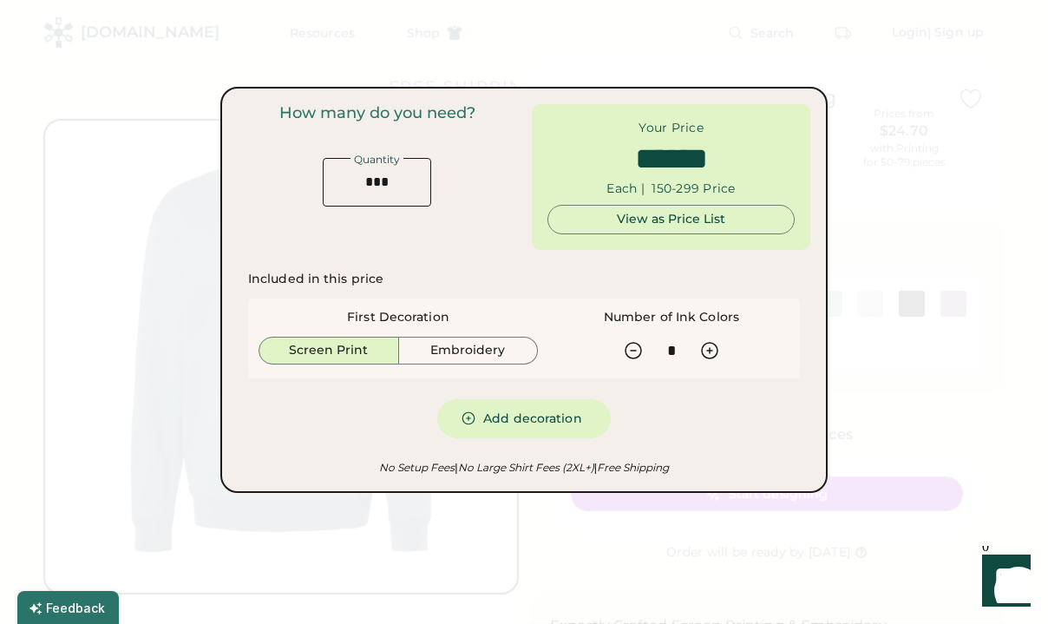
click at [398, 179] on input "input" at bounding box center [377, 182] width 108 height 49
type input "*"
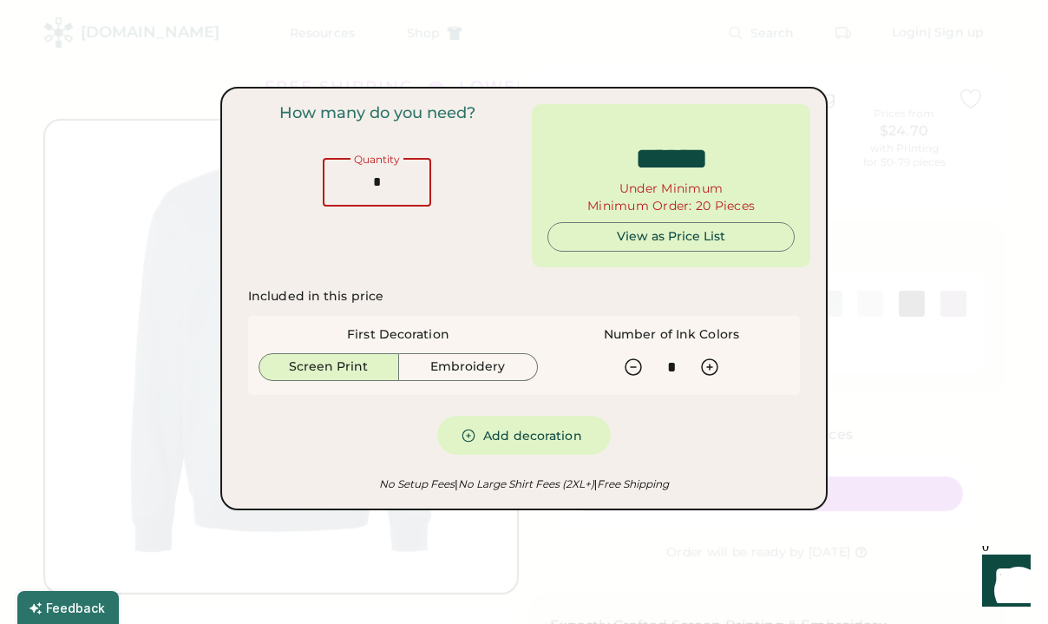
type input "******"
type input "**"
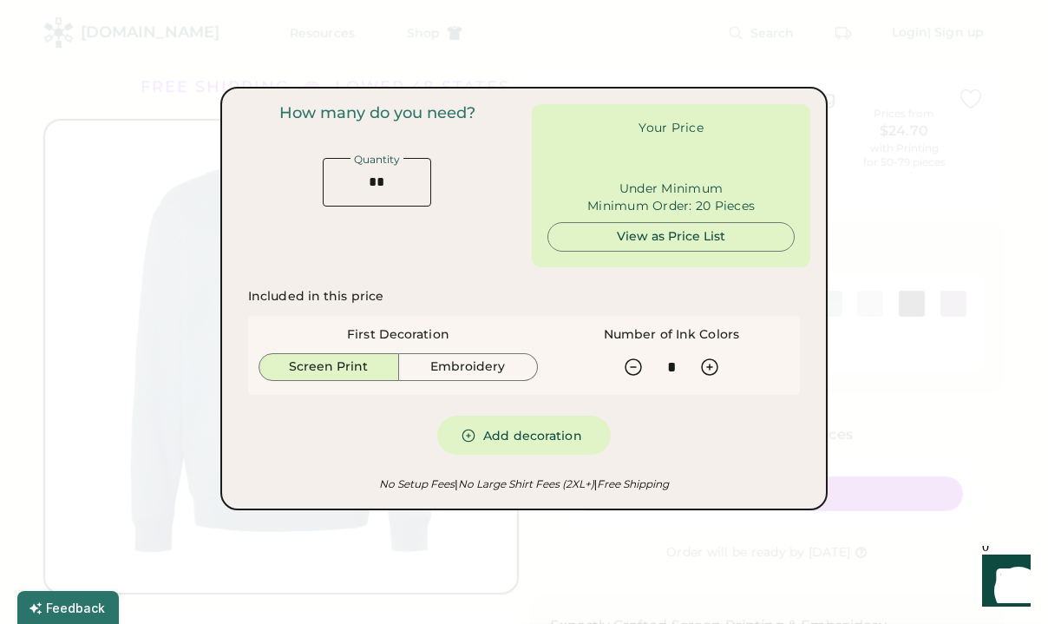
click at [458, 251] on div "How many do you need? Quantity" at bounding box center [377, 185] width 279 height 163
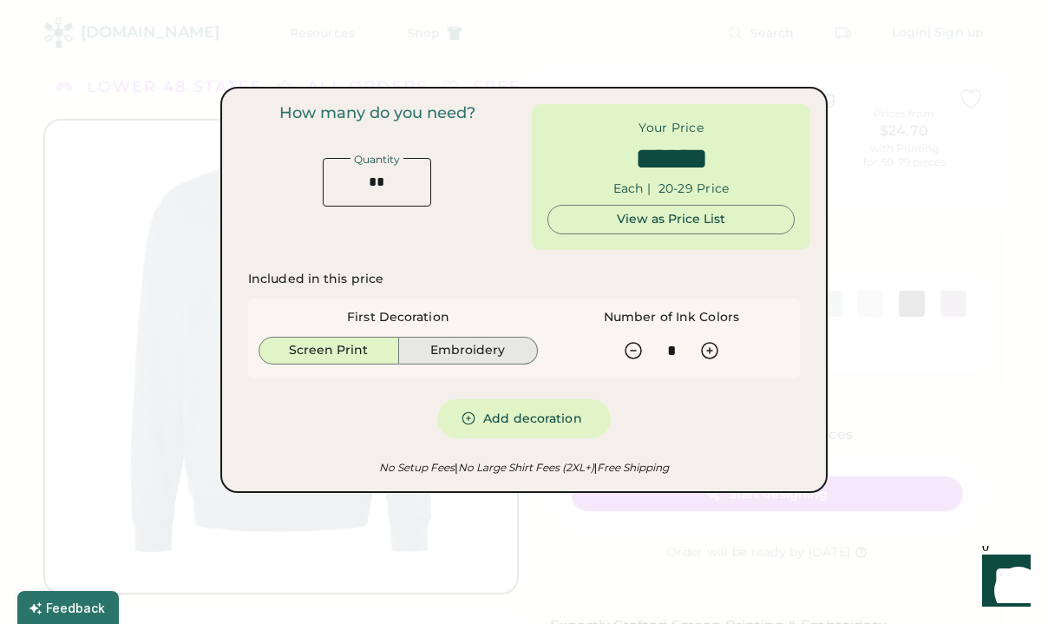
click at [466, 351] on button "Embroidery" at bounding box center [469, 351] width 140 height 28
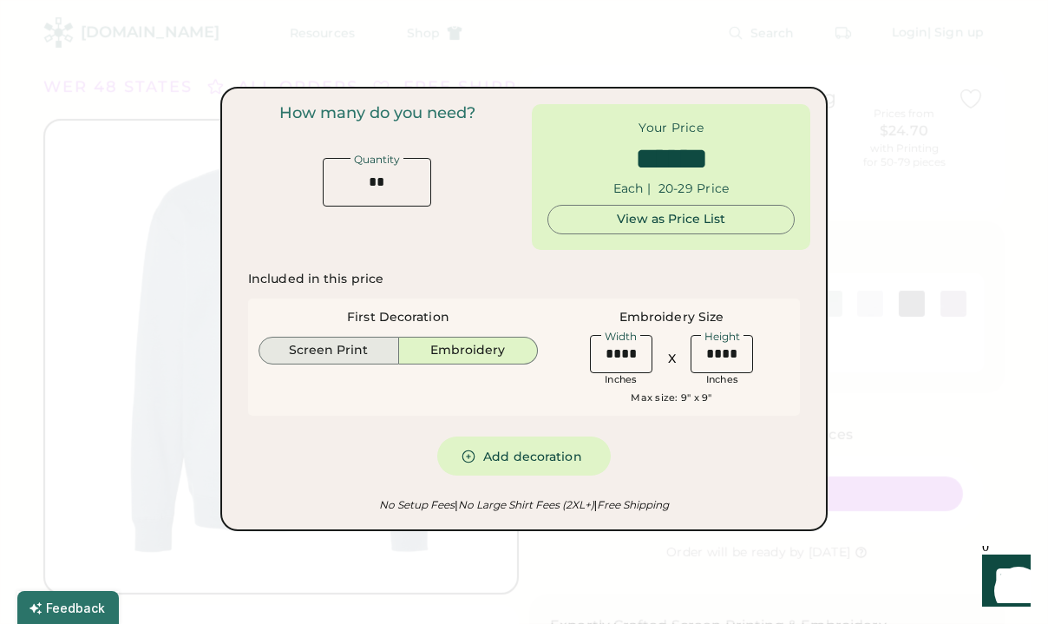
click at [350, 350] on button "Screen Print" at bounding box center [329, 351] width 141 height 28
type input "******"
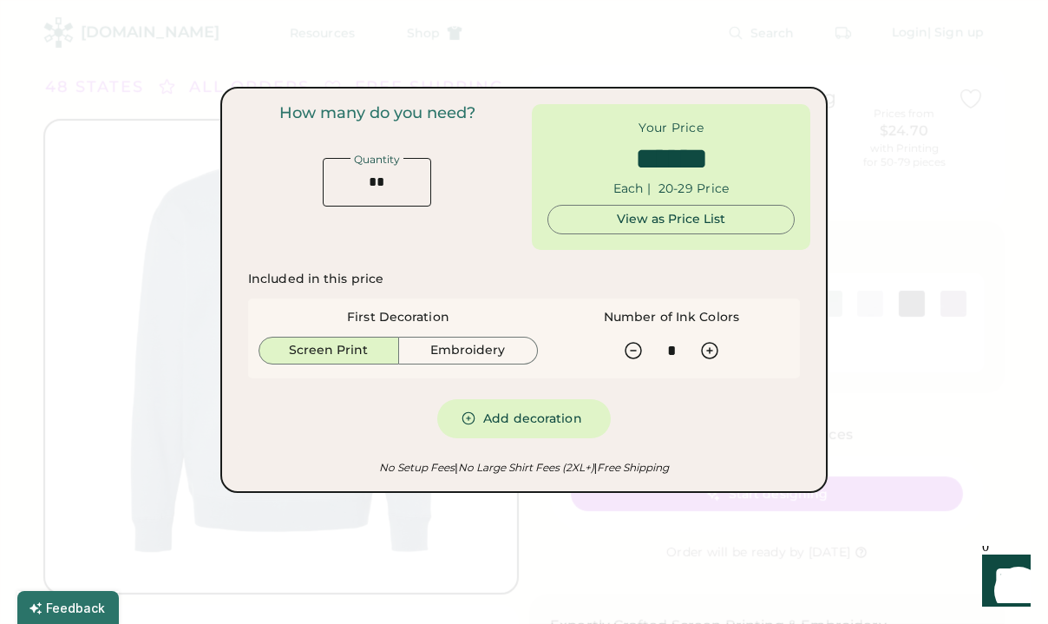
click at [466, 17] on div at bounding box center [524, 312] width 1048 height 624
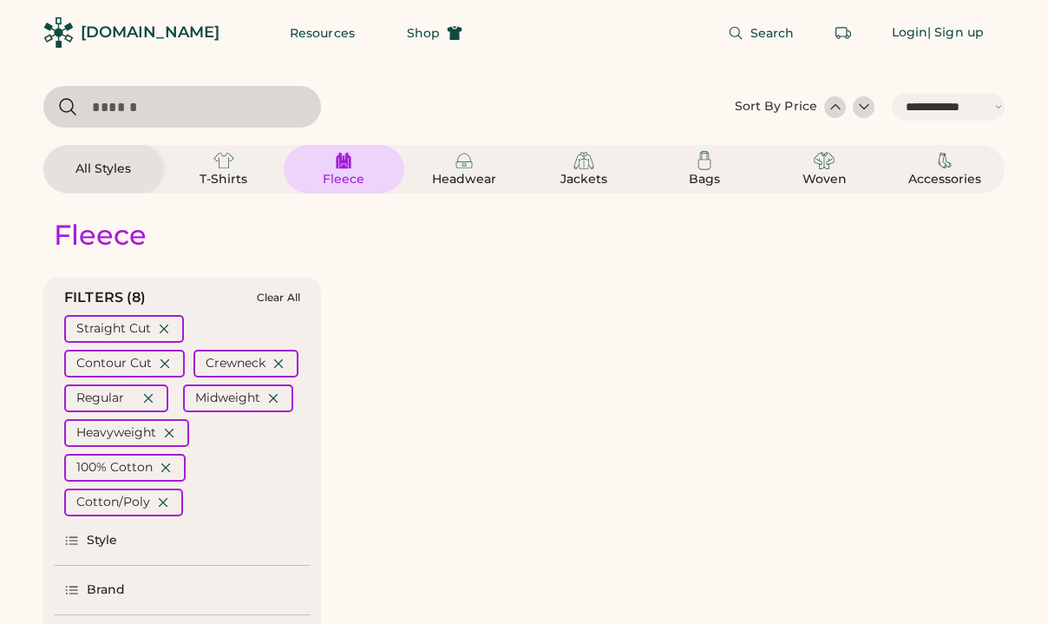
select select "*****"
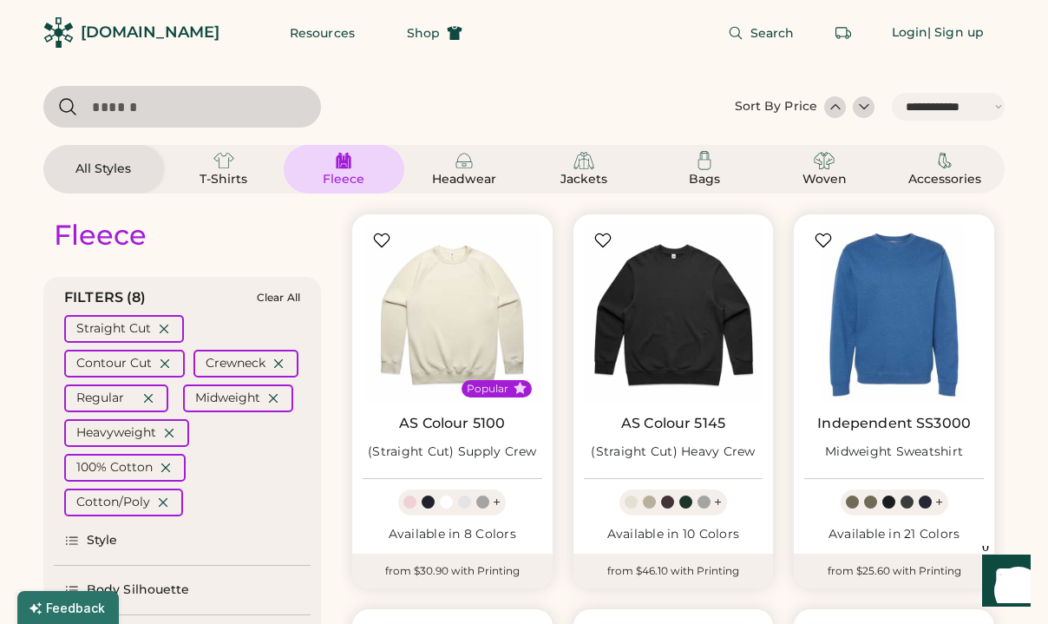
click at [831, 105] on div at bounding box center [835, 106] width 17 height 17
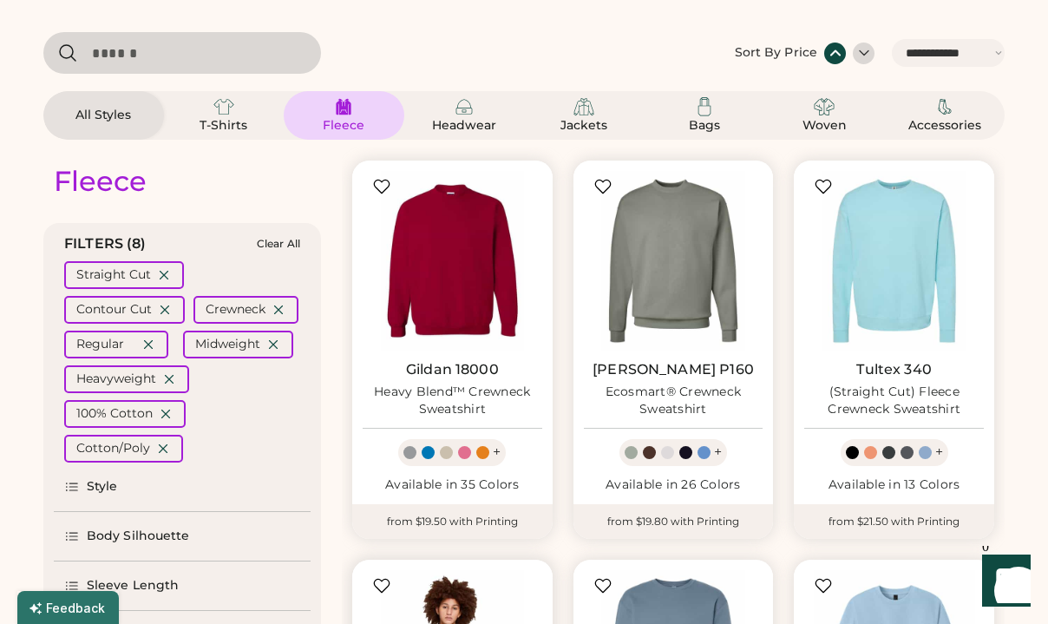
scroll to position [53, 0]
click at [541, 89] on div "**********" at bounding box center [524, 87] width 962 height 108
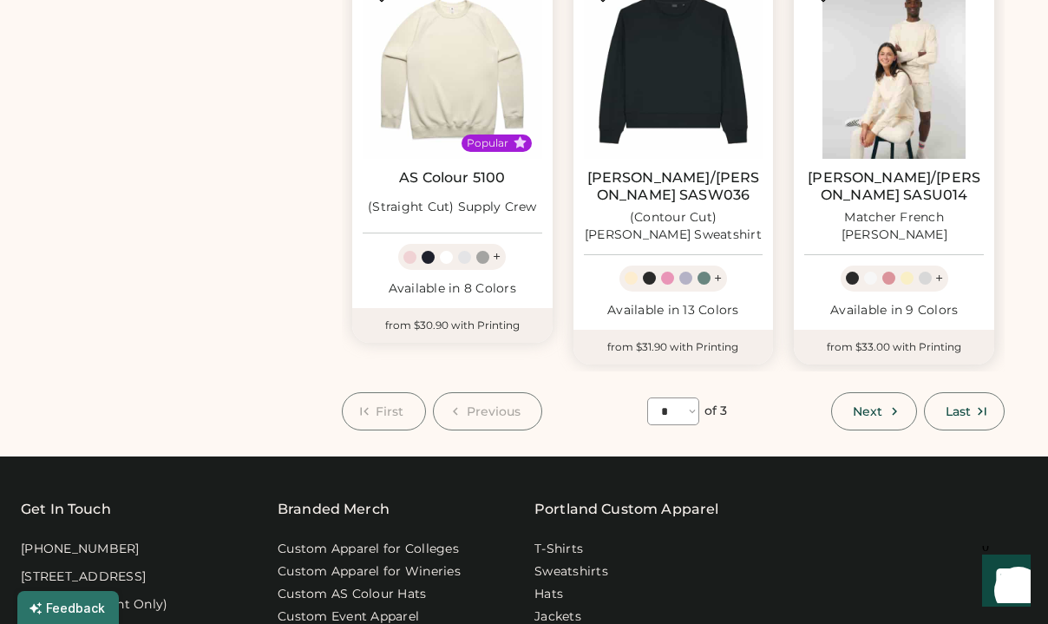
scroll to position [1470, 0]
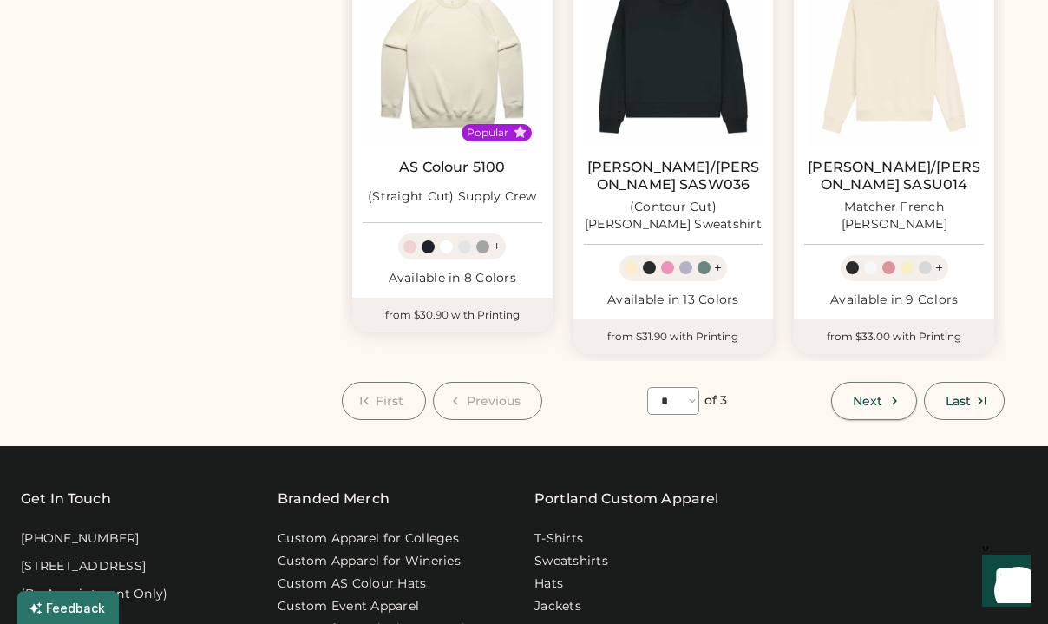
click at [883, 382] on button "Next" at bounding box center [873, 401] width 85 height 38
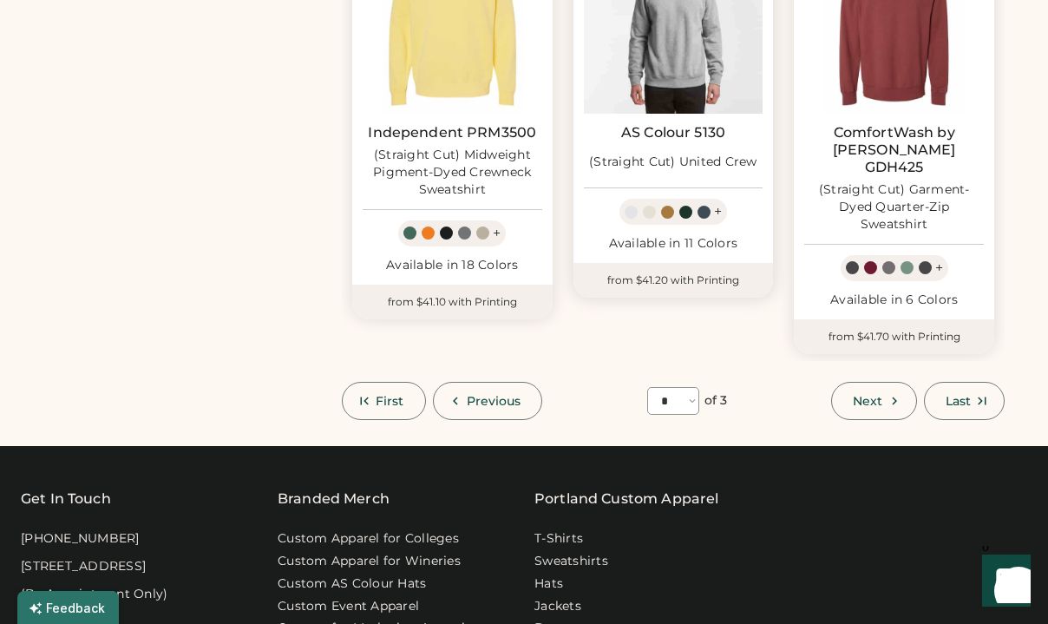
scroll to position [1526, 0]
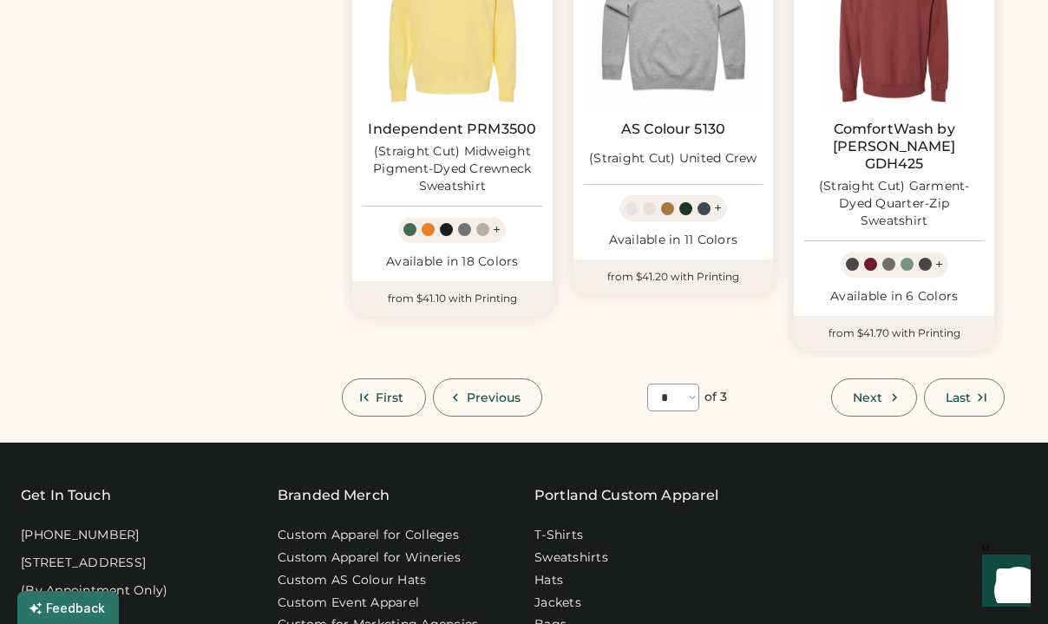
click at [880, 391] on span "Next" at bounding box center [868, 397] width 30 height 12
select select "*"
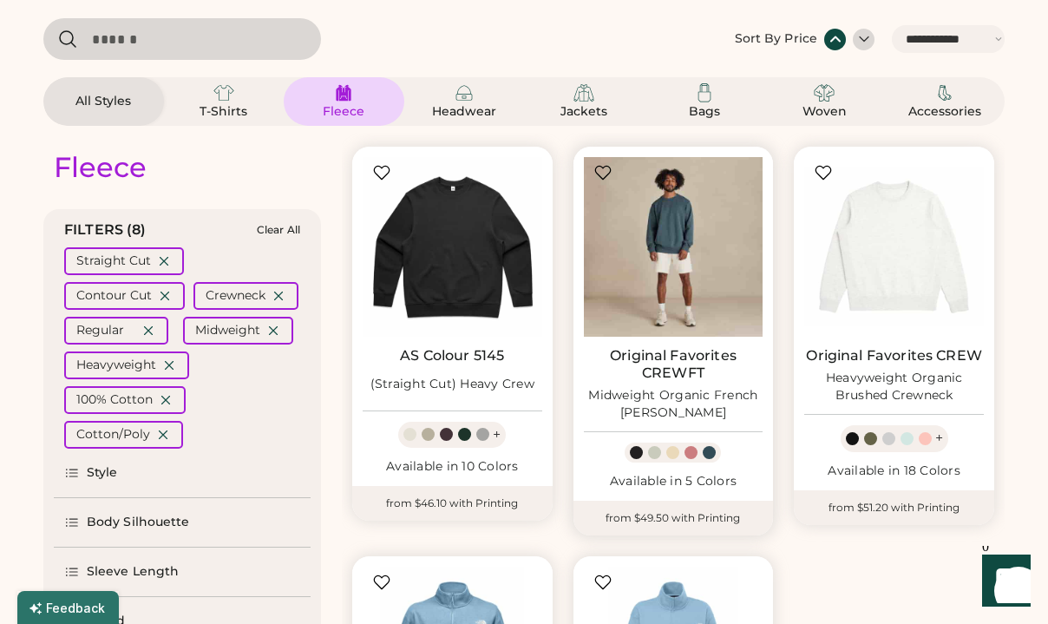
scroll to position [96, 0]
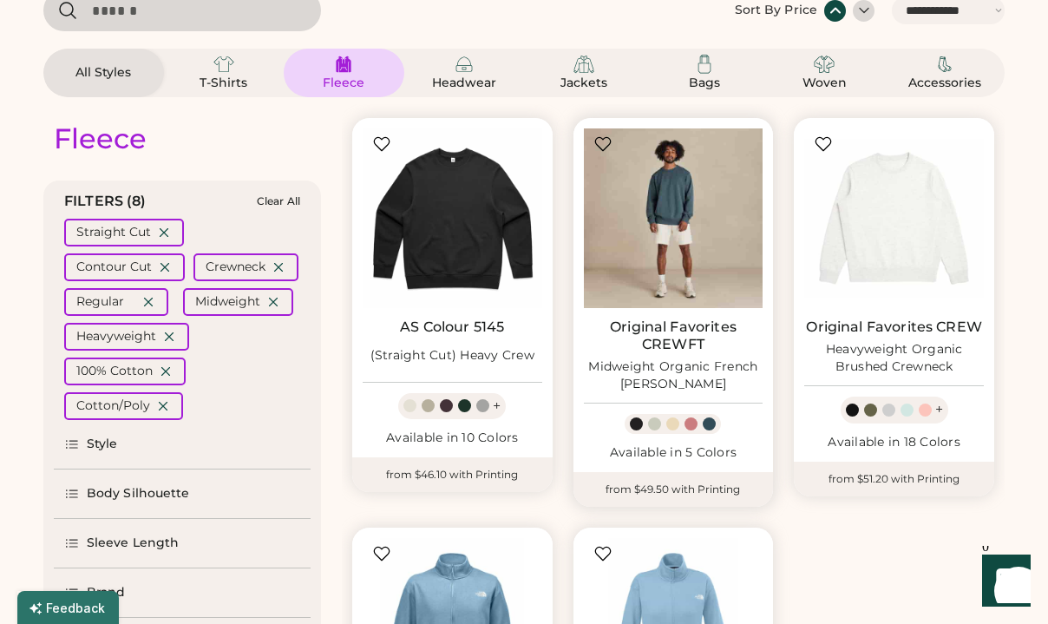
click at [678, 256] on img at bounding box center [674, 218] width 180 height 180
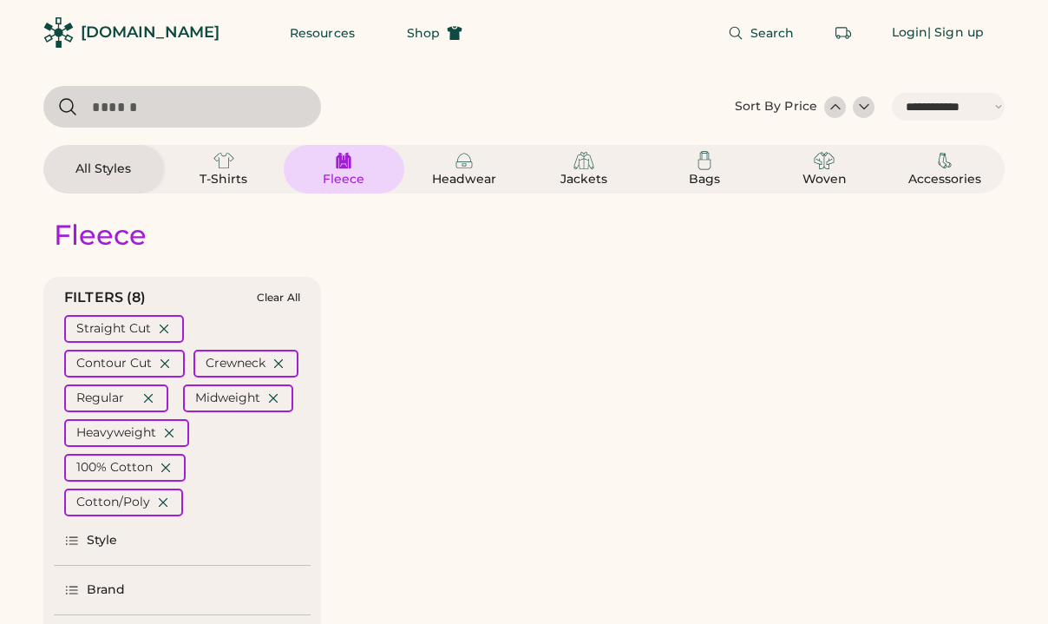
select select "*****"
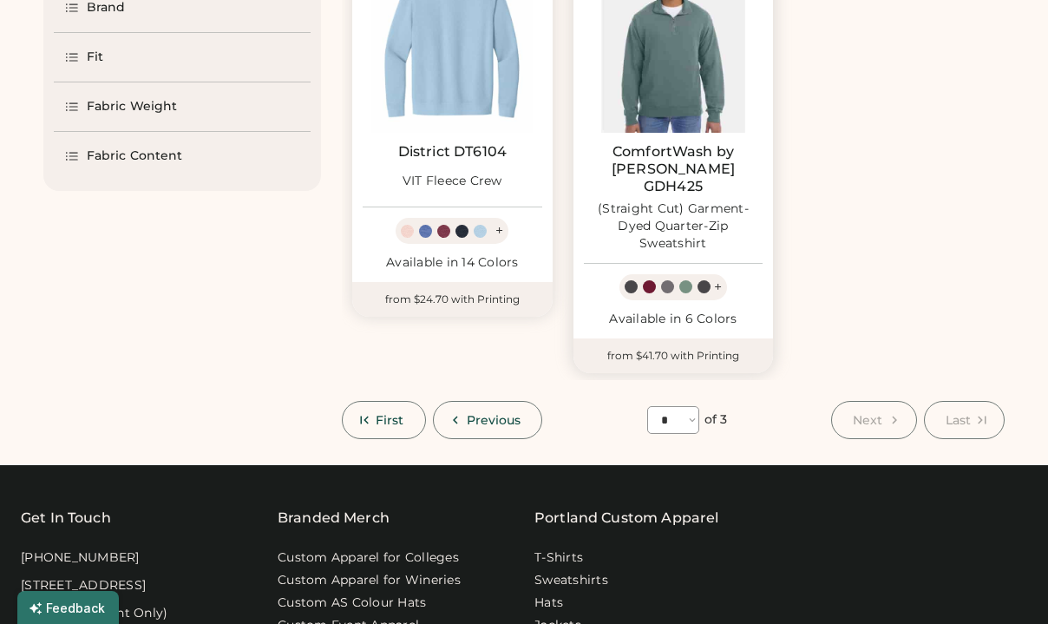
scroll to position [778, 0]
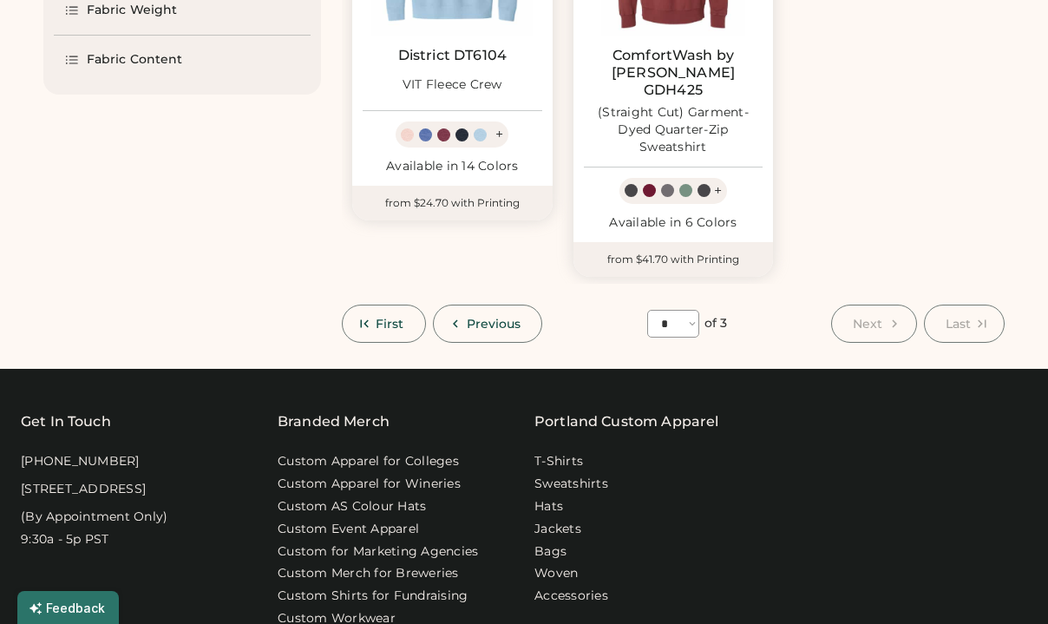
click at [376, 318] on span "First" at bounding box center [390, 324] width 29 height 12
select select "*"
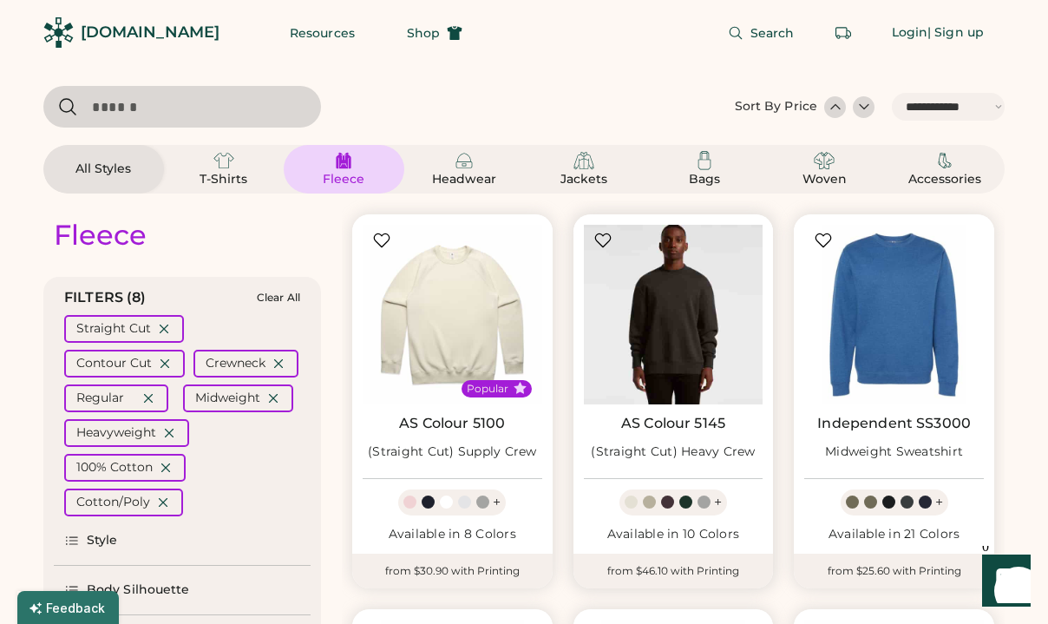
click at [700, 317] on img at bounding box center [674, 315] width 180 height 180
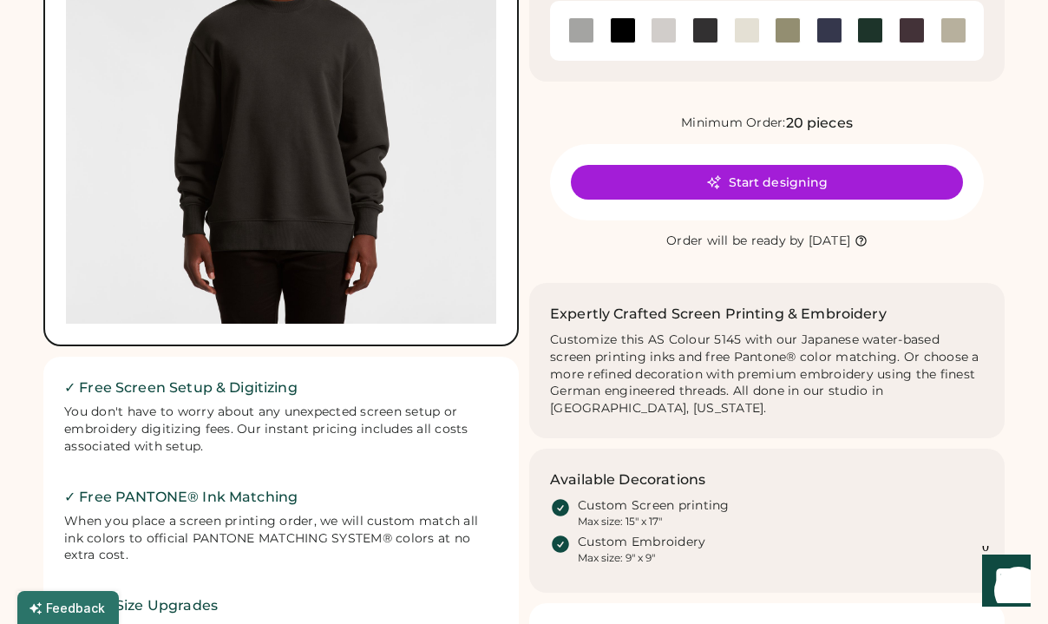
scroll to position [82, 0]
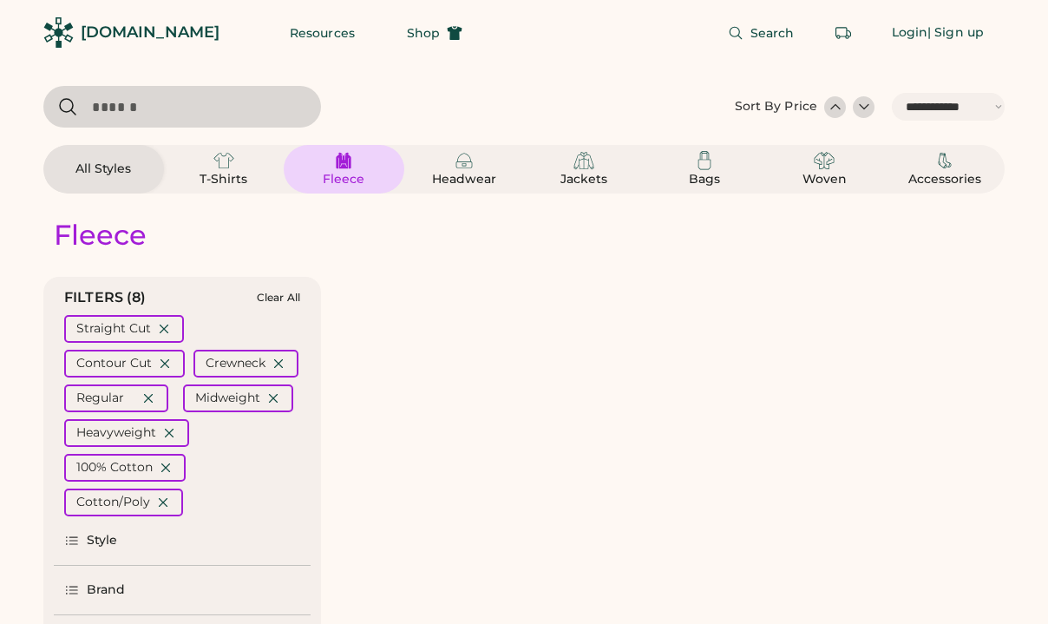
select select "*****"
select select "*"
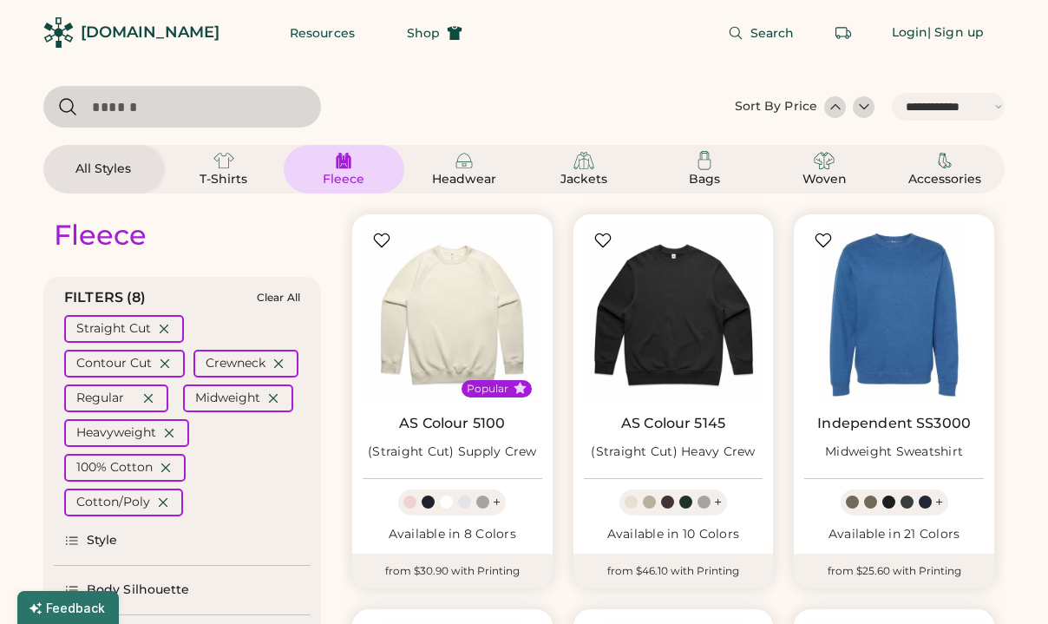
scroll to position [305, 0]
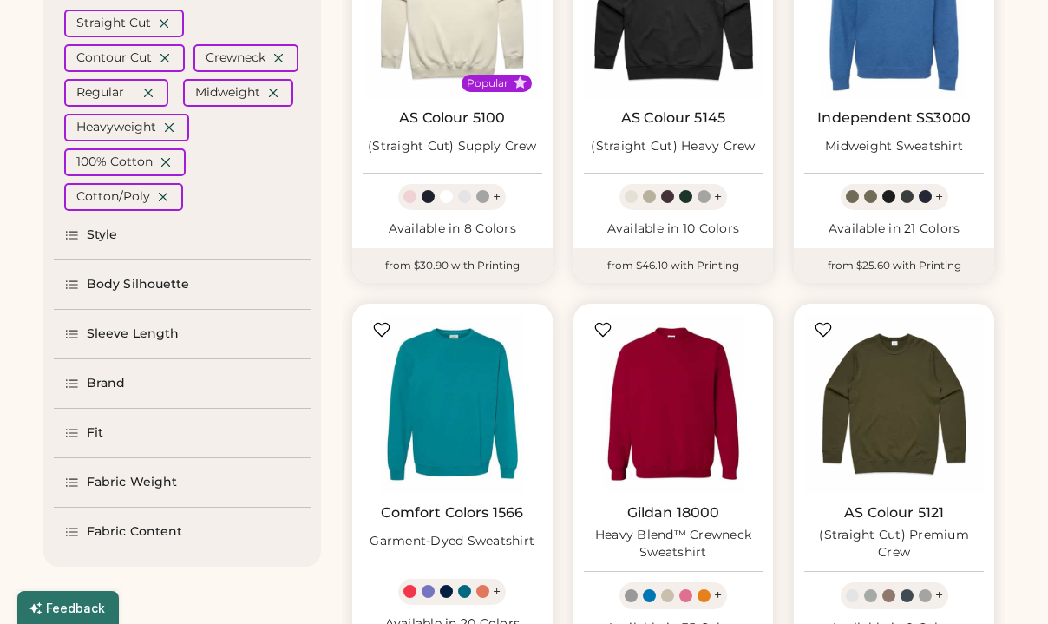
select select "*****"
select select "*"
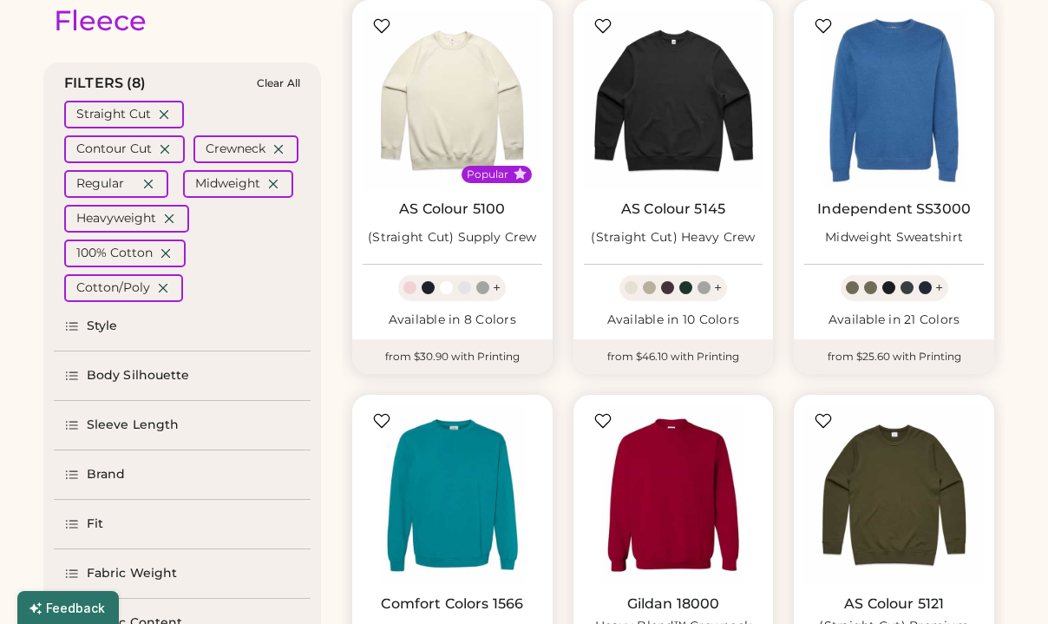
scroll to position [215, 0]
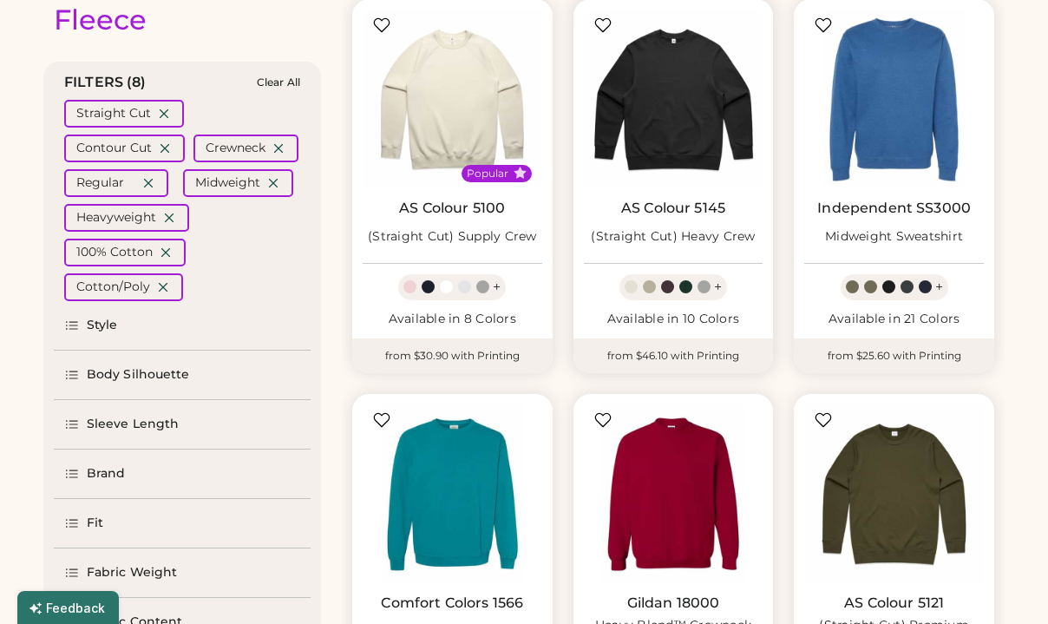
click at [600, 30] on div at bounding box center [602, 24] width 17 height 17
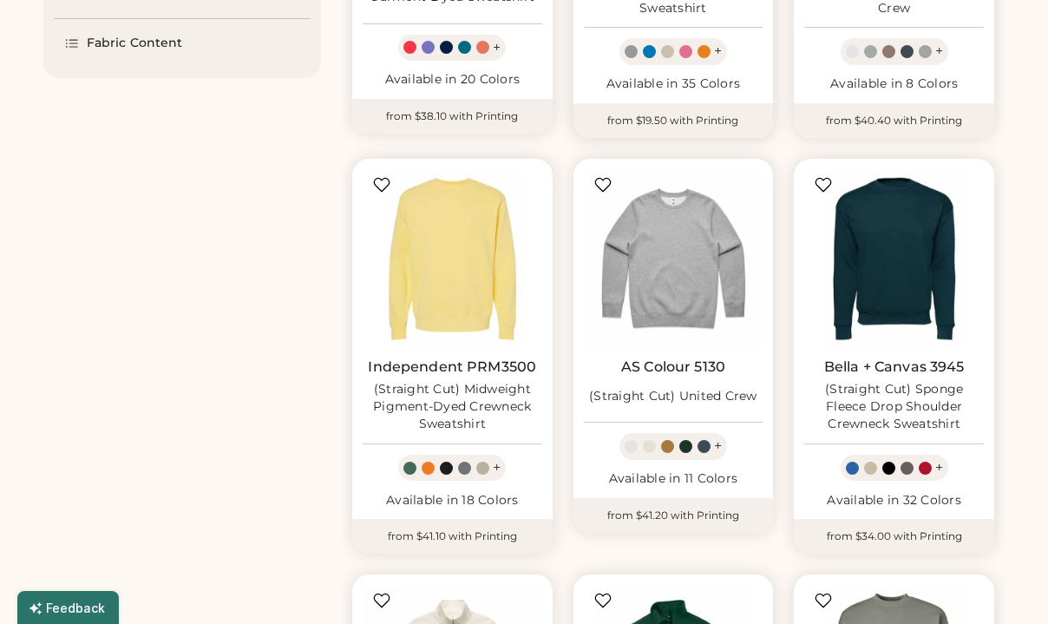
scroll to position [853, 0]
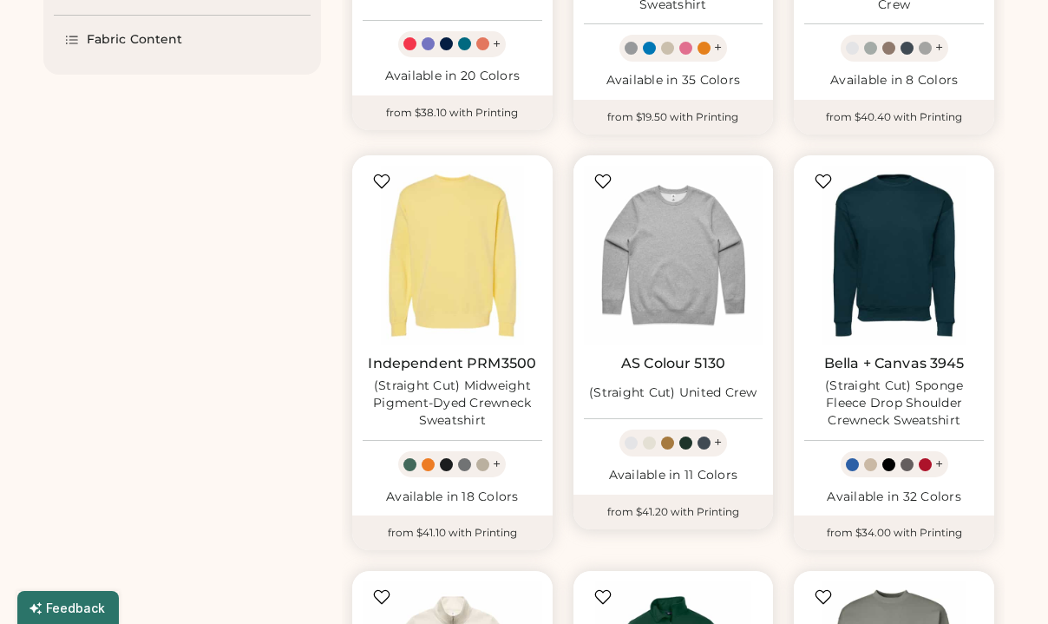
click at [609, 180] on div at bounding box center [602, 181] width 17 height 17
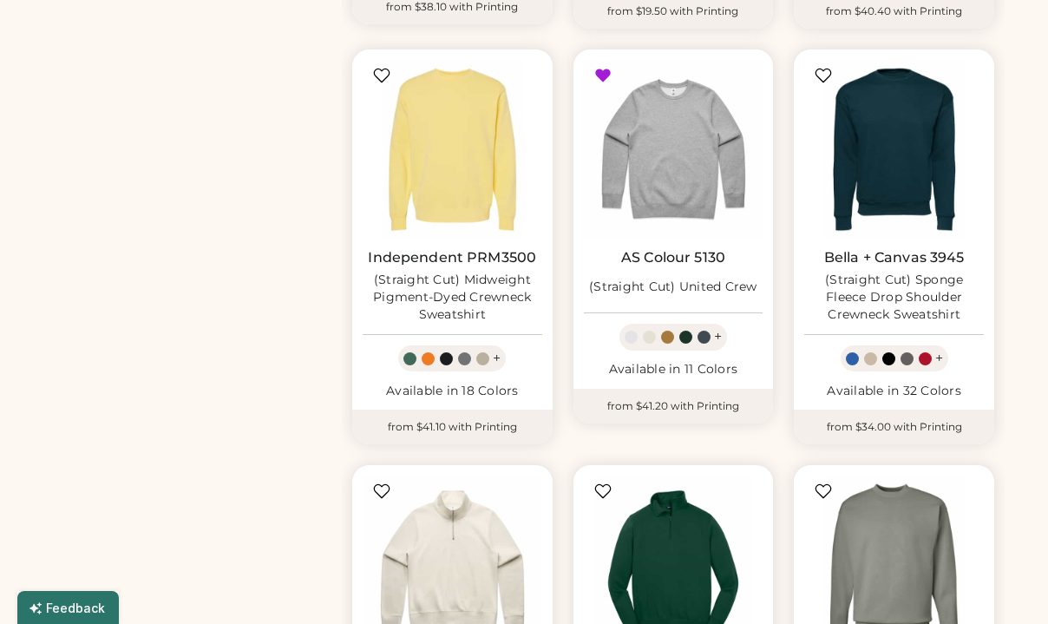
scroll to position [987, 0]
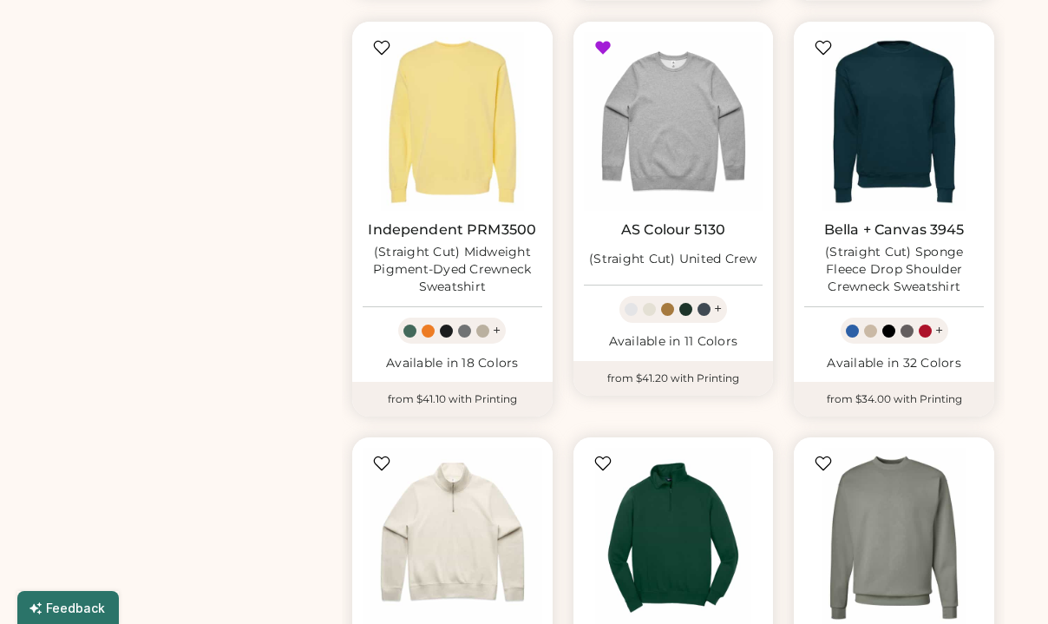
select select "*****"
select select "*"
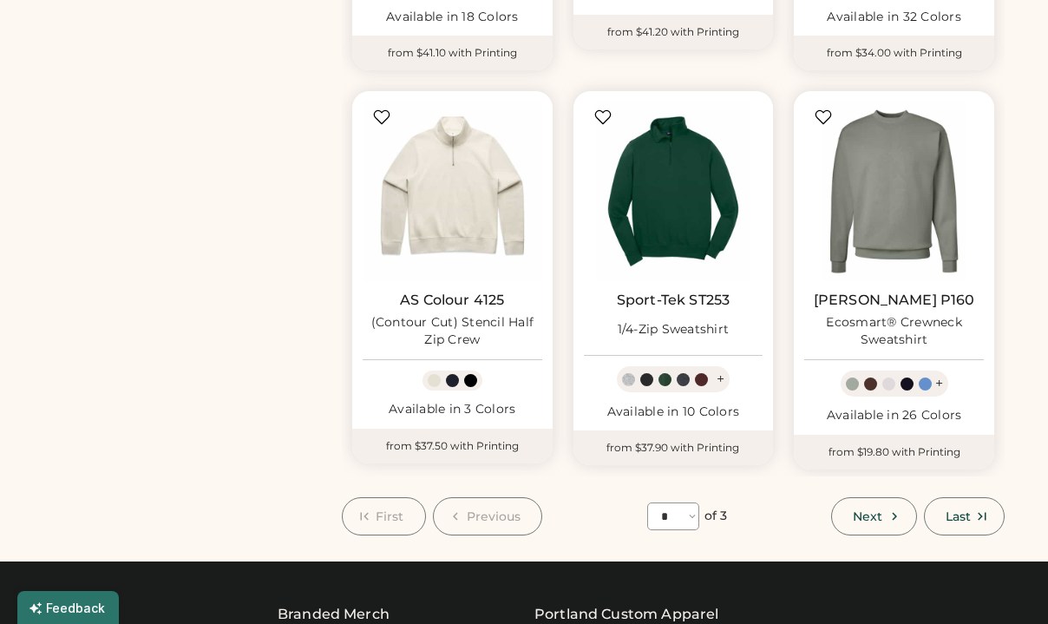
scroll to position [1330, 0]
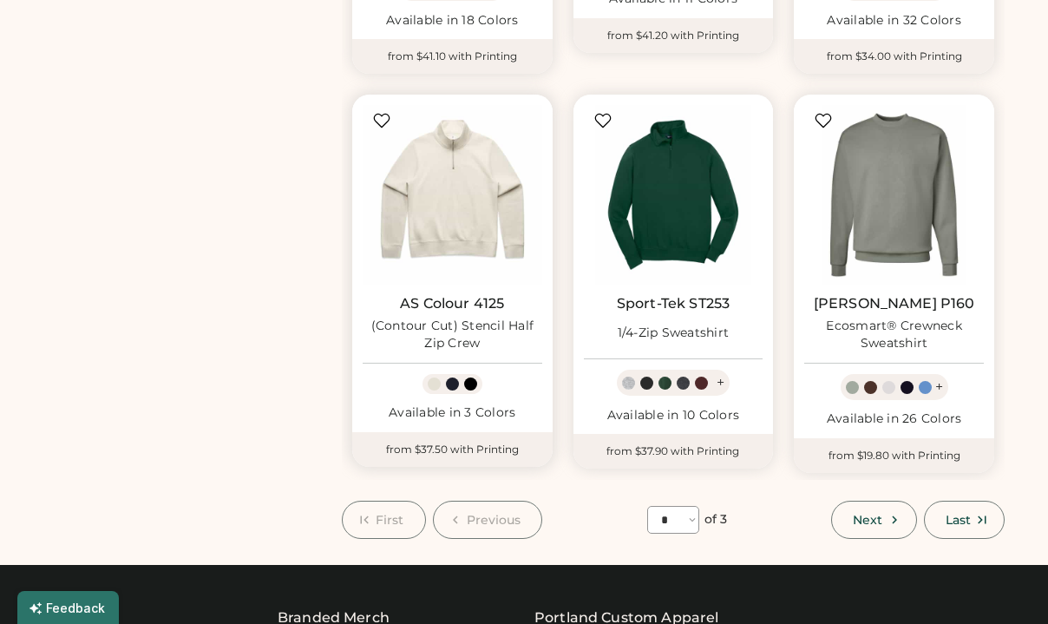
click at [373, 115] on div at bounding box center [381, 120] width 17 height 17
click at [824, 112] on div at bounding box center [823, 120] width 17 height 17
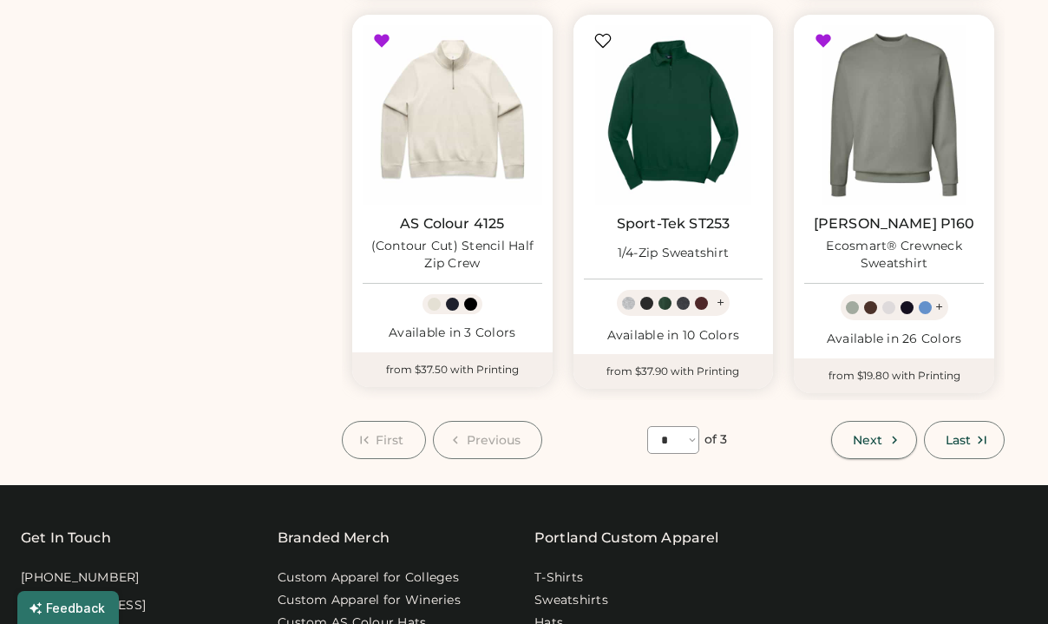
click at [890, 421] on button "Next" at bounding box center [873, 440] width 85 height 38
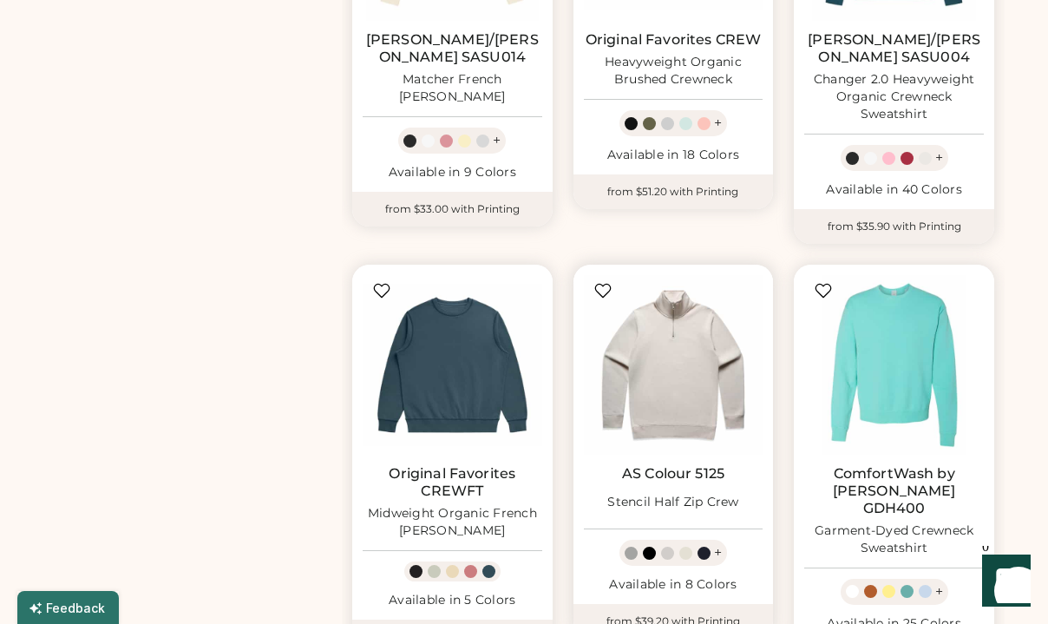
scroll to position [1215, 0]
click at [384, 283] on div at bounding box center [381, 291] width 17 height 17
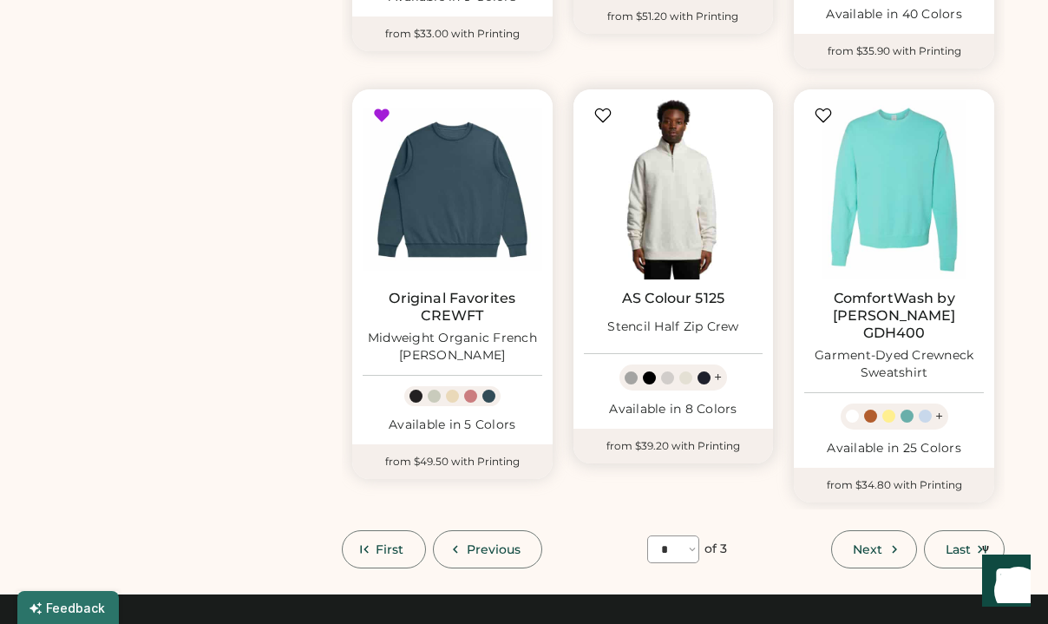
scroll to position [1447, 0]
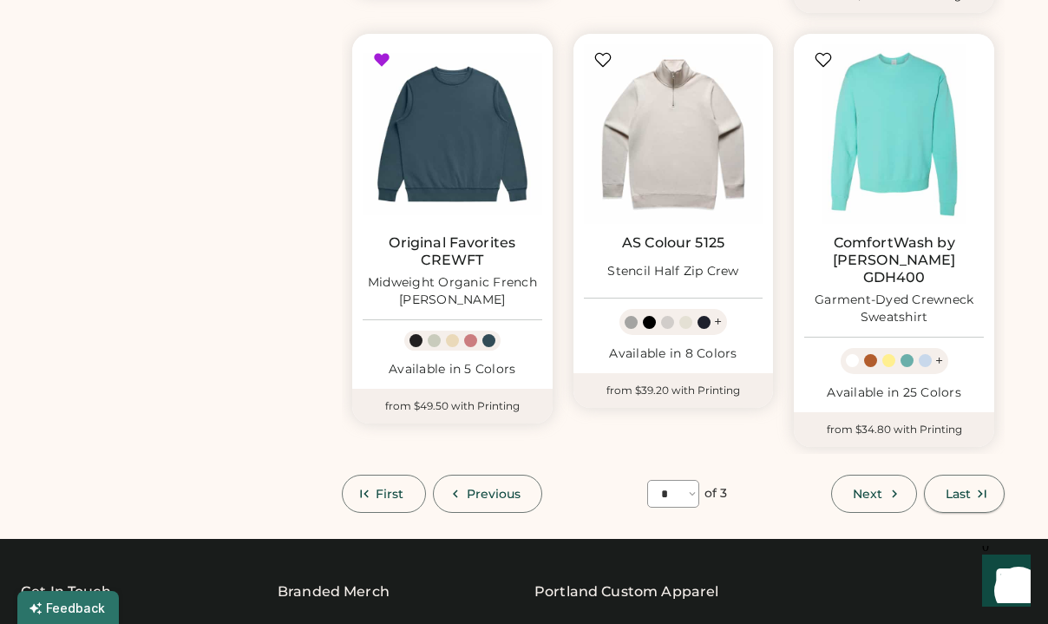
click at [962, 488] on span "Last" at bounding box center [958, 494] width 25 height 12
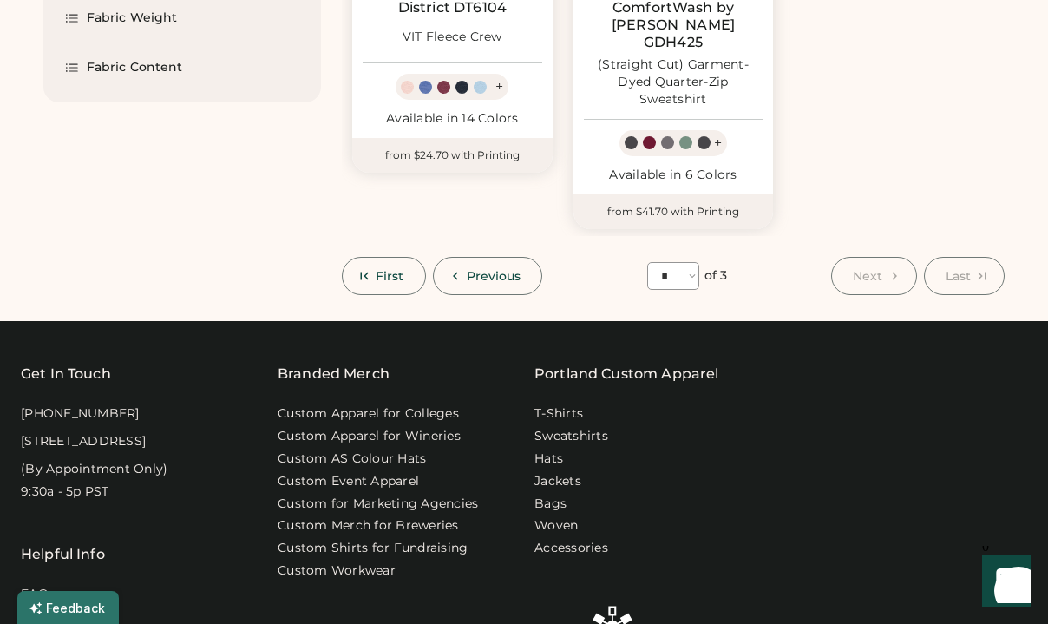
scroll to position [834, 0]
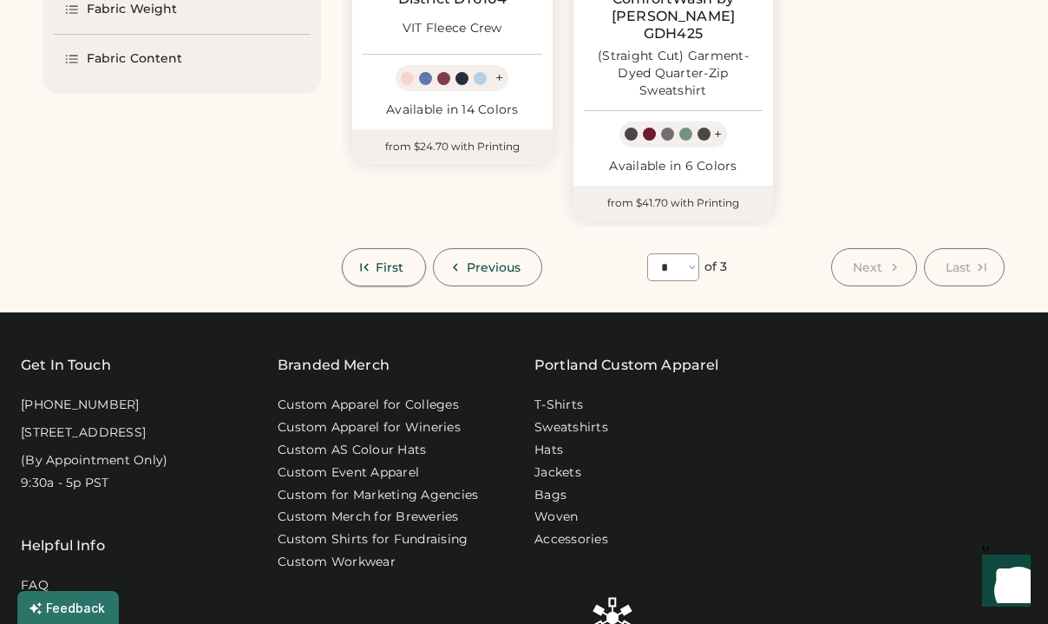
click at [364, 259] on icon at bounding box center [365, 267] width 16 height 16
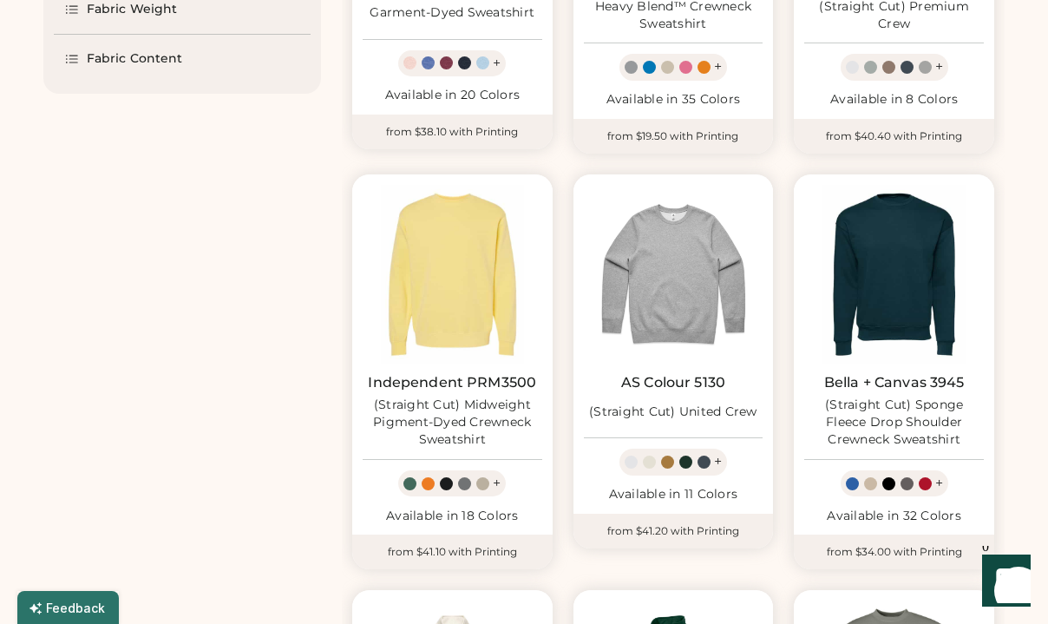
select select "*"
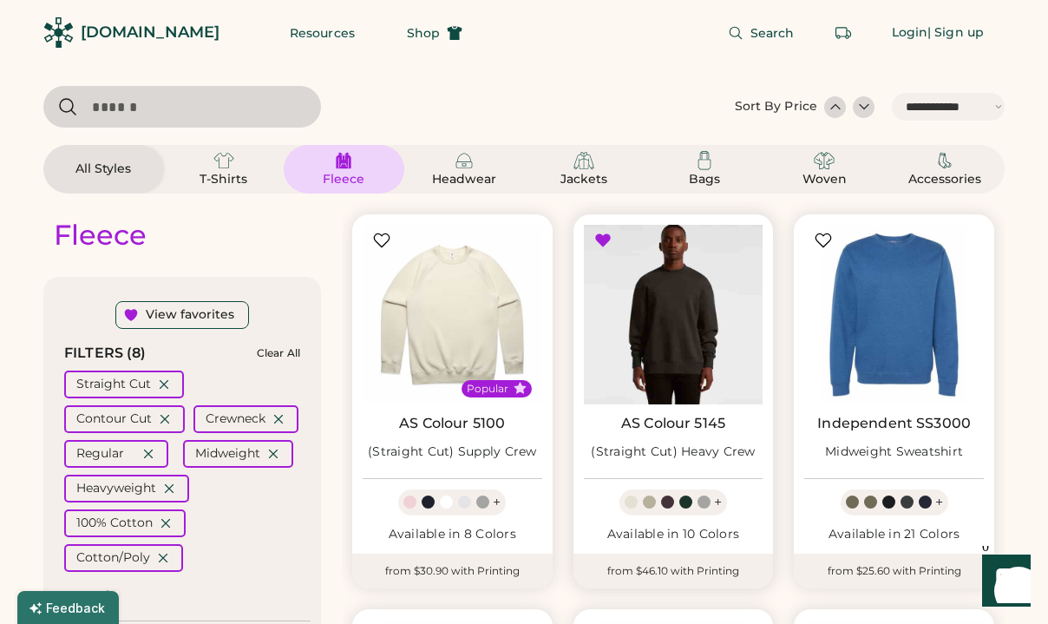
click at [661, 344] on img at bounding box center [674, 315] width 180 height 180
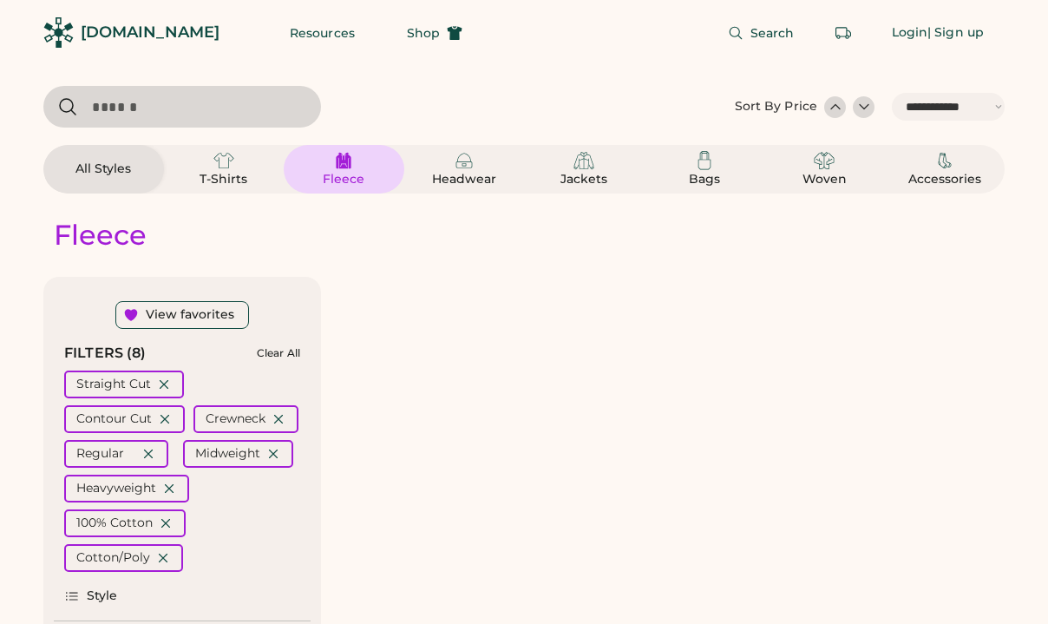
select select "*****"
select select "*"
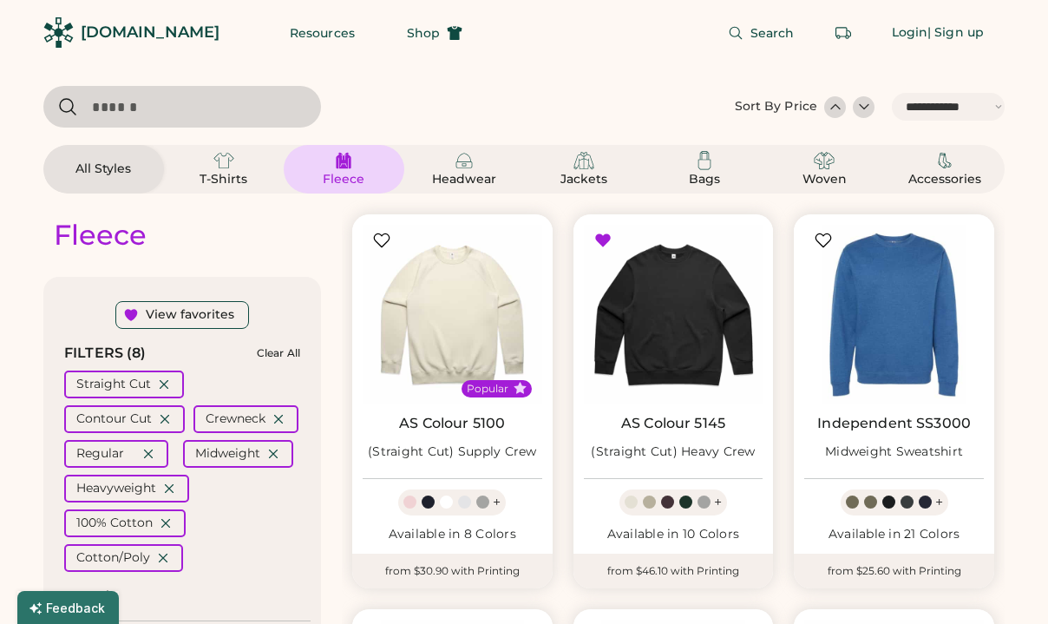
select select "*****"
select select "*"
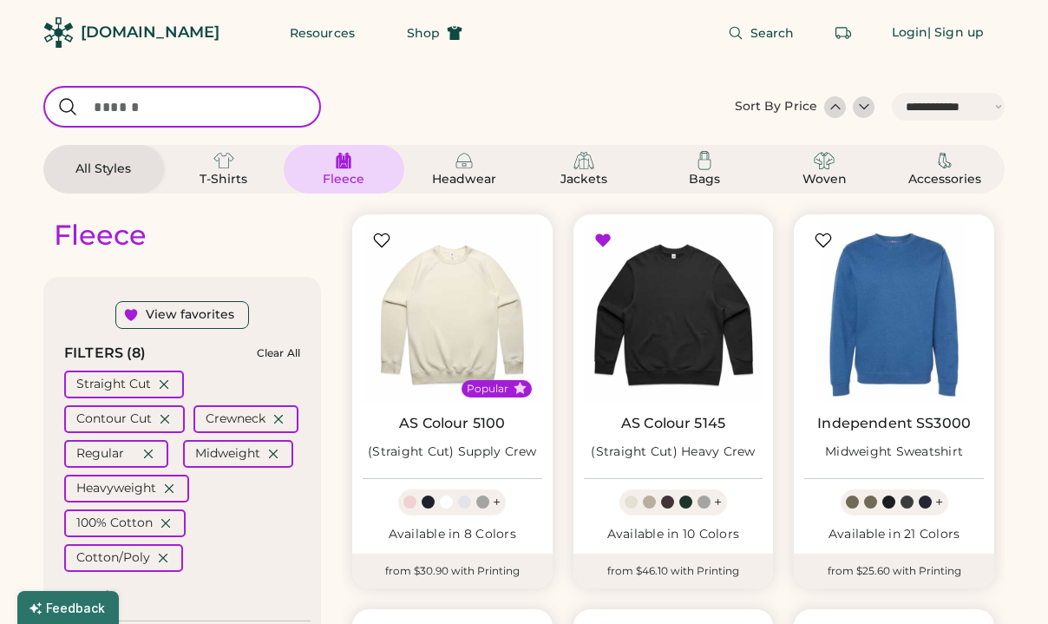
click at [162, 93] on input "input" at bounding box center [182, 107] width 278 height 42
type input "********"
